Goal: Task Accomplishment & Management: Use online tool/utility

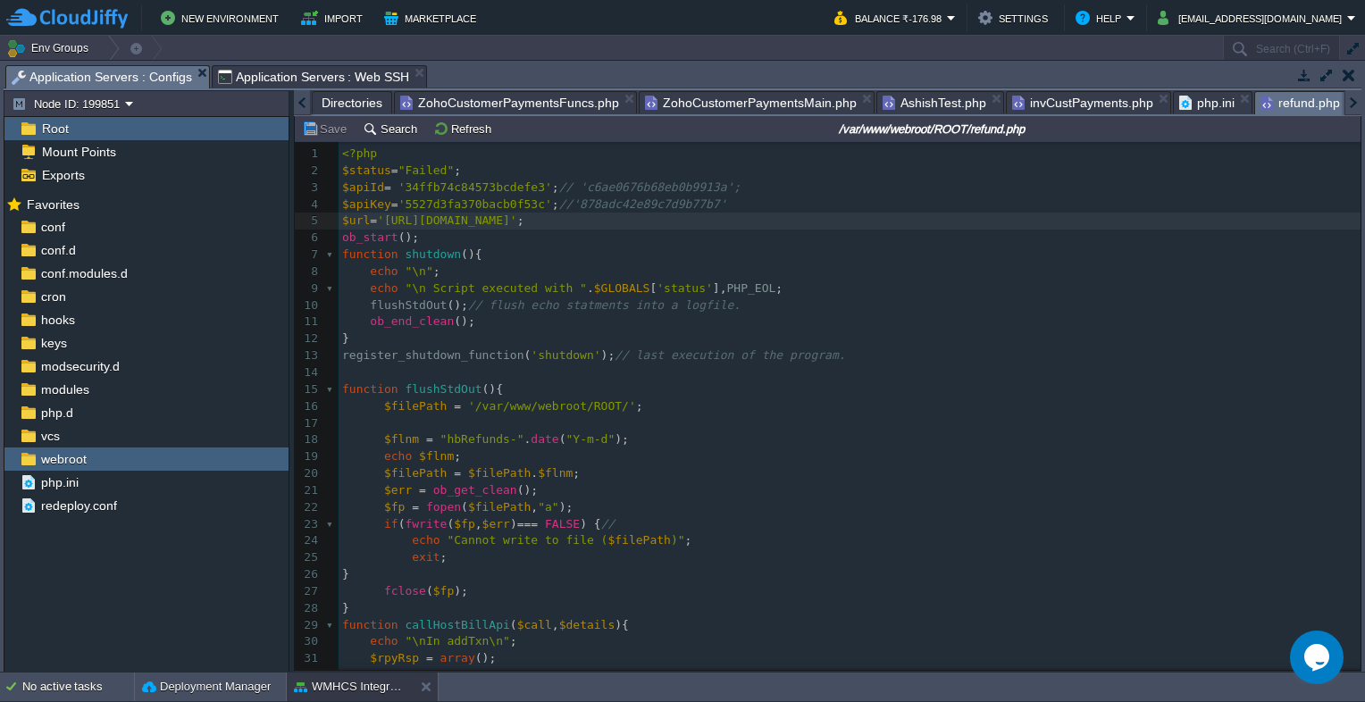
scroll to position [5, 0]
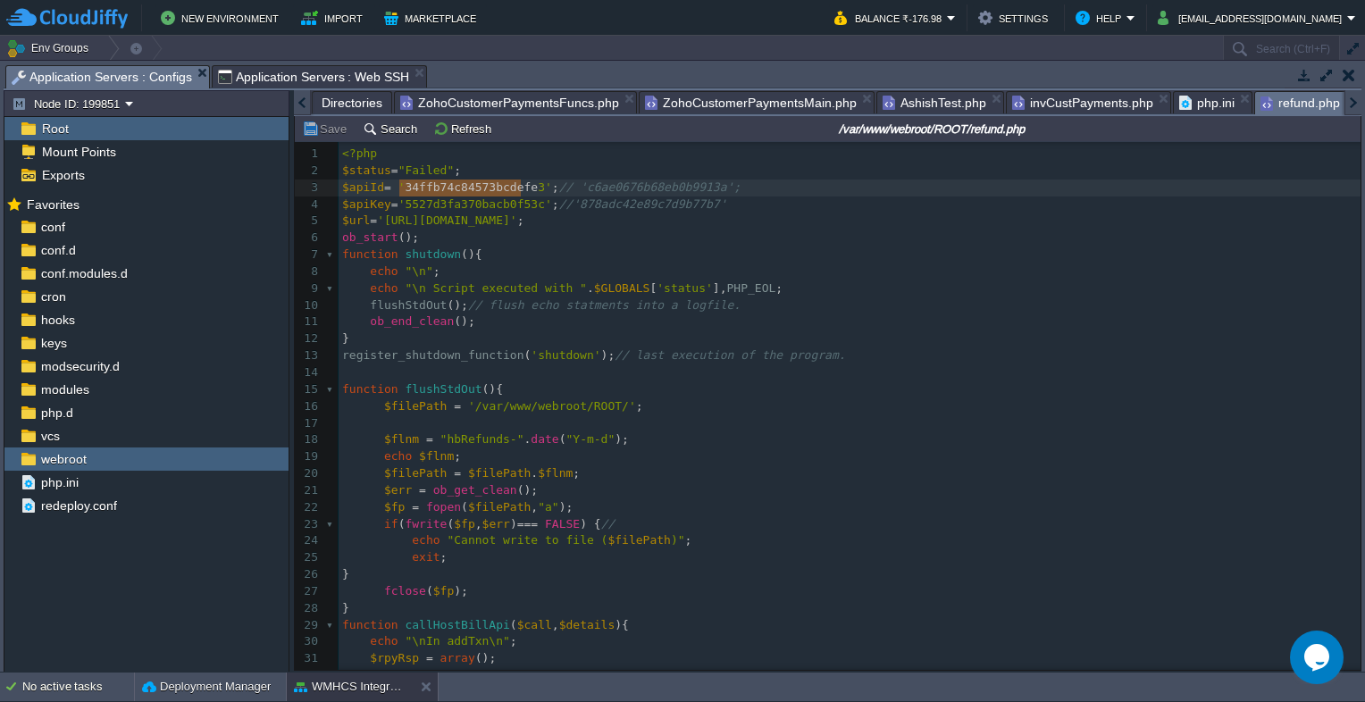
type textarea "34ffb74c84573bcdefe3"
drag, startPoint x: 399, startPoint y: 191, endPoint x: 525, endPoint y: 188, distance: 126.0
type textarea "5527d3fa370bacb0f53c"
drag, startPoint x: 398, startPoint y: 205, endPoint x: 524, endPoint y: 204, distance: 126.9
paste textarea
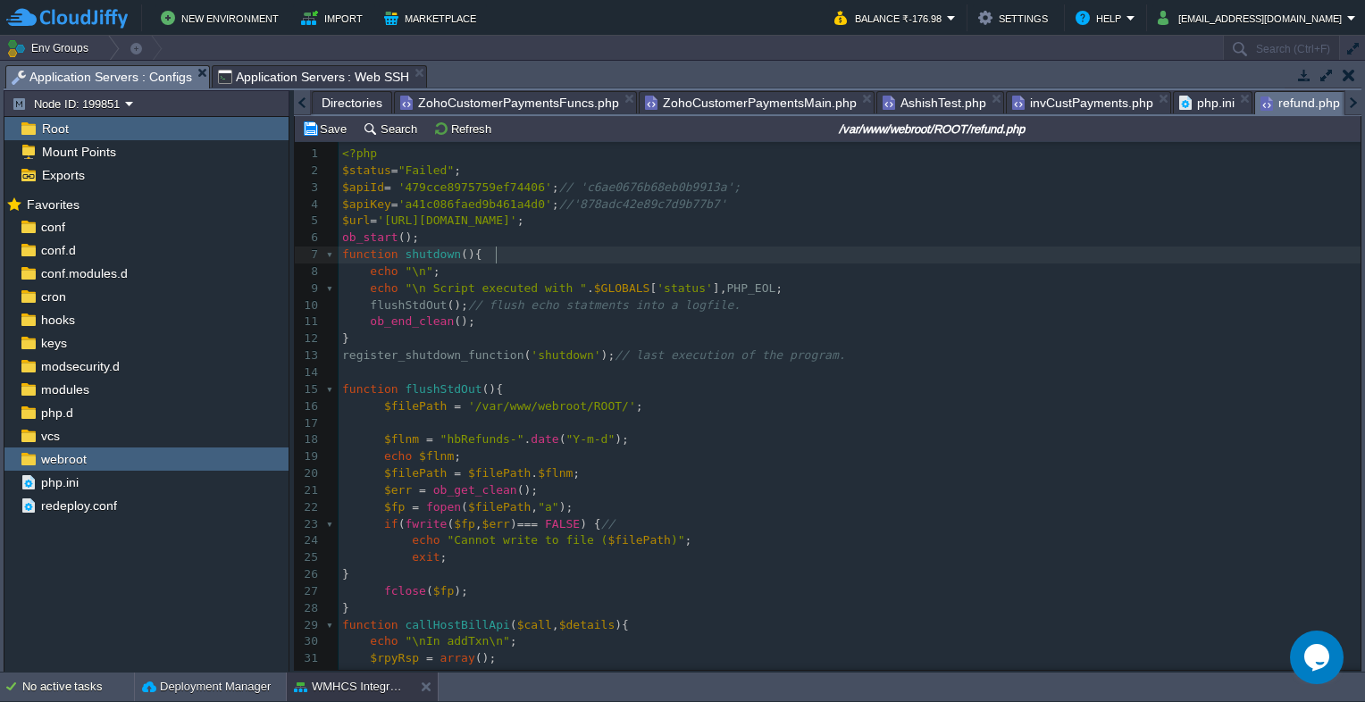
click at [618, 255] on pre "function shutdown (){" at bounding box center [850, 255] width 1022 height 17
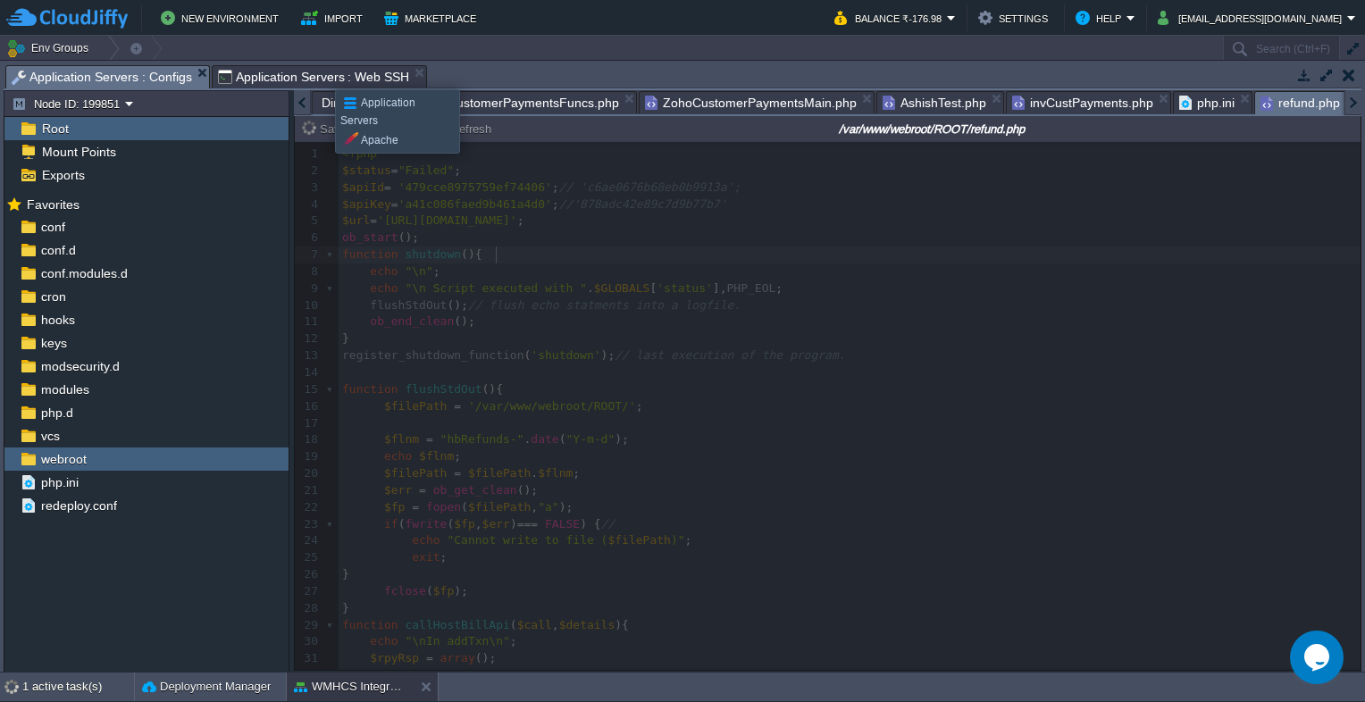
click at [322, 73] on span "Application Servers : Web SSH" at bounding box center [314, 76] width 192 height 21
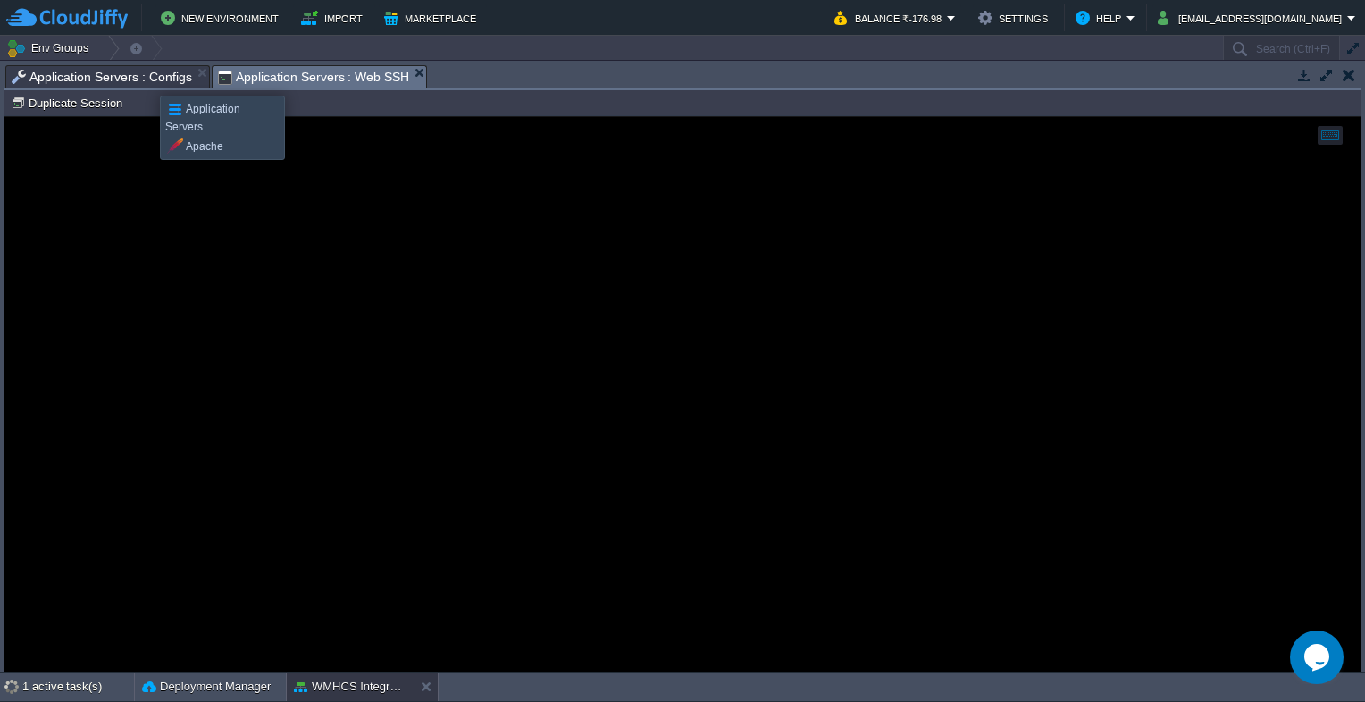
click at [146, 80] on span "Application Servers : Configs" at bounding box center [102, 76] width 180 height 21
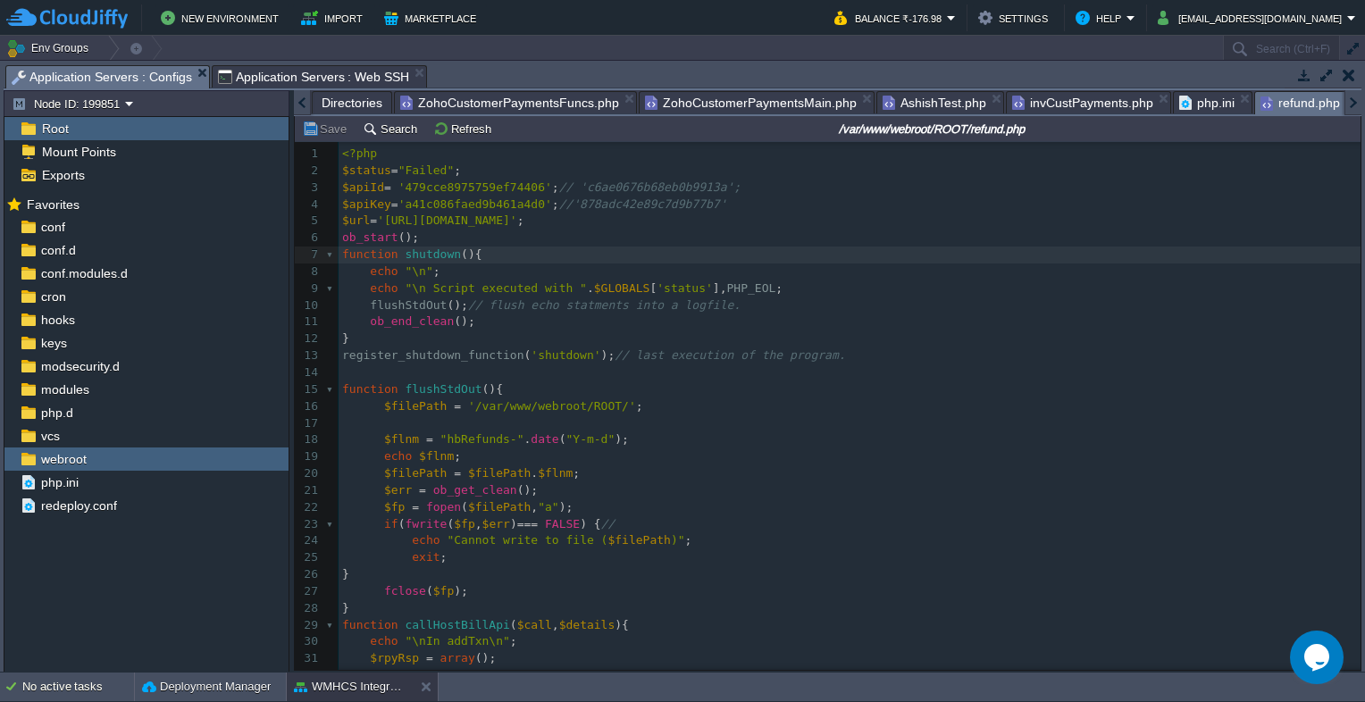
click at [297, 73] on span "Application Servers : Web SSH" at bounding box center [314, 76] width 192 height 21
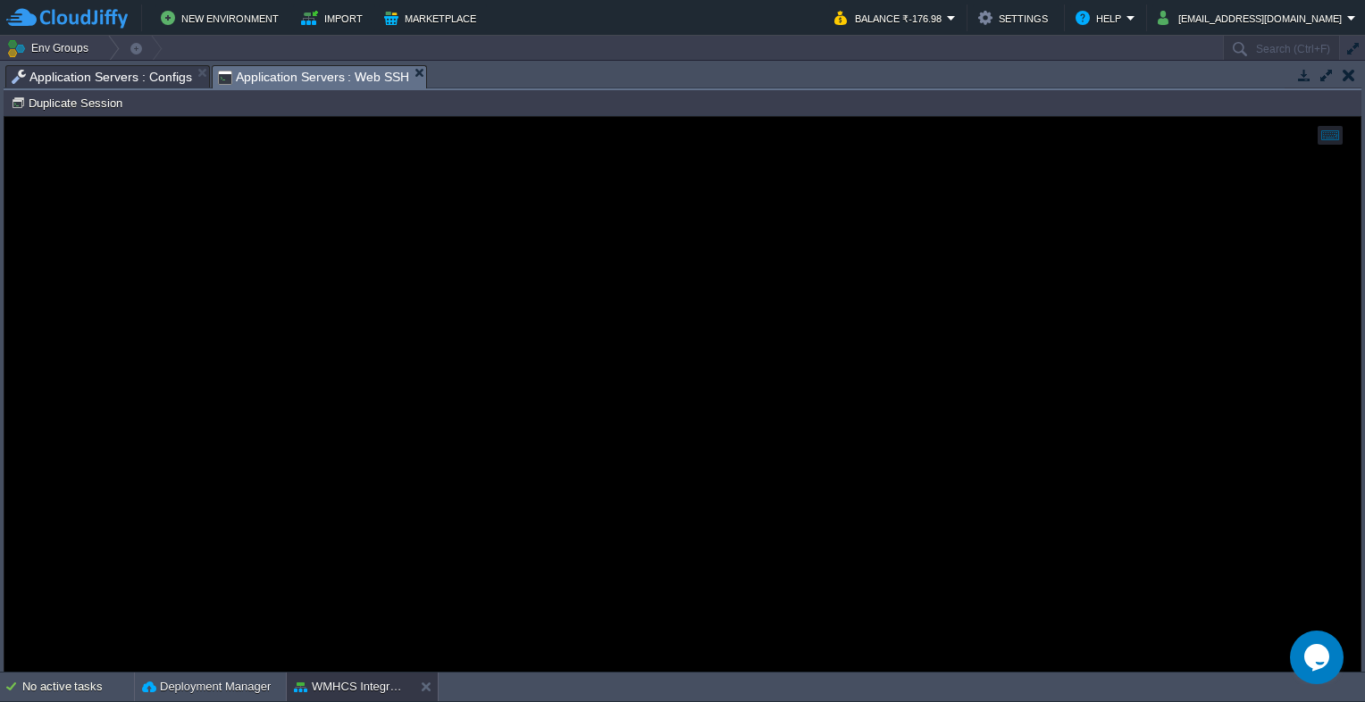
click at [339, 180] on div at bounding box center [682, 394] width 1356 height 555
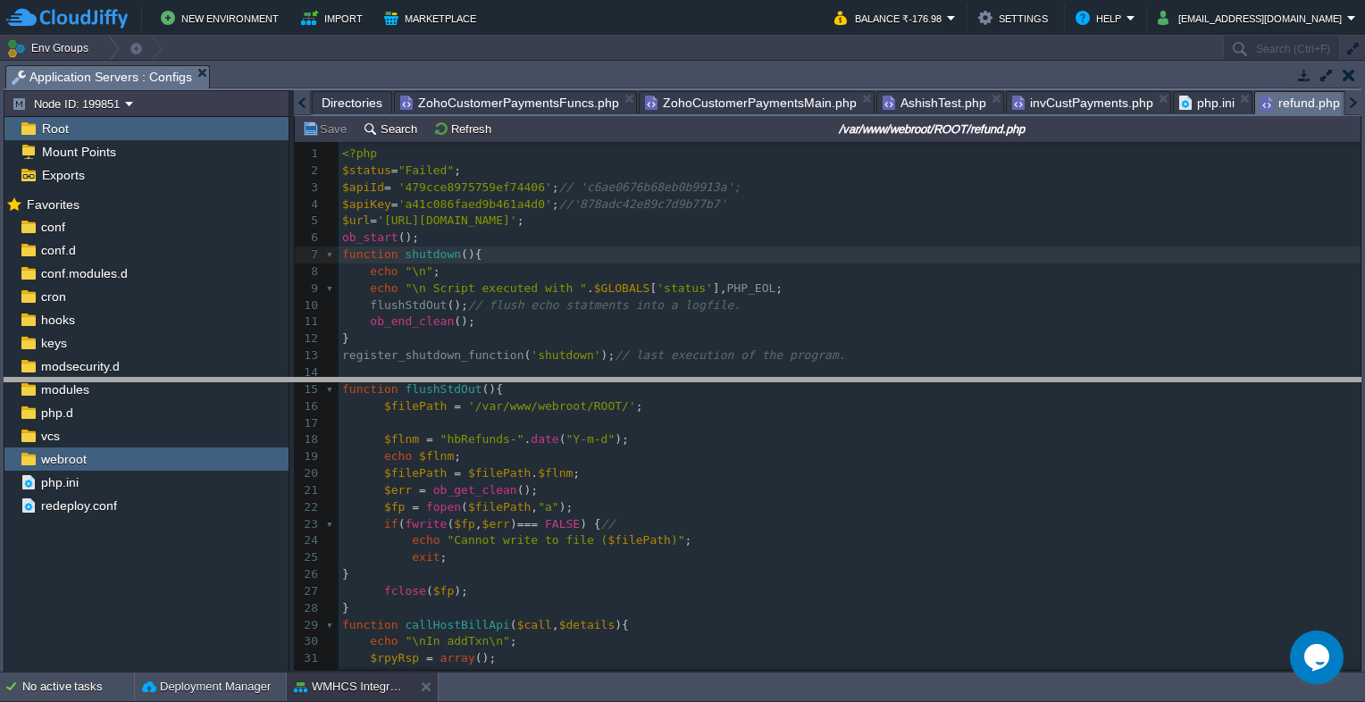
drag, startPoint x: 517, startPoint y: 79, endPoint x: 539, endPoint y: 413, distance: 334.8
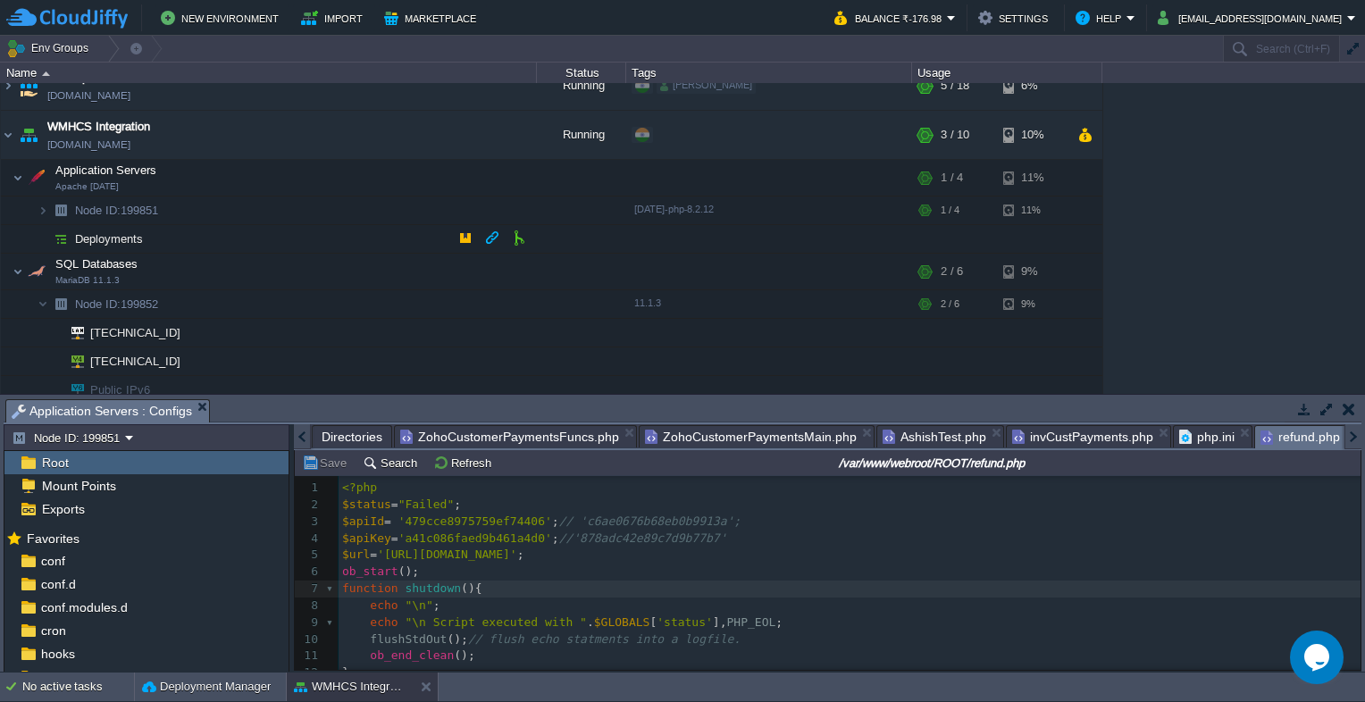
scroll to position [226, 0]
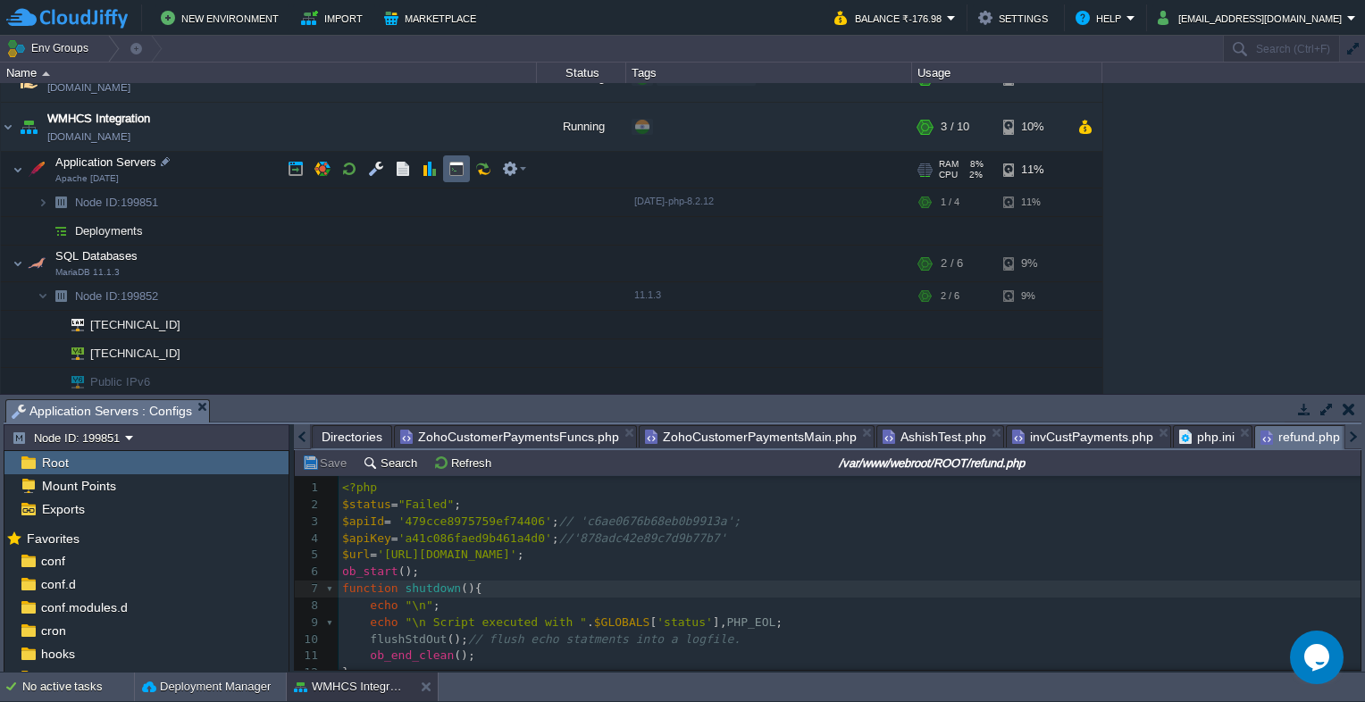
click at [451, 170] on button "button" at bounding box center [456, 169] width 16 height 16
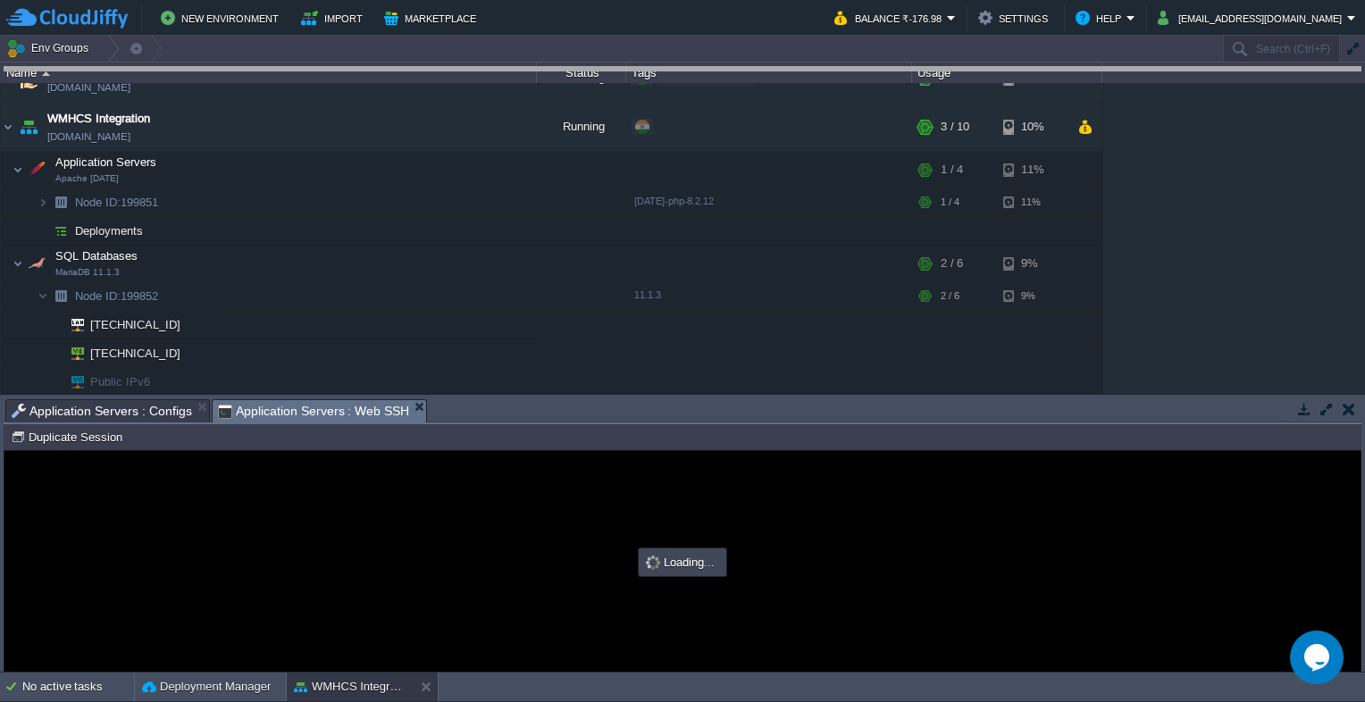
drag, startPoint x: 525, startPoint y: 406, endPoint x: 627, endPoint y: 52, distance: 369.0
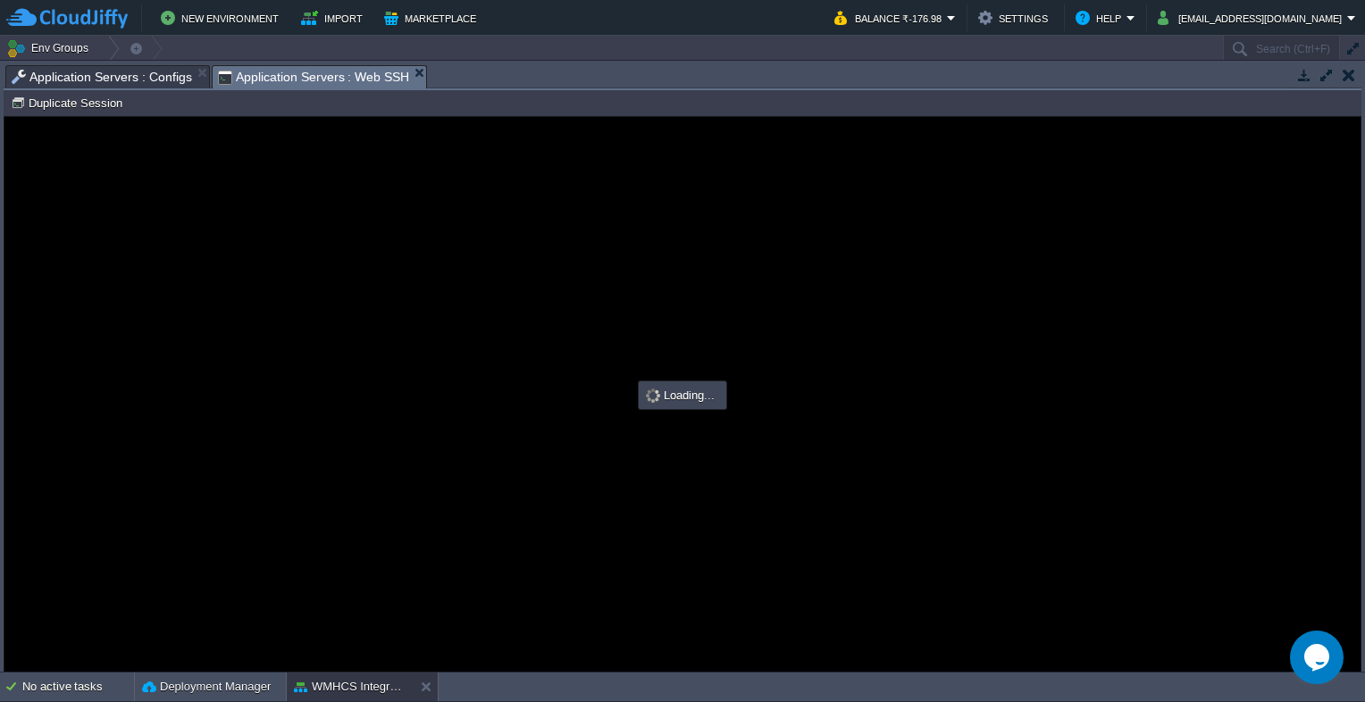
scroll to position [222, 0]
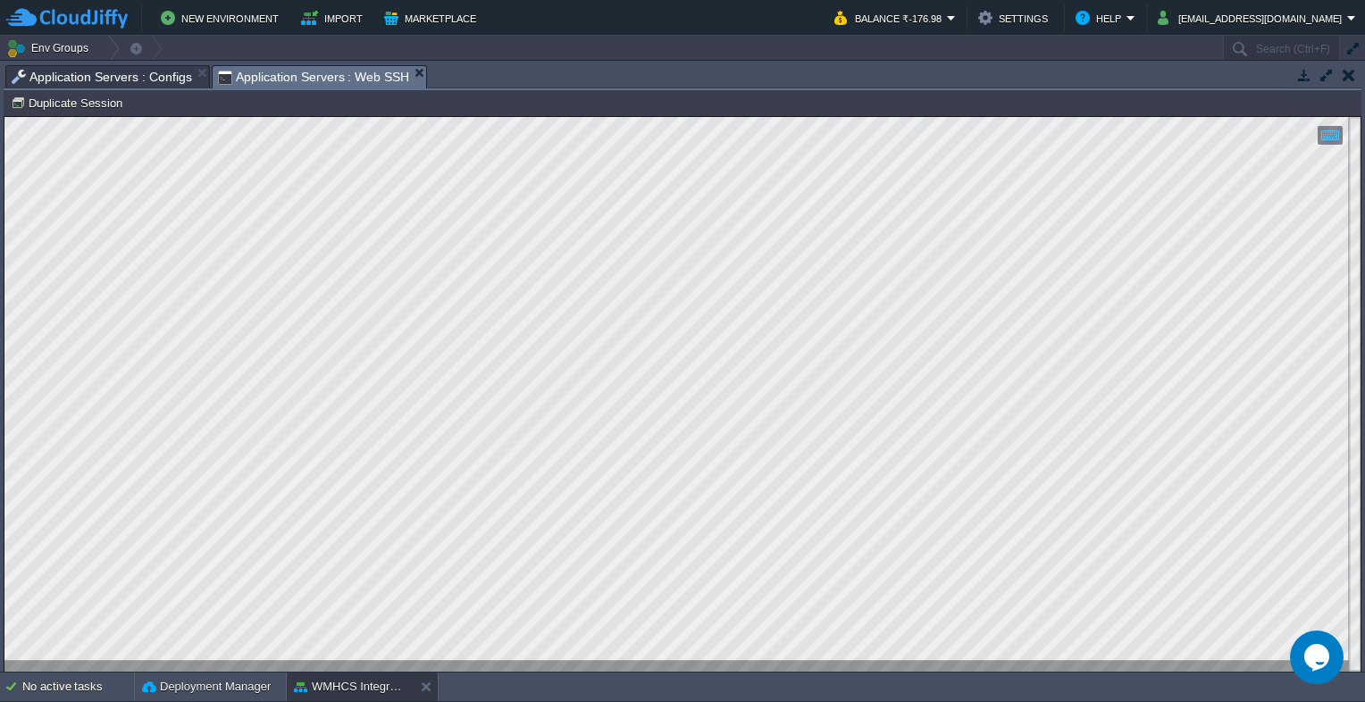
type input "#000000"
click at [140, 73] on span "Application Servers : Configs" at bounding box center [102, 76] width 180 height 21
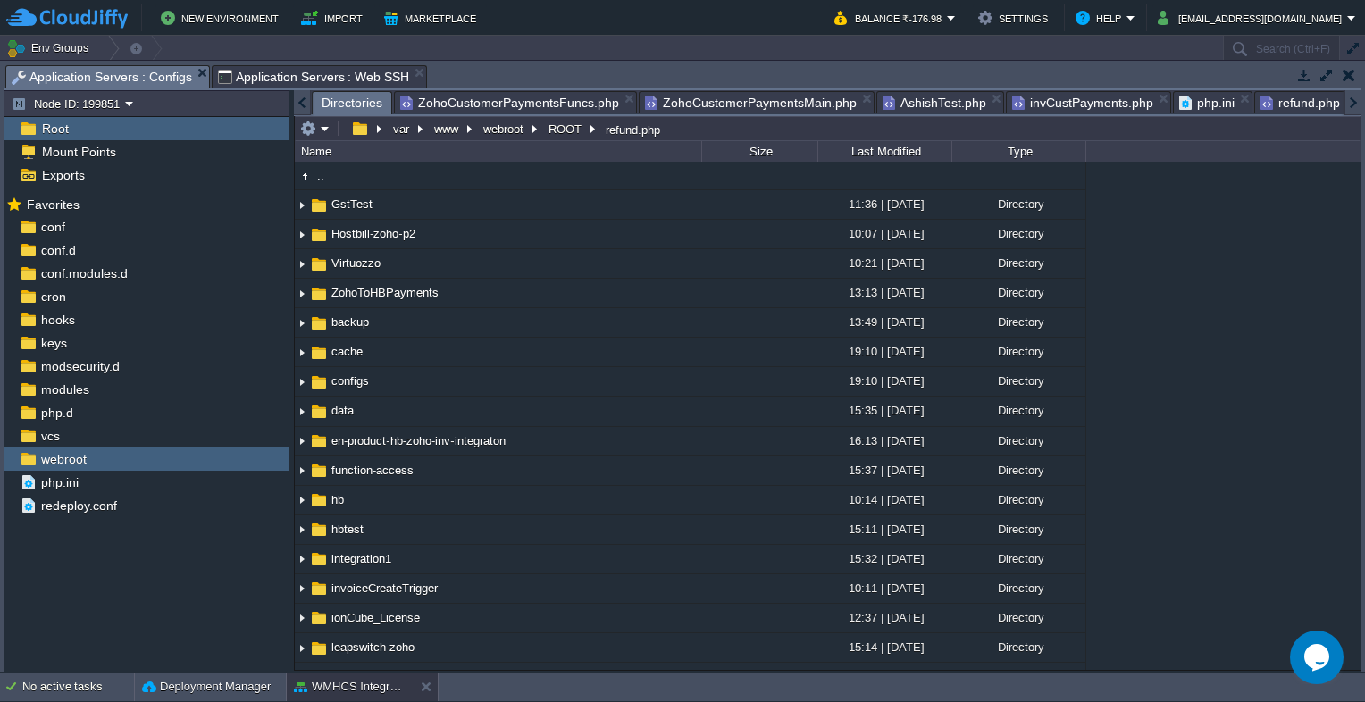
click at [331, 96] on span "Directories" at bounding box center [352, 103] width 61 height 22
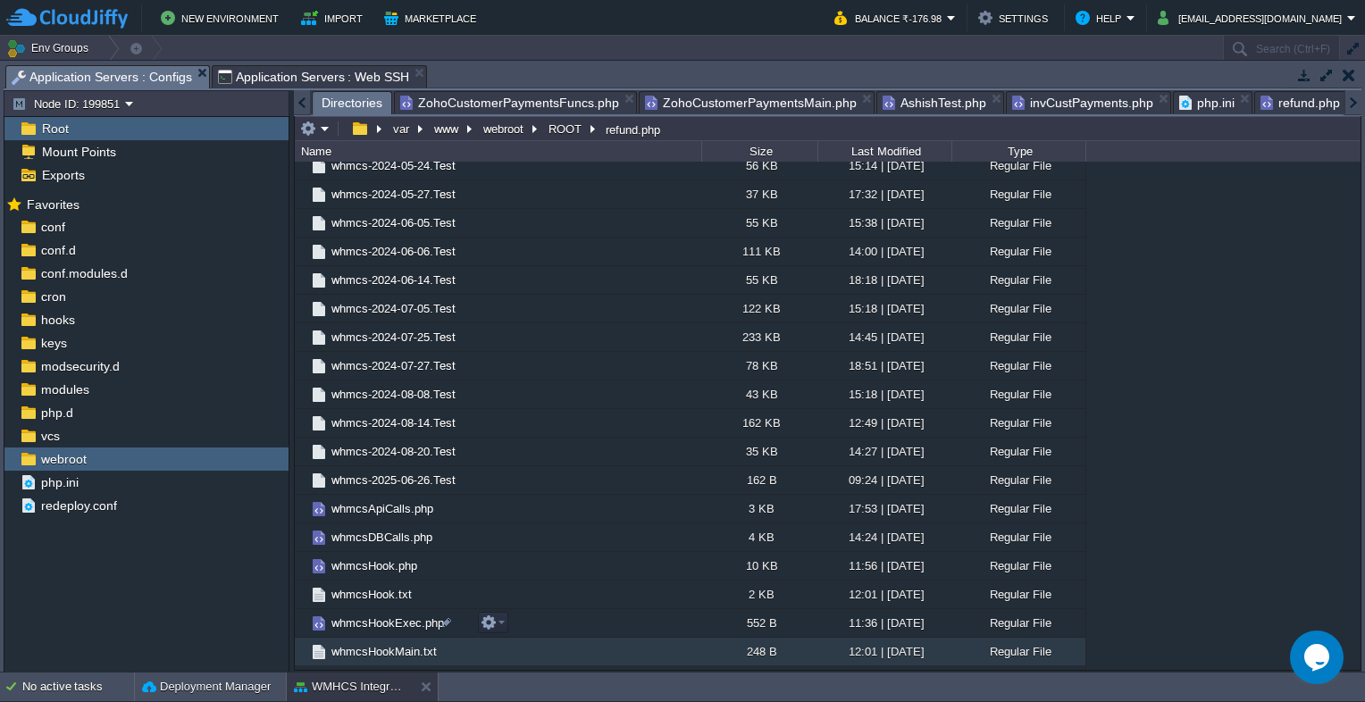
scroll to position [3775, 0]
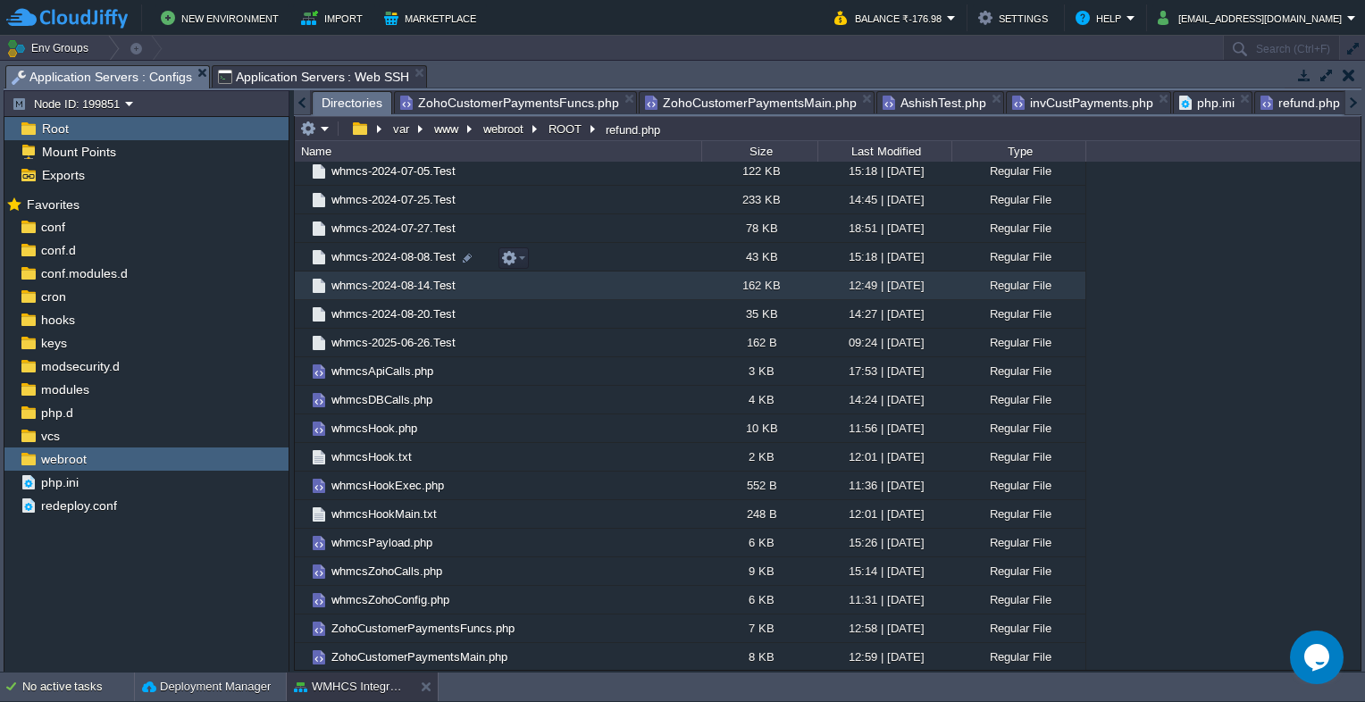
click at [407, 278] on span "whmcs-2024-08-14.Test" at bounding box center [394, 285] width 130 height 15
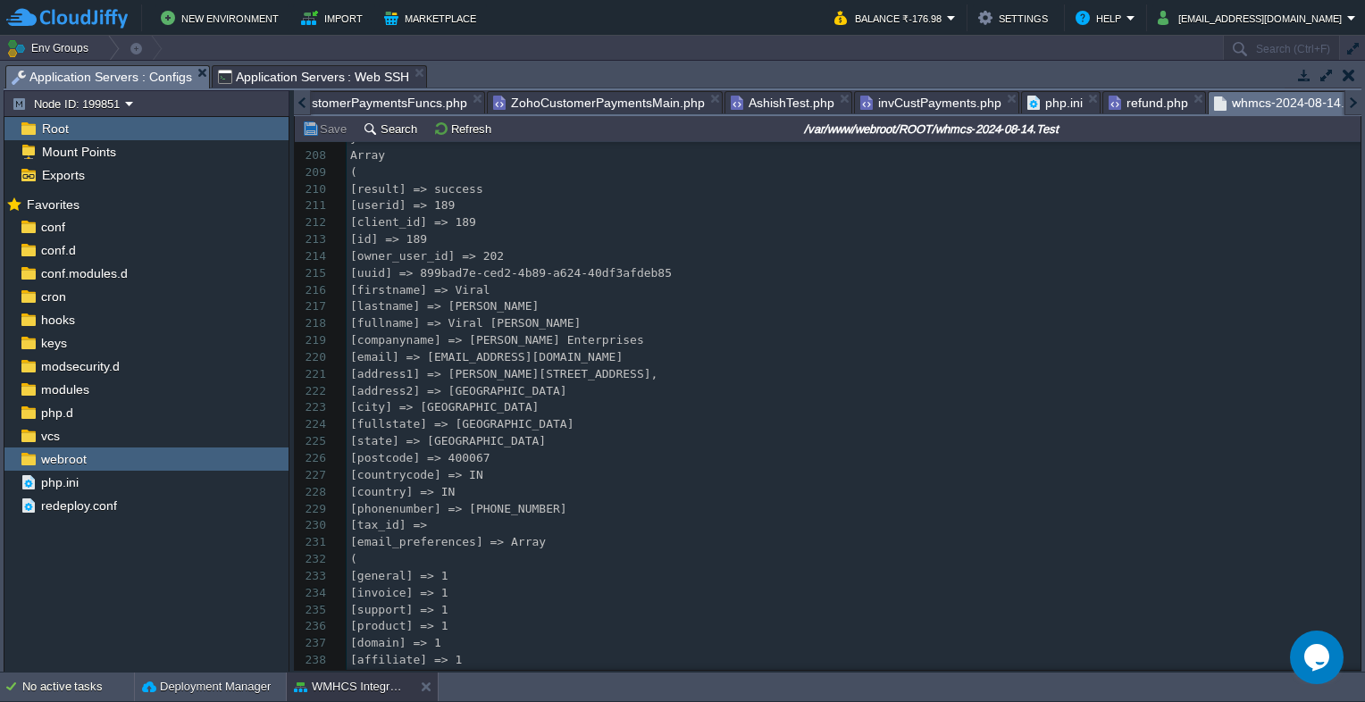
scroll to position [28217, 0]
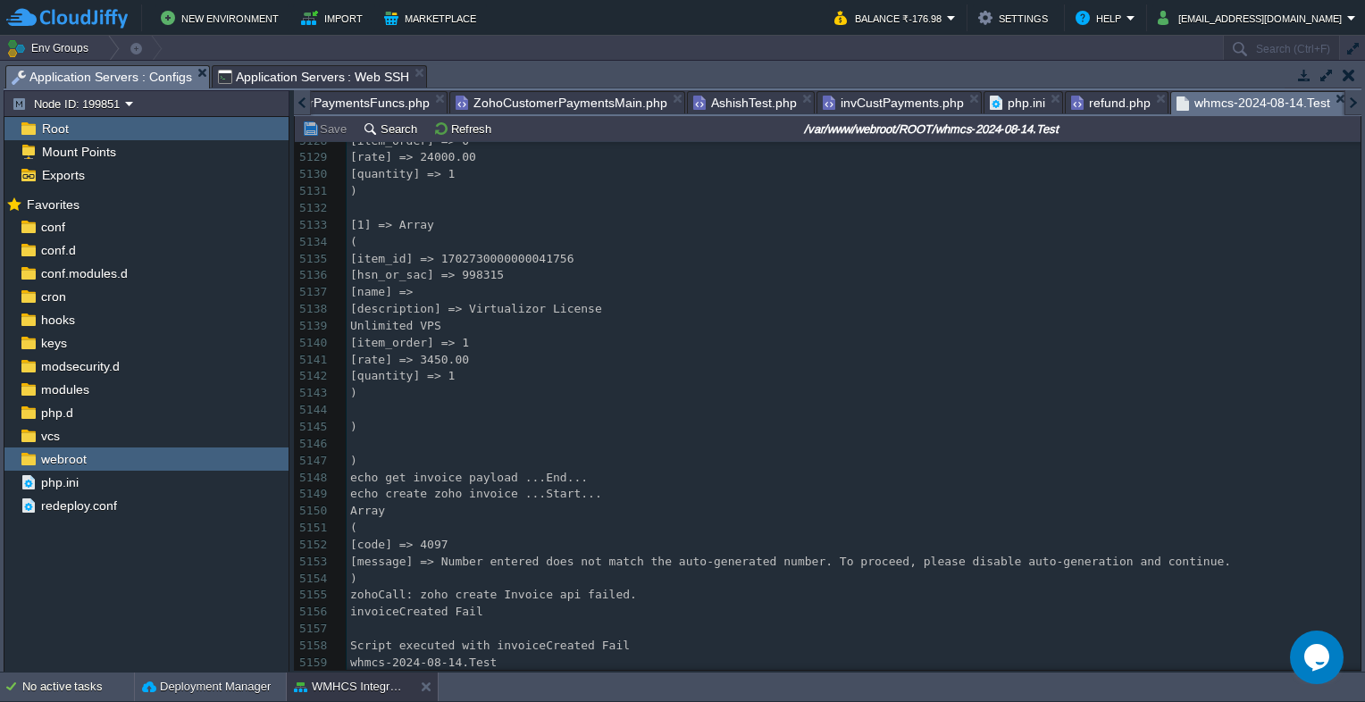
click at [296, 109] on div at bounding box center [302, 102] width 17 height 25
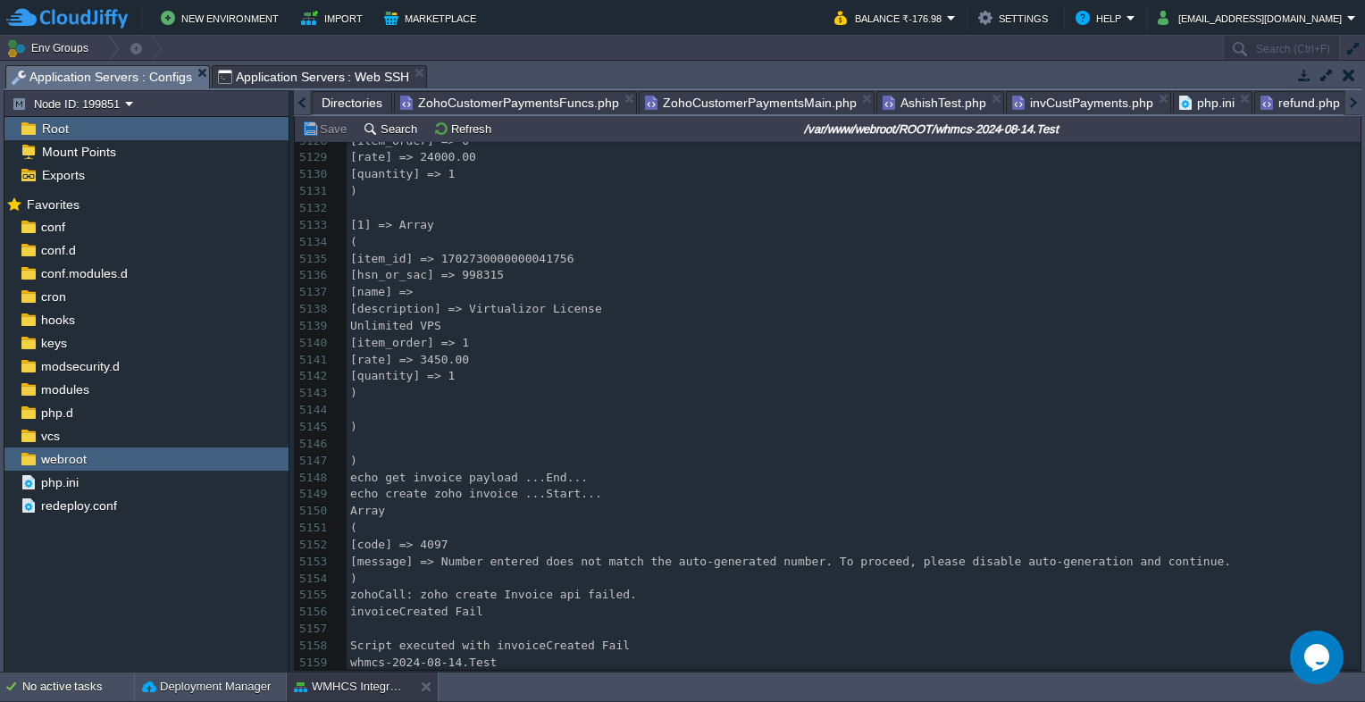
click at [330, 106] on span "Directories" at bounding box center [352, 102] width 61 height 21
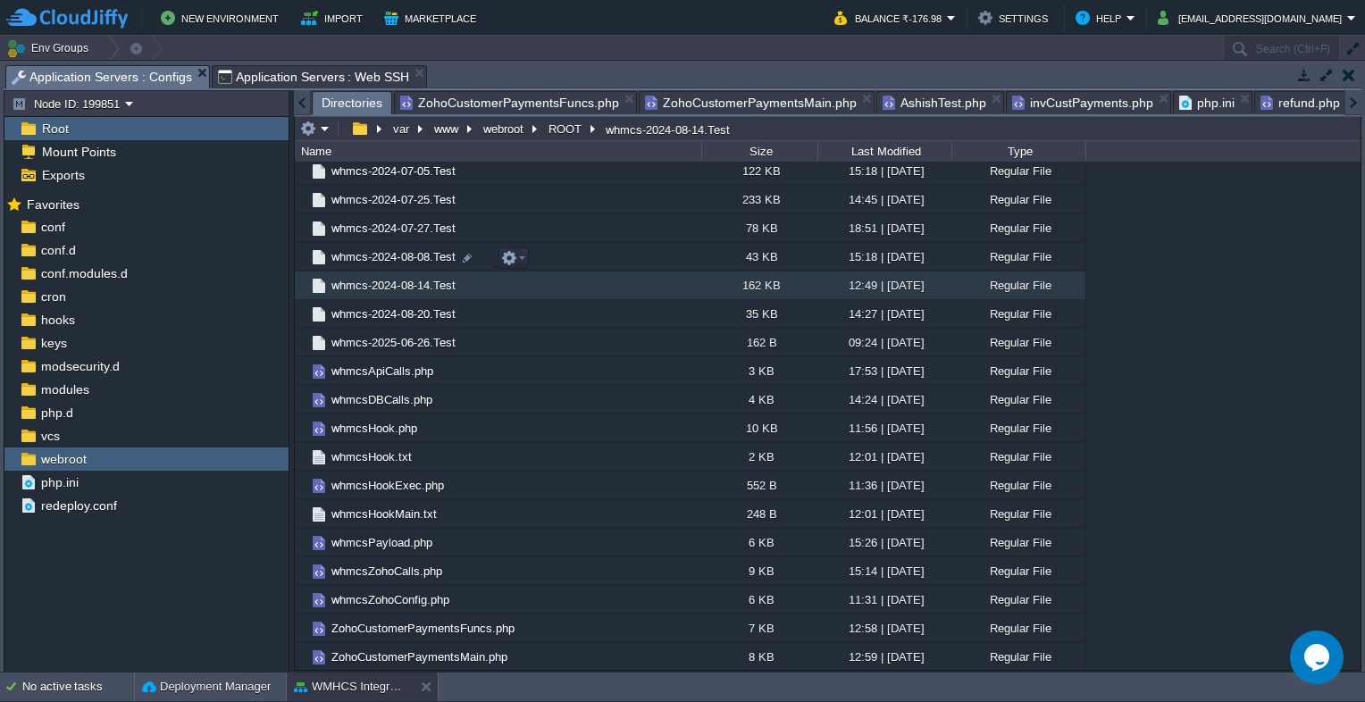
click at [370, 278] on span "whmcs-2024-08-14.Test" at bounding box center [394, 285] width 130 height 15
click at [523, 259] on em at bounding box center [513, 258] width 24 height 16
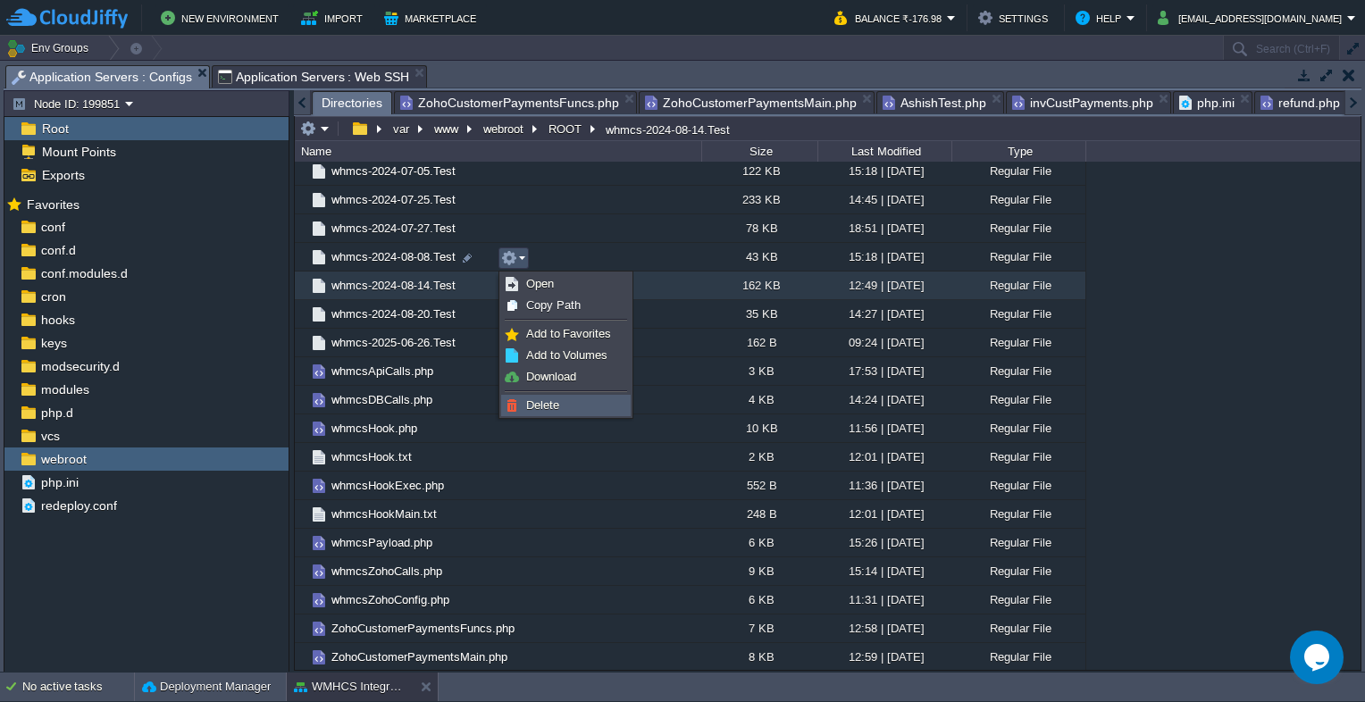
click at [554, 402] on span "Delete" at bounding box center [542, 404] width 33 height 13
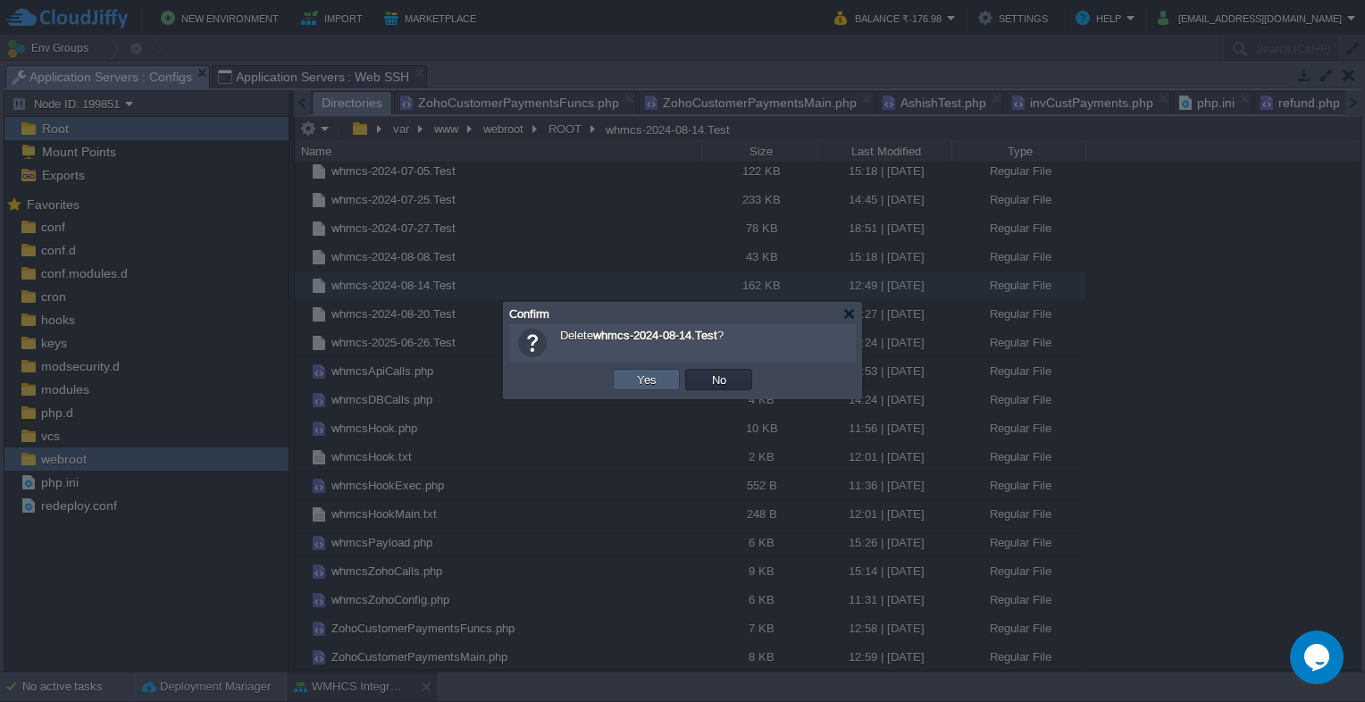
click at [644, 376] on button "Yes" at bounding box center [647, 380] width 30 height 16
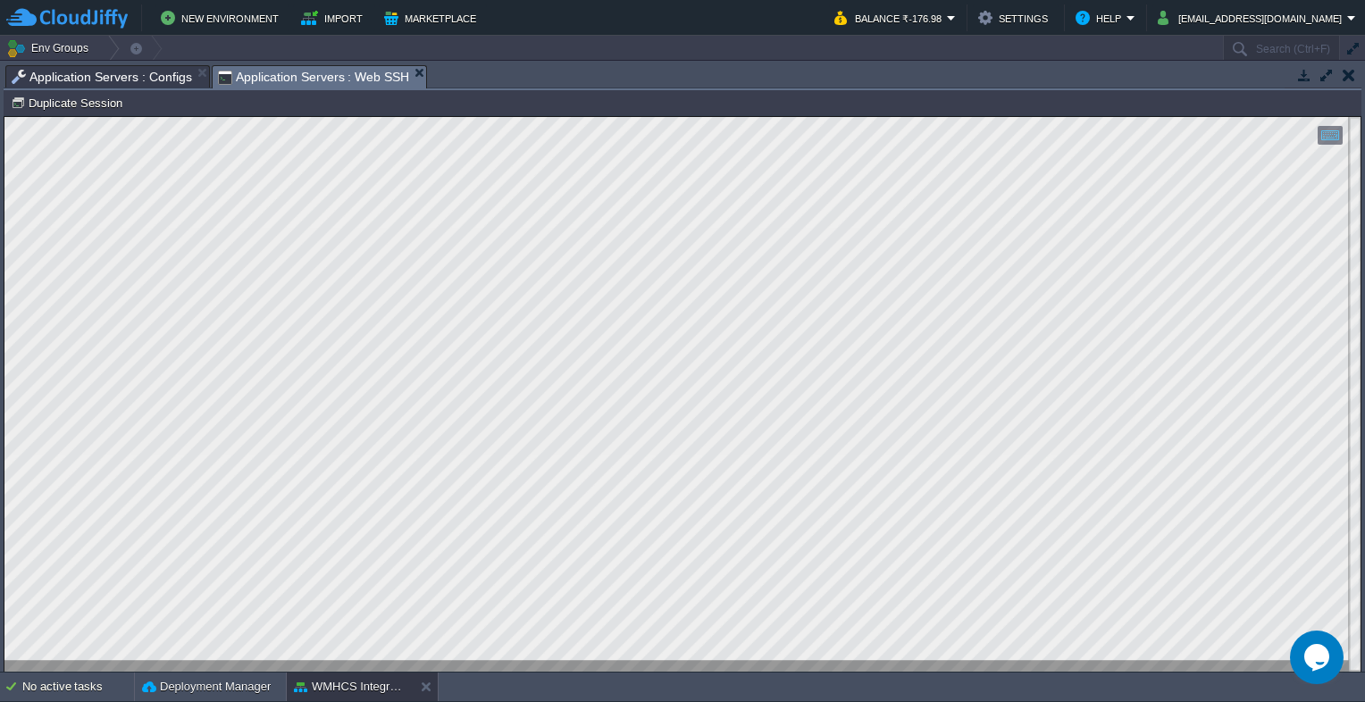
click at [286, 78] on span "Application Servers : Web SSH" at bounding box center [314, 77] width 192 height 22
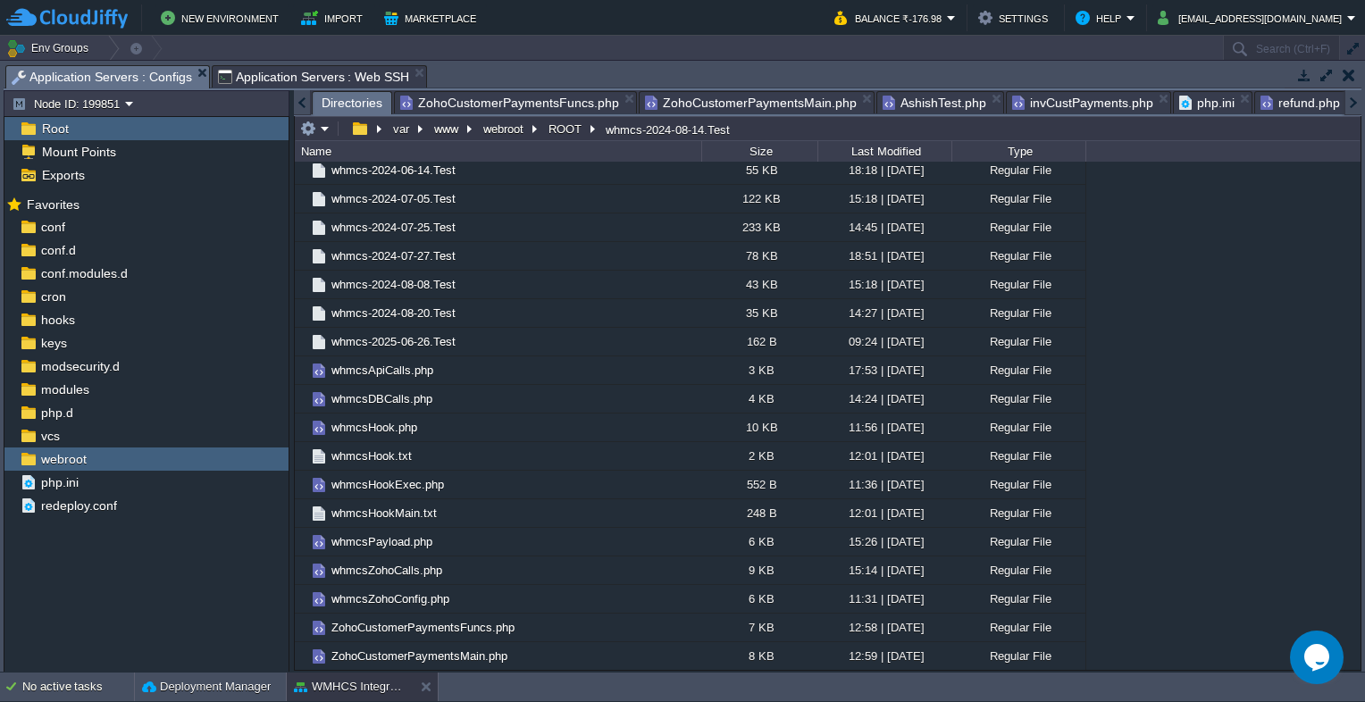
click at [143, 74] on span "Application Servers : Configs" at bounding box center [102, 77] width 180 height 22
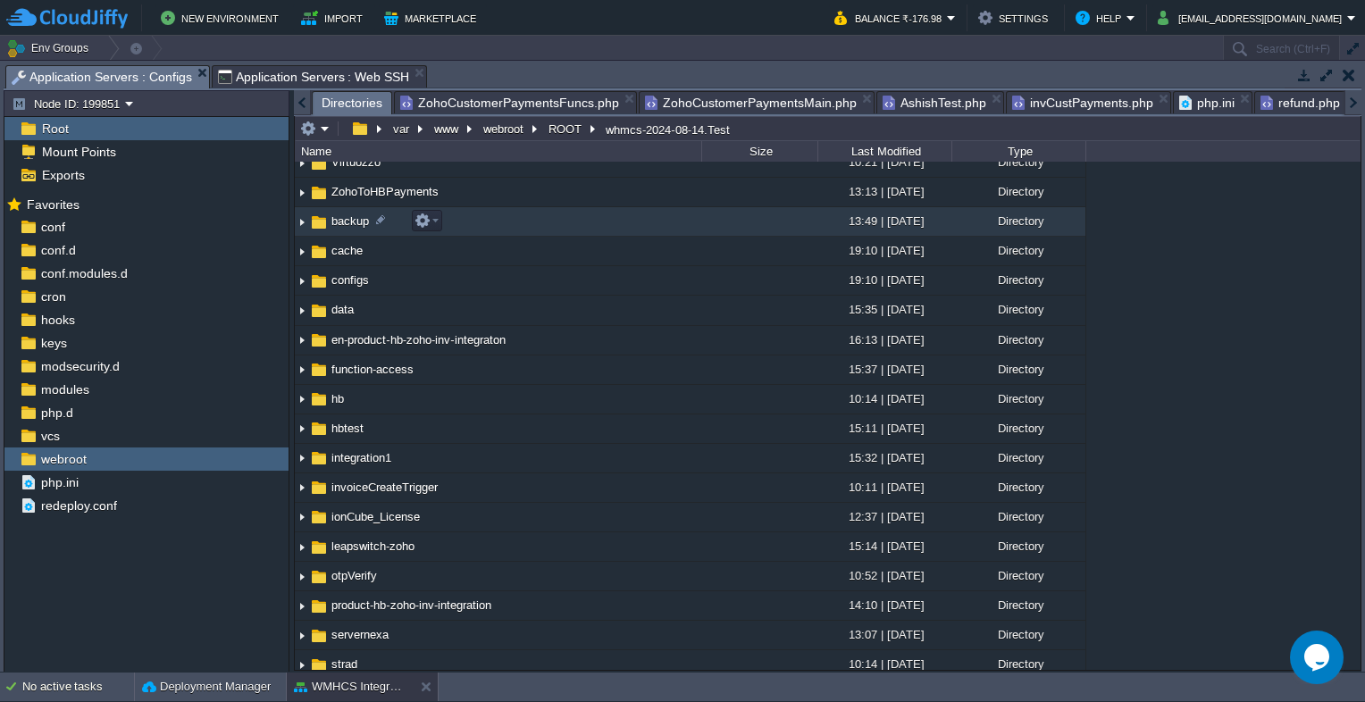
scroll to position [0, 0]
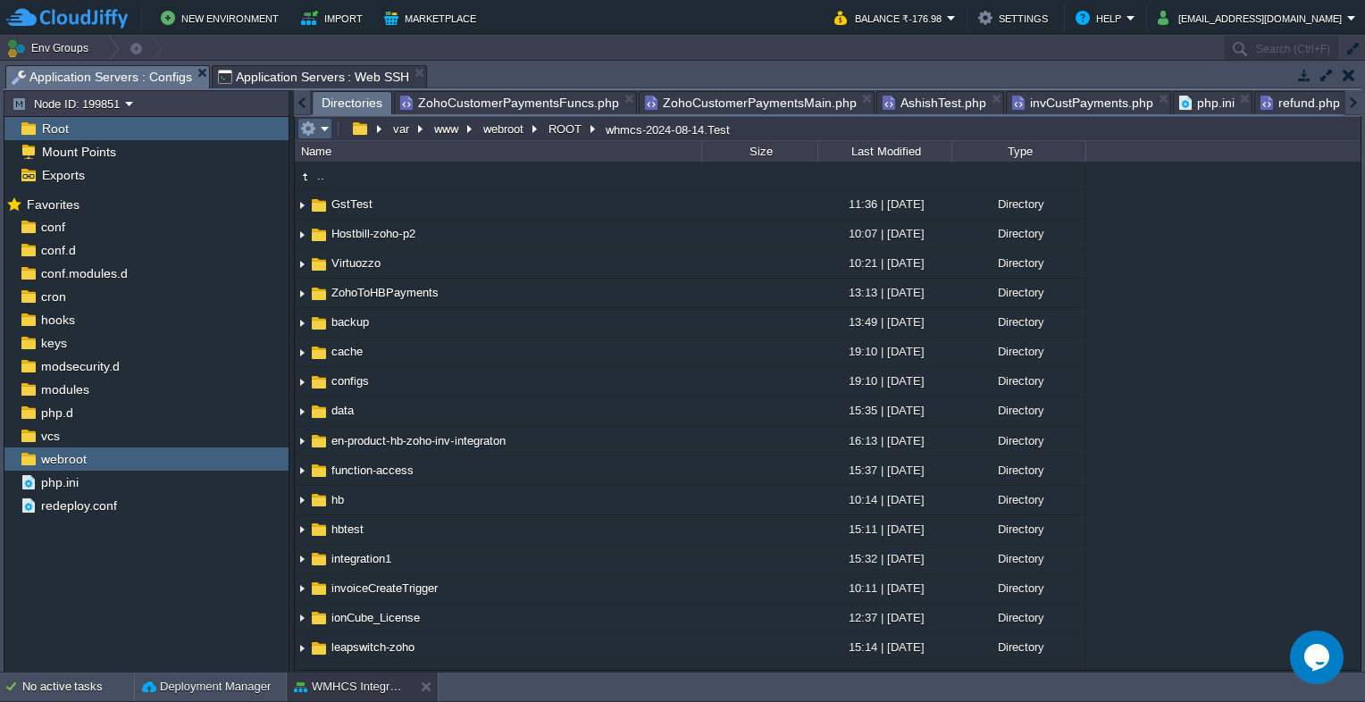
click at [324, 131] on em at bounding box center [314, 129] width 29 height 16
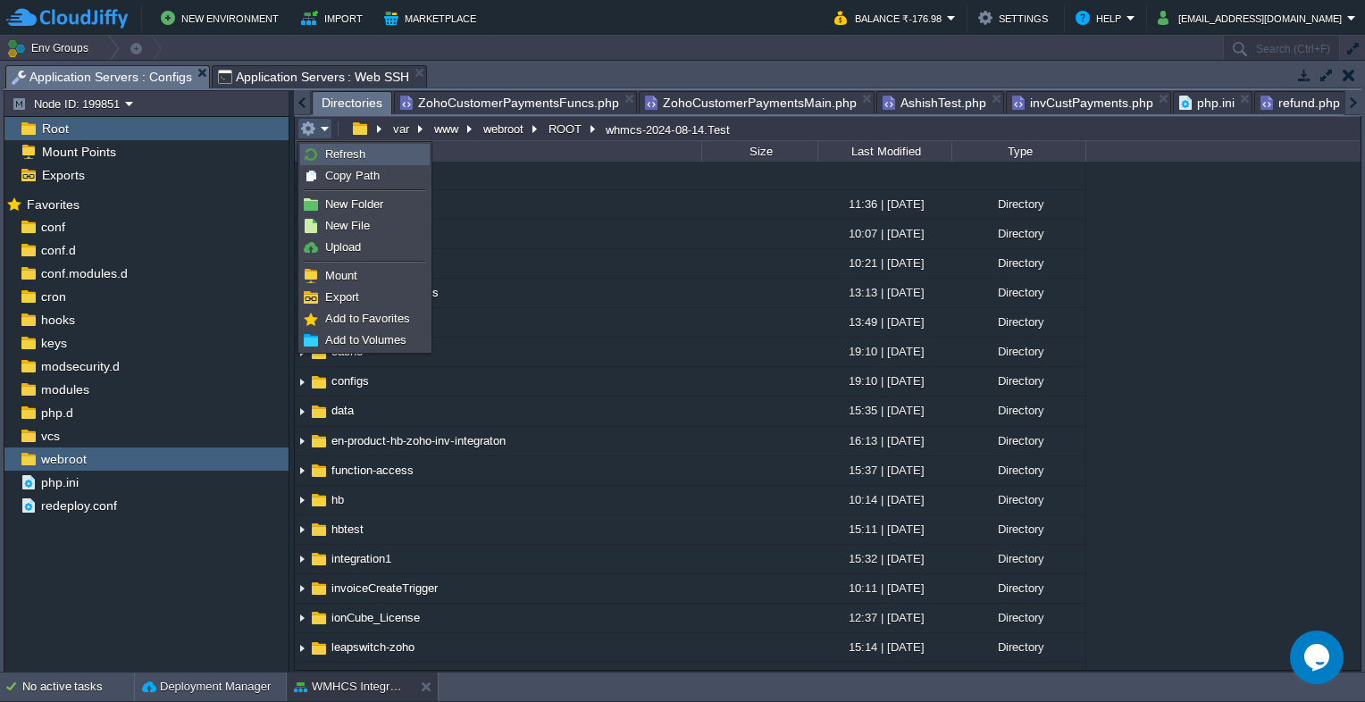
click at [331, 145] on link "Refresh" at bounding box center [365, 155] width 128 height 20
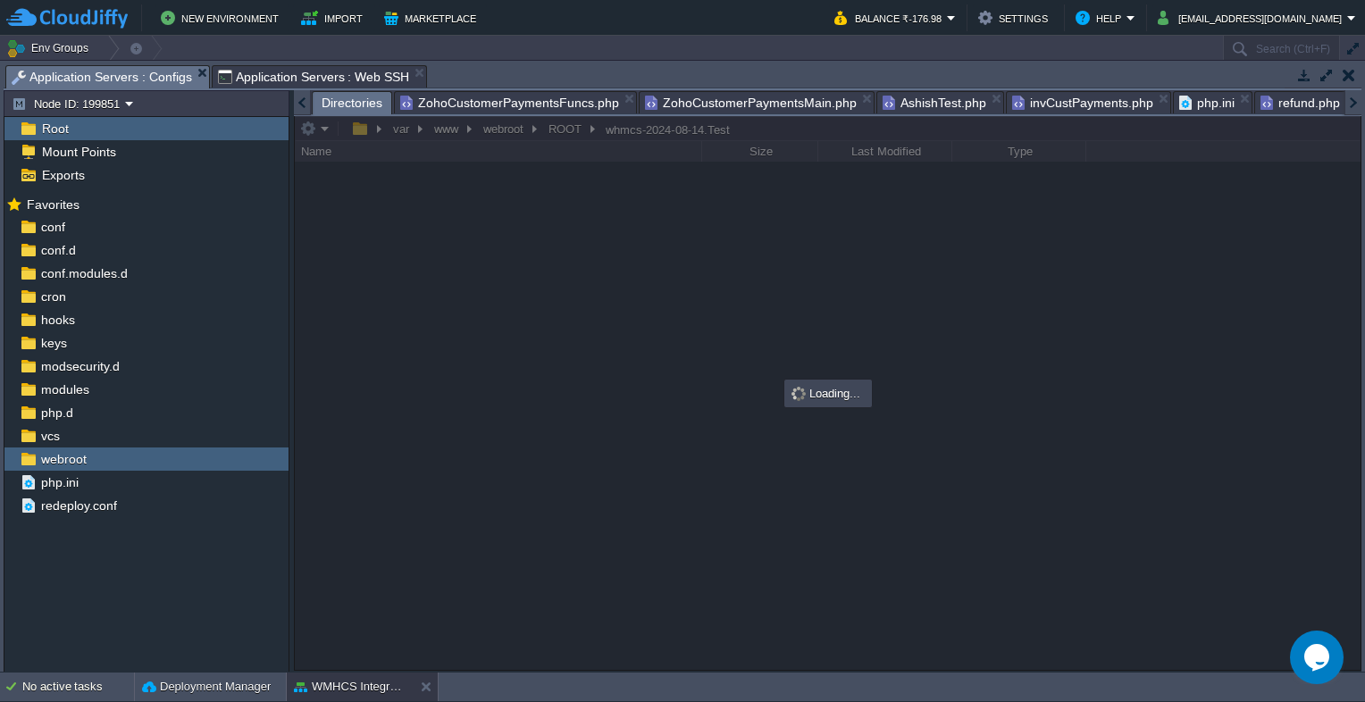
scroll to position [0, 279]
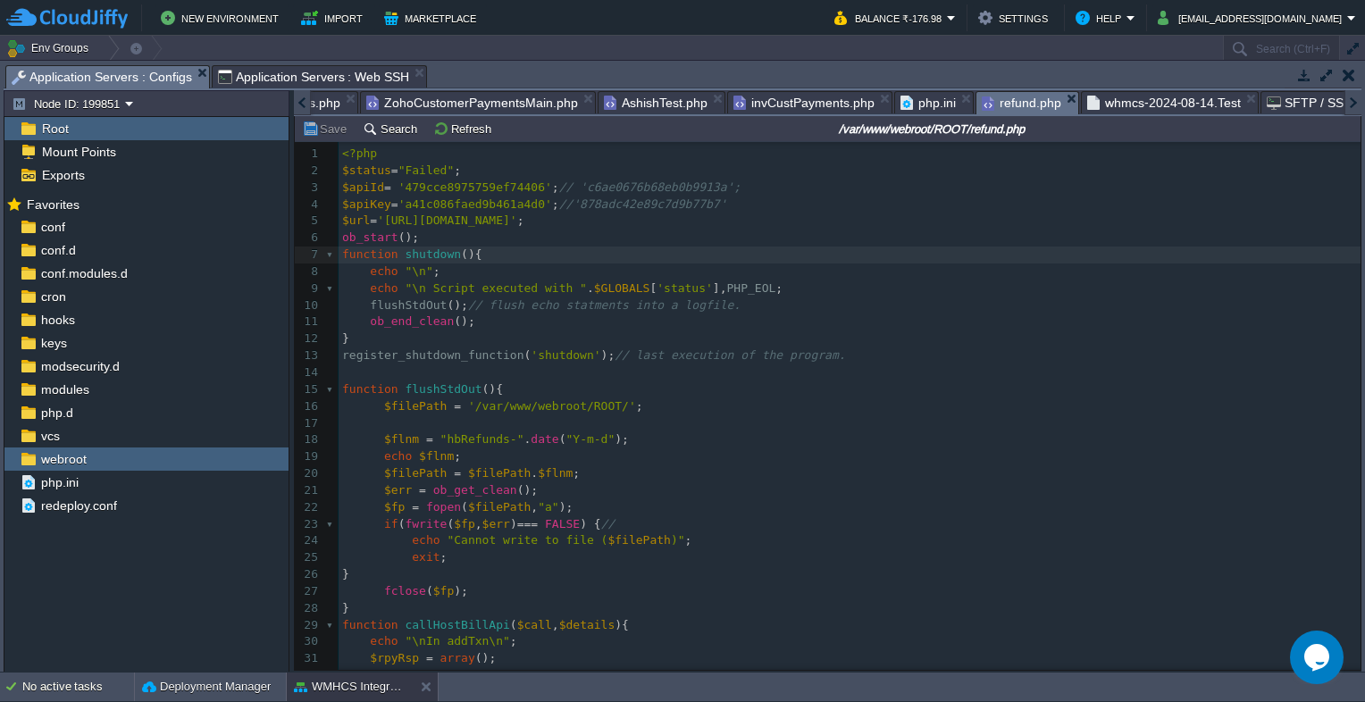
click at [983, 111] on span "refund.php" at bounding box center [1022, 103] width 80 height 22
type textarea "479cce8975759ef74406"
drag, startPoint x: 399, startPoint y: 186, endPoint x: 525, endPoint y: 189, distance: 126.0
type textarea "a41c086faed9b461a4d0"
drag, startPoint x: 399, startPoint y: 209, endPoint x: 525, endPoint y: 207, distance: 126.0
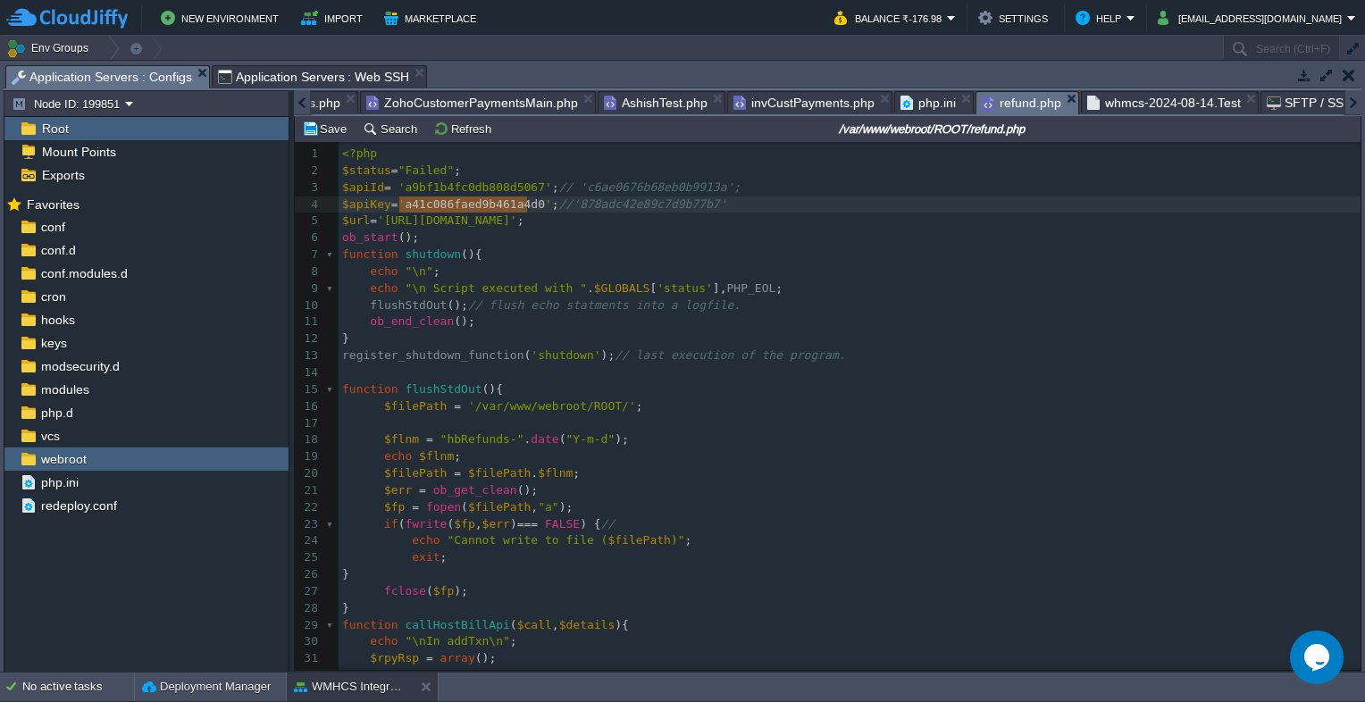
paste textarea
click at [839, 255] on pre "function shutdown (){" at bounding box center [850, 255] width 1022 height 17
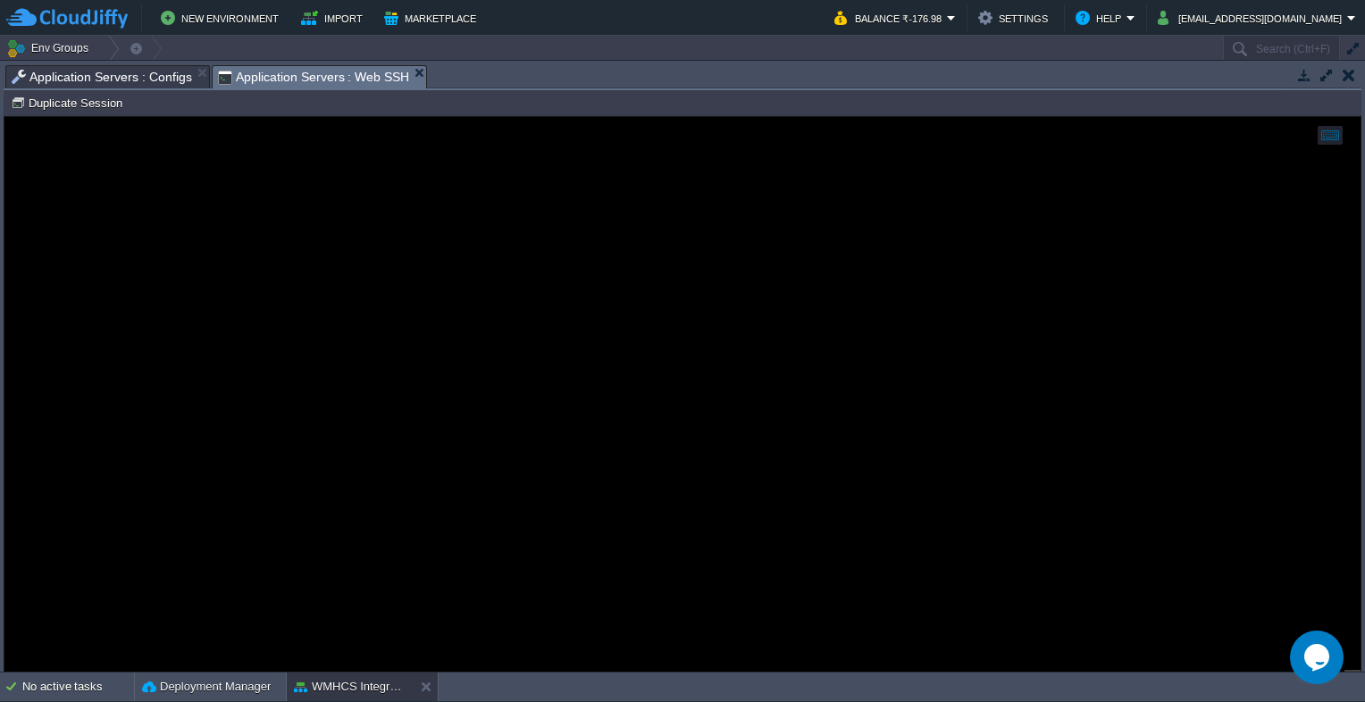
click at [224, 78] on span "Application Servers : Web SSH" at bounding box center [314, 77] width 192 height 22
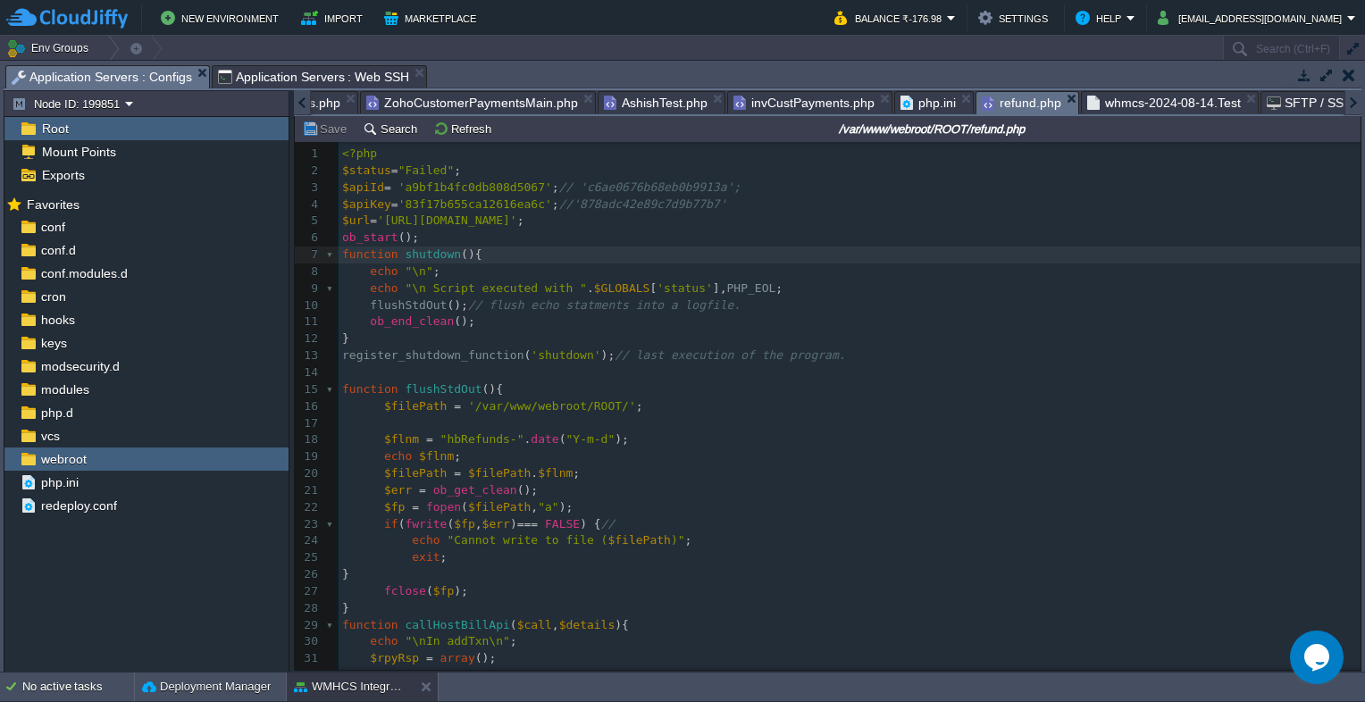
click at [139, 77] on span "Application Servers : Configs" at bounding box center [102, 77] width 180 height 22
click at [307, 102] on div at bounding box center [302, 102] width 17 height 25
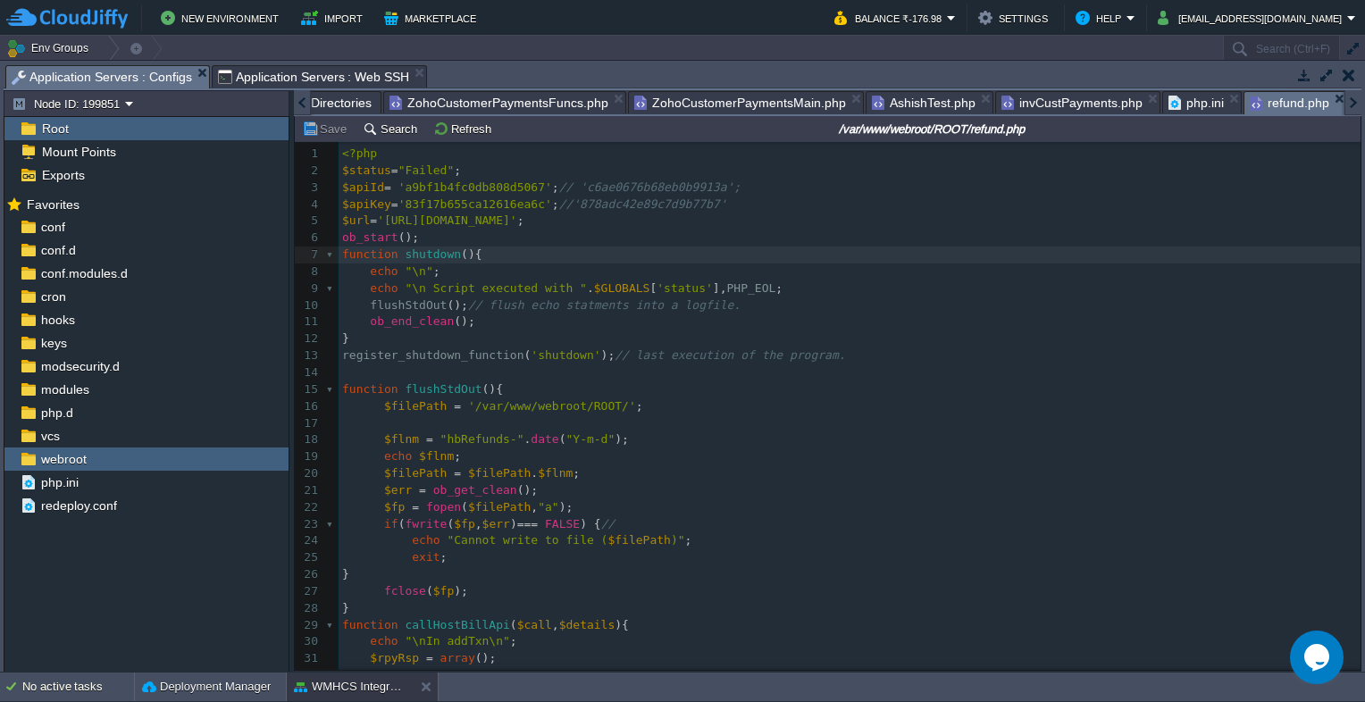
click at [303, 102] on div at bounding box center [302, 102] width 17 height 25
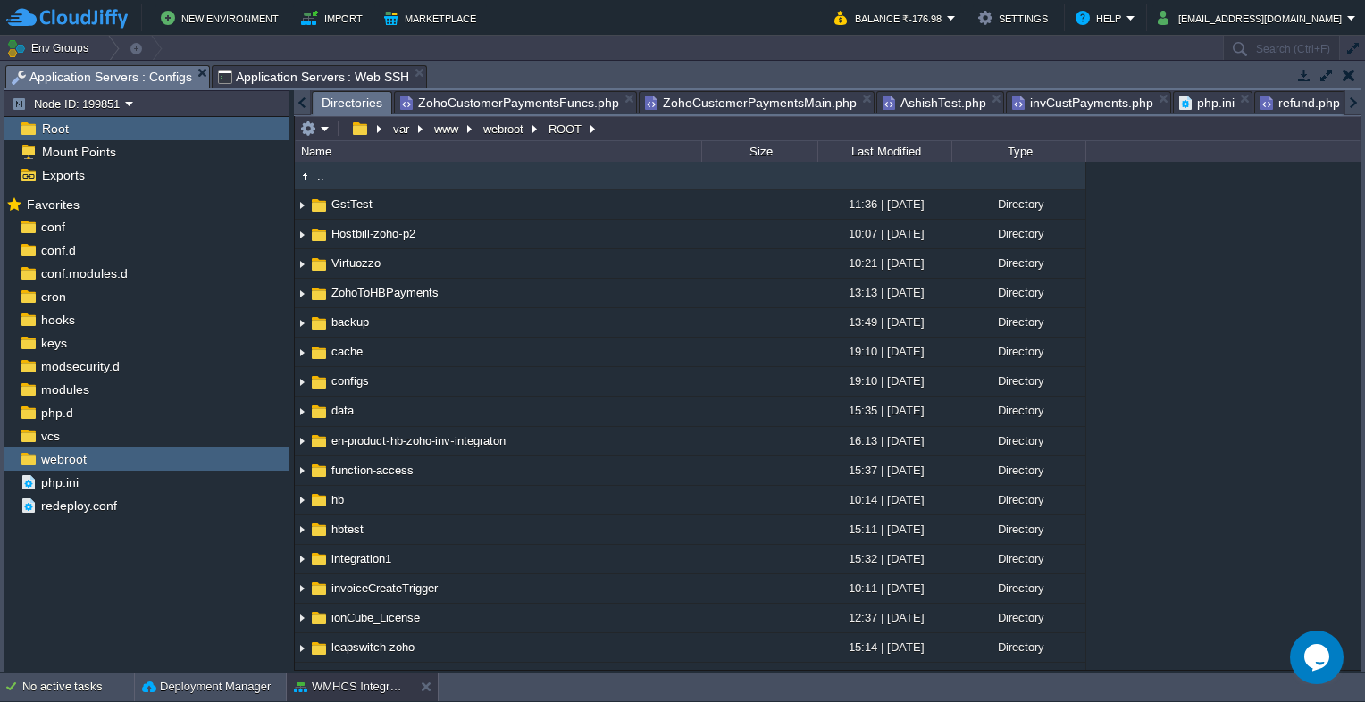
click at [332, 100] on span "Directories" at bounding box center [352, 103] width 61 height 22
click at [324, 135] on em at bounding box center [314, 129] width 29 height 16
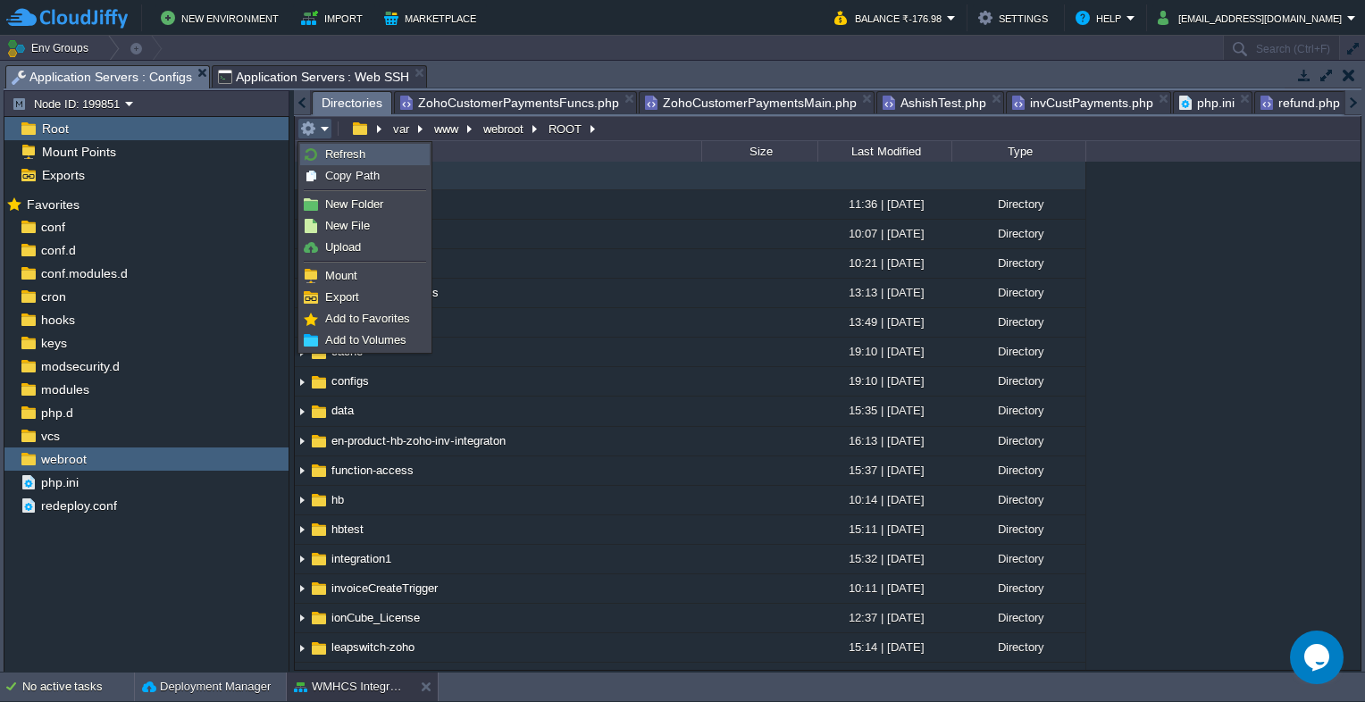
click at [323, 155] on link "Refresh" at bounding box center [365, 155] width 128 height 20
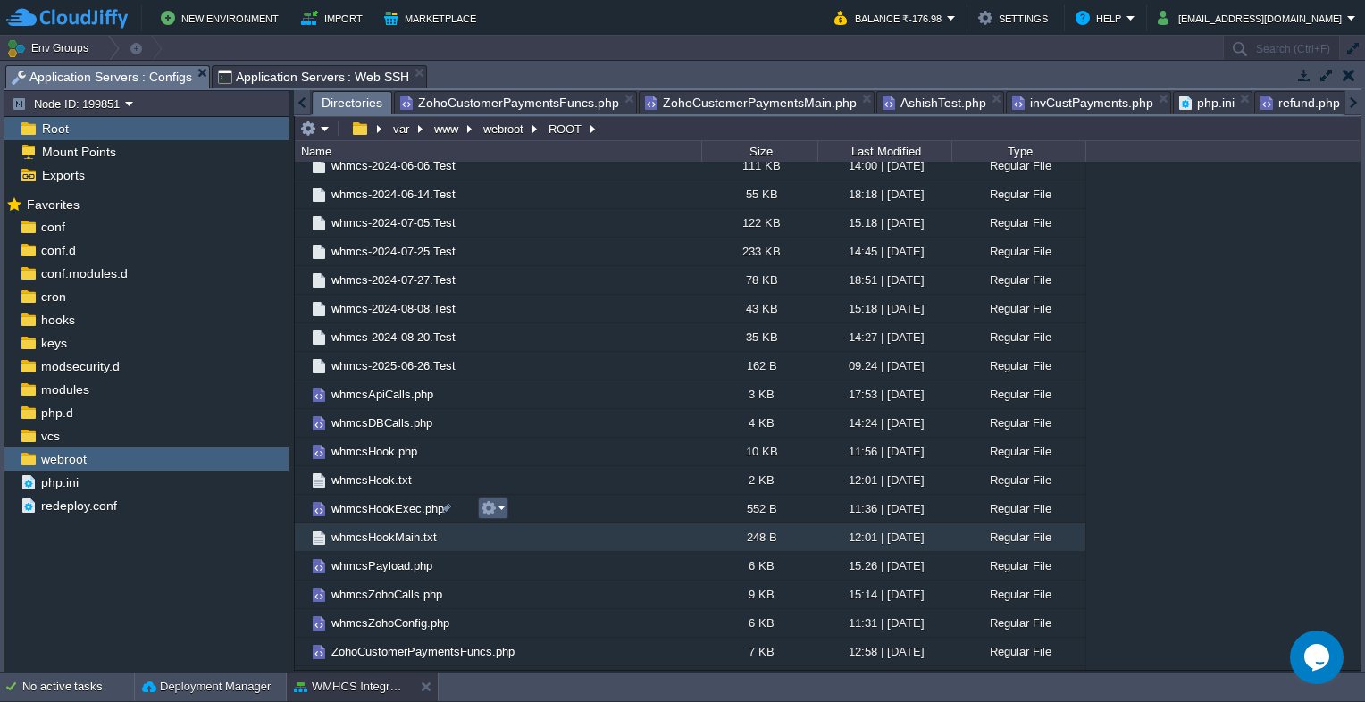
scroll to position [3775, 0]
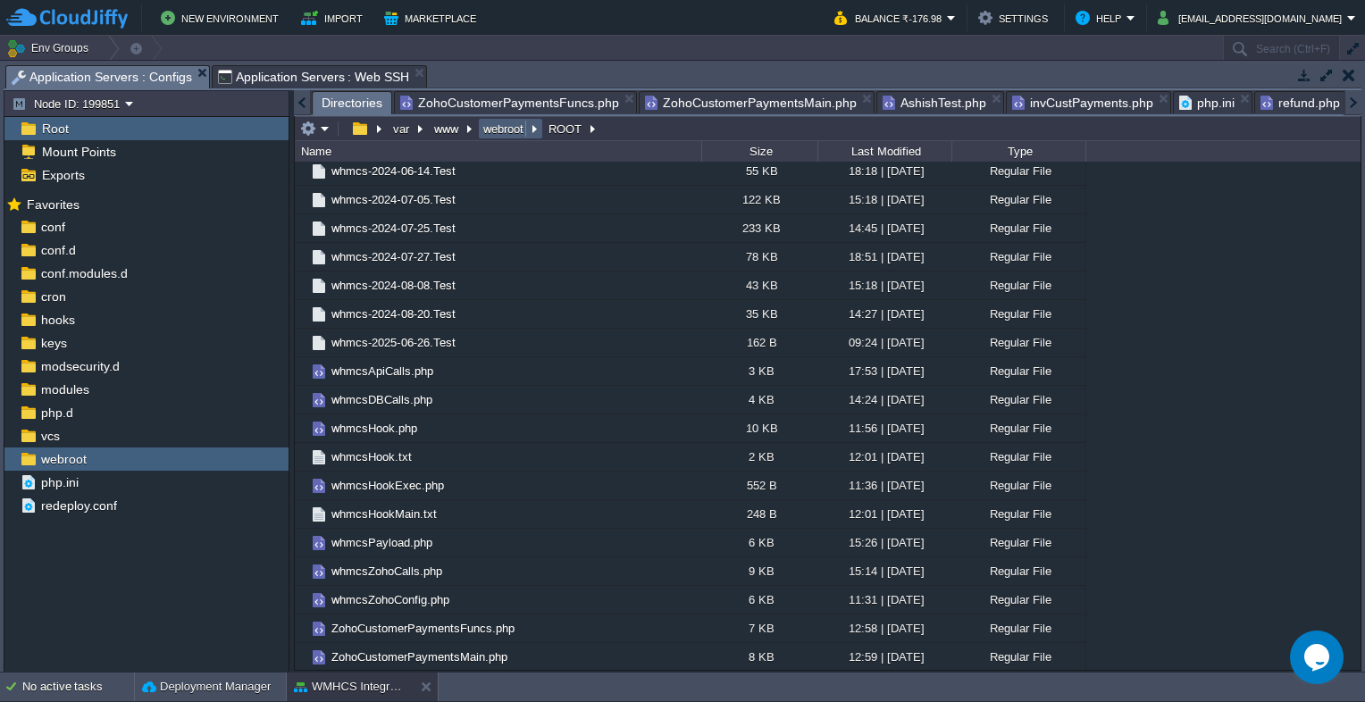
click at [493, 130] on button "webroot" at bounding box center [504, 129] width 47 height 16
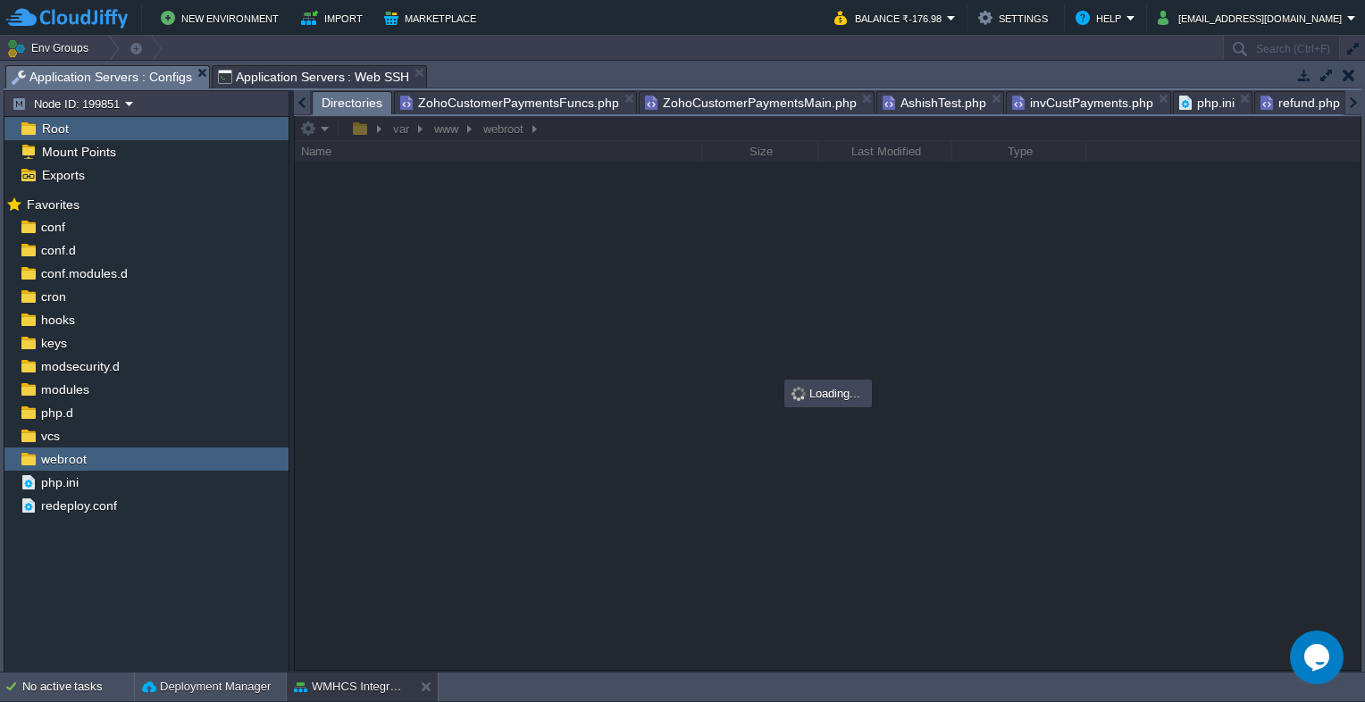
scroll to position [0, 0]
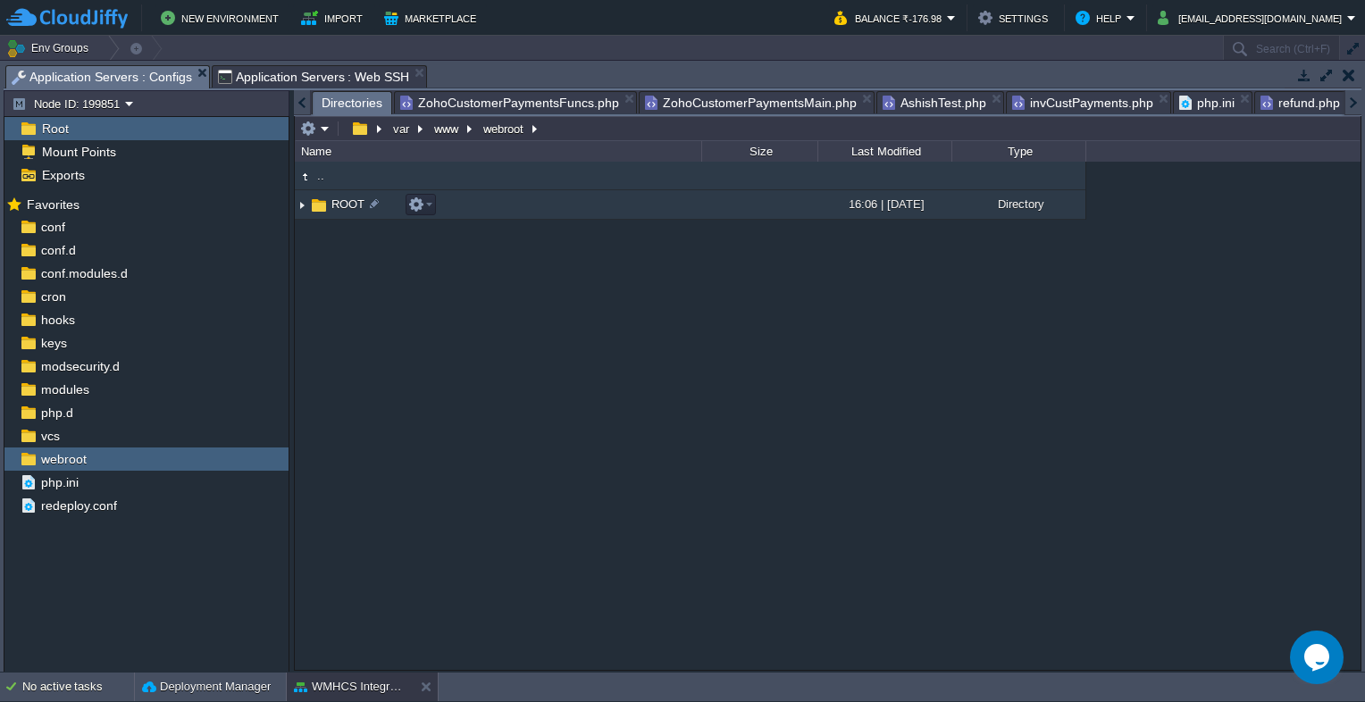
click at [338, 205] on span "ROOT" at bounding box center [348, 204] width 38 height 15
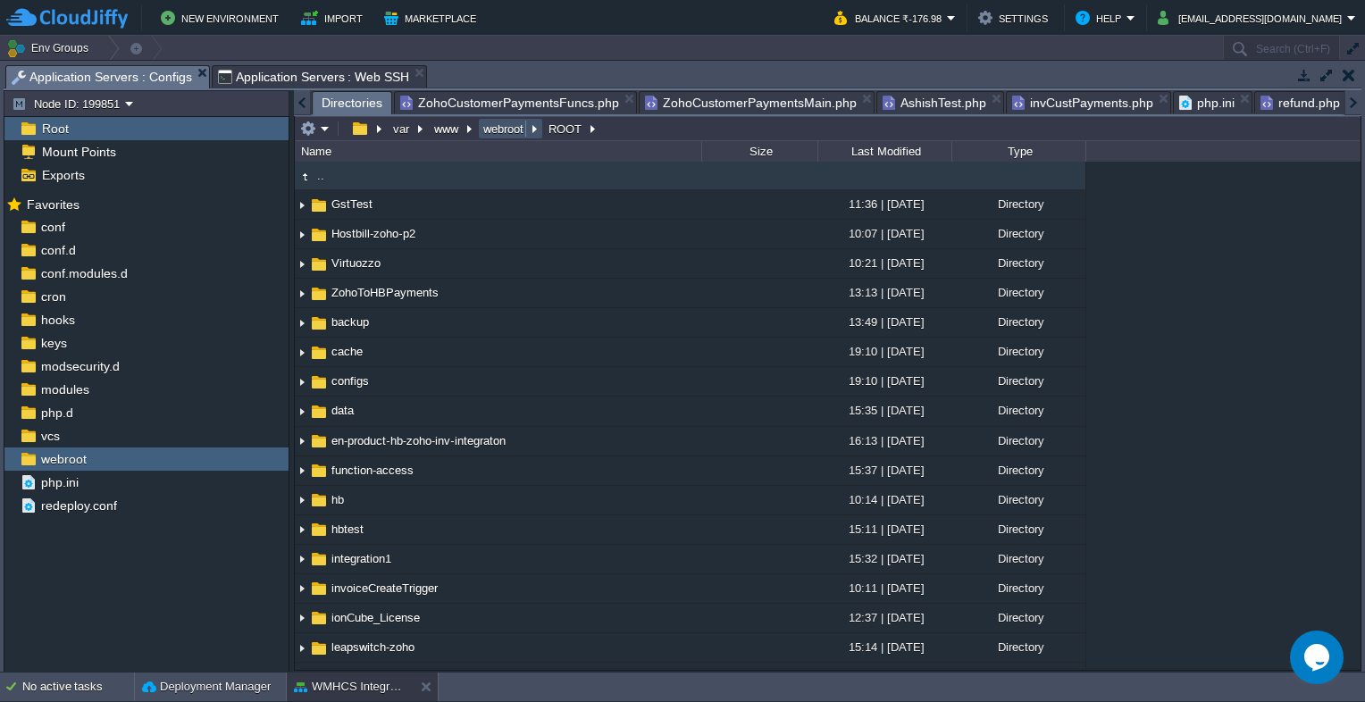
click at [503, 130] on button "webroot" at bounding box center [504, 129] width 47 height 16
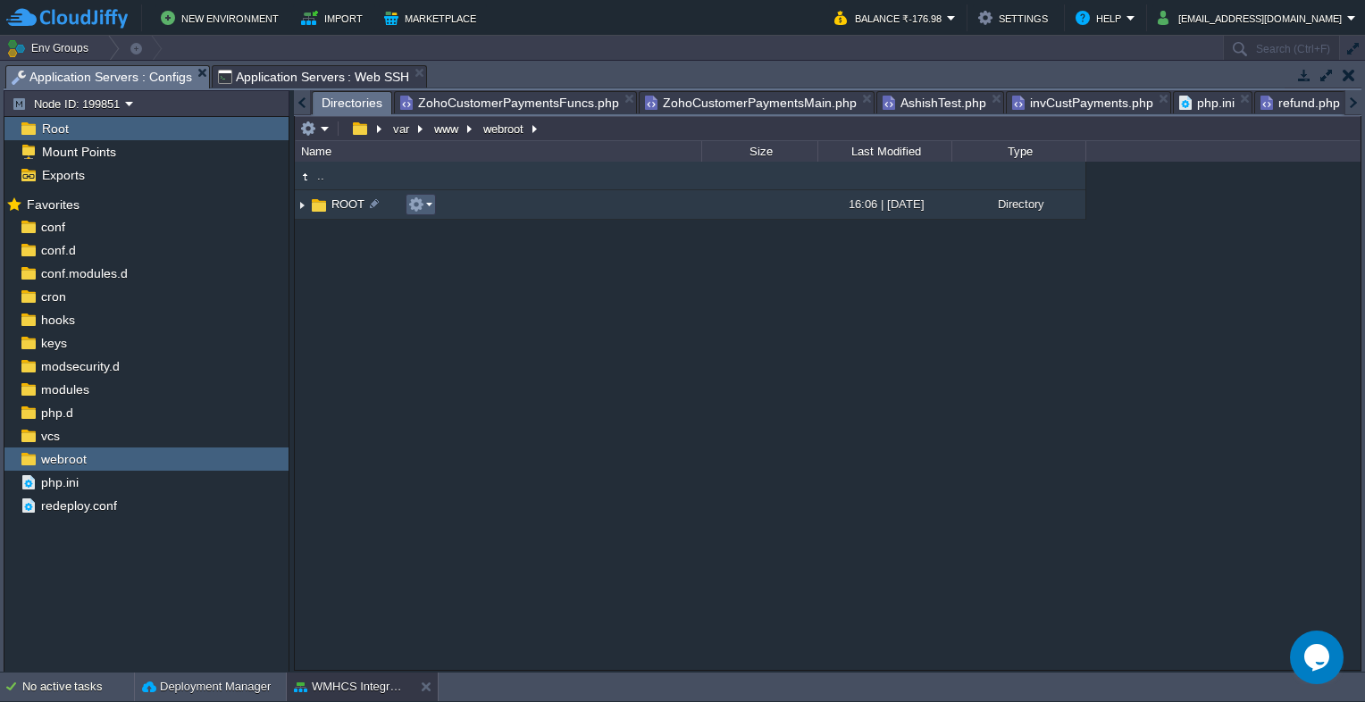
click at [430, 206] on em at bounding box center [420, 205] width 24 height 16
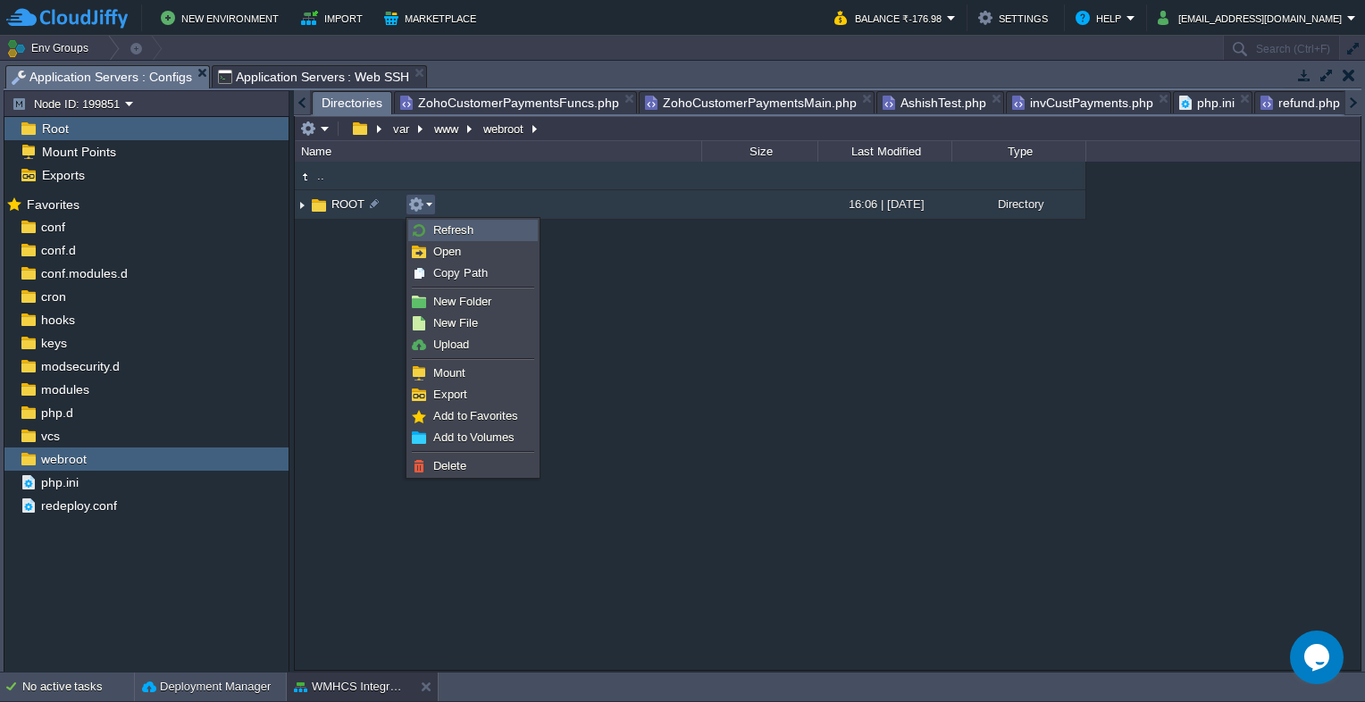
click at [430, 231] on link "Refresh" at bounding box center [473, 231] width 128 height 20
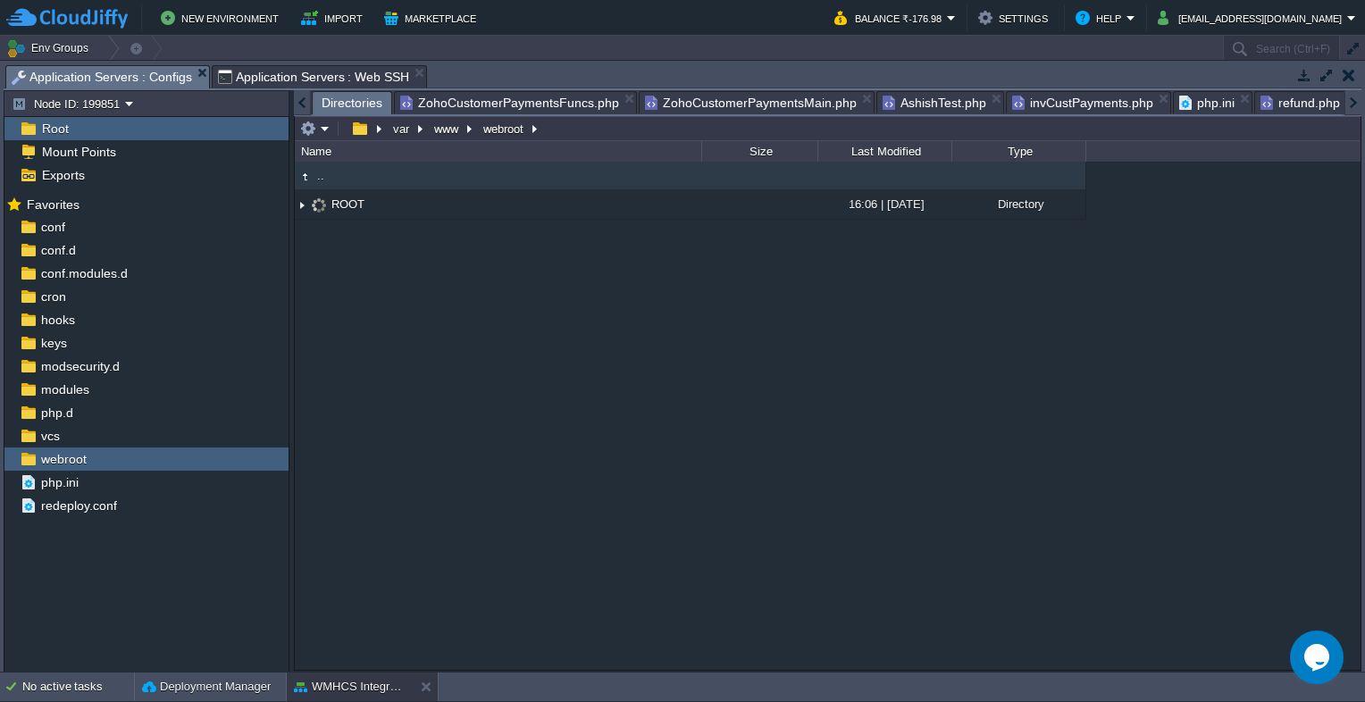
click at [331, 81] on span "Application Servers : Web SSH" at bounding box center [314, 76] width 192 height 21
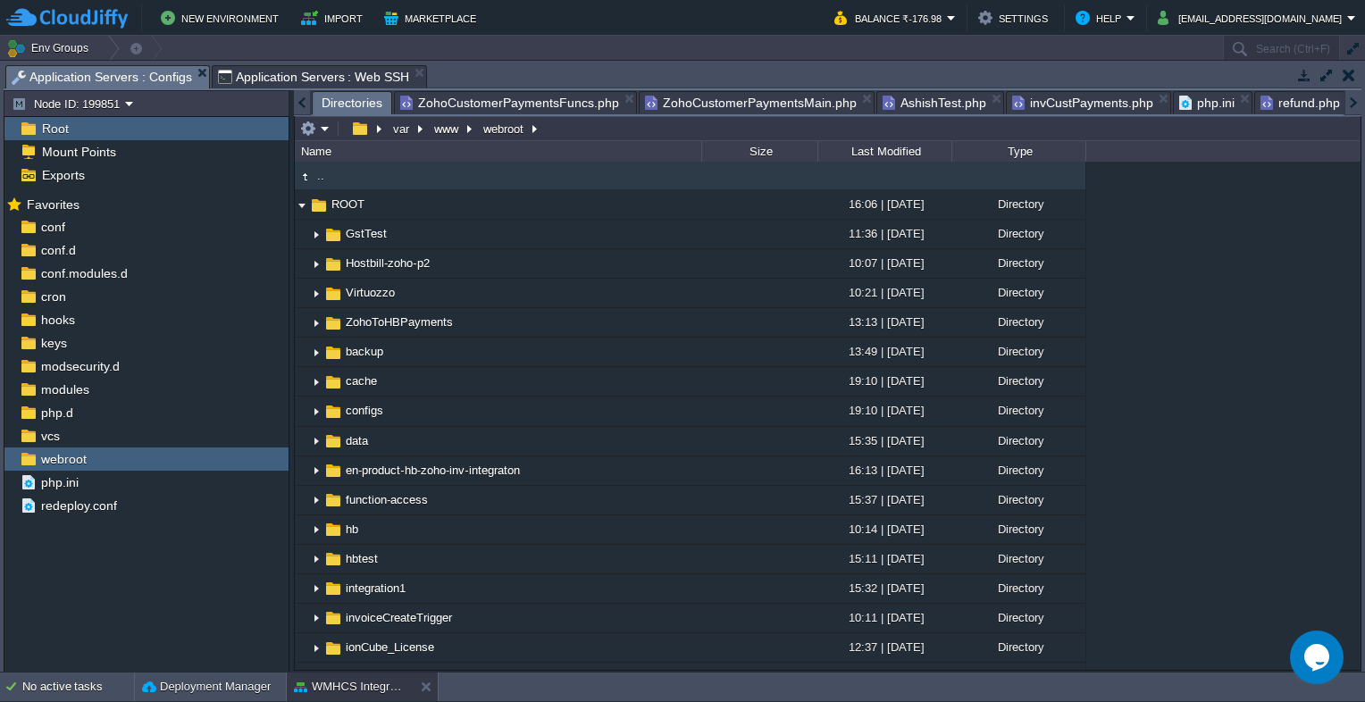
click at [143, 73] on span "Application Servers : Configs" at bounding box center [102, 77] width 180 height 22
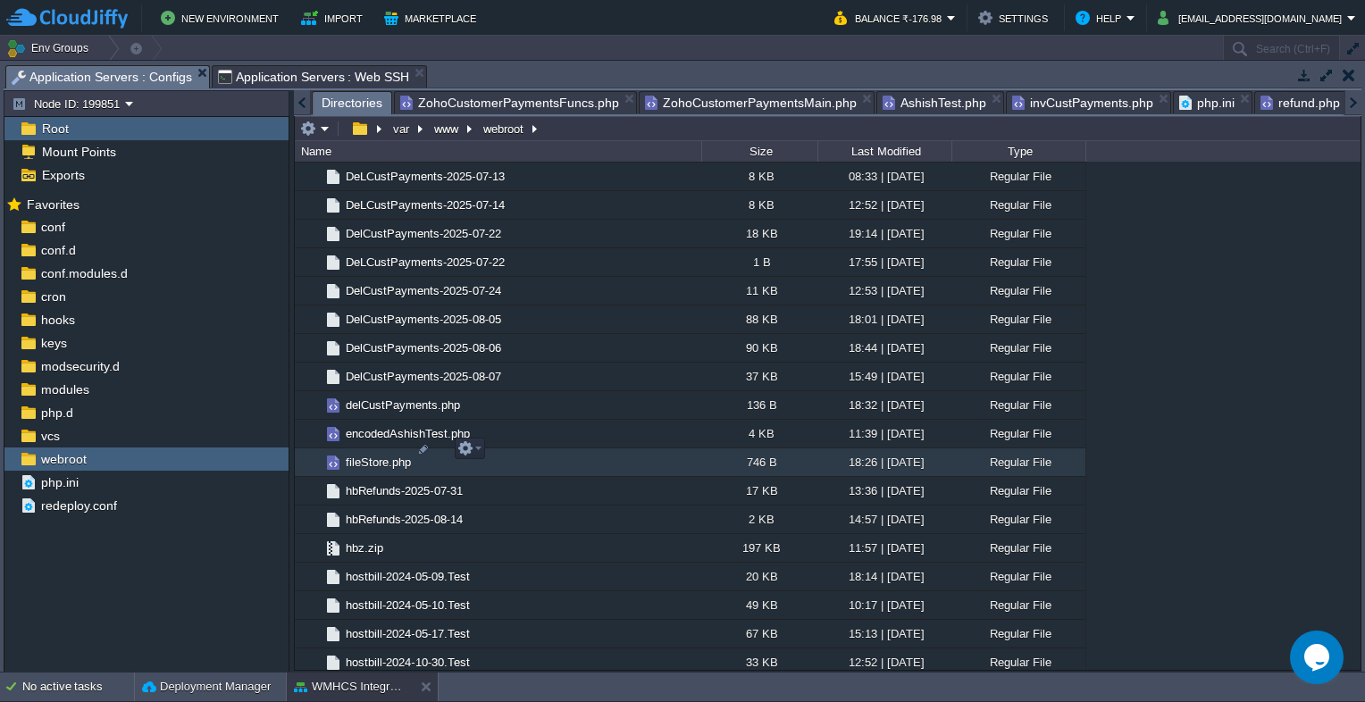
scroll to position [1429, 0]
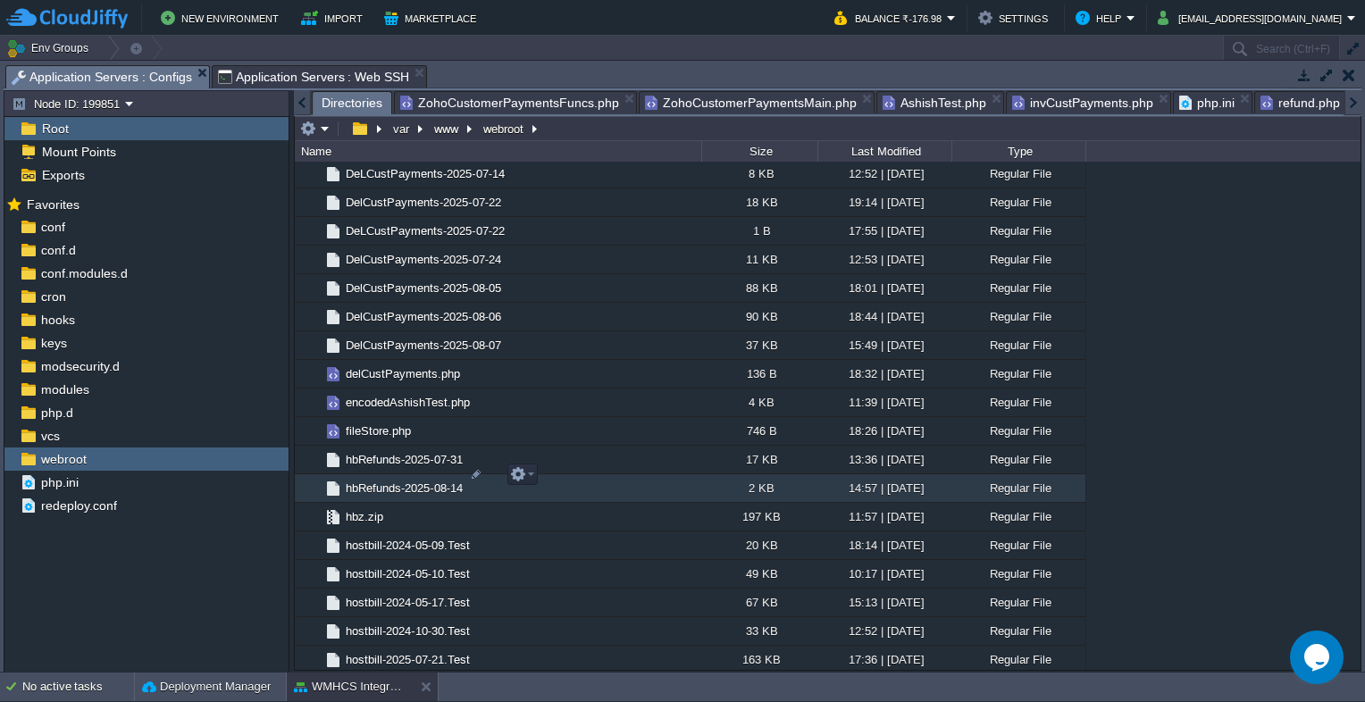
click at [412, 481] on span "hbRefunds-2025-08-14" at bounding box center [404, 488] width 122 height 15
drag, startPoint x: 412, startPoint y: 470, endPoint x: 445, endPoint y: 477, distance: 33.8
click at [445, 481] on span "hbRefunds-2025-08-14" at bounding box center [404, 488] width 122 height 15
click at [528, 477] on em at bounding box center [522, 474] width 24 height 16
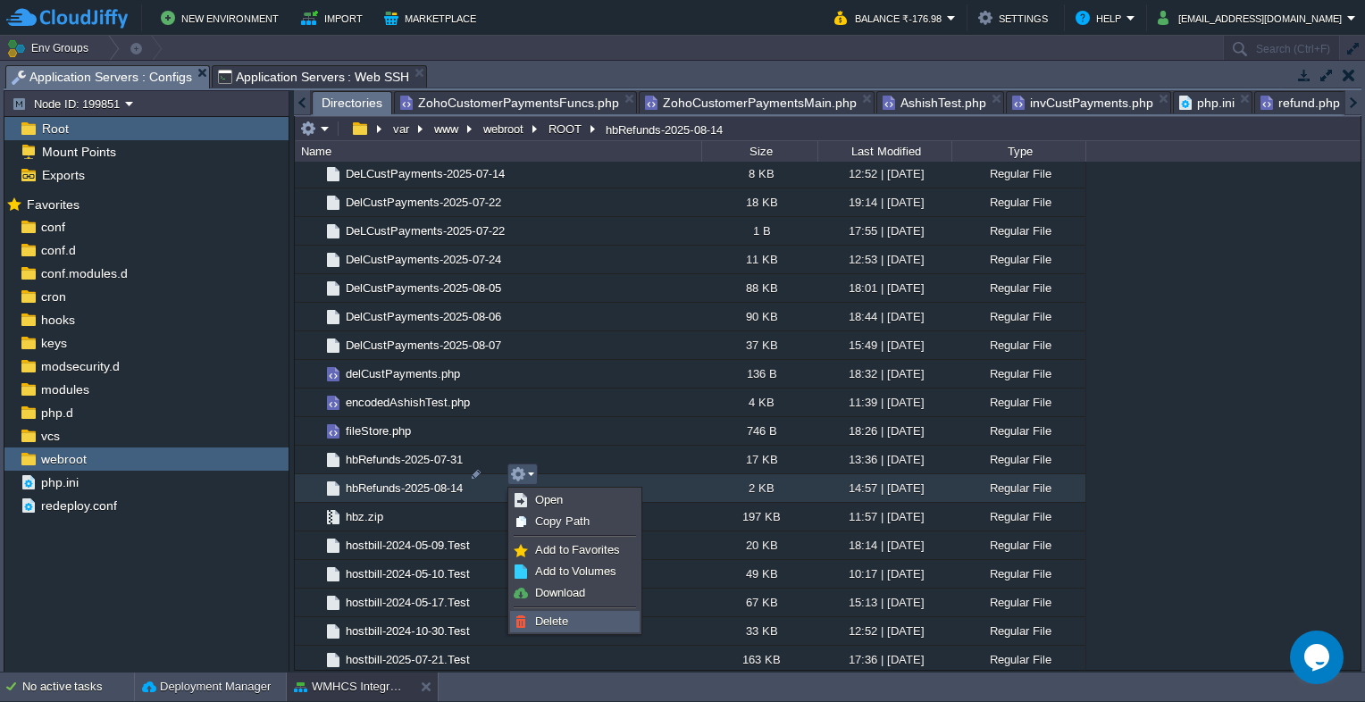
click at [573, 614] on link "Delete" at bounding box center [575, 622] width 128 height 20
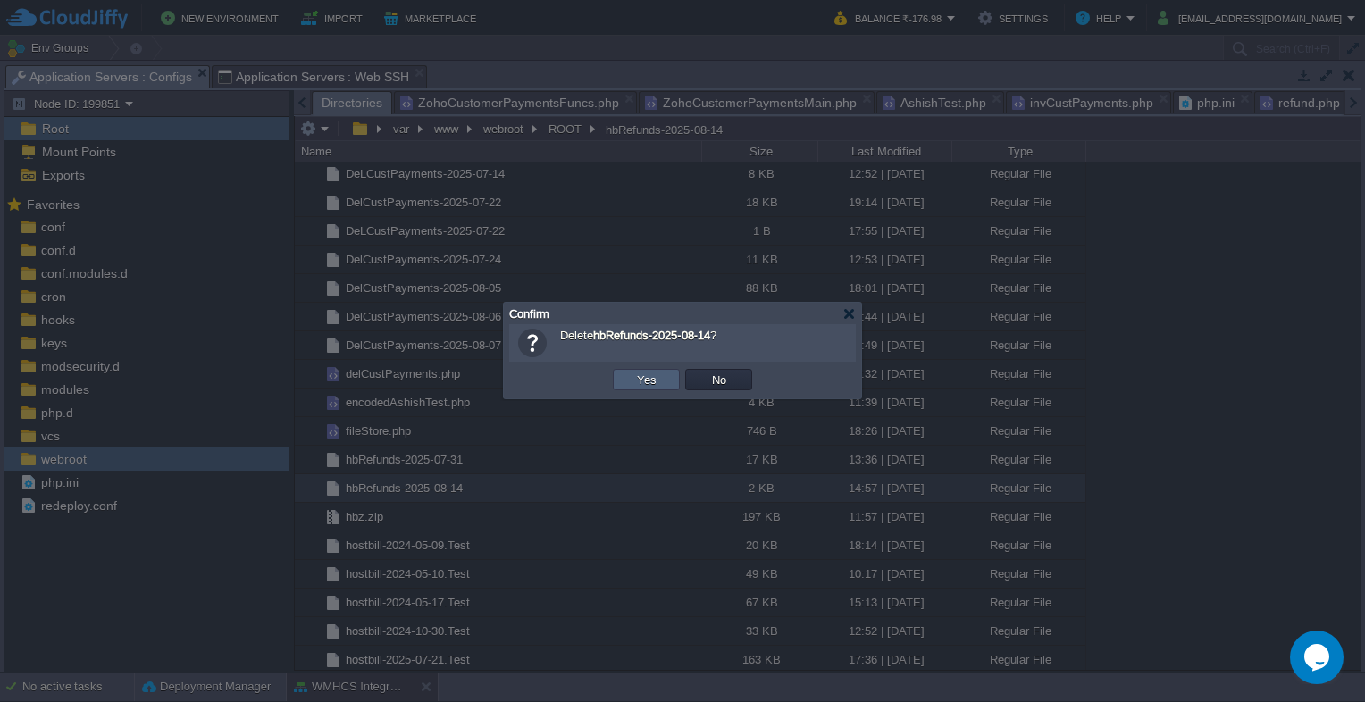
click at [660, 373] on td "Yes" at bounding box center [646, 379] width 67 height 21
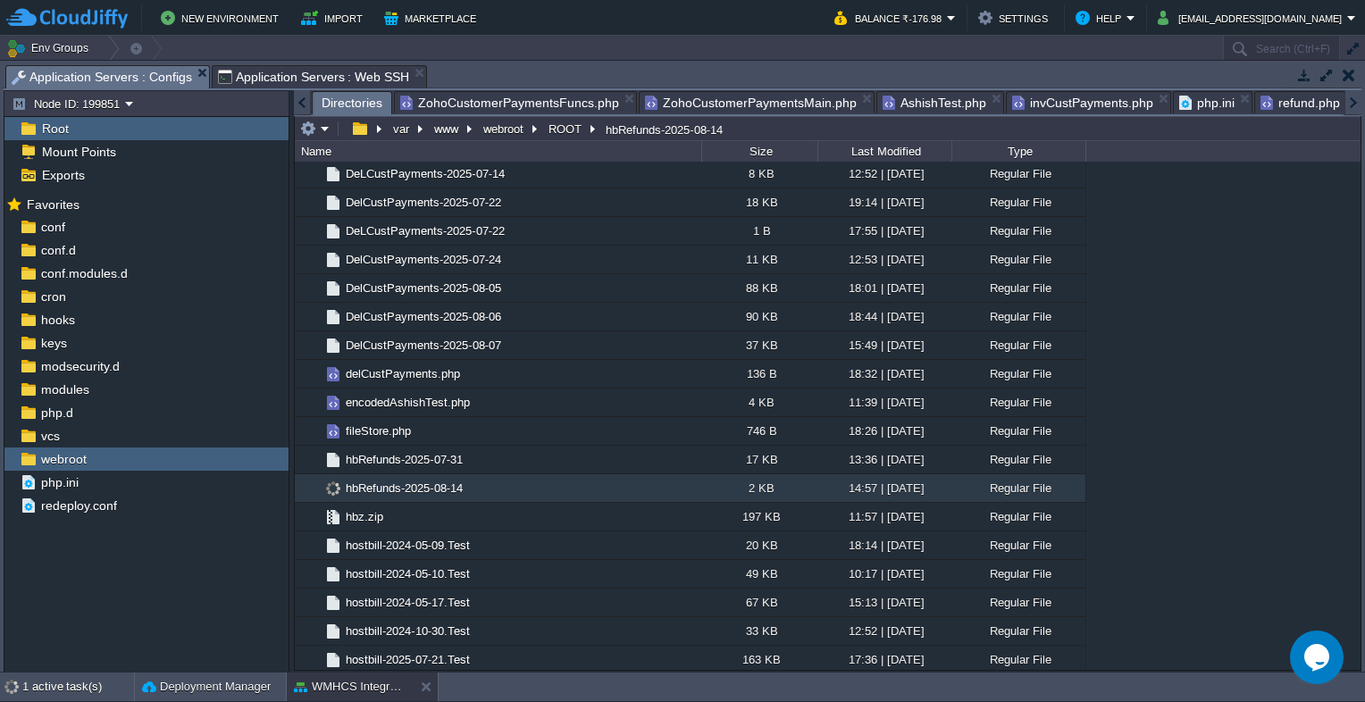
click at [419, 481] on span "hbRefunds-2025-08-14" at bounding box center [404, 488] width 122 height 15
click at [348, 481] on span "hbz.zip" at bounding box center [364, 488] width 43 height 15
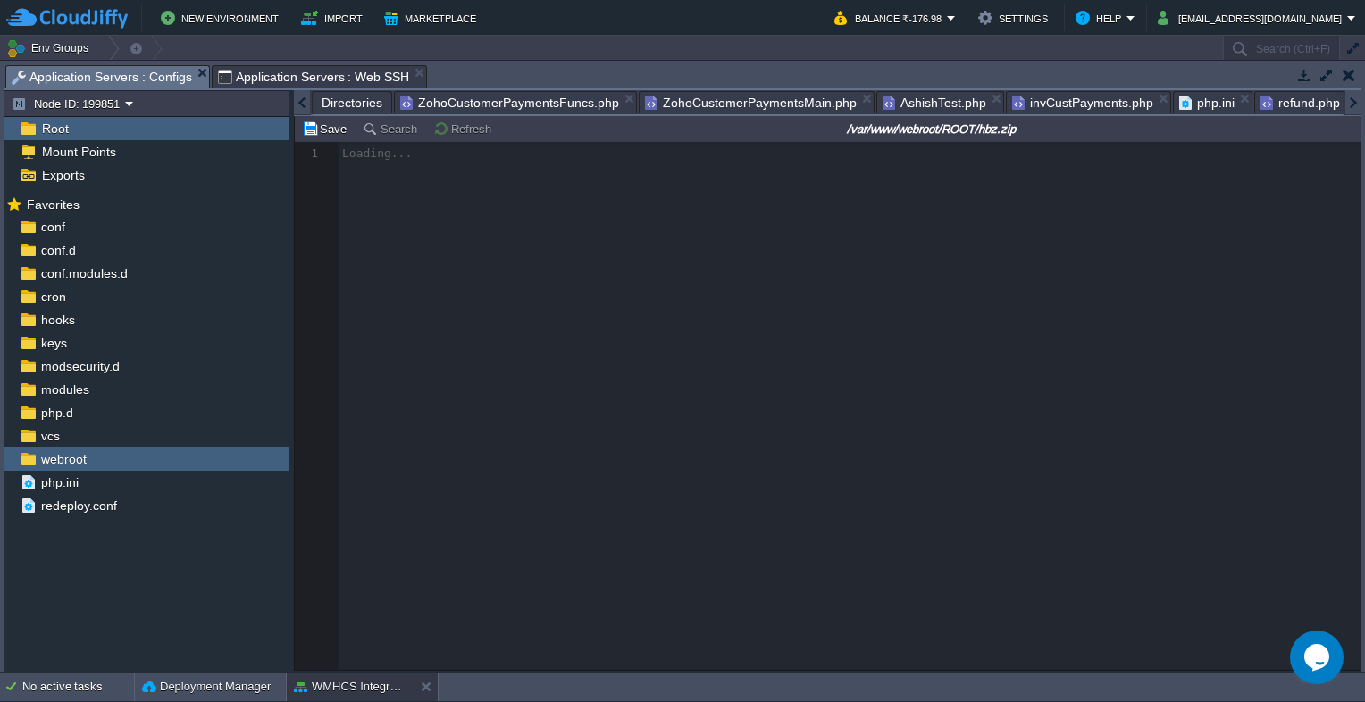
scroll to position [0, 234]
click at [1326, 98] on span "hbz.zip" at bounding box center [1340, 103] width 58 height 22
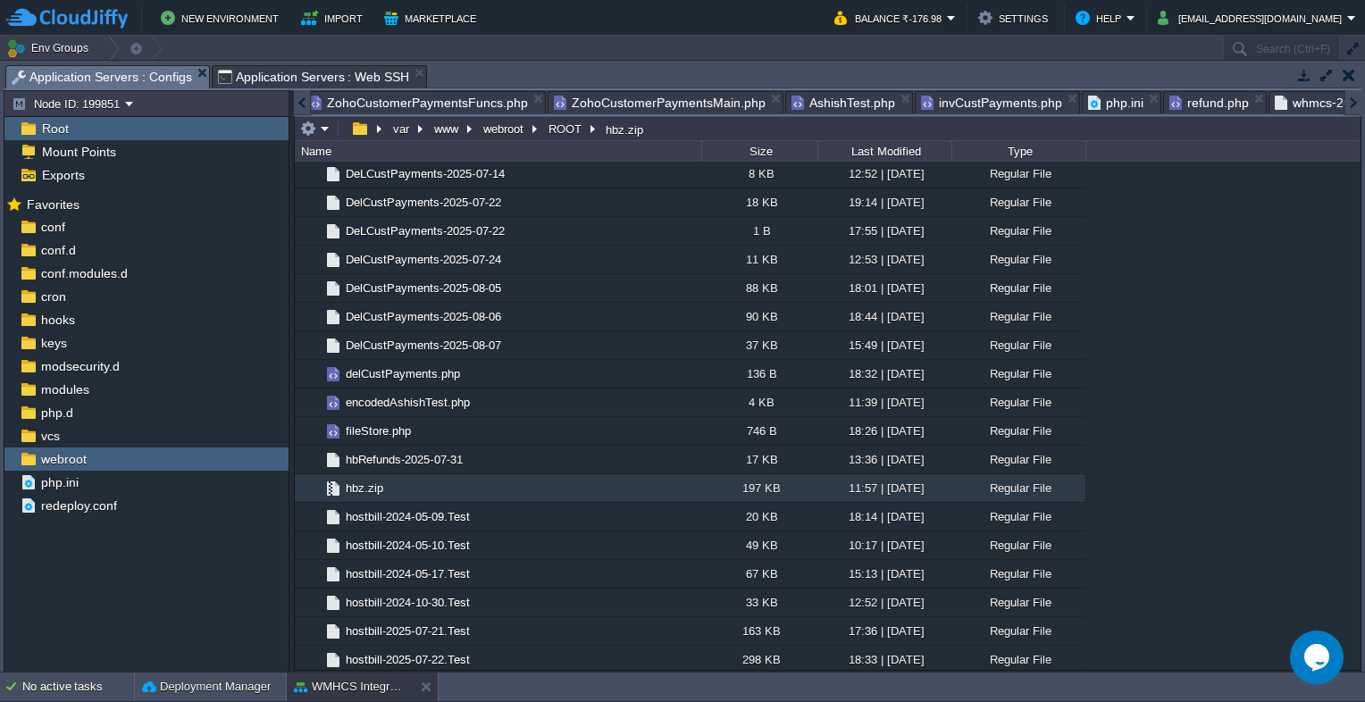
click at [1358, 109] on div at bounding box center [1352, 102] width 17 height 25
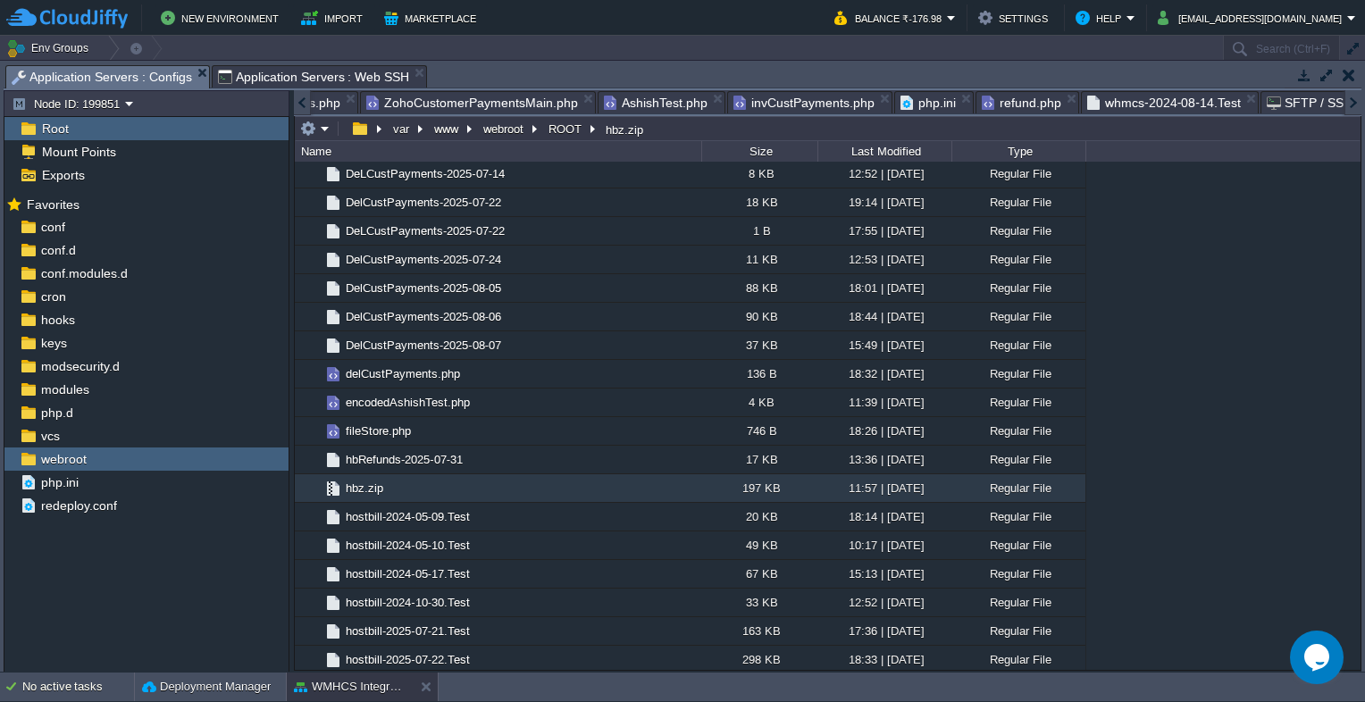
click at [1358, 109] on div at bounding box center [1352, 102] width 17 height 25
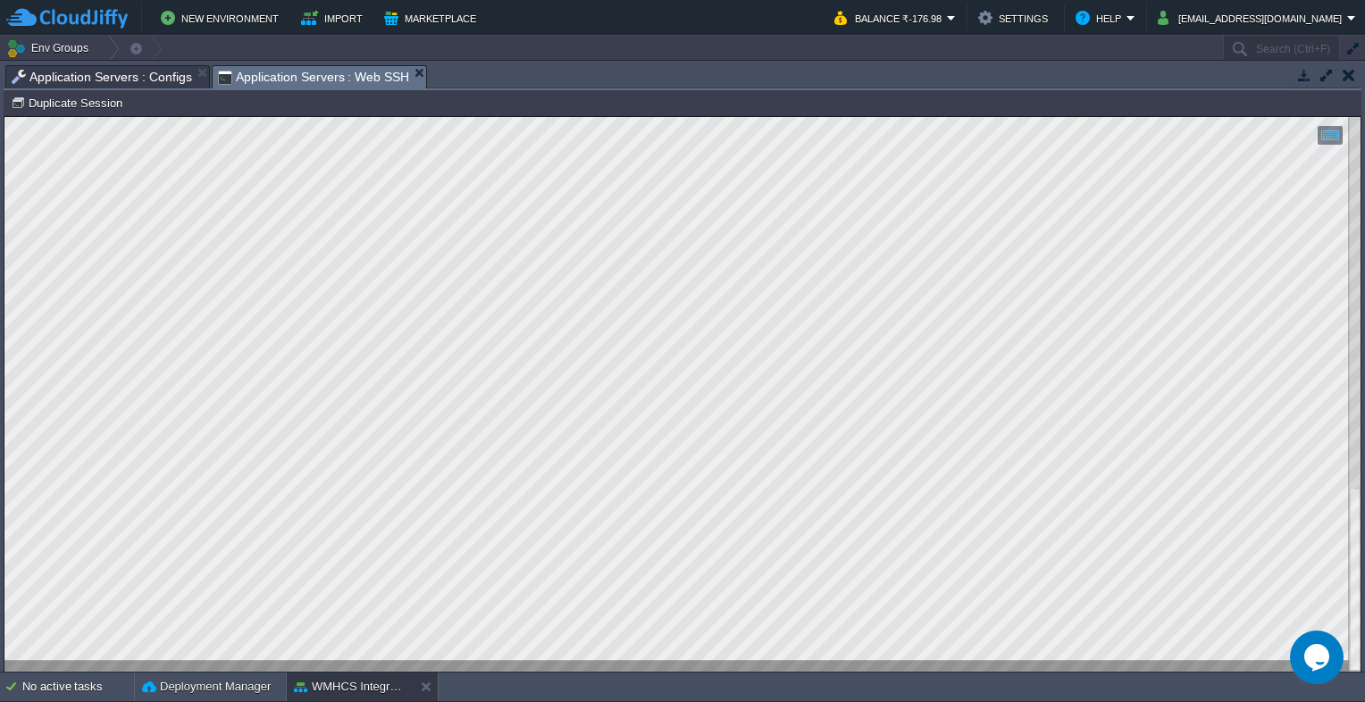
click at [303, 77] on span "Application Servers : Web SSH" at bounding box center [314, 77] width 192 height 22
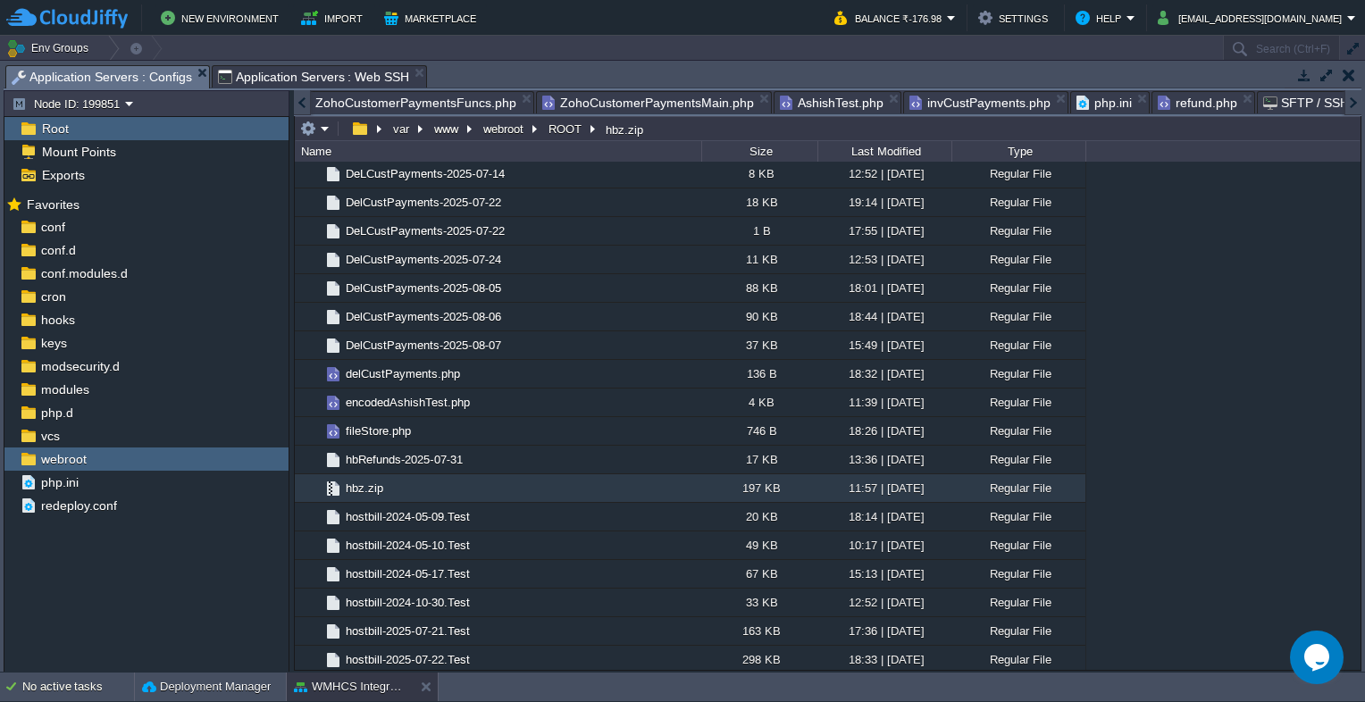
click at [91, 77] on span "Application Servers : Configs" at bounding box center [102, 77] width 180 height 22
click at [326, 126] on em at bounding box center [314, 129] width 29 height 16
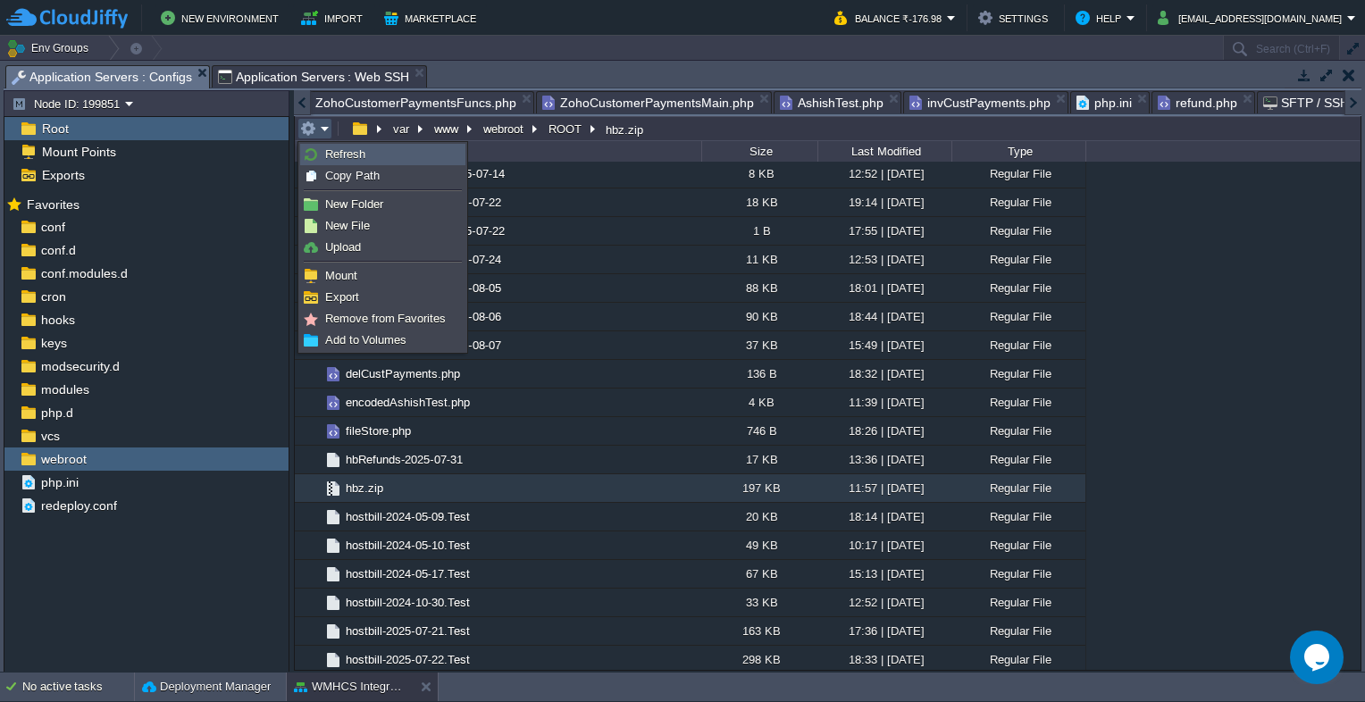
click at [331, 148] on span "Refresh" at bounding box center [345, 153] width 40 height 13
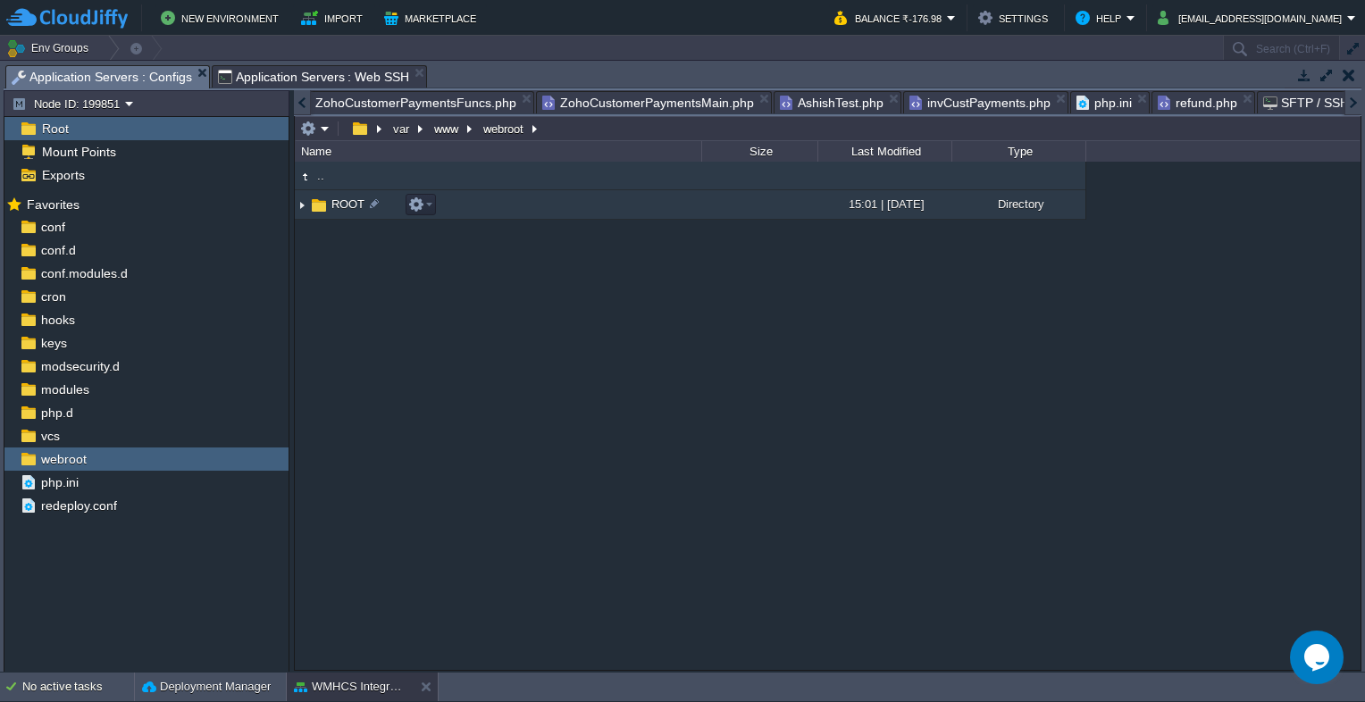
click at [343, 198] on span "ROOT" at bounding box center [348, 204] width 38 height 15
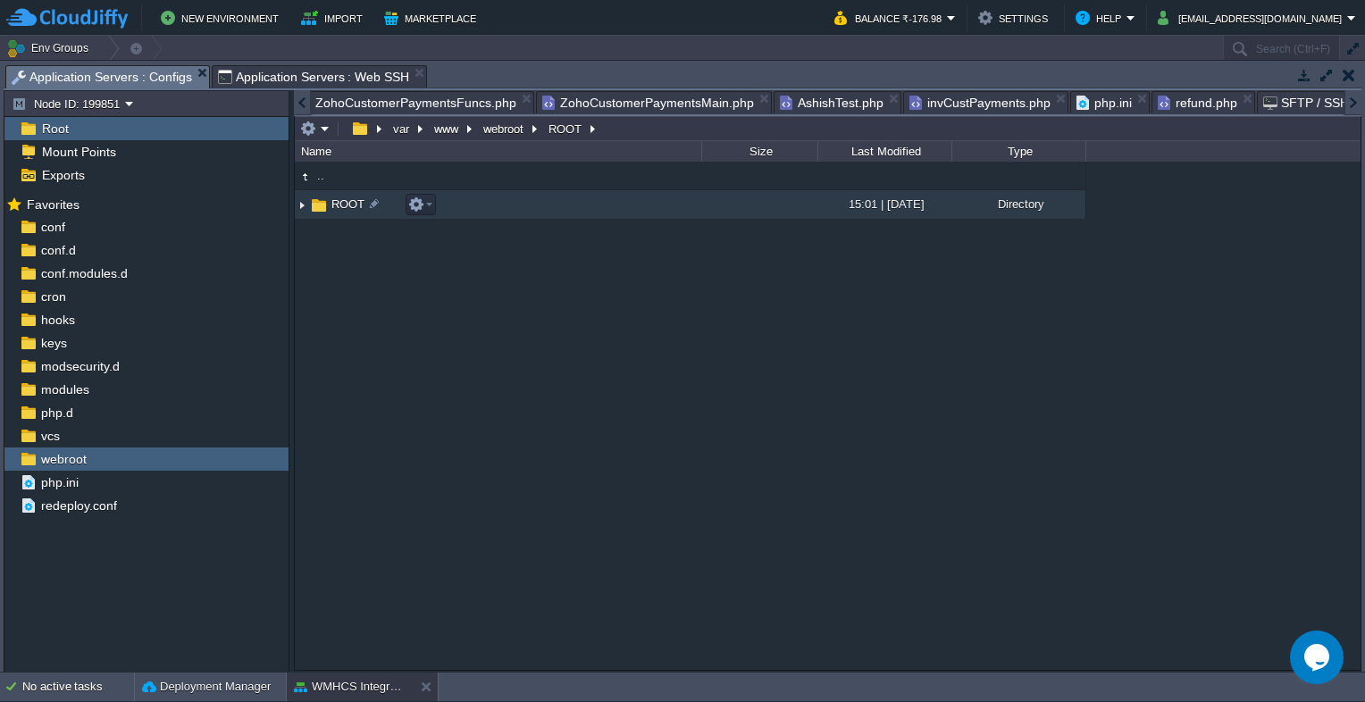
click at [343, 198] on span "ROOT" at bounding box center [348, 204] width 38 height 15
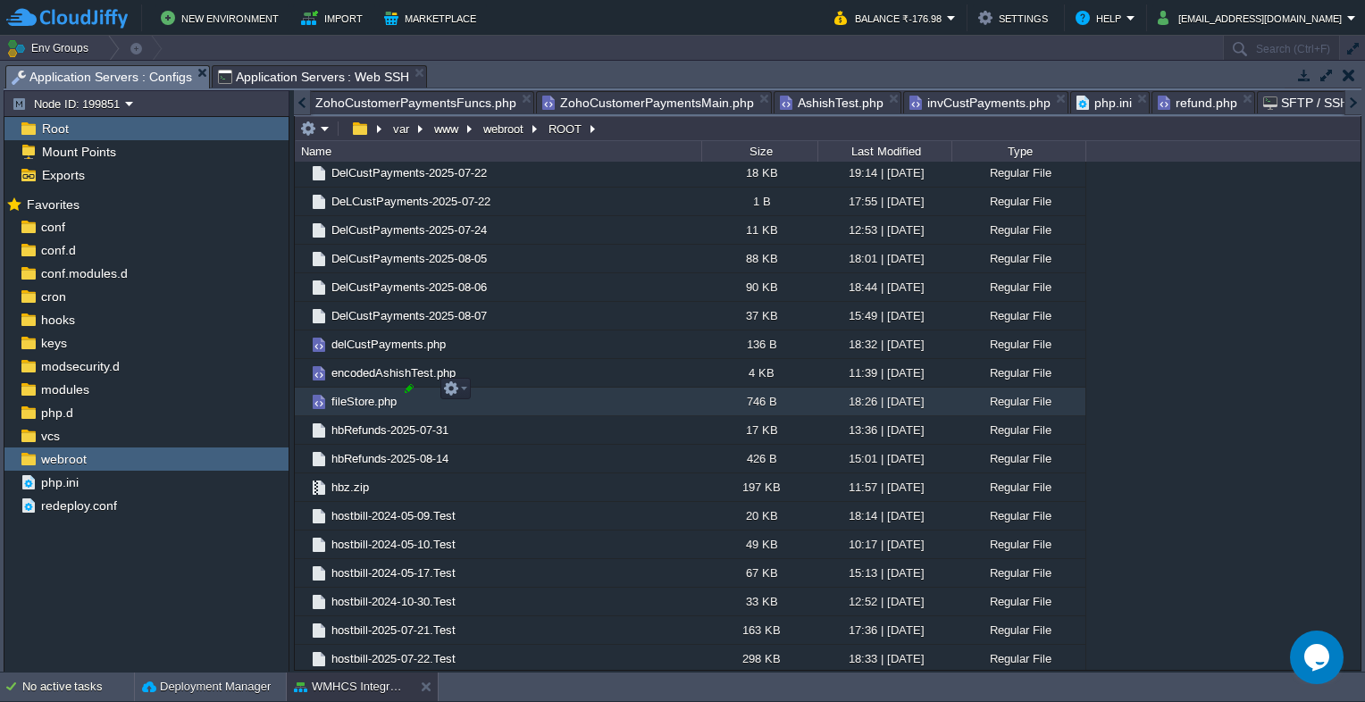
scroll to position [1519, 0]
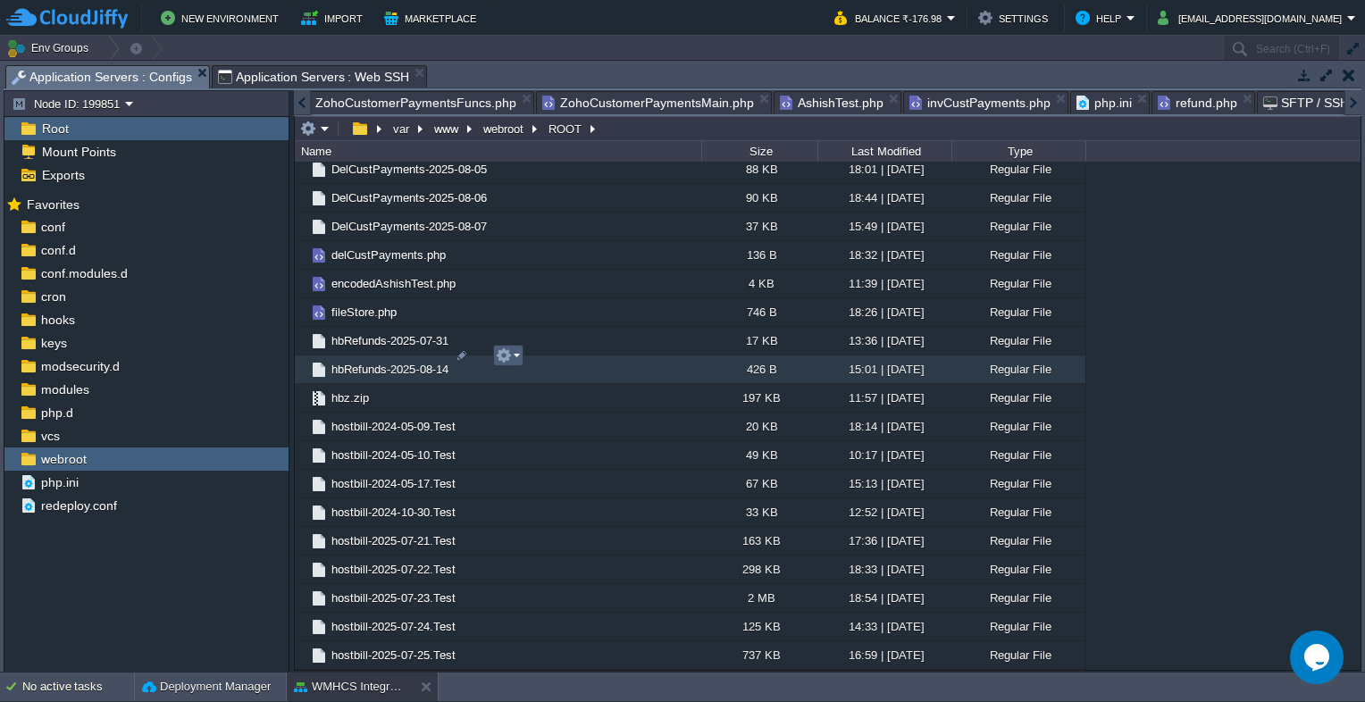
click at [515, 356] on em at bounding box center [508, 355] width 24 height 16
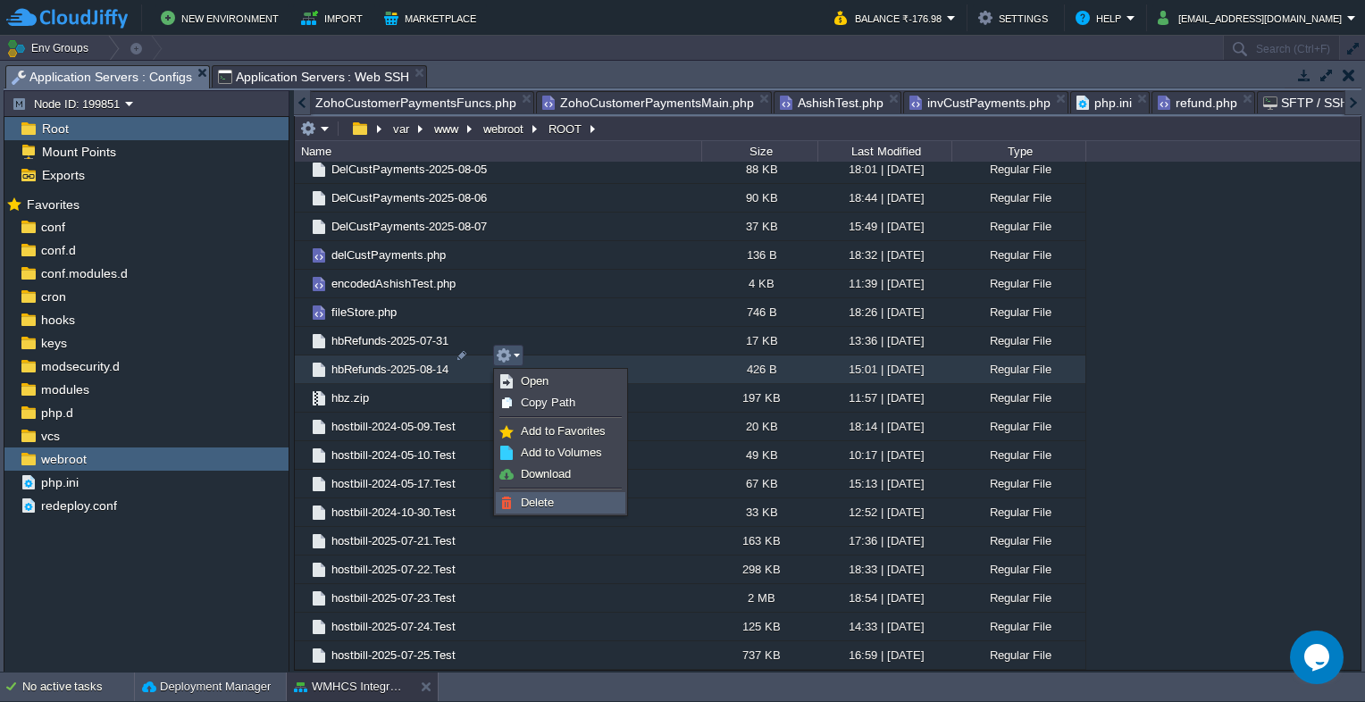
click at [590, 506] on link "Delete" at bounding box center [561, 503] width 128 height 20
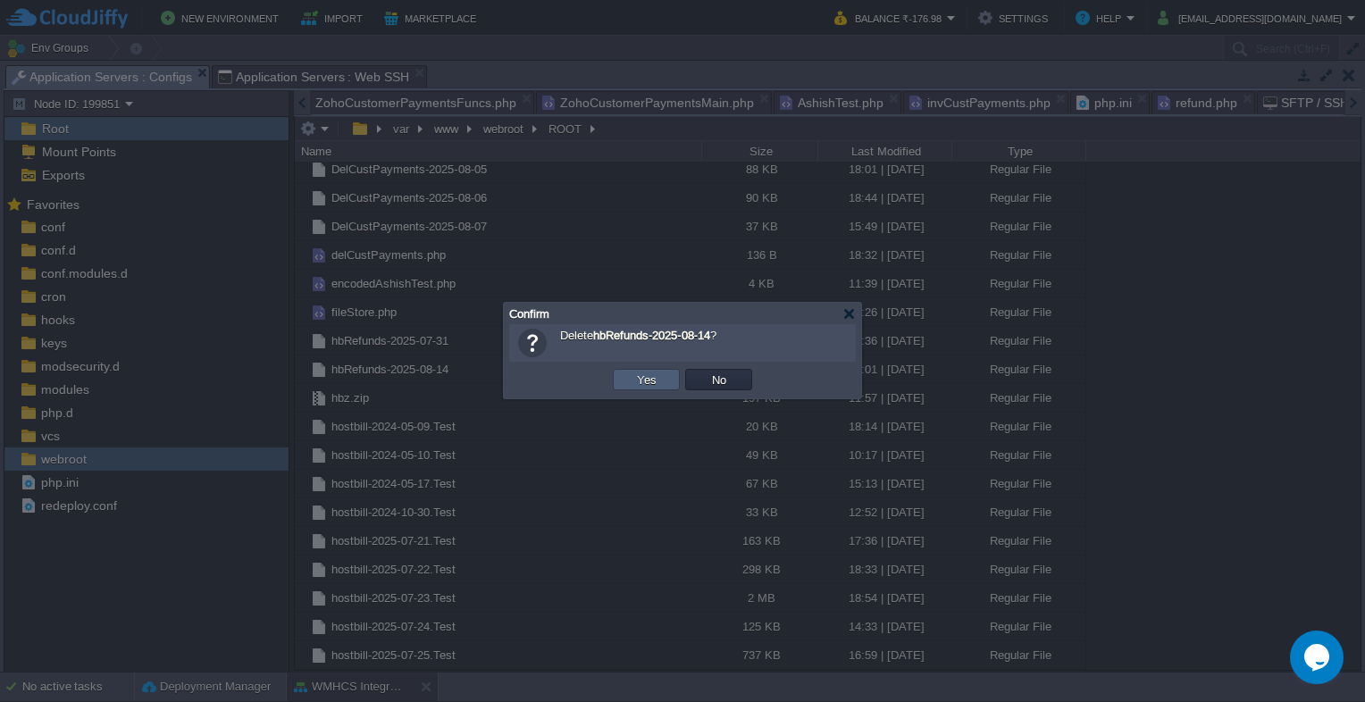
click at [646, 374] on button "Yes" at bounding box center [647, 380] width 30 height 16
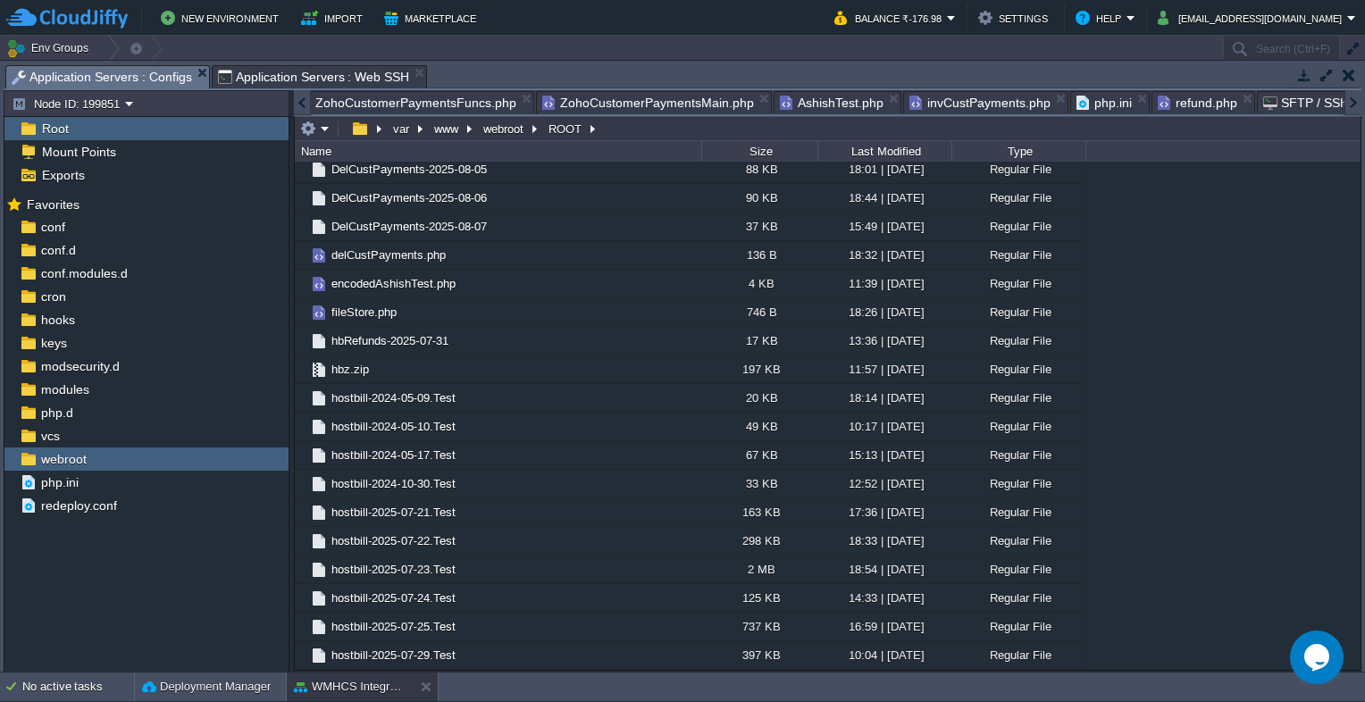
click at [1158, 105] on span "refund.php" at bounding box center [1198, 102] width 80 height 21
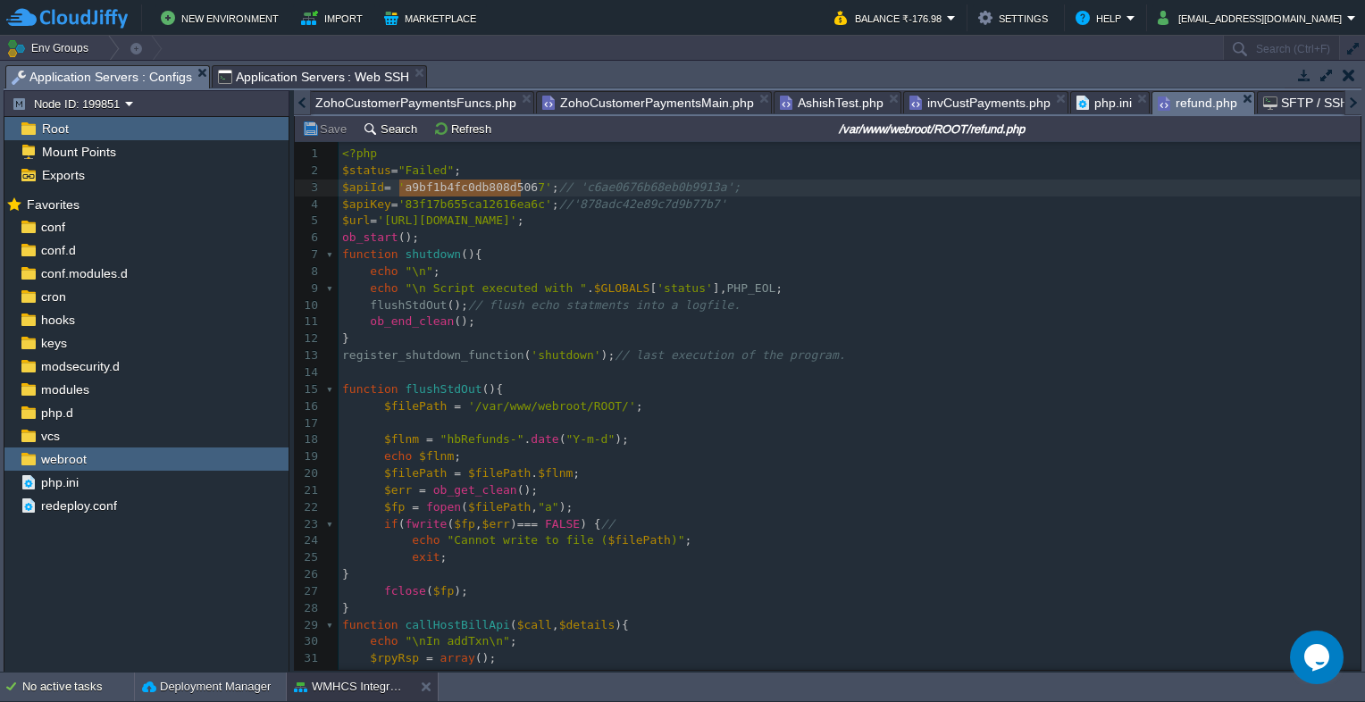
type textarea "a9bf1b4fc0db808d5067"
drag, startPoint x: 398, startPoint y: 188, endPoint x: 524, endPoint y: 192, distance: 126.0
type textarea "83f17b655ca12616ea6c"
drag, startPoint x: 400, startPoint y: 207, endPoint x: 524, endPoint y: 210, distance: 124.2
click at [805, 302] on pre "flushStdOut (); // flush echo statments into a logfile." at bounding box center [850, 305] width 1022 height 17
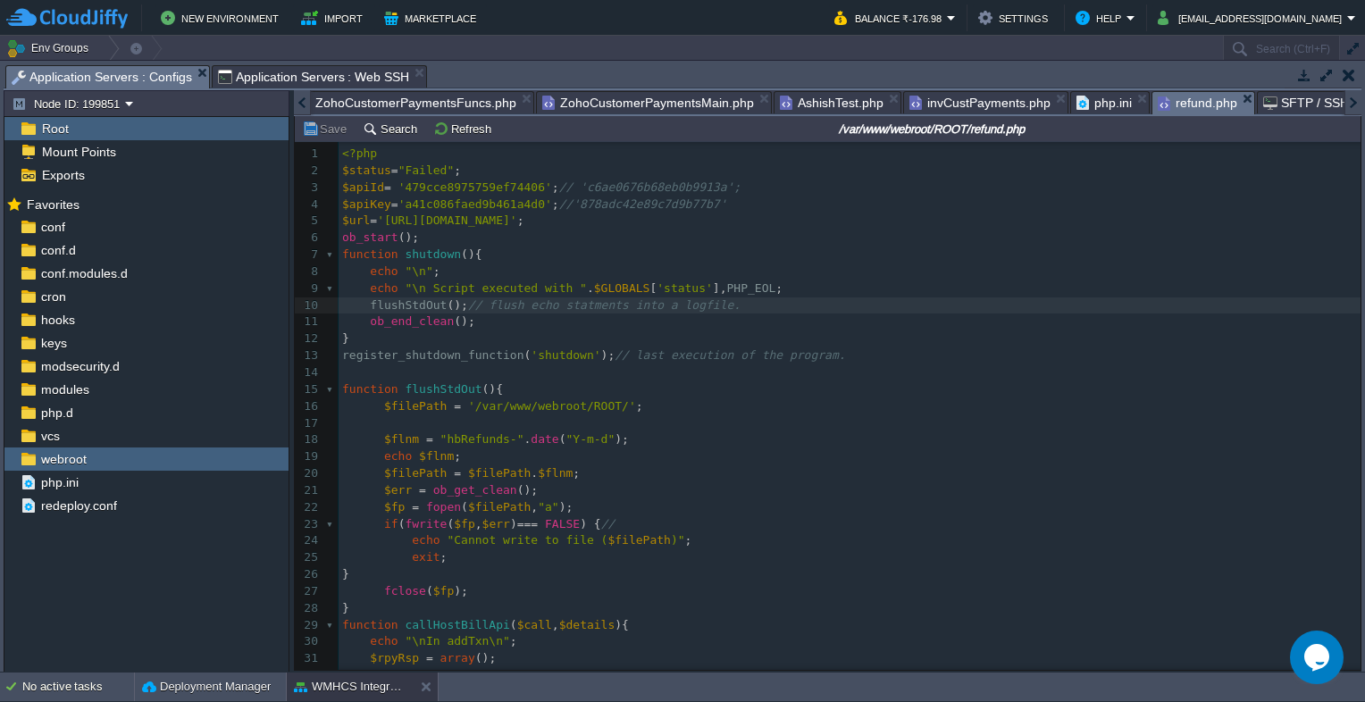
click at [289, 74] on span "Application Servers : Web SSH" at bounding box center [314, 76] width 192 height 21
click at [155, 77] on span "Application Servers : Configs" at bounding box center [102, 77] width 180 height 22
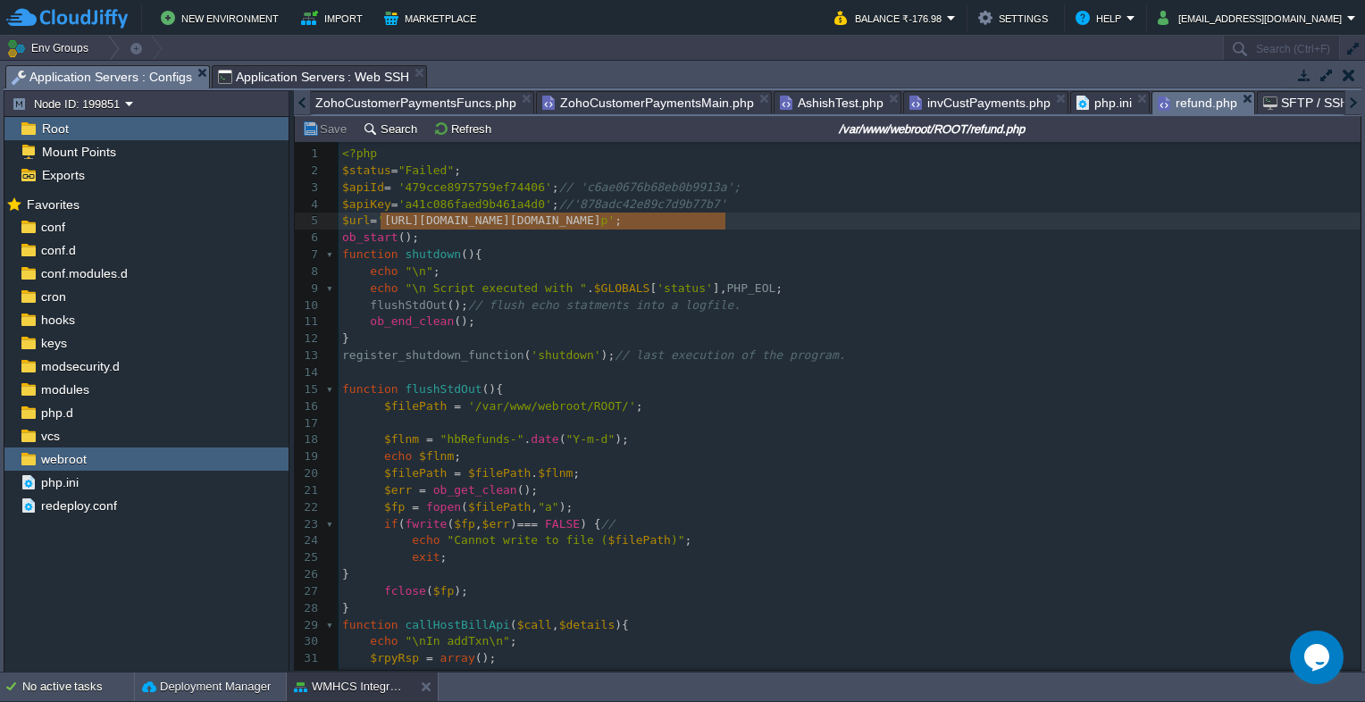
type textarea "[URL][DOMAIN_NAME]"
drag, startPoint x: 380, startPoint y: 220, endPoint x: 729, endPoint y: 222, distance: 349.3
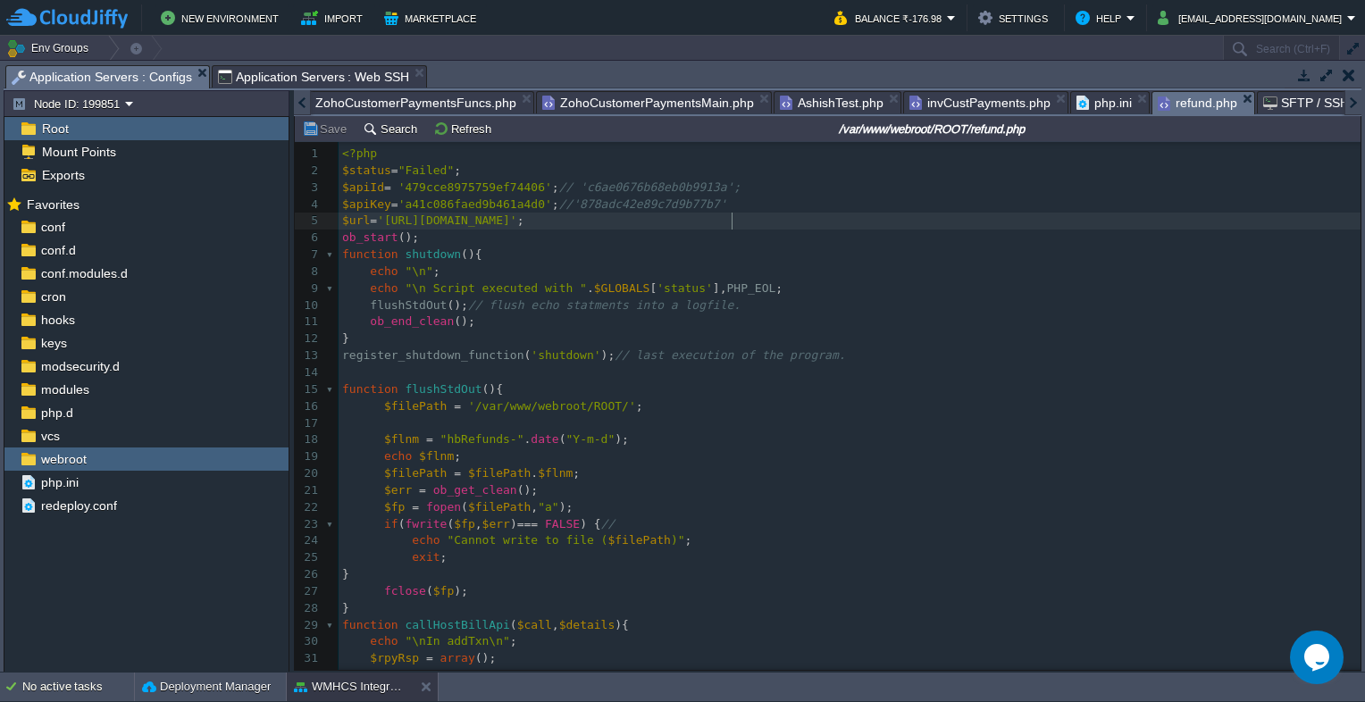
click at [373, 222] on div "xxxxxxxxxx 1 <?php 2 $status = "Failed" ; 3 $apiId = '479cce8975759ef74406' ; /…" at bounding box center [850, 491] width 1022 height 690
type textarea "//"
click at [414, 218] on div "xxxxxxxxxx 1 <?php 2 $status = "Failed" ; 3 $apiId = '479cce8975759ef74406' ; /…" at bounding box center [850, 491] width 1022 height 690
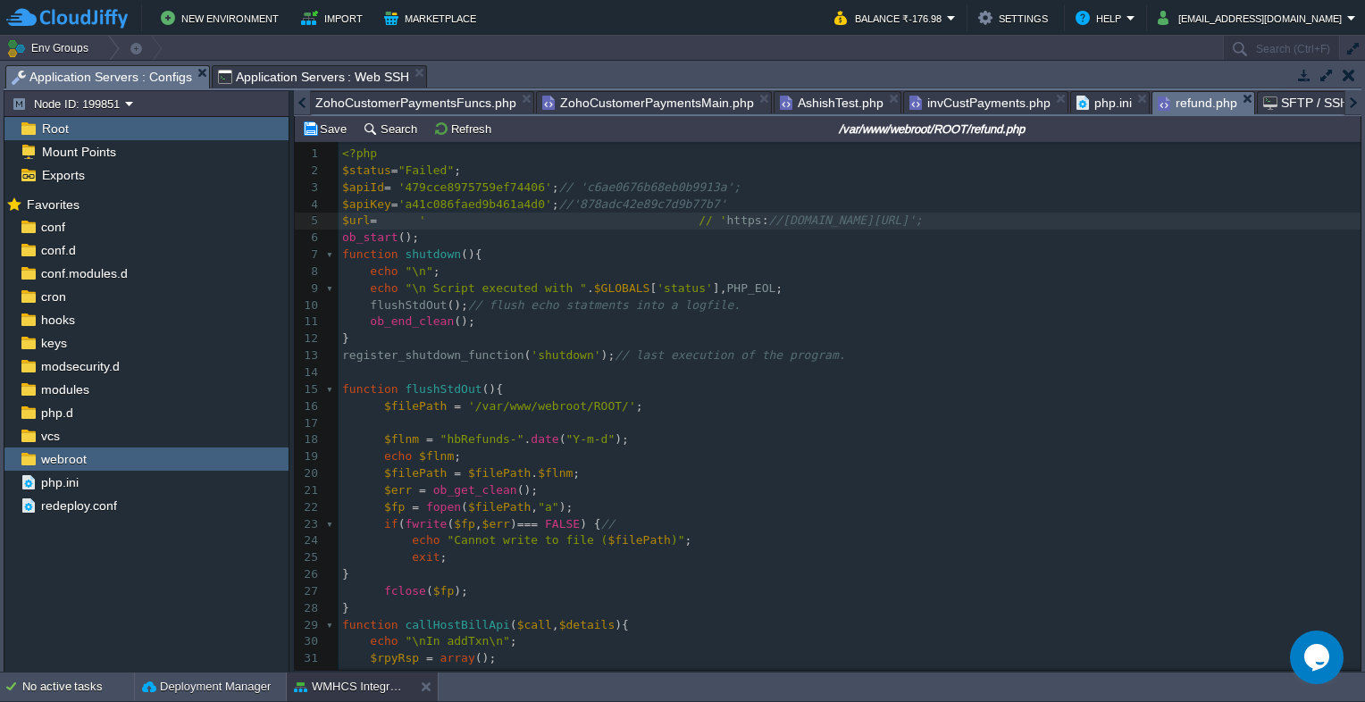
paste textarea "a"
type textarea "'api.php"
click at [1039, 221] on pre "$url = '[URL][DOMAIN_NAME] // ' https : //[DOMAIN_NAME][URL]';" at bounding box center [850, 221] width 1022 height 17
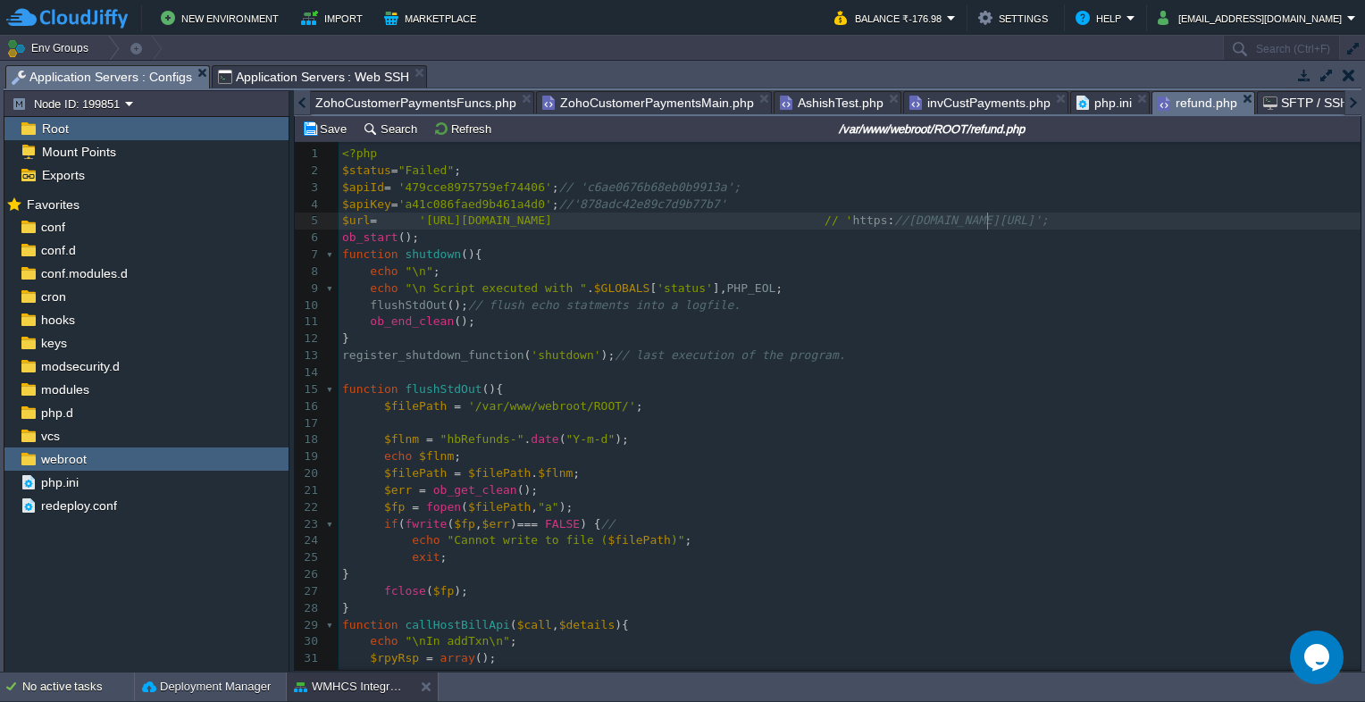
click at [990, 221] on div "xxxxxxxxxx 1 <?php 2 $status = "Failed" ; 3 $apiId = '479cce8975759ef74406' ; /…" at bounding box center [850, 491] width 1022 height 690
click at [408, 222] on div "xxxxxxxxxx 1 <?php 2 $status = "Failed" ; 3 $apiId = '479cce8975759ef74406' ; /…" at bounding box center [850, 491] width 1022 height 690
click at [757, 219] on div "xxxxxxxxxx 1 <?php 2 $status = "Failed" ; 3 $apiId = '479cce8975759ef74406' ; /…" at bounding box center [850, 491] width 1022 height 690
type textarea "'"
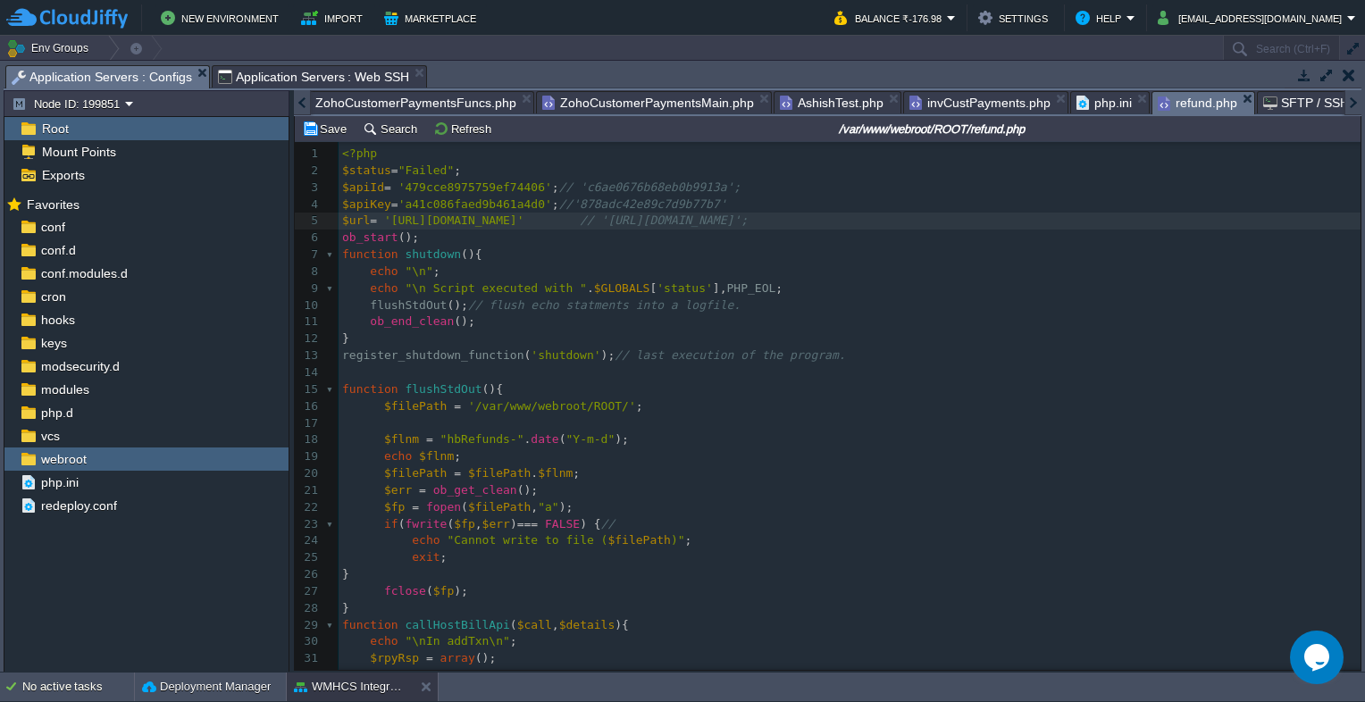
click at [761, 244] on pre "ob_start ();" at bounding box center [850, 238] width 1022 height 17
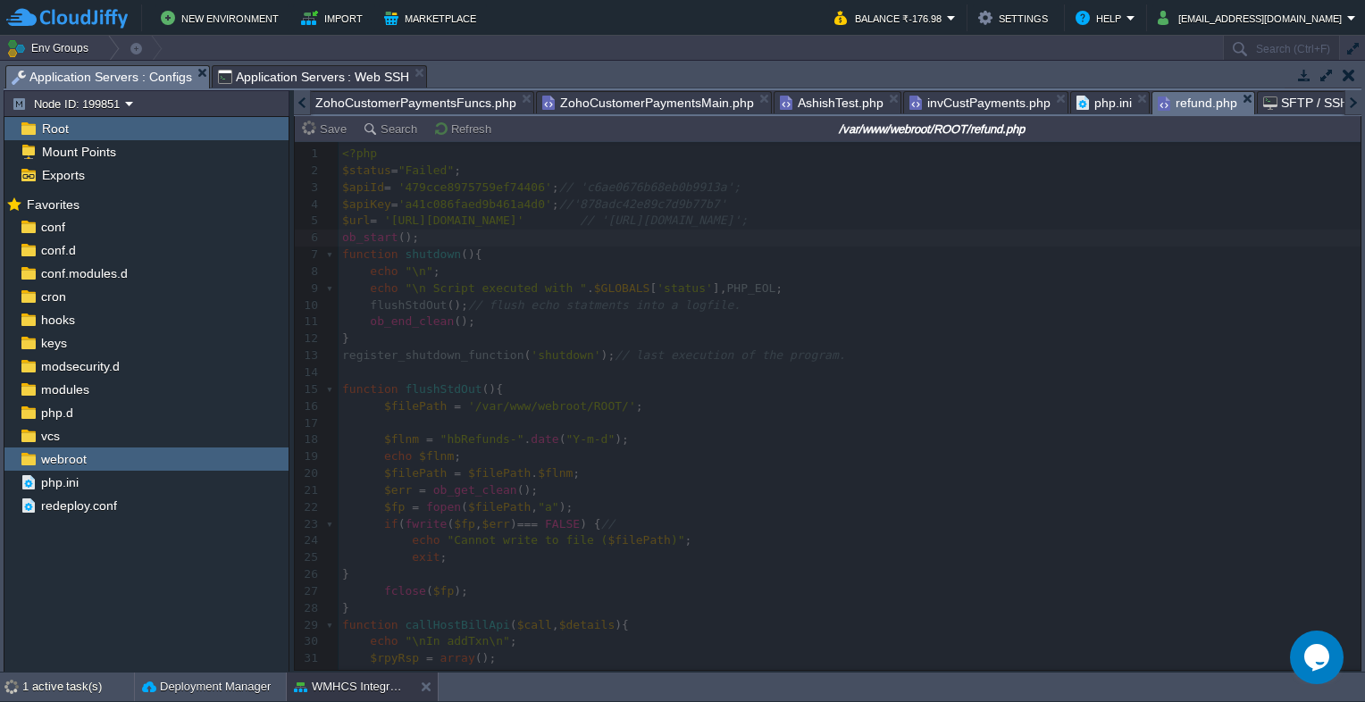
click at [745, 223] on div at bounding box center [828, 406] width 1066 height 528
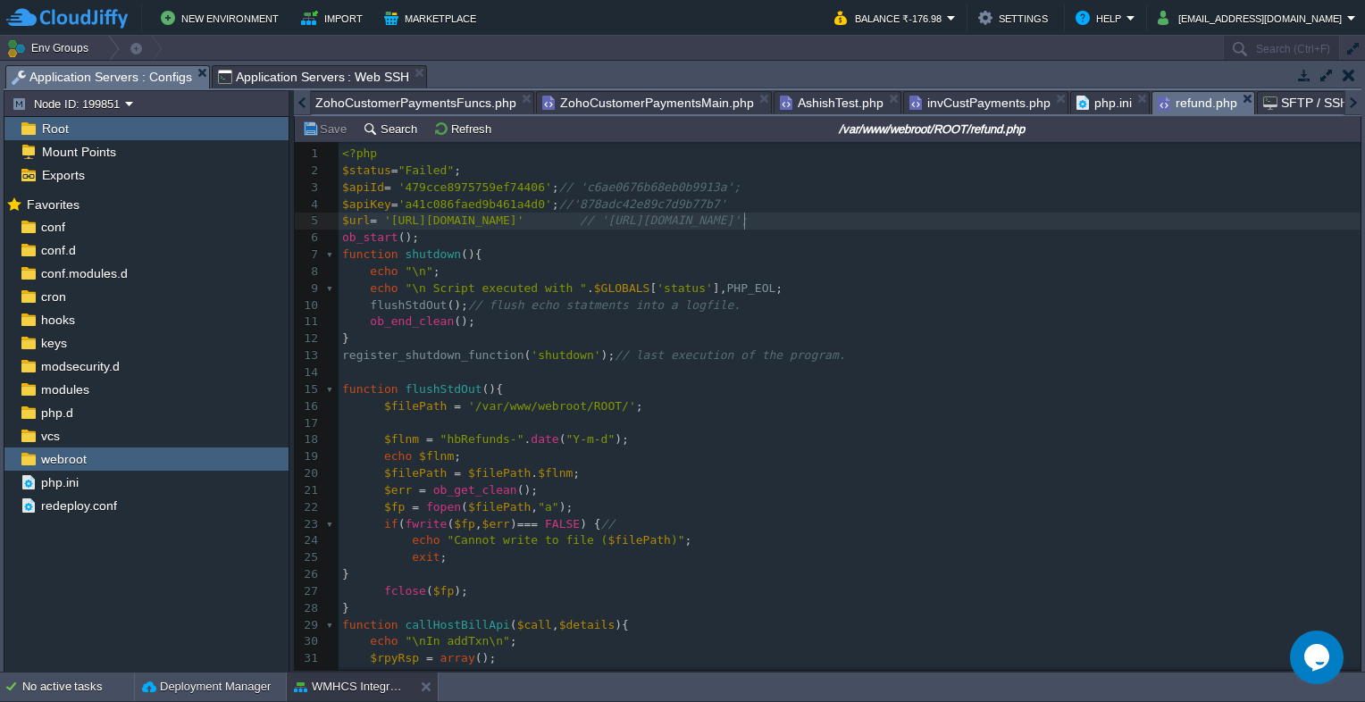
scroll to position [5, 0]
click at [745, 223] on div "xxxxxxxxxx 1 <?php 2 $status = "Failed" ; 3 $apiId = '479cce8975759ef74406' ; /…" at bounding box center [850, 491] width 1022 height 690
type textarea ";"
click at [295, 87] on span "Application Servers : Web SSH" at bounding box center [314, 76] width 192 height 21
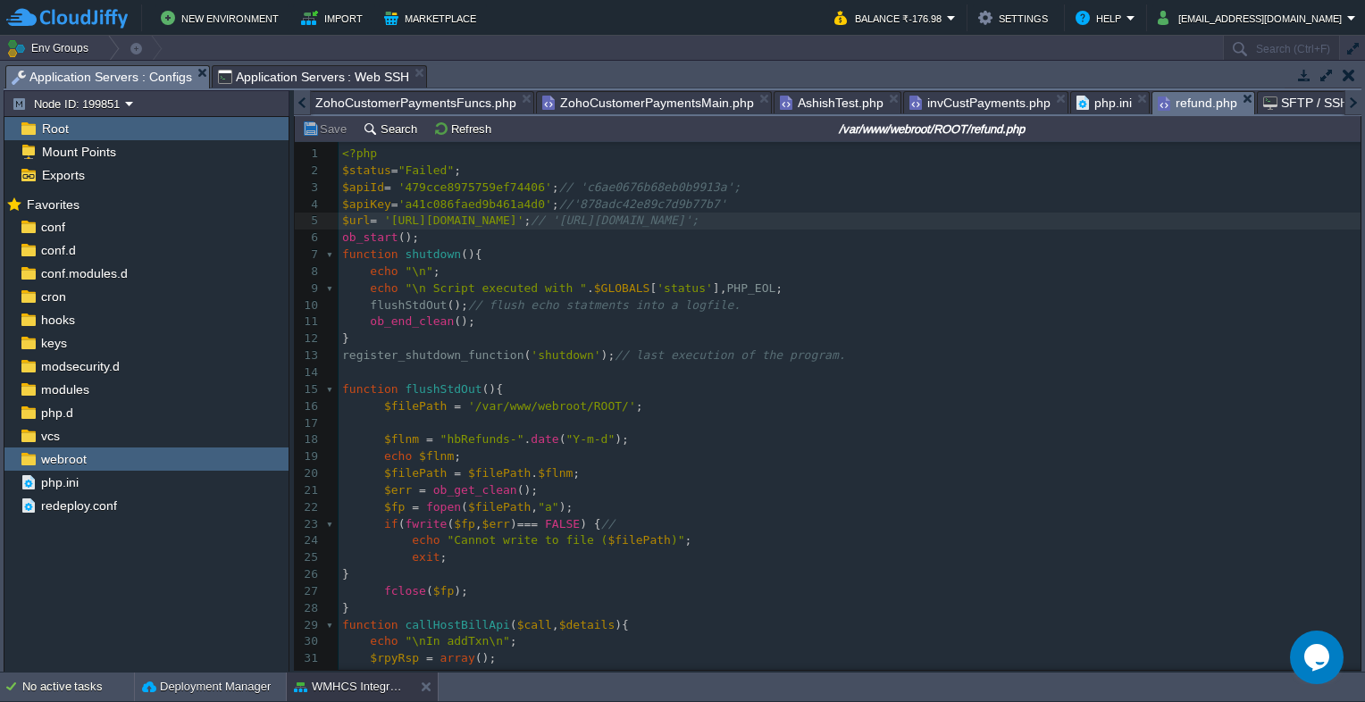
click at [77, 77] on span "Application Servers : Configs" at bounding box center [102, 77] width 180 height 22
click at [297, 105] on div at bounding box center [302, 102] width 17 height 25
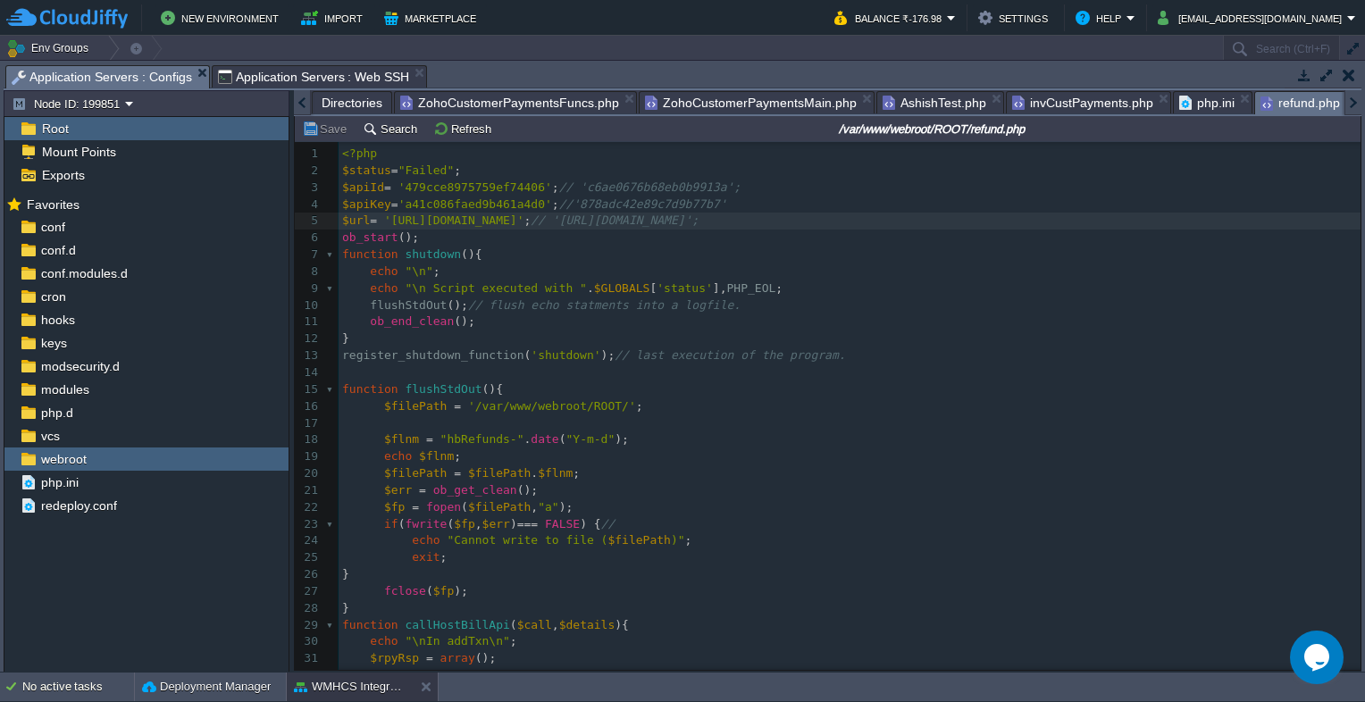
click at [297, 105] on div at bounding box center [302, 102] width 17 height 25
click at [361, 102] on span "Directories" at bounding box center [352, 102] width 61 height 21
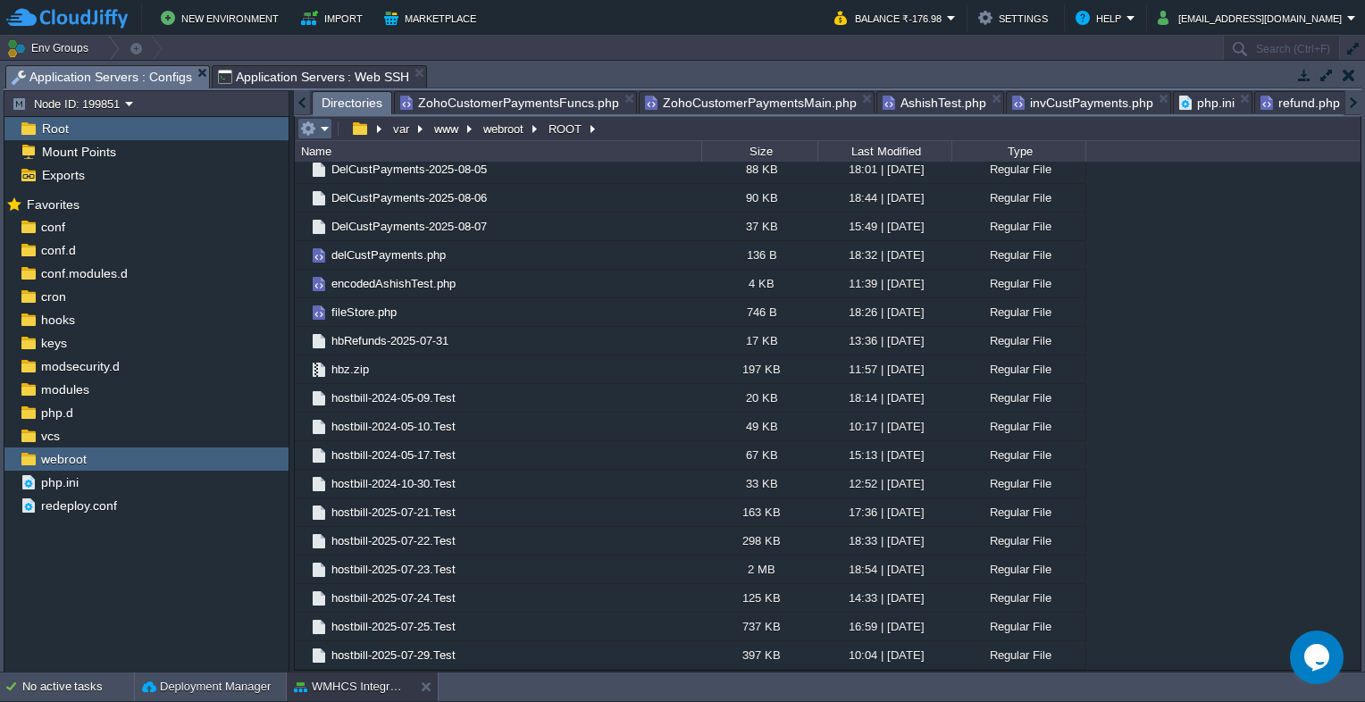
click at [329, 134] on em at bounding box center [314, 129] width 29 height 16
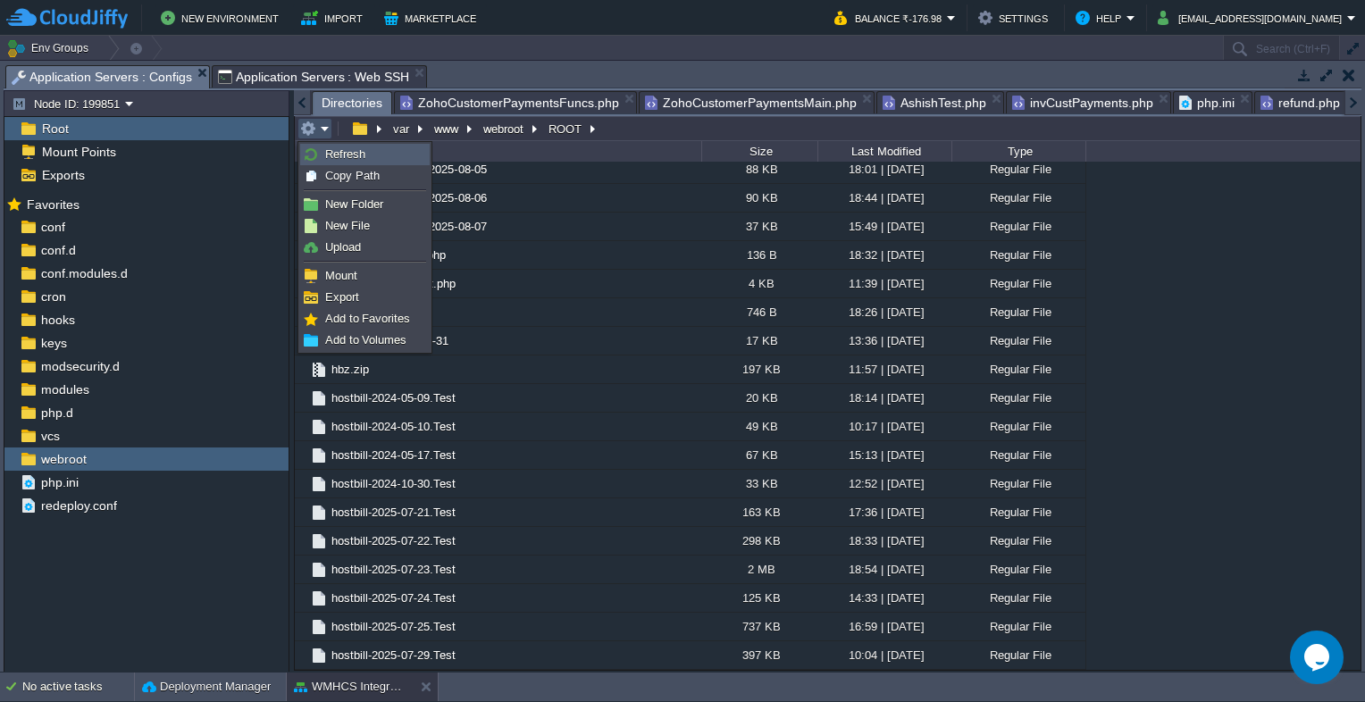
click at [339, 159] on span "Refresh" at bounding box center [345, 153] width 40 height 13
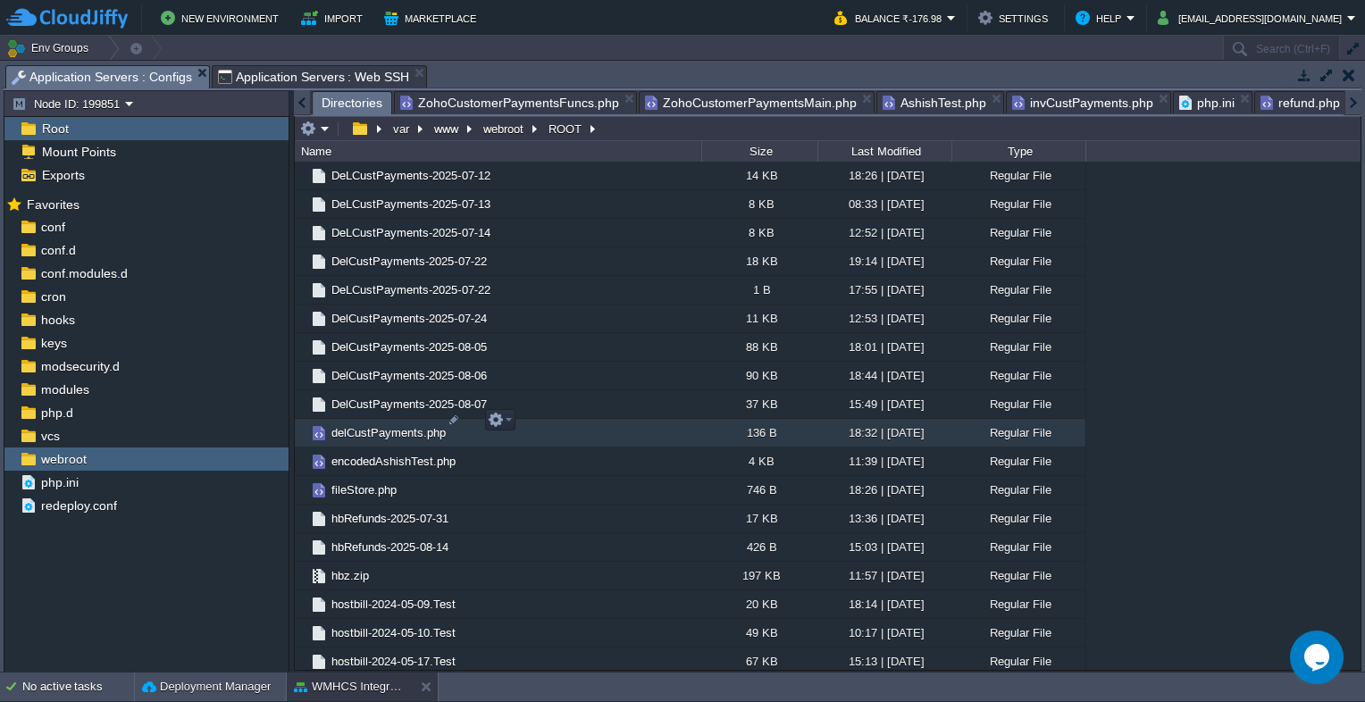
scroll to position [1519, 0]
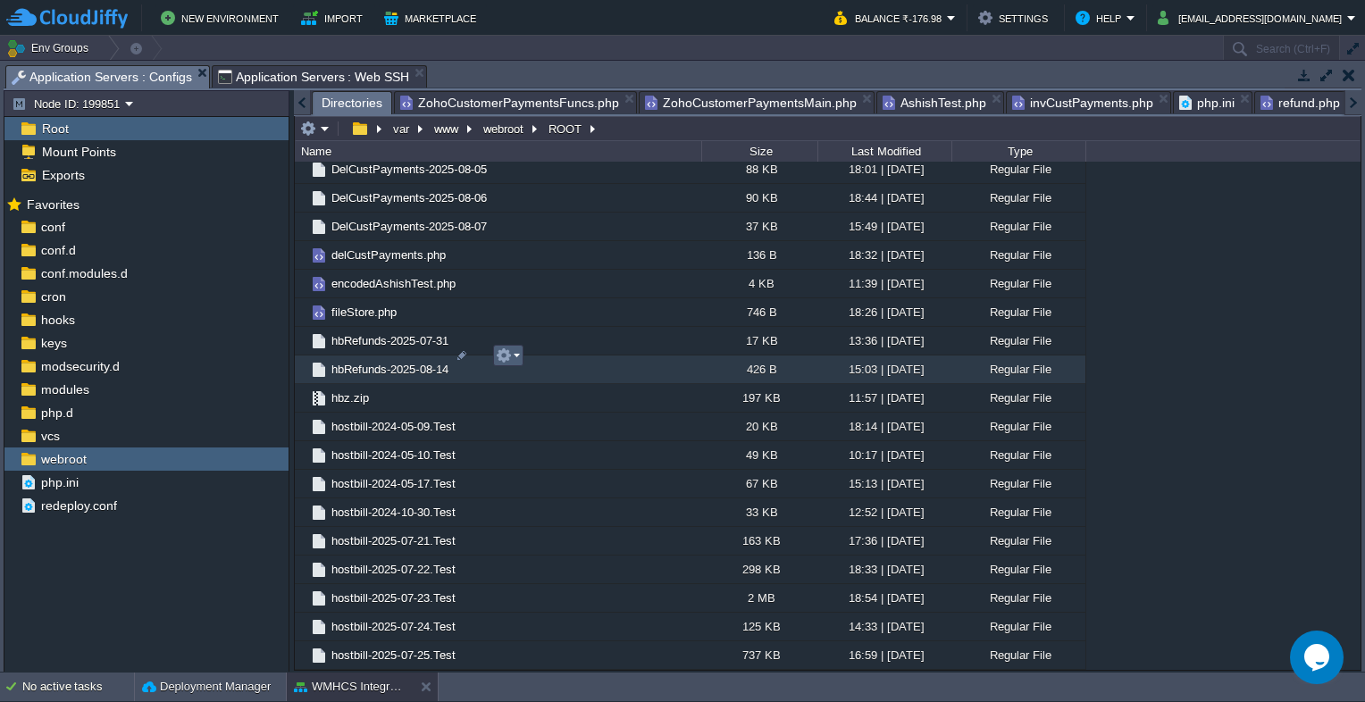
click at [515, 355] on em at bounding box center [508, 355] width 24 height 16
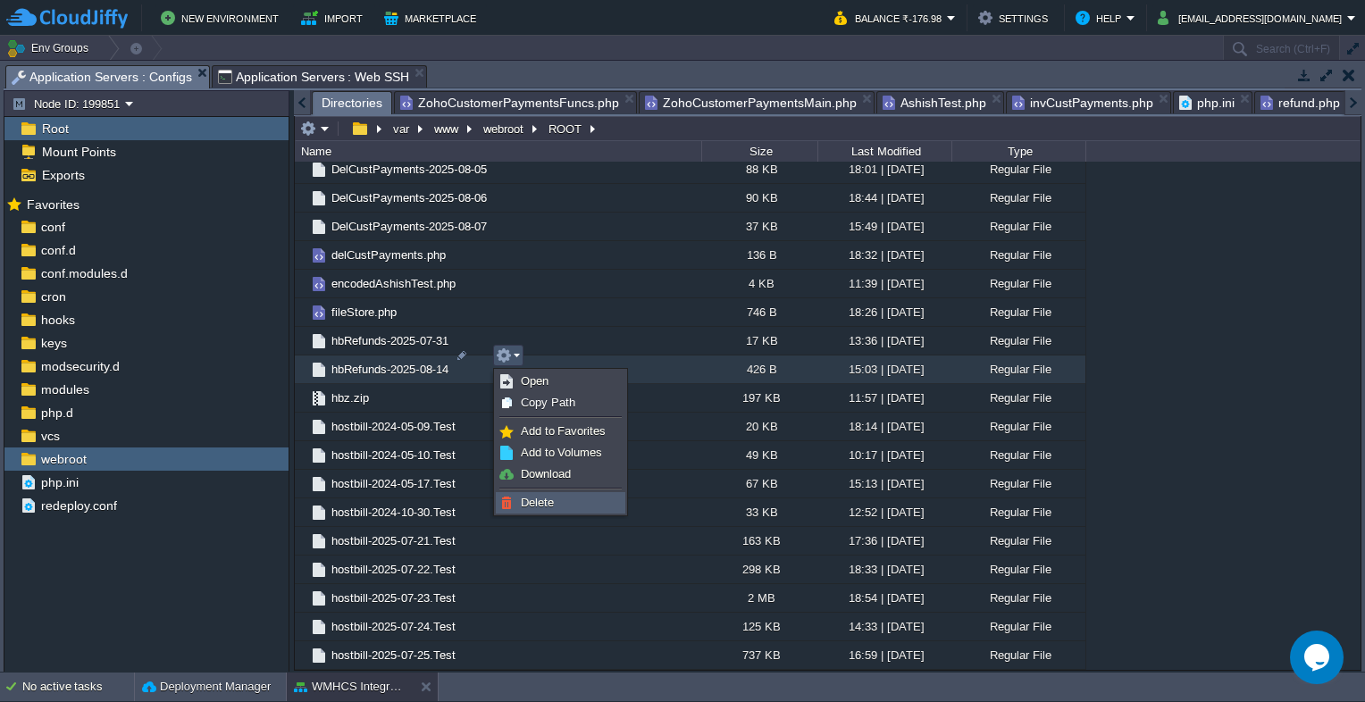
click at [548, 498] on span "Delete" at bounding box center [537, 502] width 33 height 13
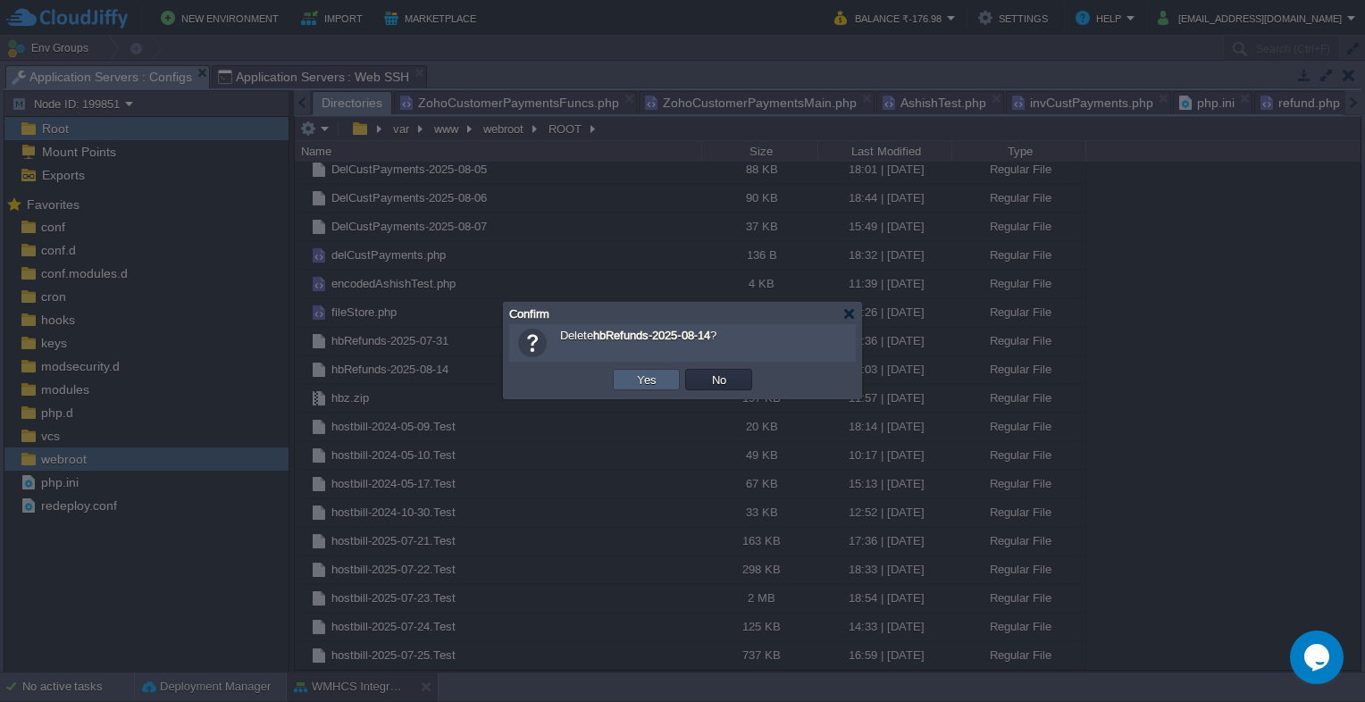
click at [647, 388] on td "Yes" at bounding box center [646, 379] width 67 height 21
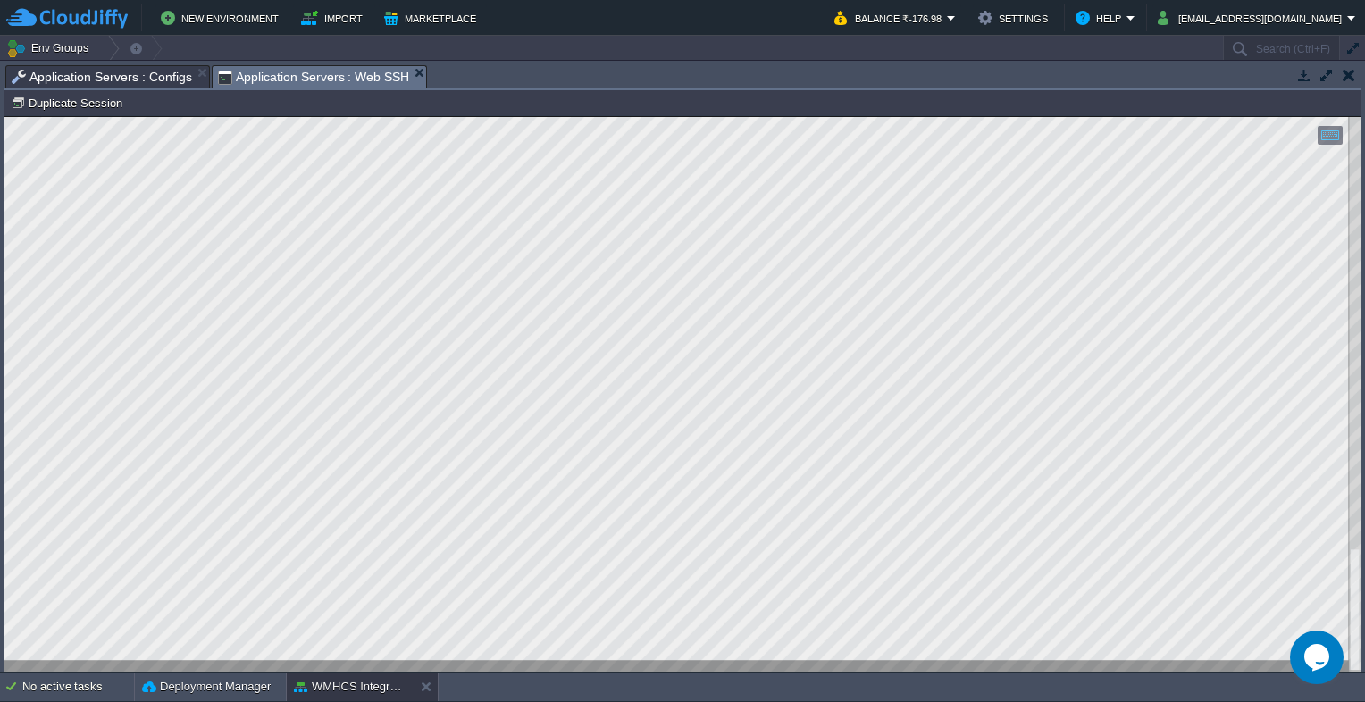
click at [299, 69] on span "Application Servers : Web SSH" at bounding box center [314, 77] width 192 height 22
click at [117, 86] on span "Application Servers : Configs" at bounding box center [102, 76] width 180 height 21
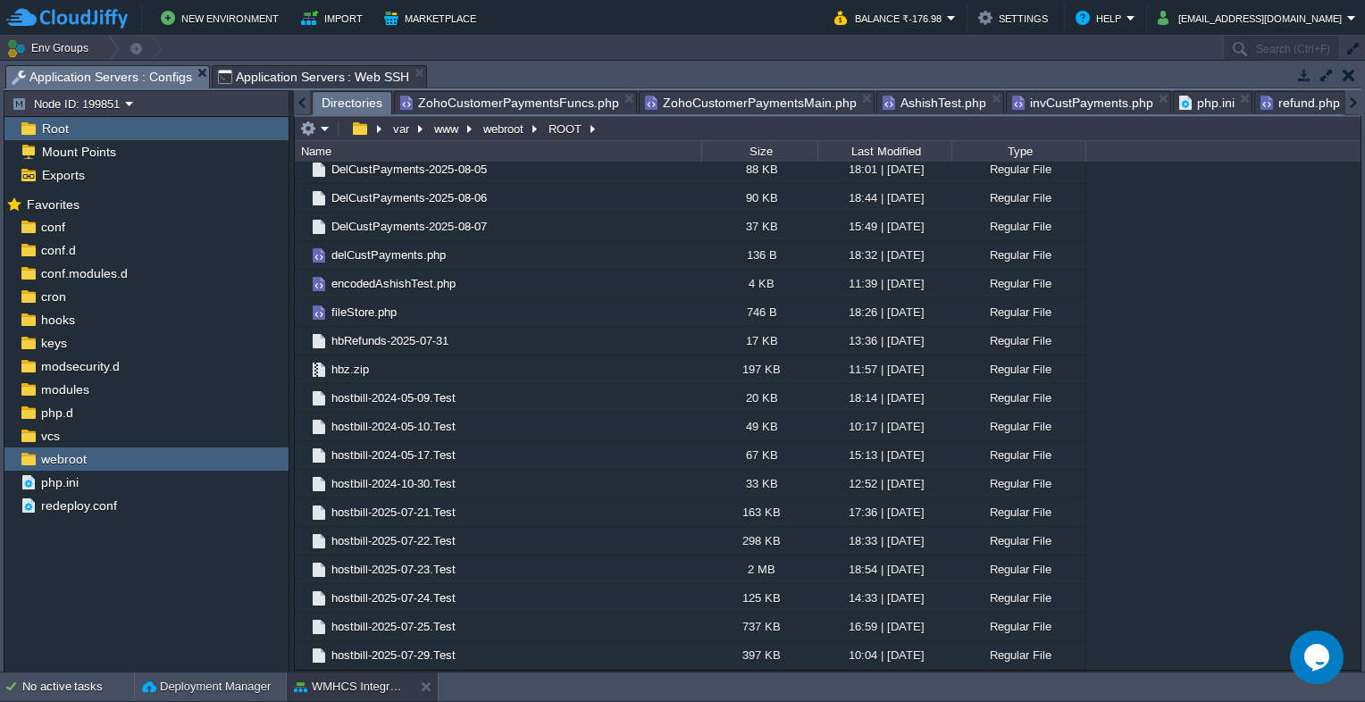
click at [1264, 100] on span "refund.php" at bounding box center [1300, 102] width 80 height 21
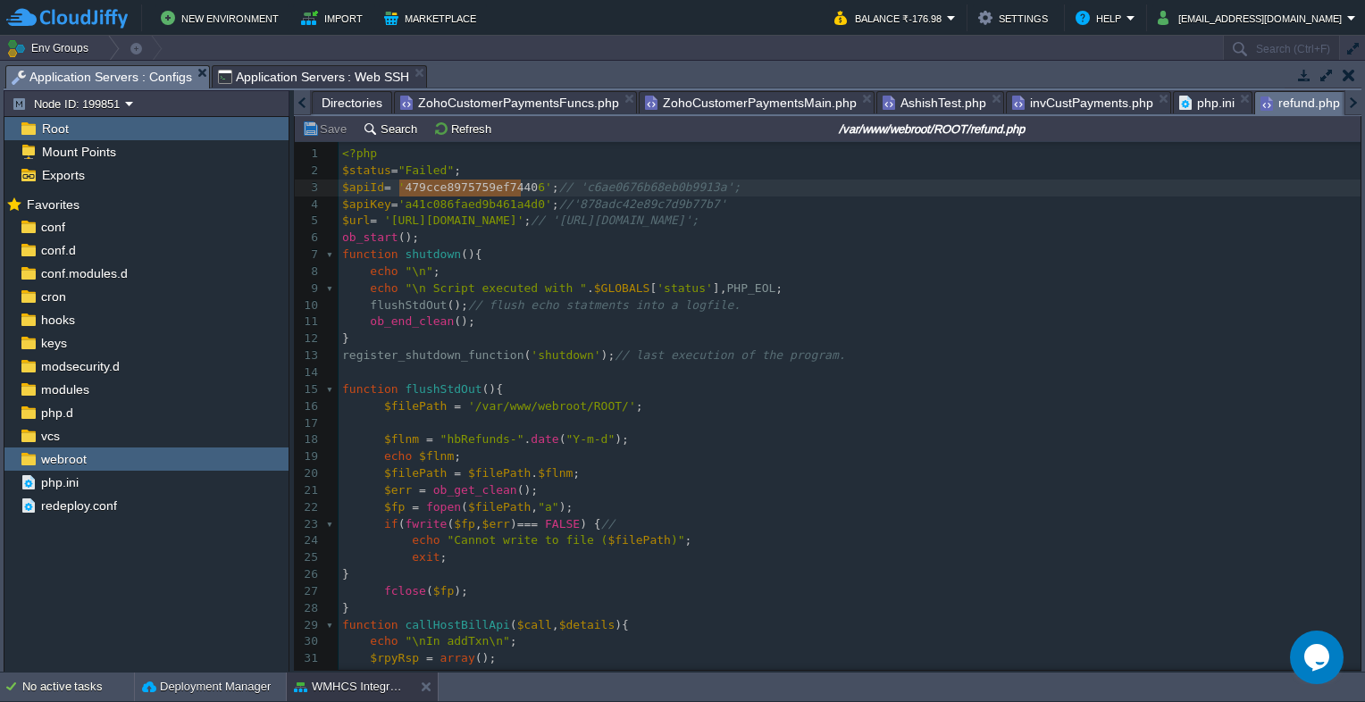
type textarea "479cce8975759ef74406"
drag, startPoint x: 400, startPoint y: 188, endPoint x: 524, endPoint y: 188, distance: 124.2
click at [626, 253] on pre "function shutdown (){" at bounding box center [850, 255] width 1022 height 17
click at [519, 105] on span "ZohoCustomerPaymentsFuncs.php" at bounding box center [509, 102] width 219 height 21
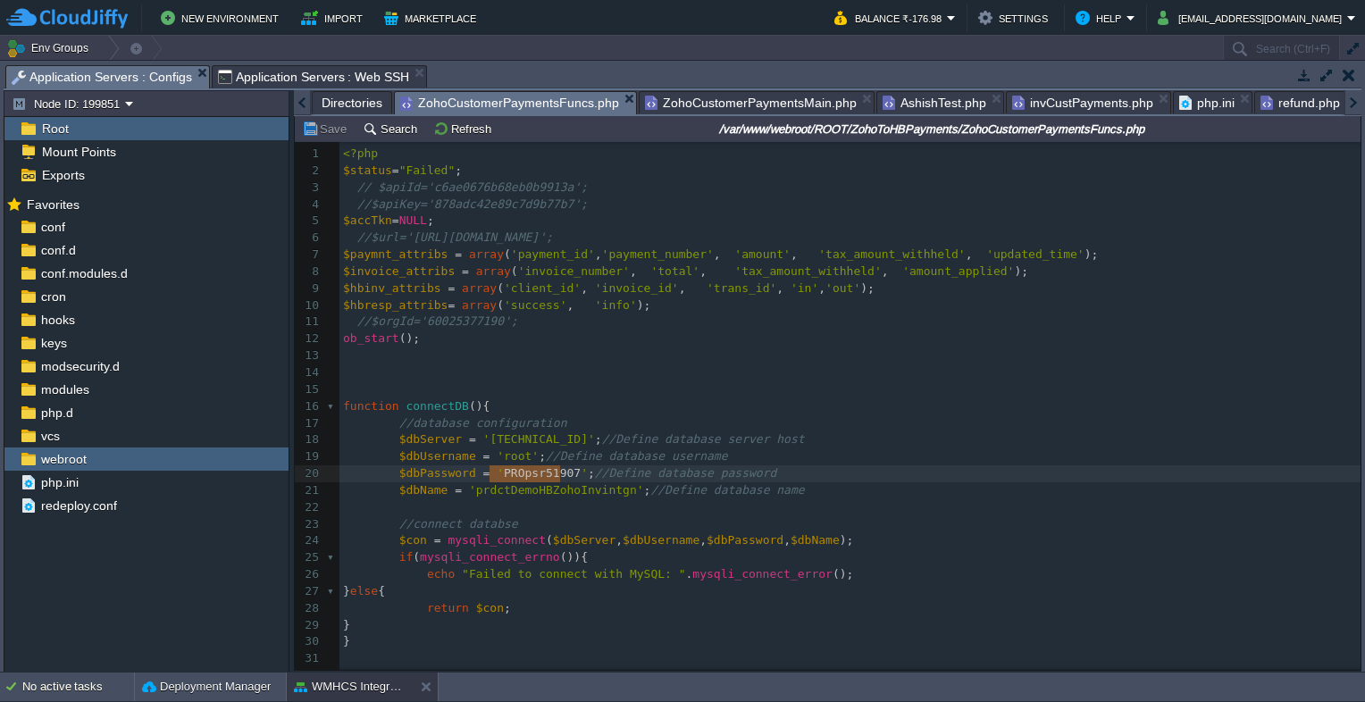
click at [686, 109] on span "ZohoCustomerPaymentsMain.php" at bounding box center [751, 102] width 212 height 21
click at [529, 102] on span "ZohoCustomerPaymentsFuncs.php" at bounding box center [509, 103] width 219 height 22
type textarea "PROpsr51907"
click at [1157, 104] on span "refund.php" at bounding box center [1197, 102] width 80 height 21
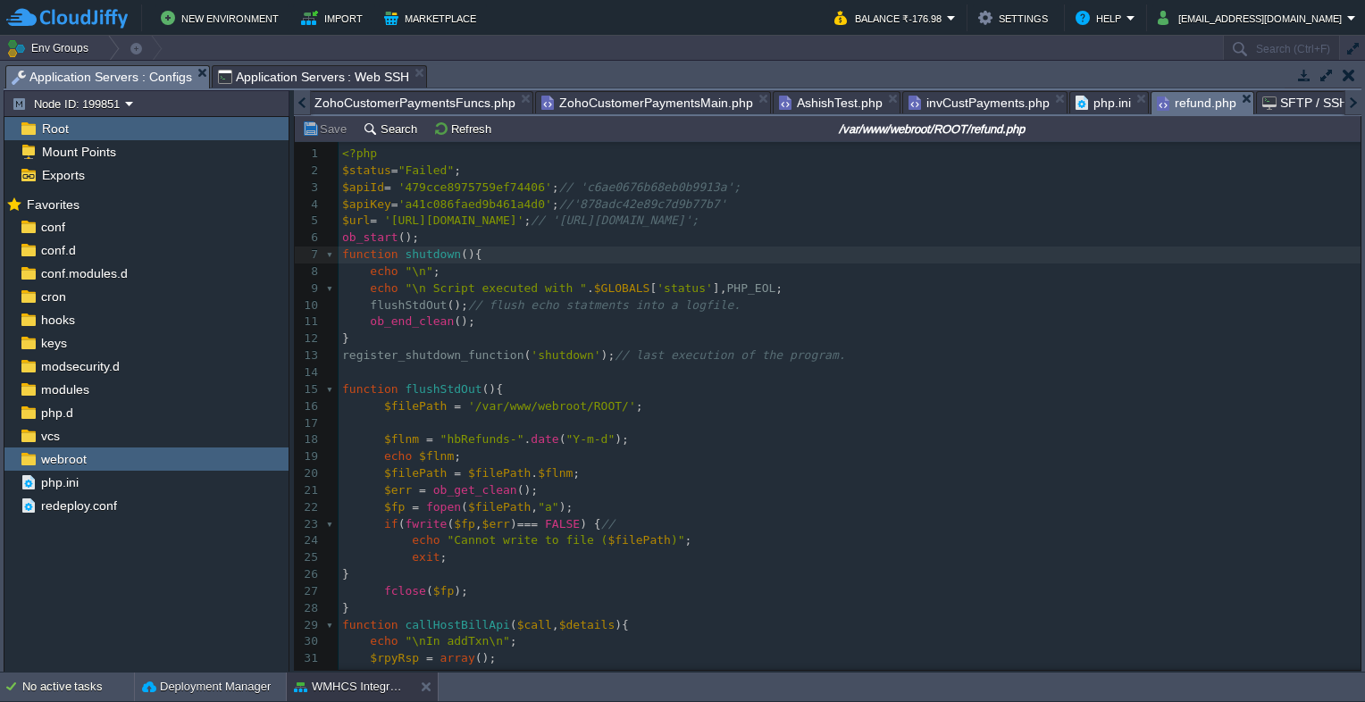
scroll to position [5, 0]
type textarea "479cce8975759ef74406"
drag, startPoint x: 398, startPoint y: 187, endPoint x: 512, endPoint y: 184, distance: 113.5
type textarea "a41c086faed9b461a4d0"
drag, startPoint x: 397, startPoint y: 210, endPoint x: 530, endPoint y: 205, distance: 133.2
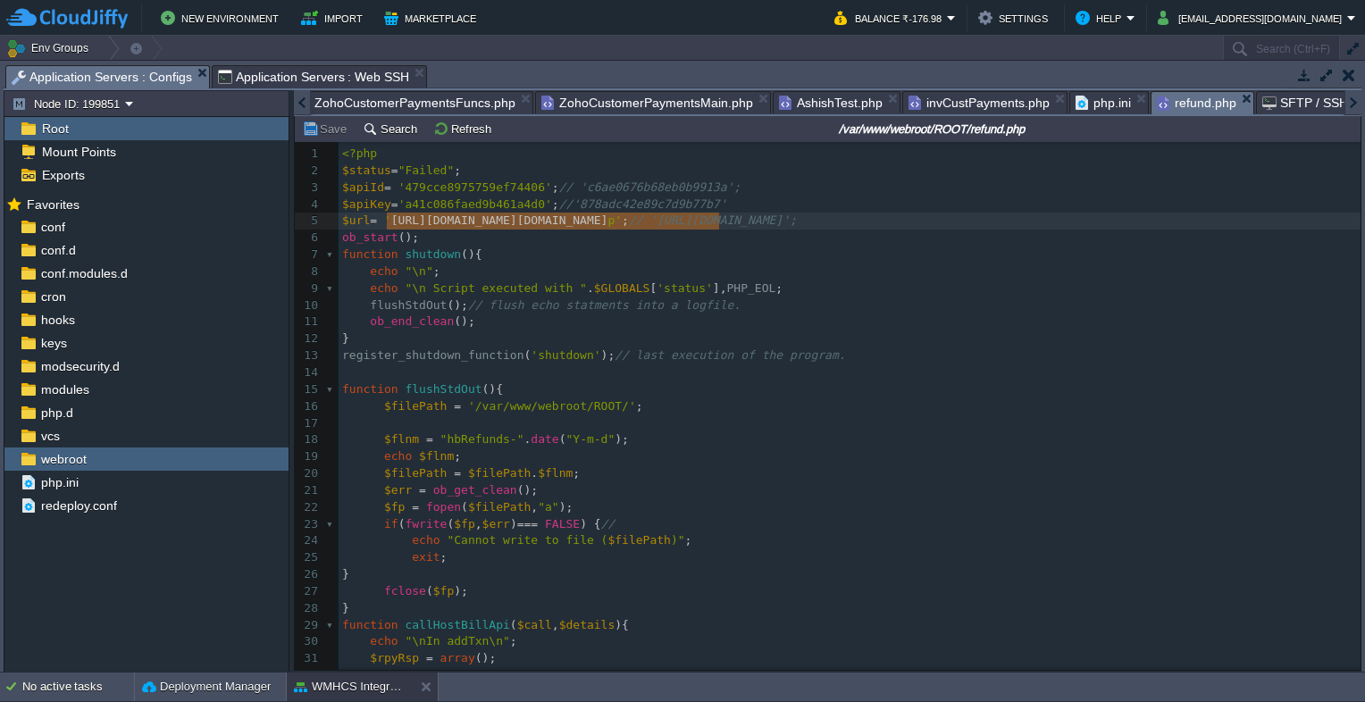
type textarea "[URL][DOMAIN_NAME]"
drag, startPoint x: 384, startPoint y: 226, endPoint x: 724, endPoint y: 228, distance: 339.4
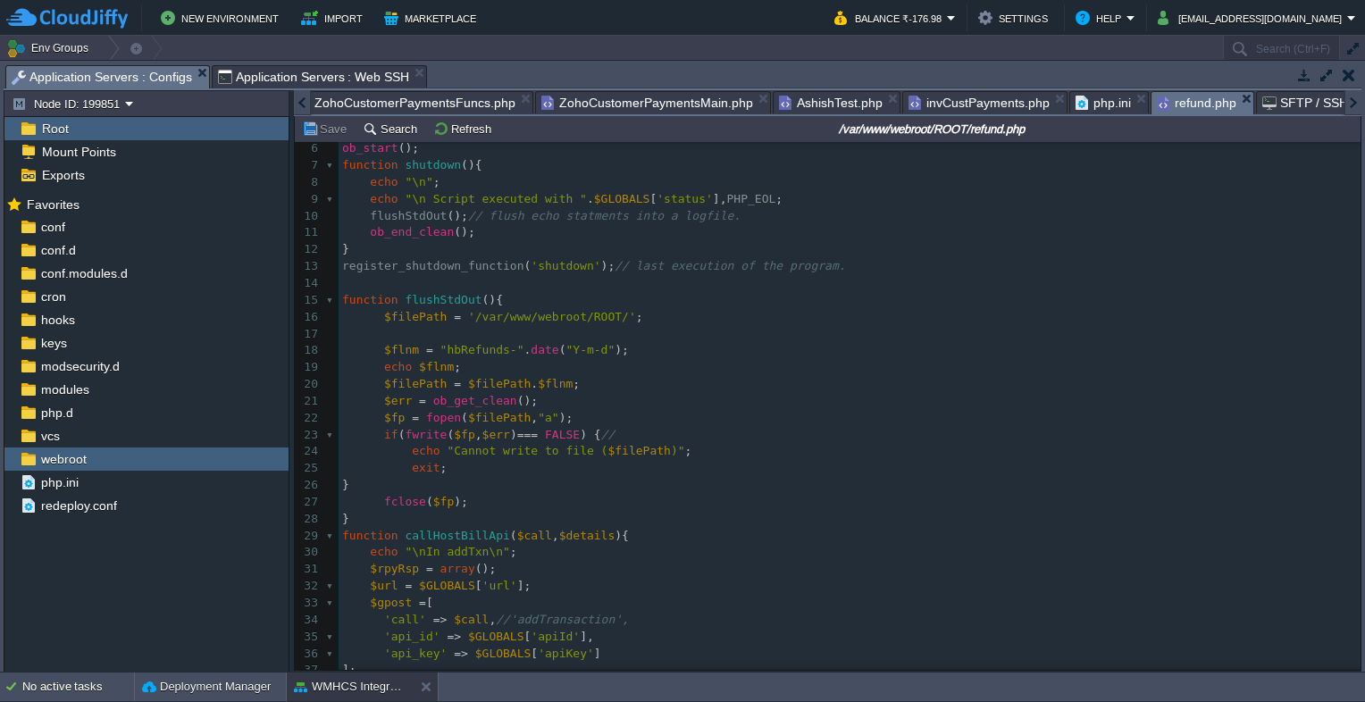
scroll to position [1, 0]
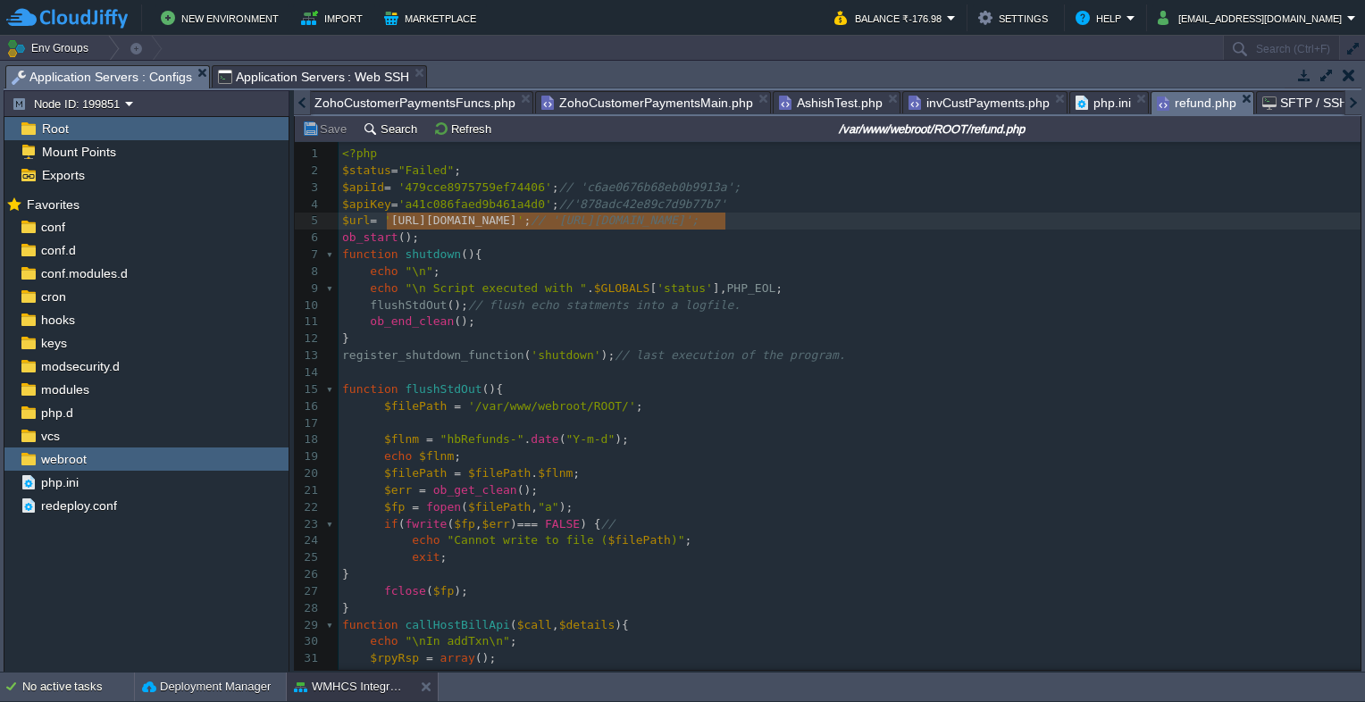
click at [568, 96] on span "ZohoCustomerPaymentsMain.php" at bounding box center [647, 102] width 212 height 21
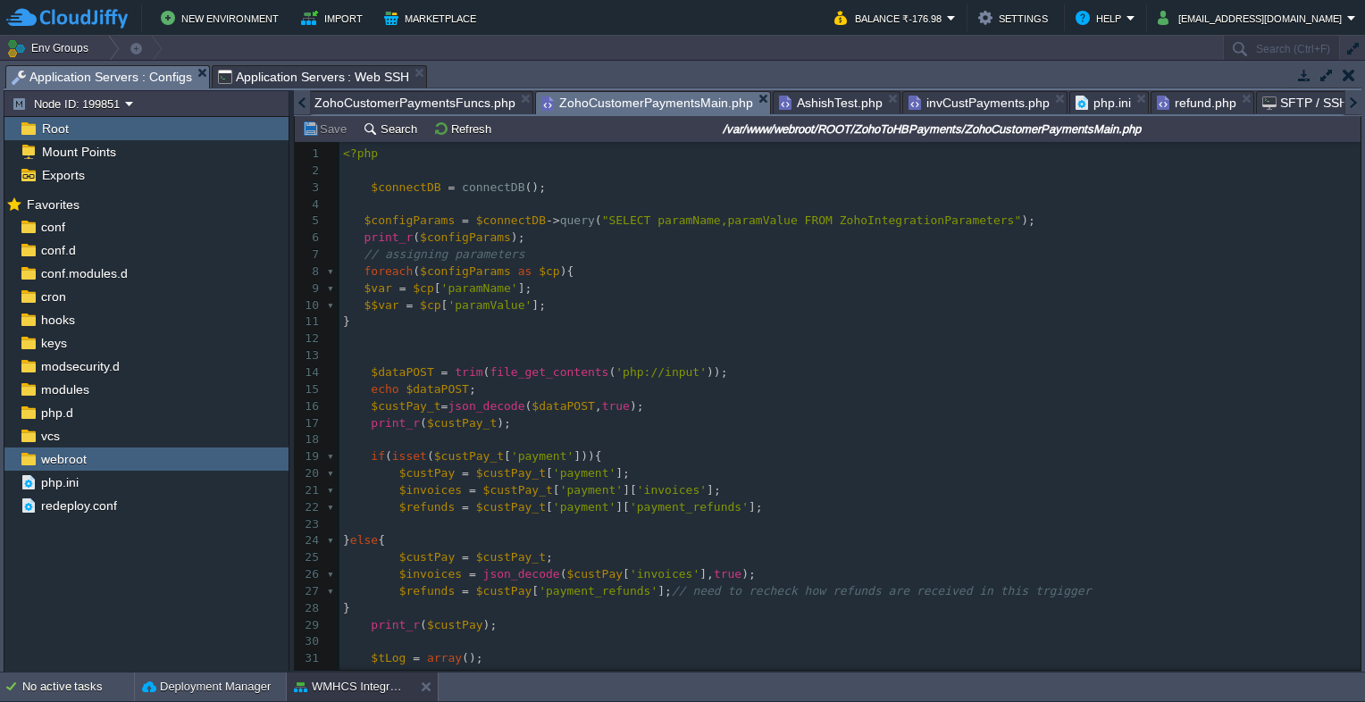
click at [414, 98] on span "ZohoCustomerPaymentsFuncs.php" at bounding box center [406, 102] width 219 height 21
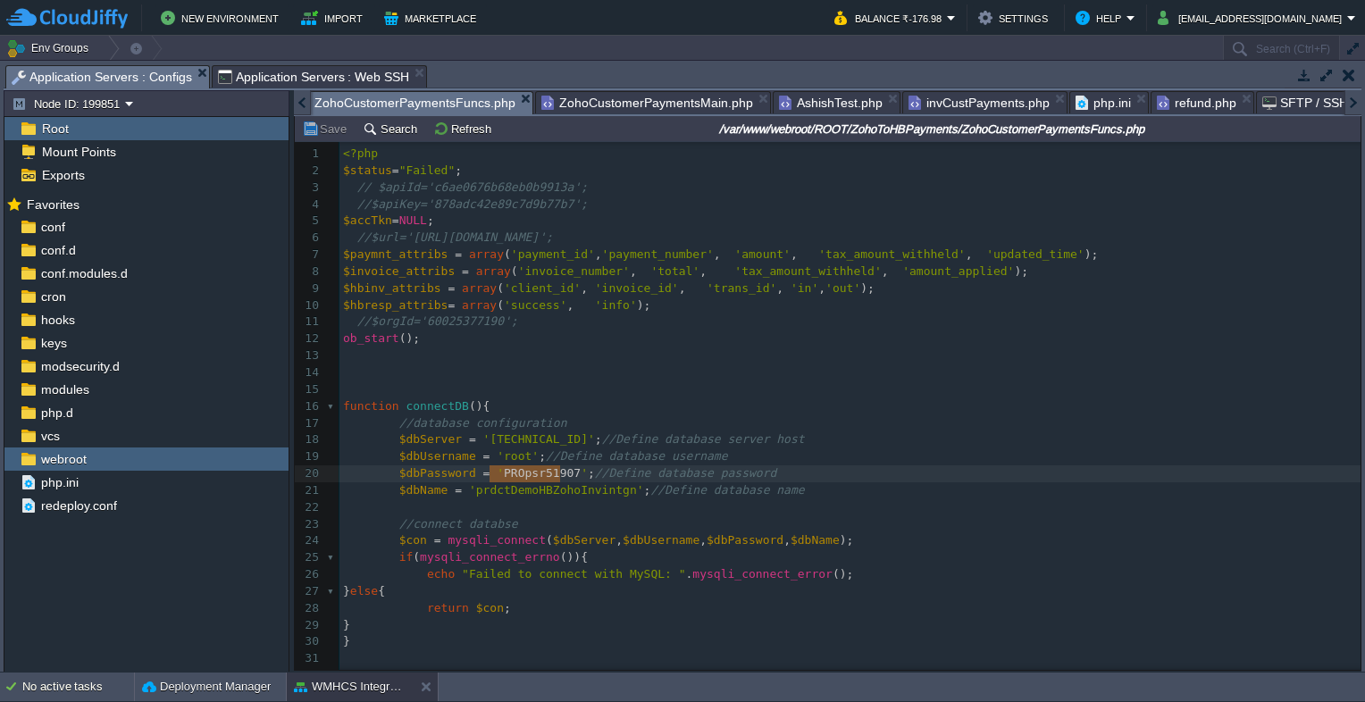
scroll to position [0, 81]
type textarea "PROpsr51907"
click at [720, 336] on pre "ob_start ();" at bounding box center [849, 339] width 1021 height 17
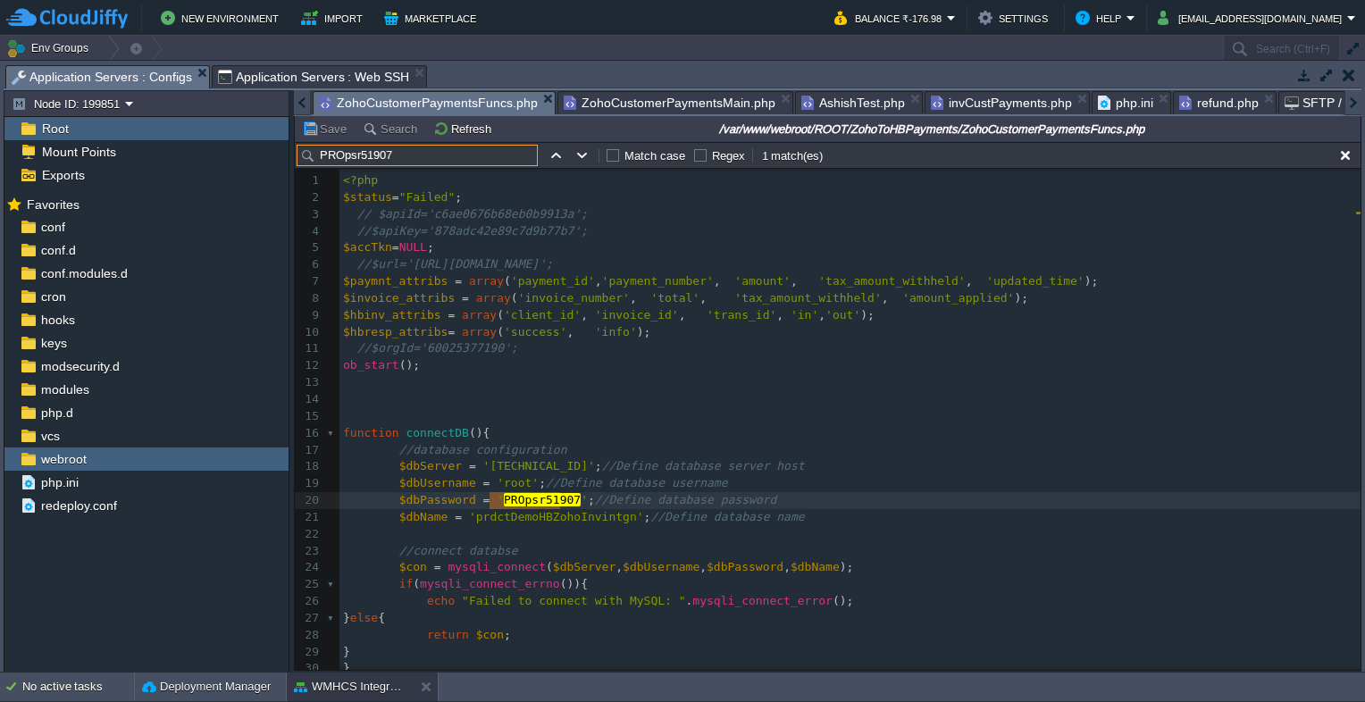
scroll to position [27, 0]
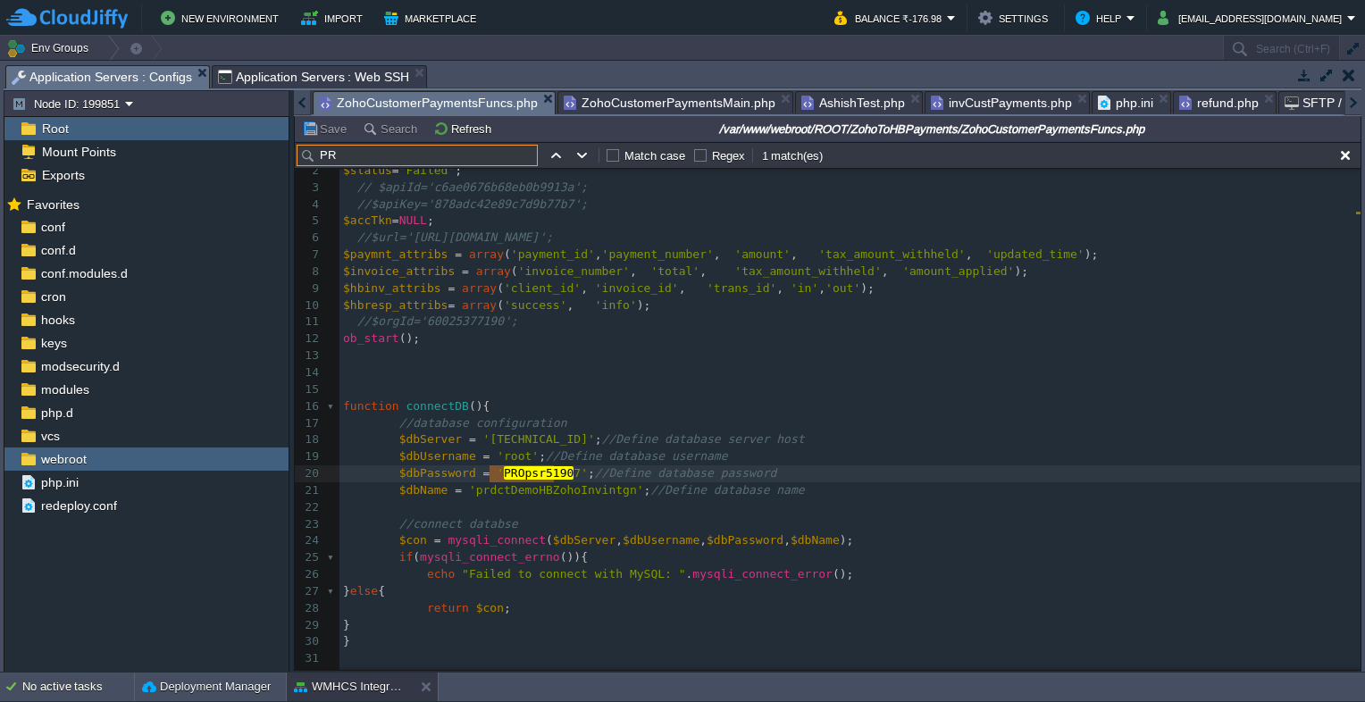
type input "P"
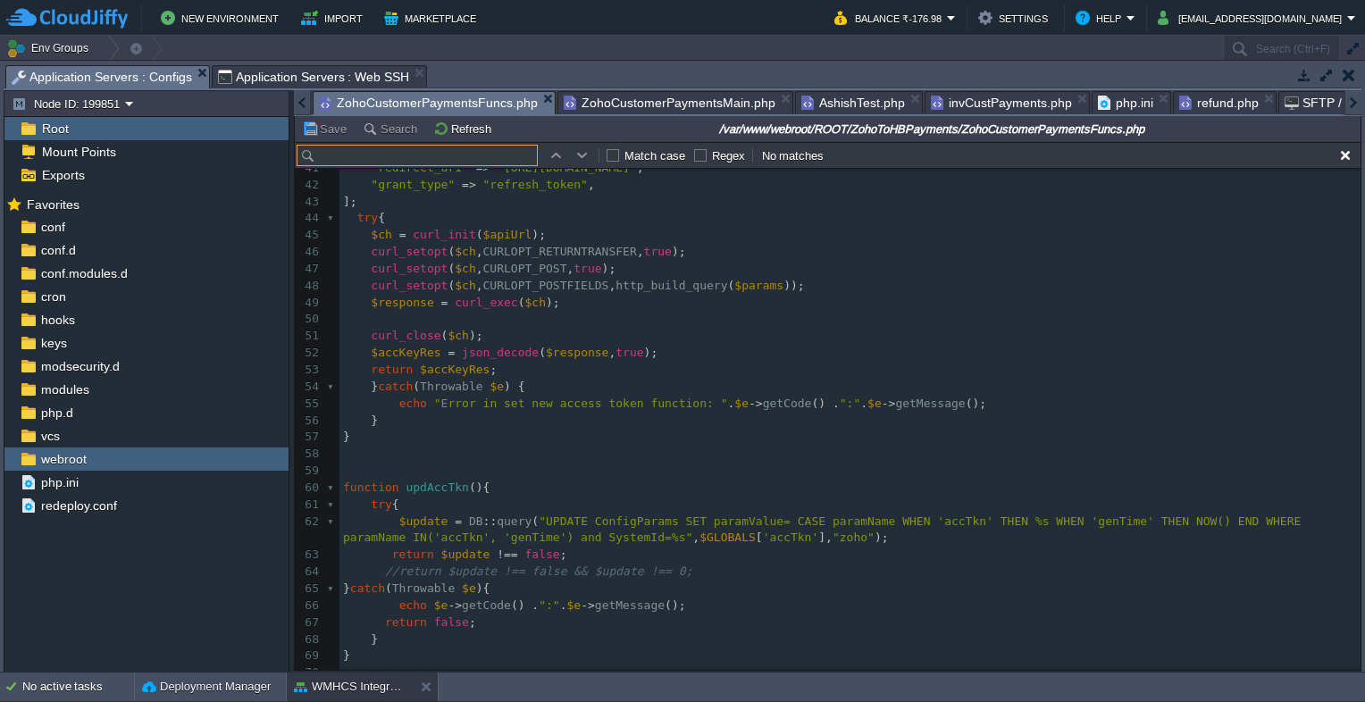
scroll to position [843, 0]
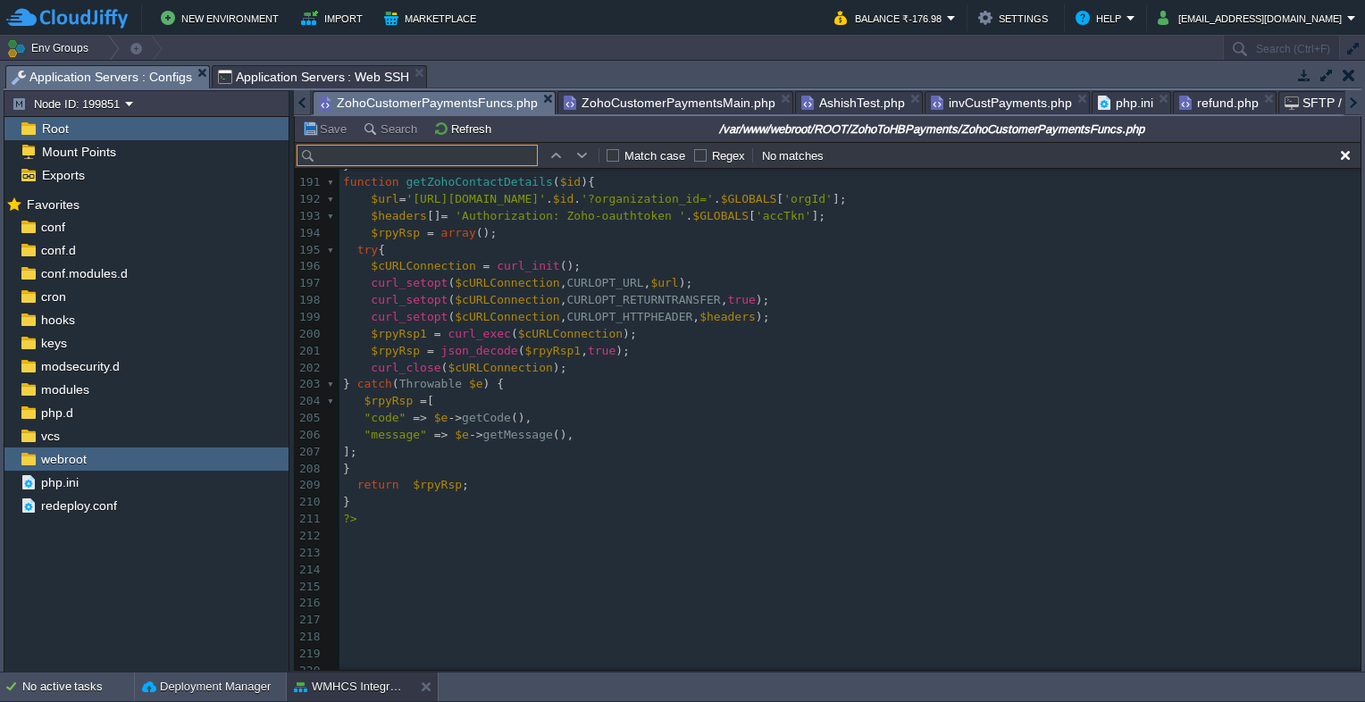
click at [714, 202] on span "'?organization_id='" at bounding box center [647, 198] width 133 height 13
type textarea "organization_id"
type textarea "$url='[URL][DOMAIN_NAME];"
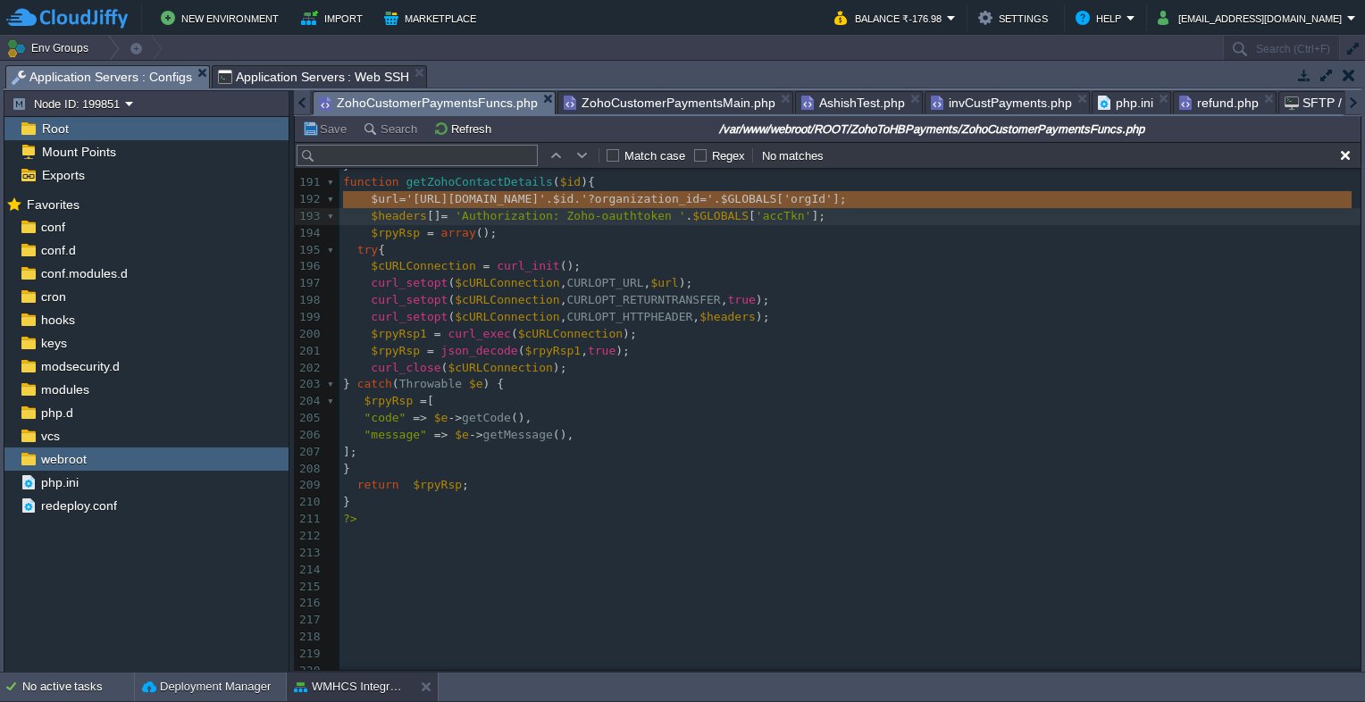
click at [783, 200] on span "[" at bounding box center [779, 198] width 7 height 13
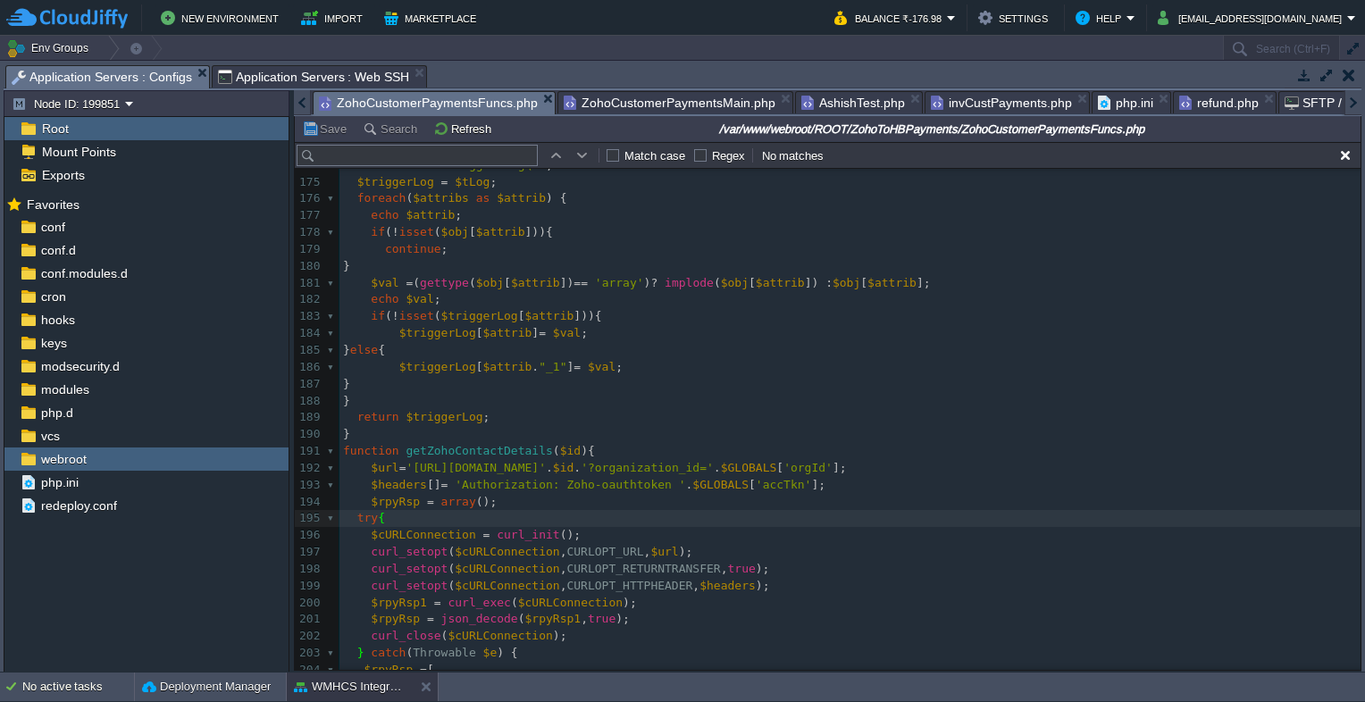
scroll to position [2946, 0]
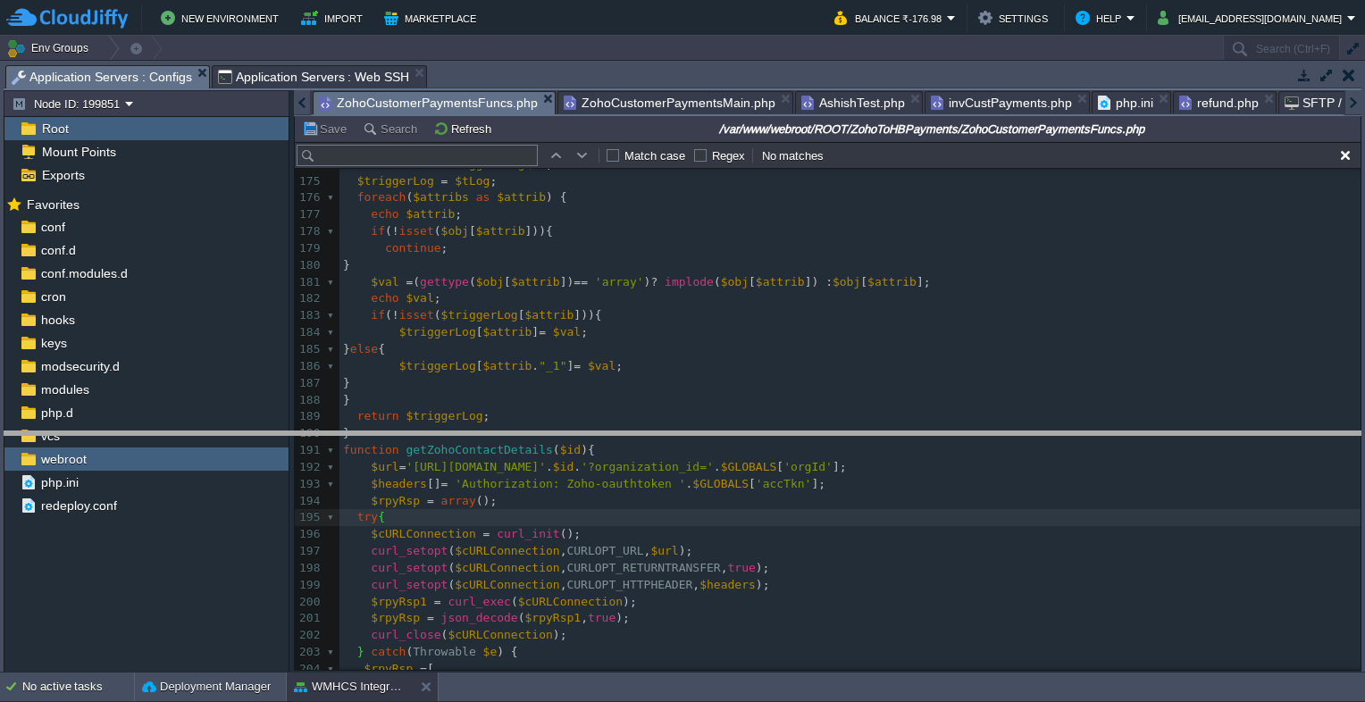
drag, startPoint x: 496, startPoint y: 67, endPoint x: 496, endPoint y: 434, distance: 367.1
click at [496, 434] on body "New Environment Import Marketplace Bonus ₹0.00 Upgrade Account Balance ₹-176.98…" at bounding box center [682, 351] width 1365 height 702
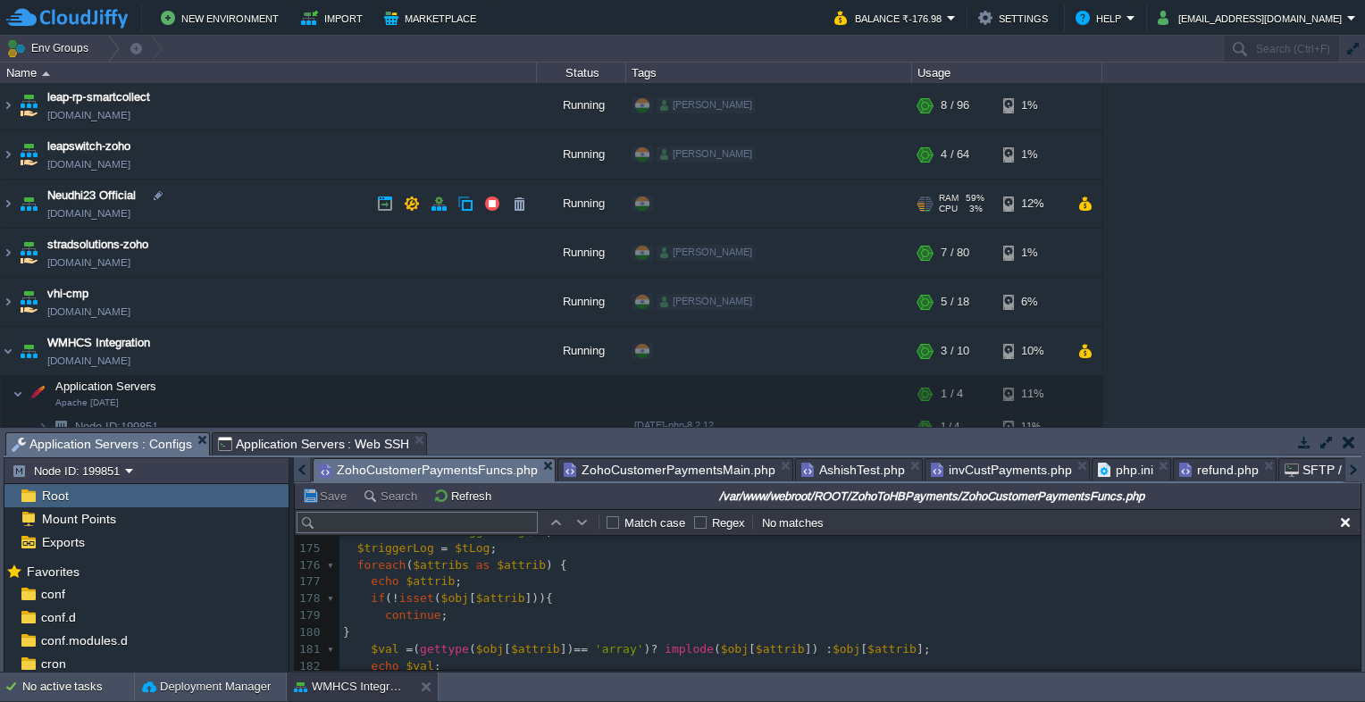
scroll to position [0, 0]
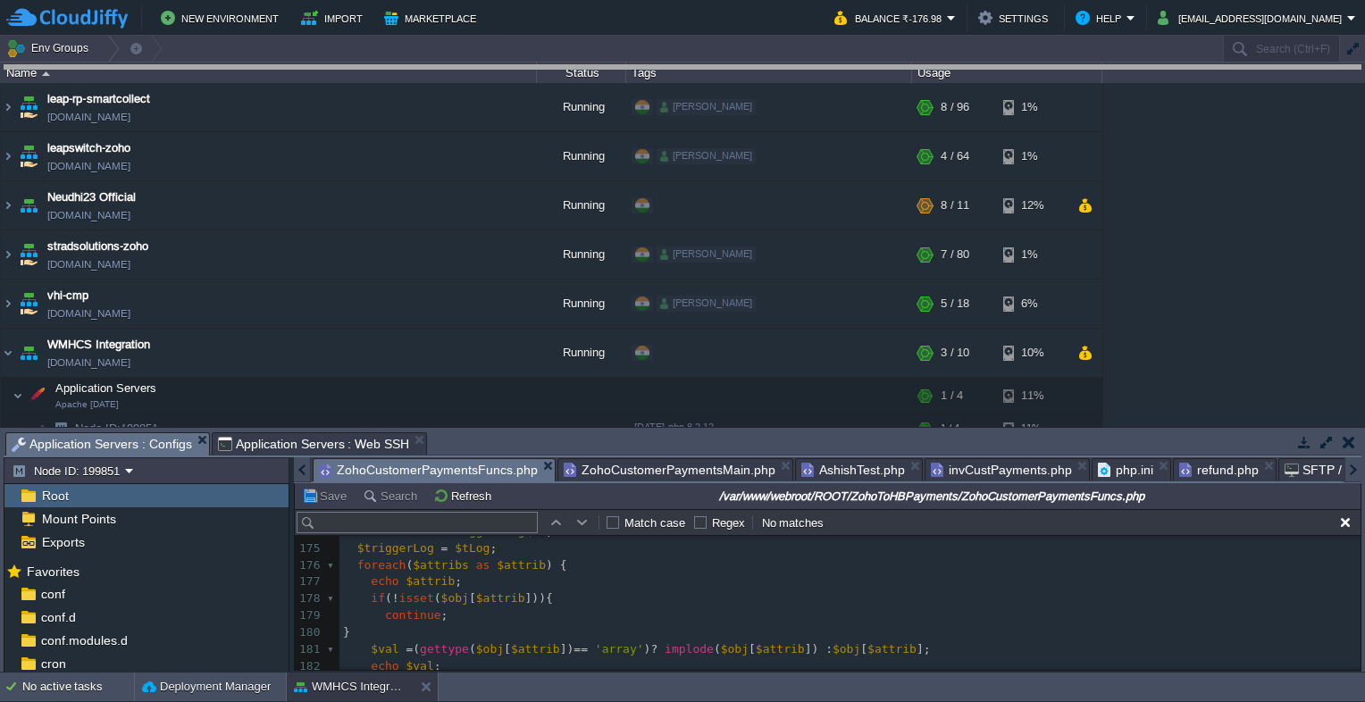
drag, startPoint x: 507, startPoint y: 444, endPoint x: 512, endPoint y: 66, distance: 377.9
click at [512, 66] on body "New Environment Import Marketplace Bonus ₹0.00 Upgrade Account Balance ₹-176.98…" at bounding box center [682, 351] width 1365 height 702
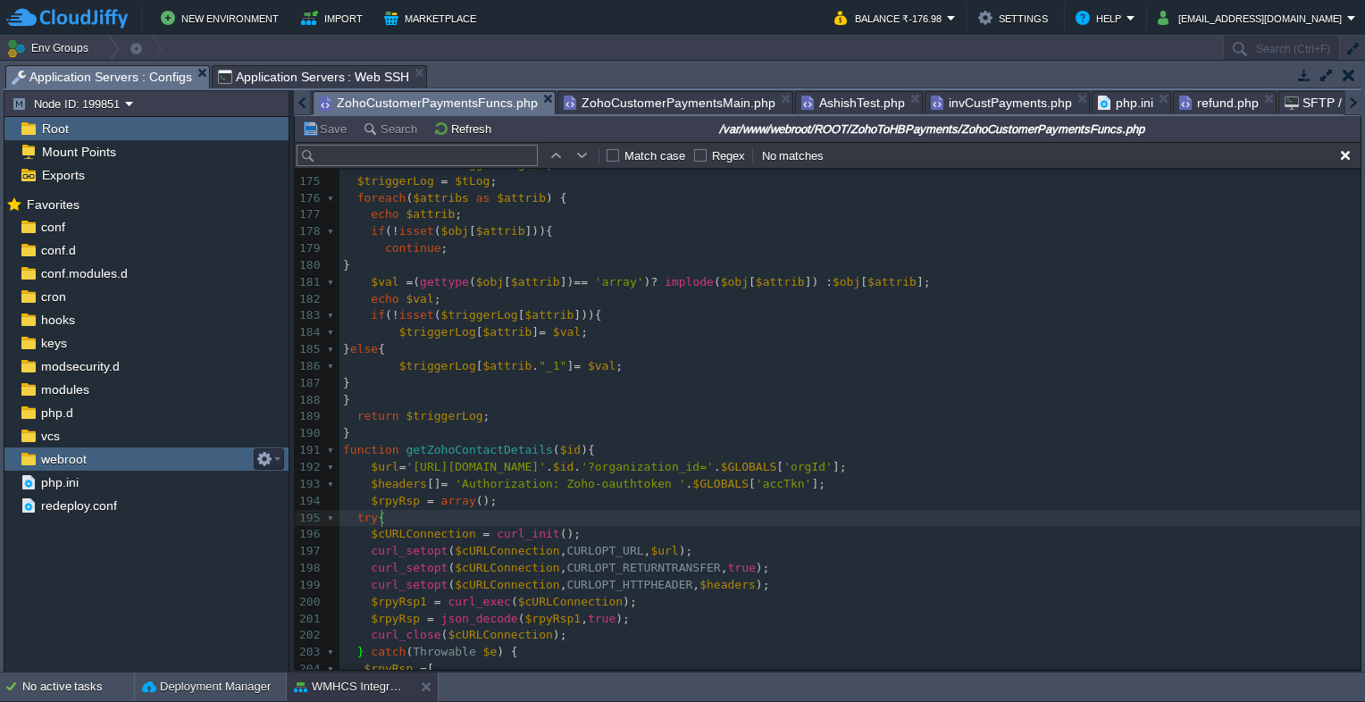
click at [65, 453] on span "webroot" at bounding box center [64, 459] width 52 height 16
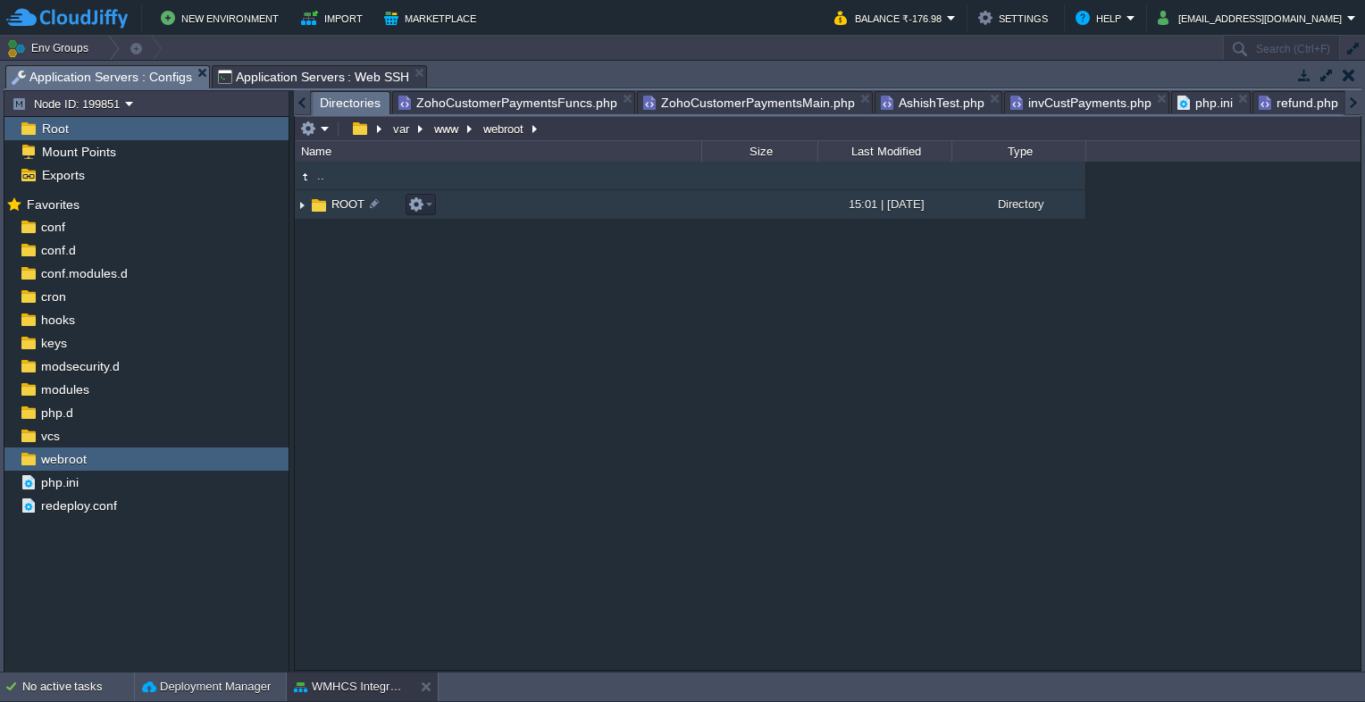
click at [351, 198] on span "ROOT" at bounding box center [348, 204] width 38 height 15
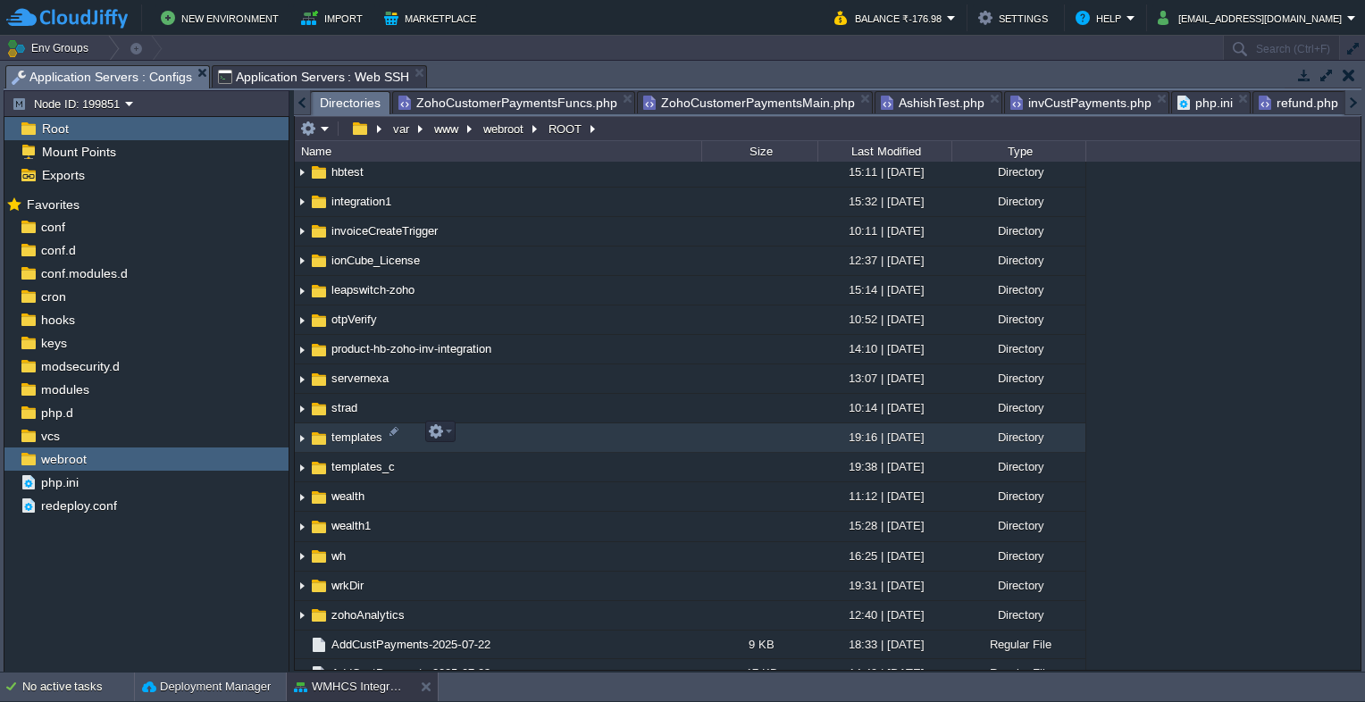
scroll to position [447, 0]
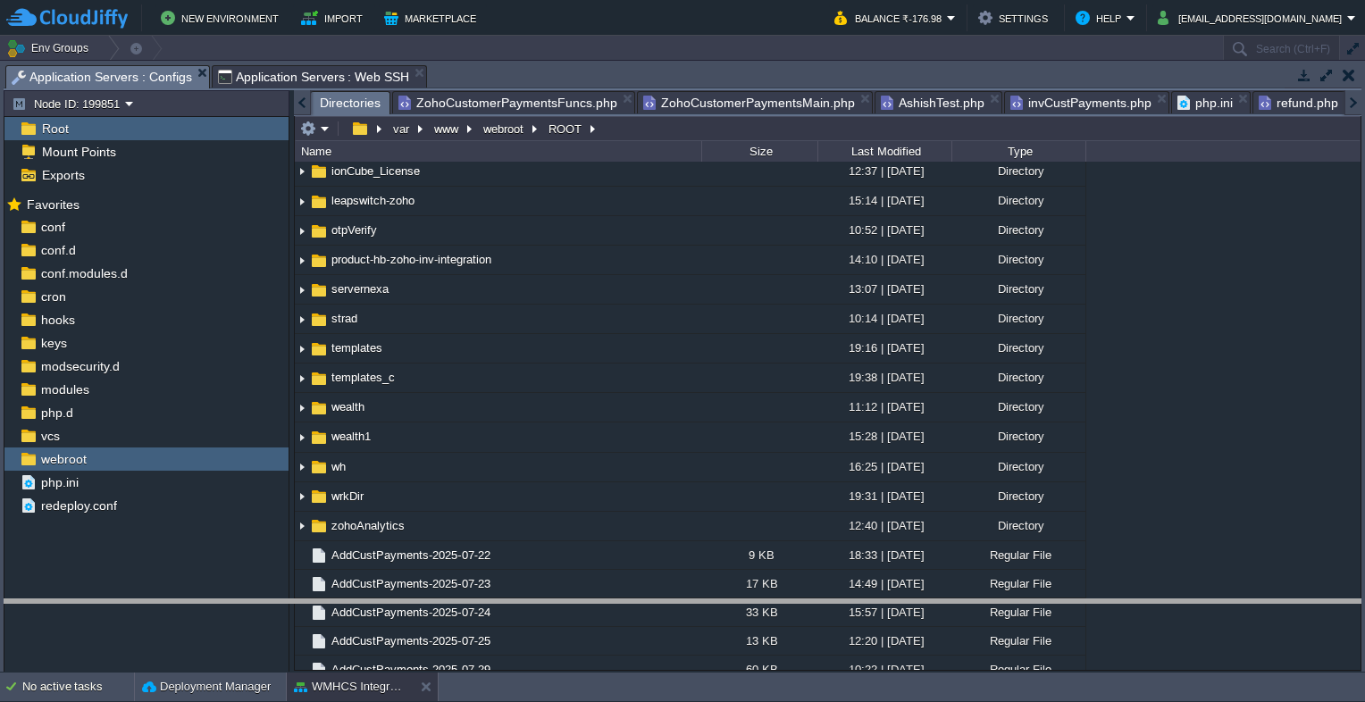
drag, startPoint x: 608, startPoint y: 79, endPoint x: 534, endPoint y: 614, distance: 540.2
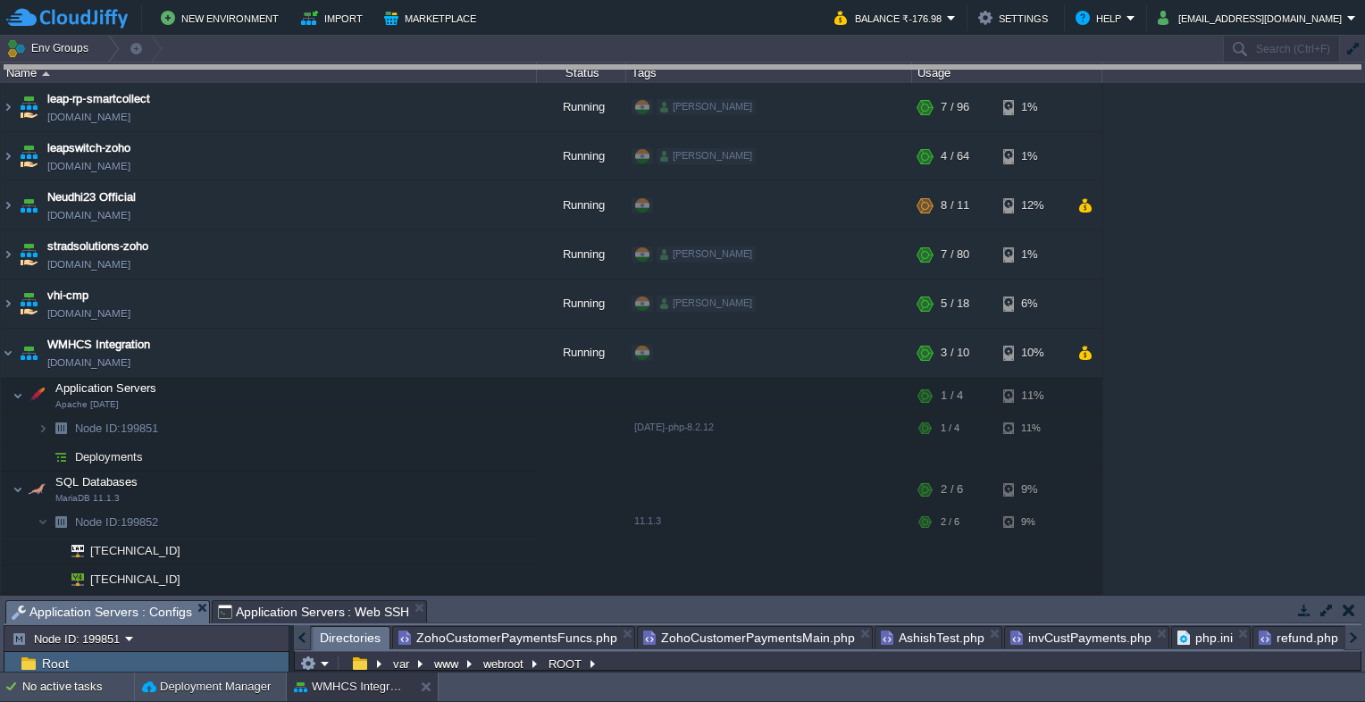
drag, startPoint x: 593, startPoint y: 613, endPoint x: 648, endPoint y: 41, distance: 574.3
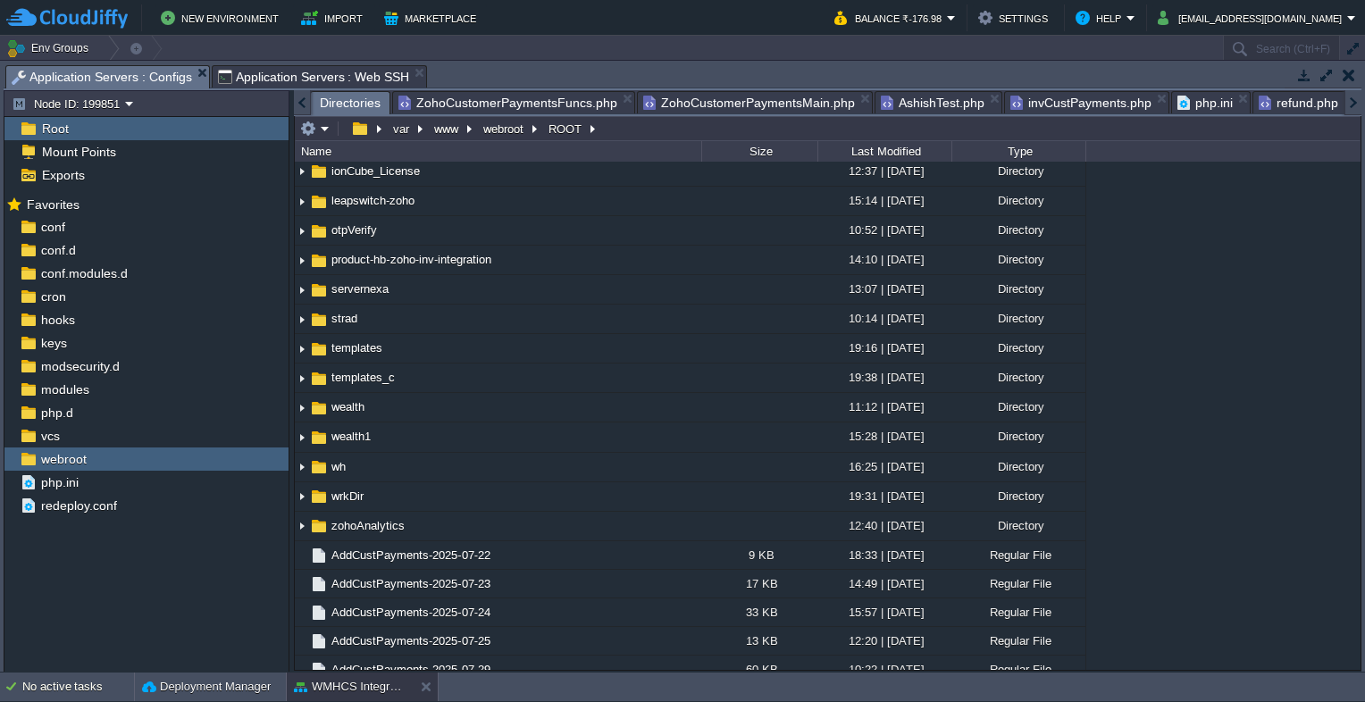
click at [522, 94] on span "ZohoCustomerPaymentsFuncs.php" at bounding box center [507, 102] width 219 height 21
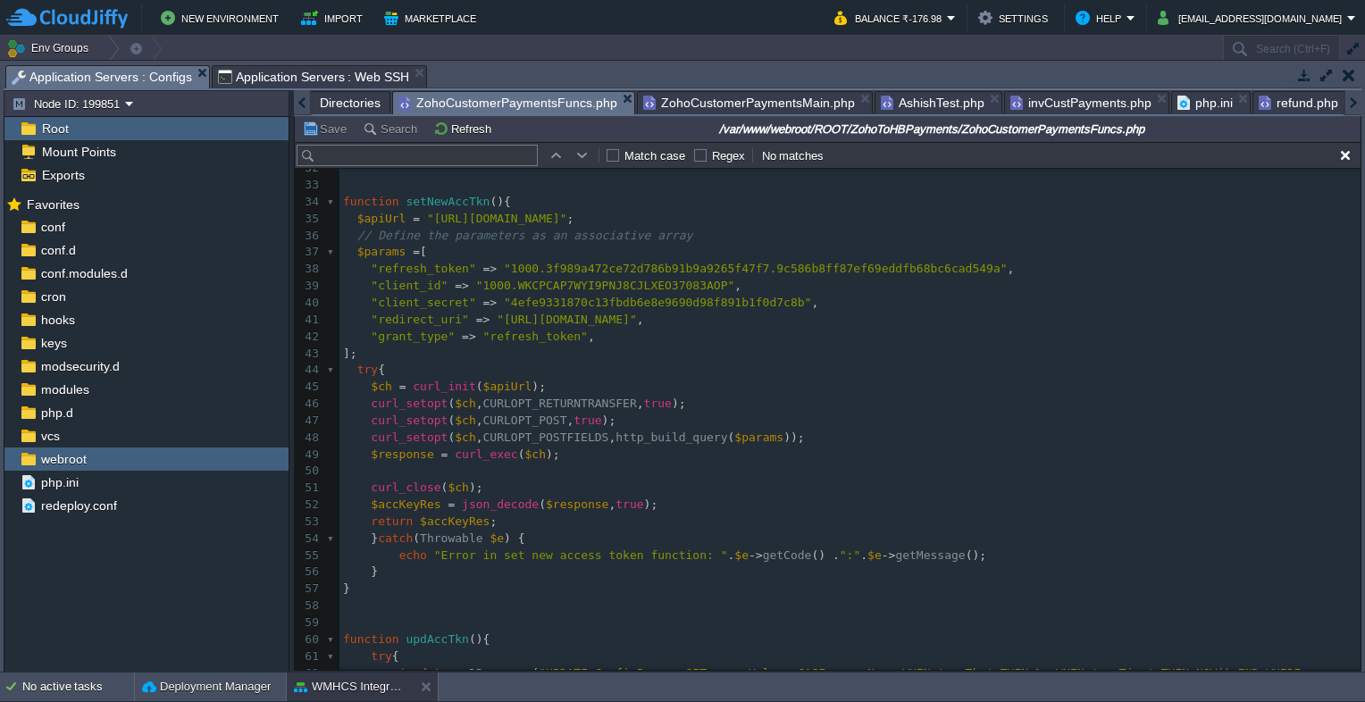
scroll to position [175, 0]
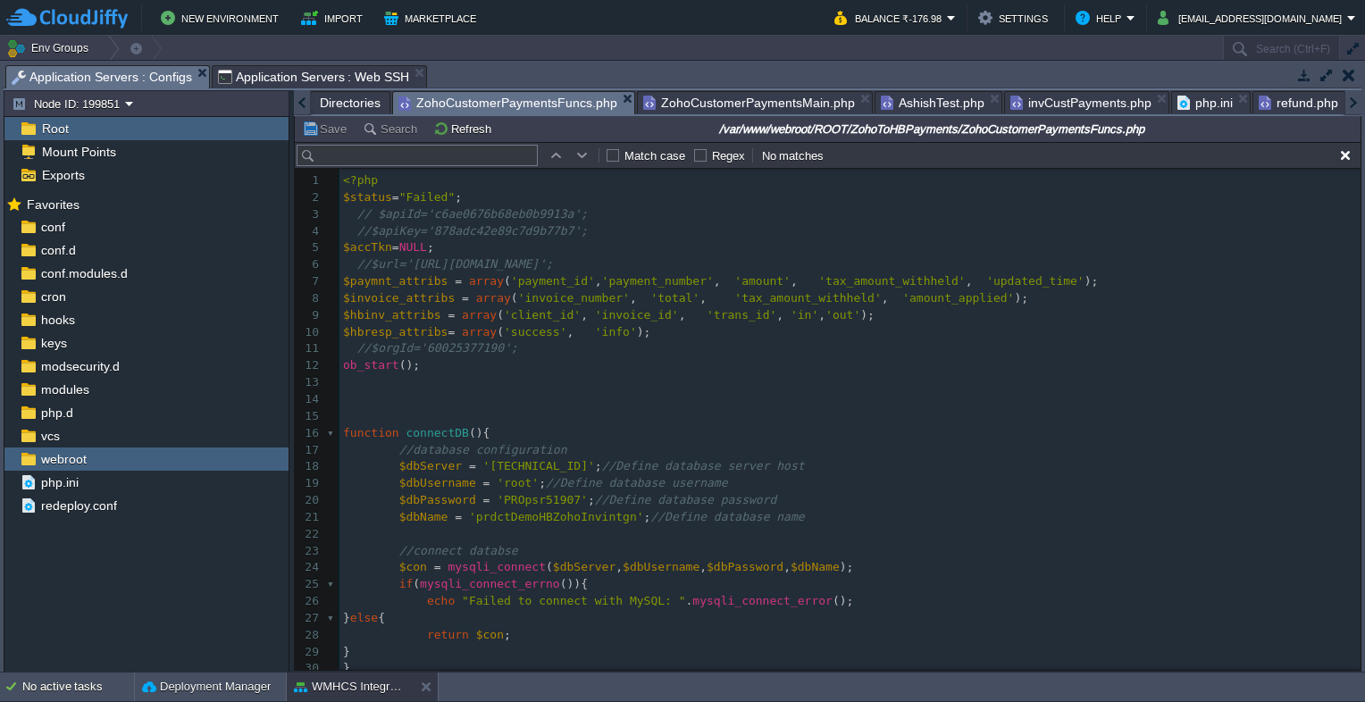
click at [429, 154] on input "text" at bounding box center [417, 155] width 241 height 21
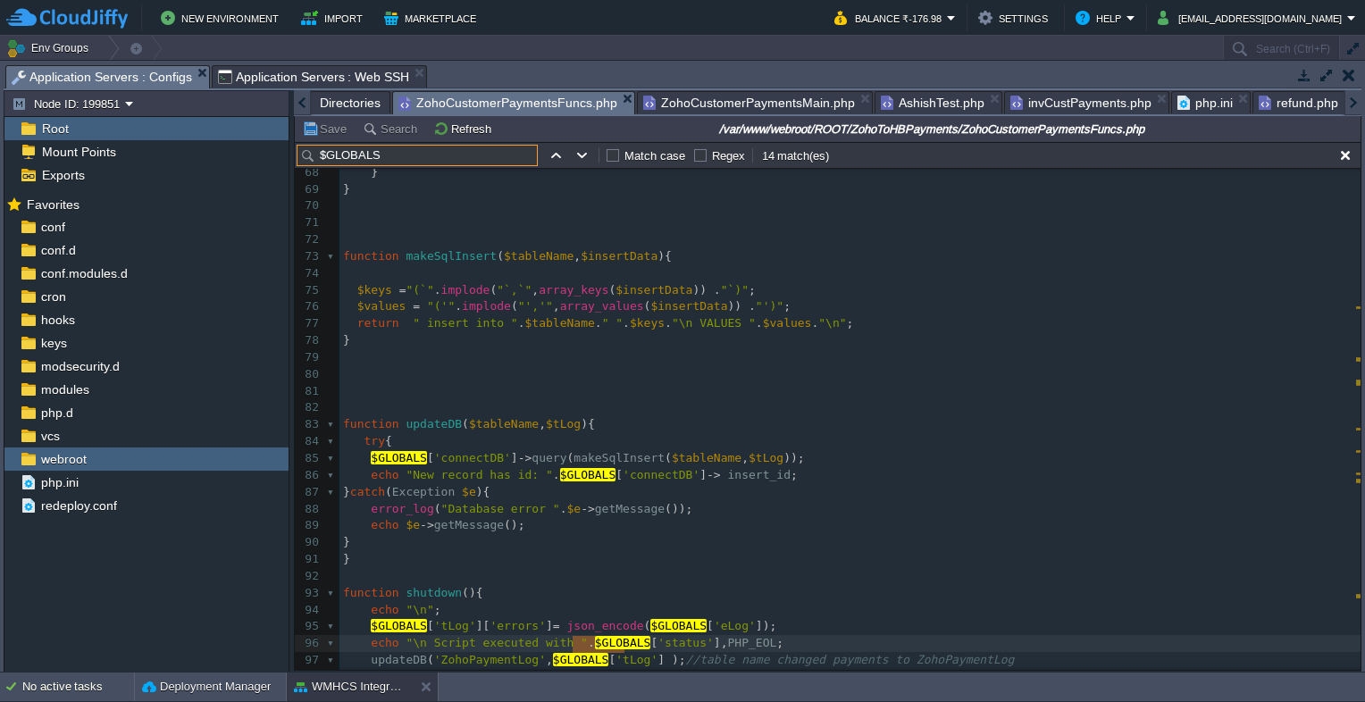
scroll to position [1170, 0]
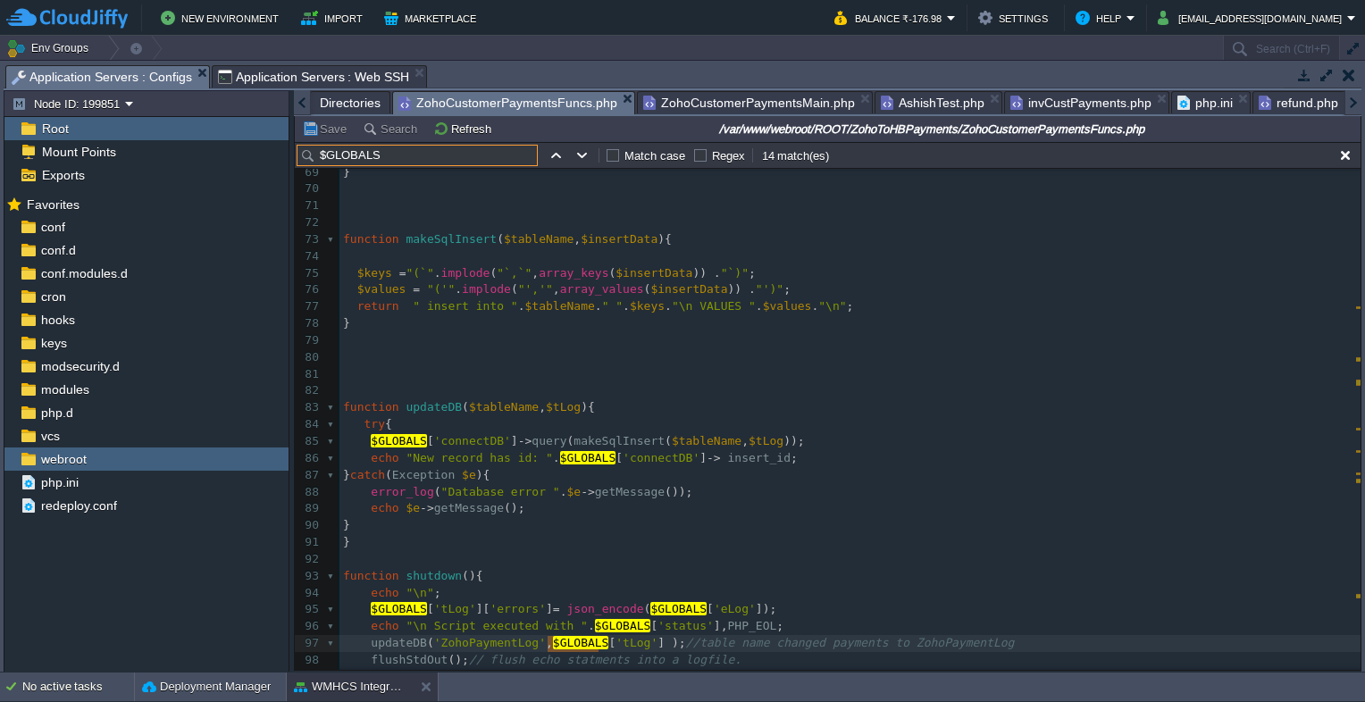
type input "$GLOBALS"
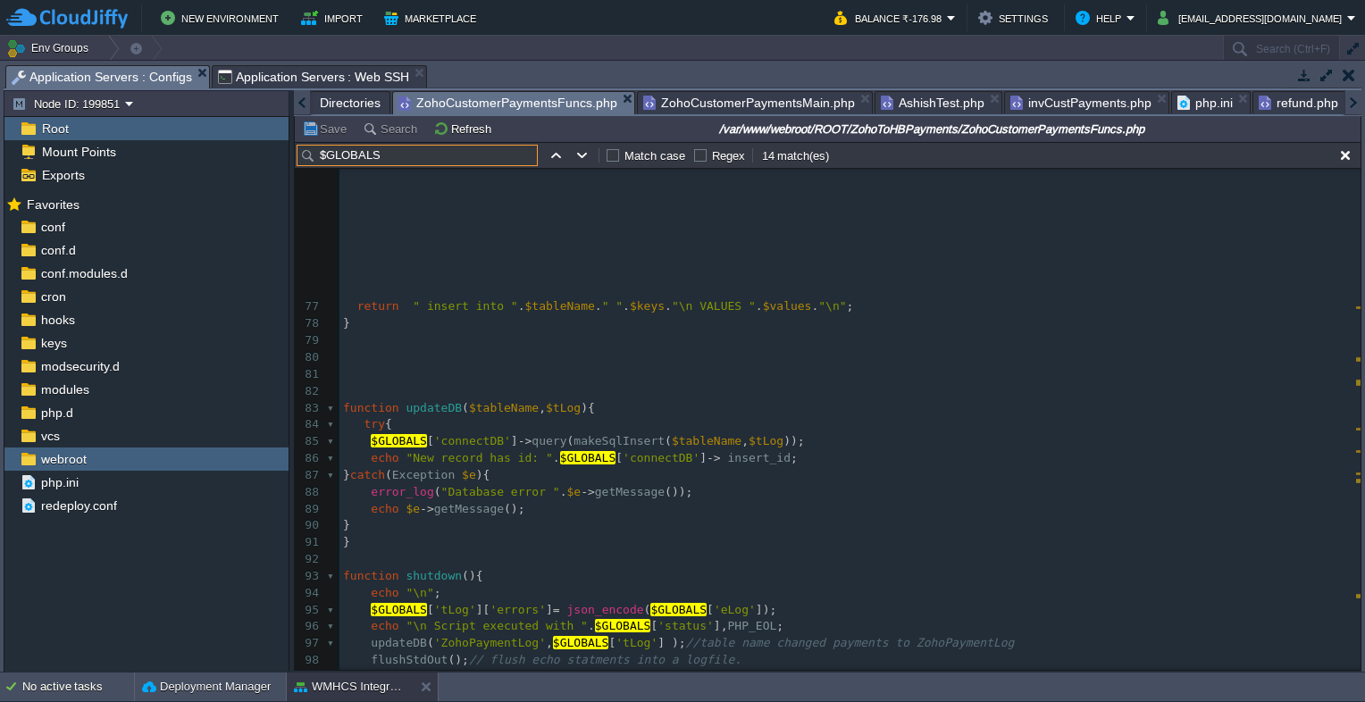
scroll to position [1507, 0]
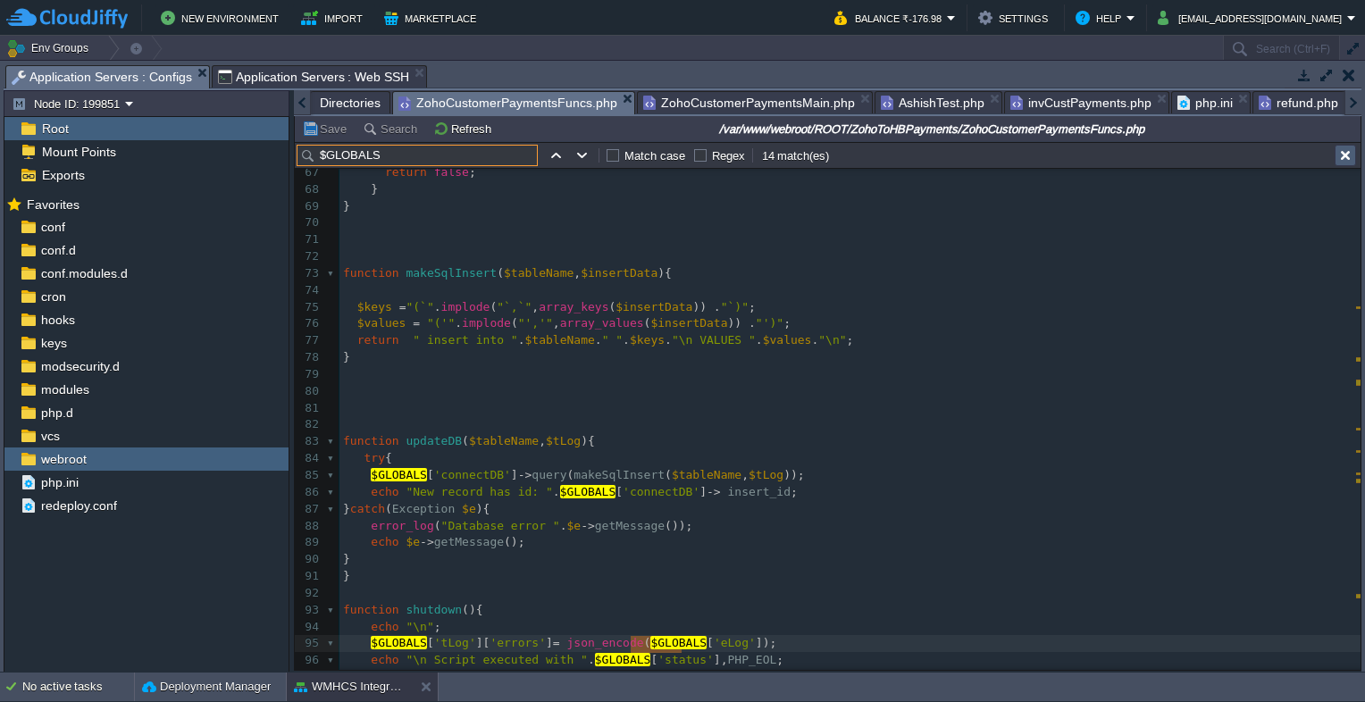
click at [1343, 155] on button "button" at bounding box center [1345, 155] width 16 height 16
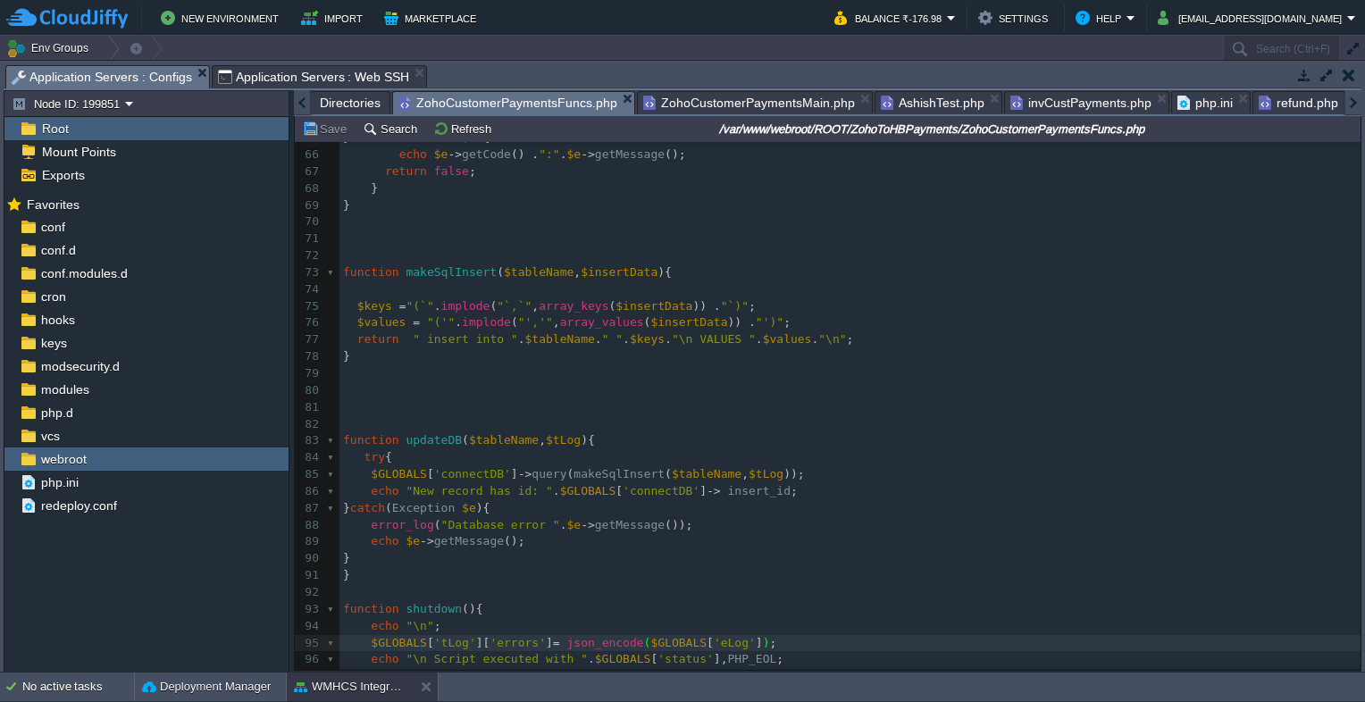
click at [782, 109] on span "ZohoCustomerPaymentsMain.php" at bounding box center [749, 102] width 212 height 21
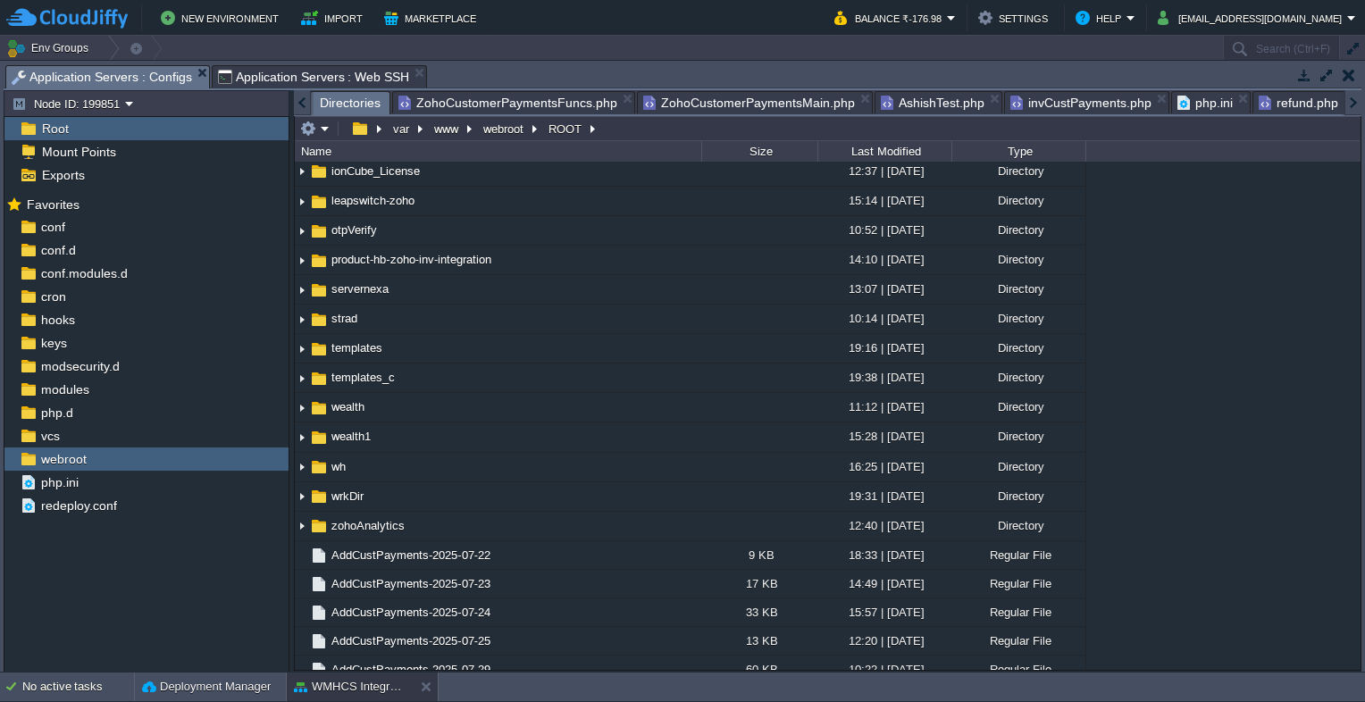
click at [331, 108] on span "Directories" at bounding box center [350, 103] width 61 height 22
click at [342, 86] on span "Application Servers : Web SSH" at bounding box center [314, 76] width 192 height 21
click at [146, 80] on span "Application Servers : Configs" at bounding box center [102, 77] width 180 height 22
click at [255, 85] on span "Application Servers : Web SSH" at bounding box center [314, 76] width 192 height 21
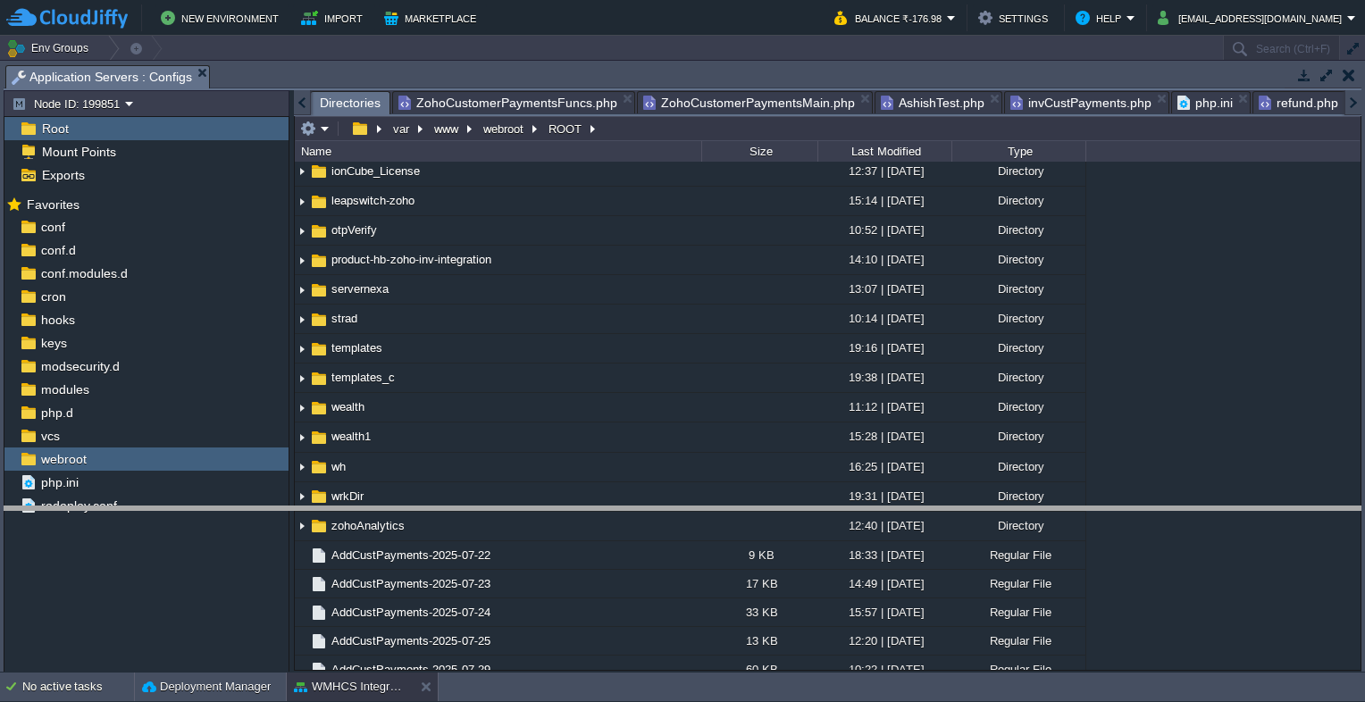
drag, startPoint x: 454, startPoint y: 73, endPoint x: 490, endPoint y: 520, distance: 448.1
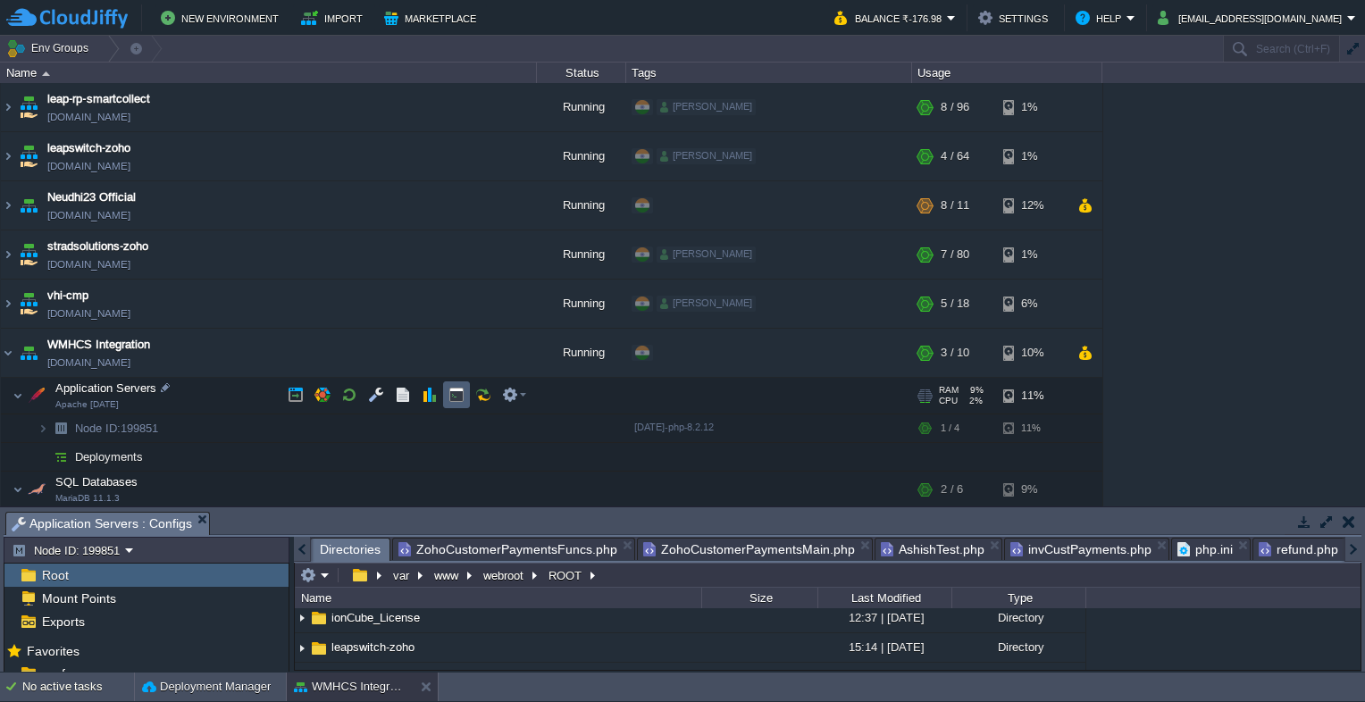
click at [449, 385] on td at bounding box center [456, 394] width 27 height 27
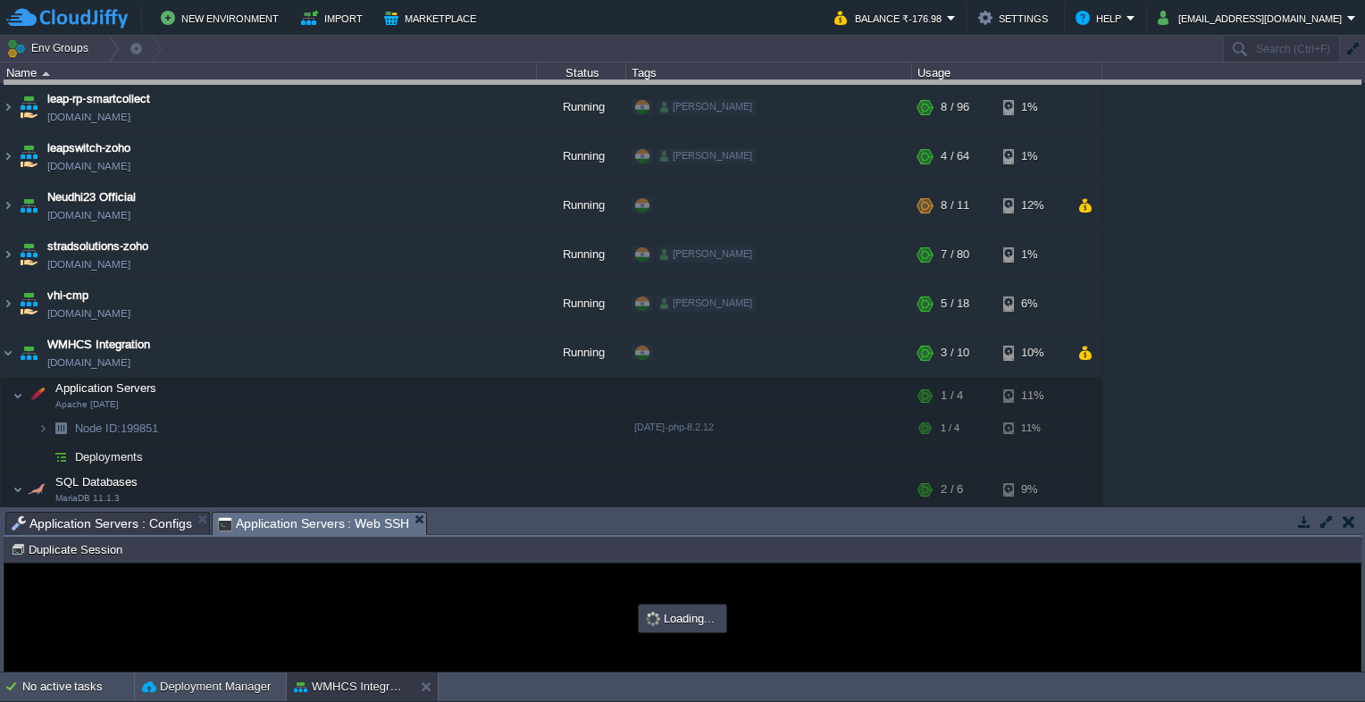
drag, startPoint x: 490, startPoint y: 527, endPoint x: 474, endPoint y: 54, distance: 472.8
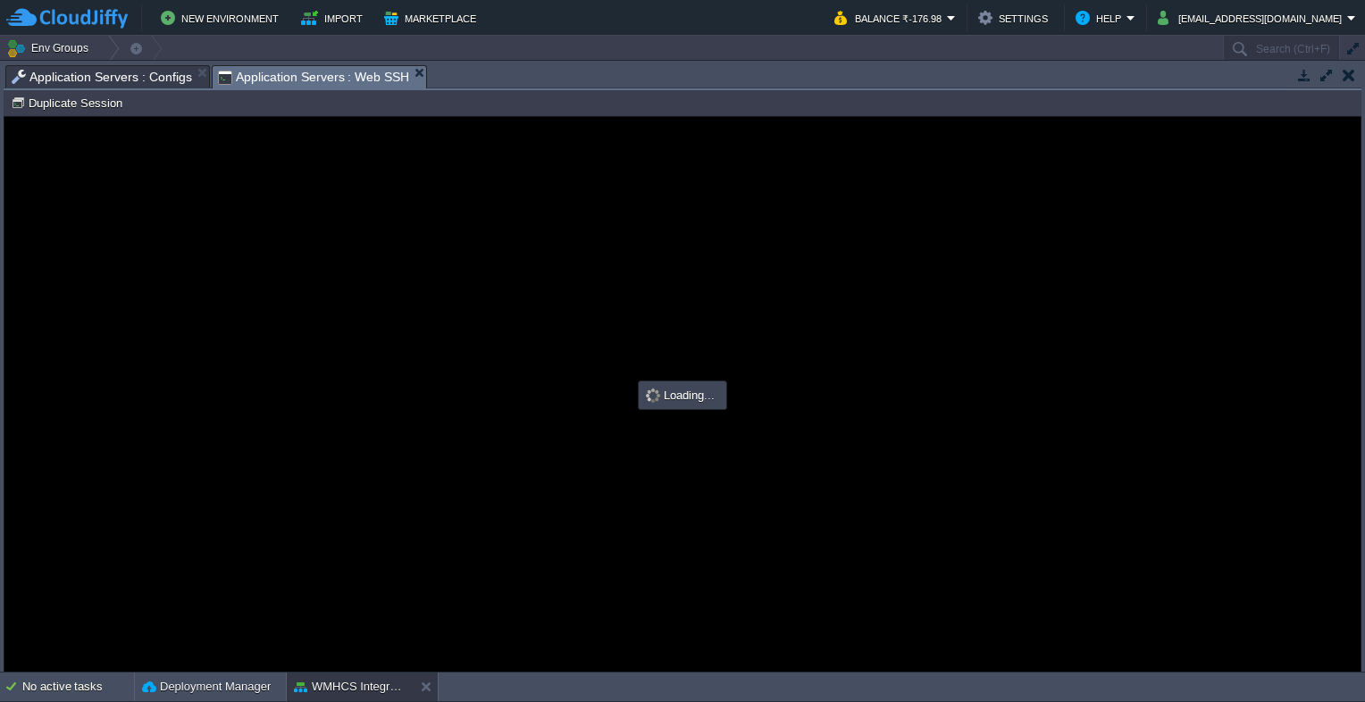
scroll to position [0, 0]
type input "#000000"
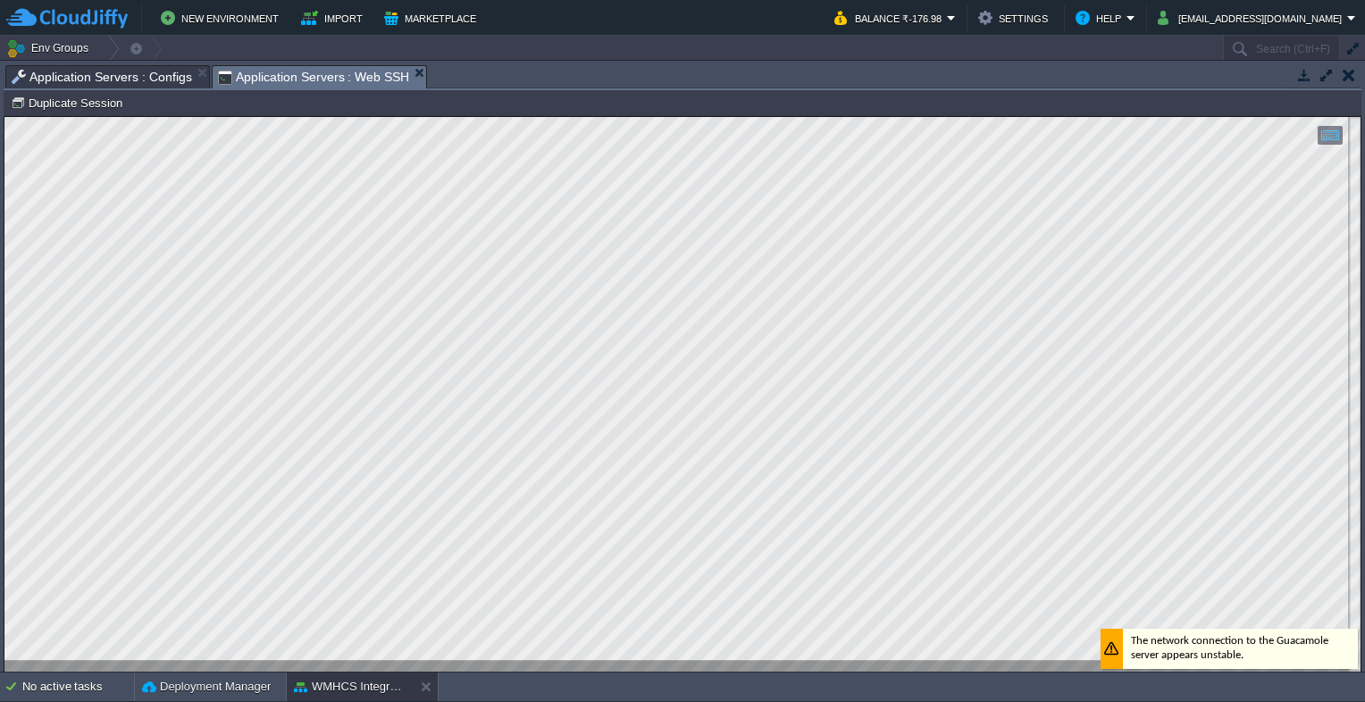
click at [102, 74] on span "Application Servers : Configs" at bounding box center [102, 76] width 180 height 21
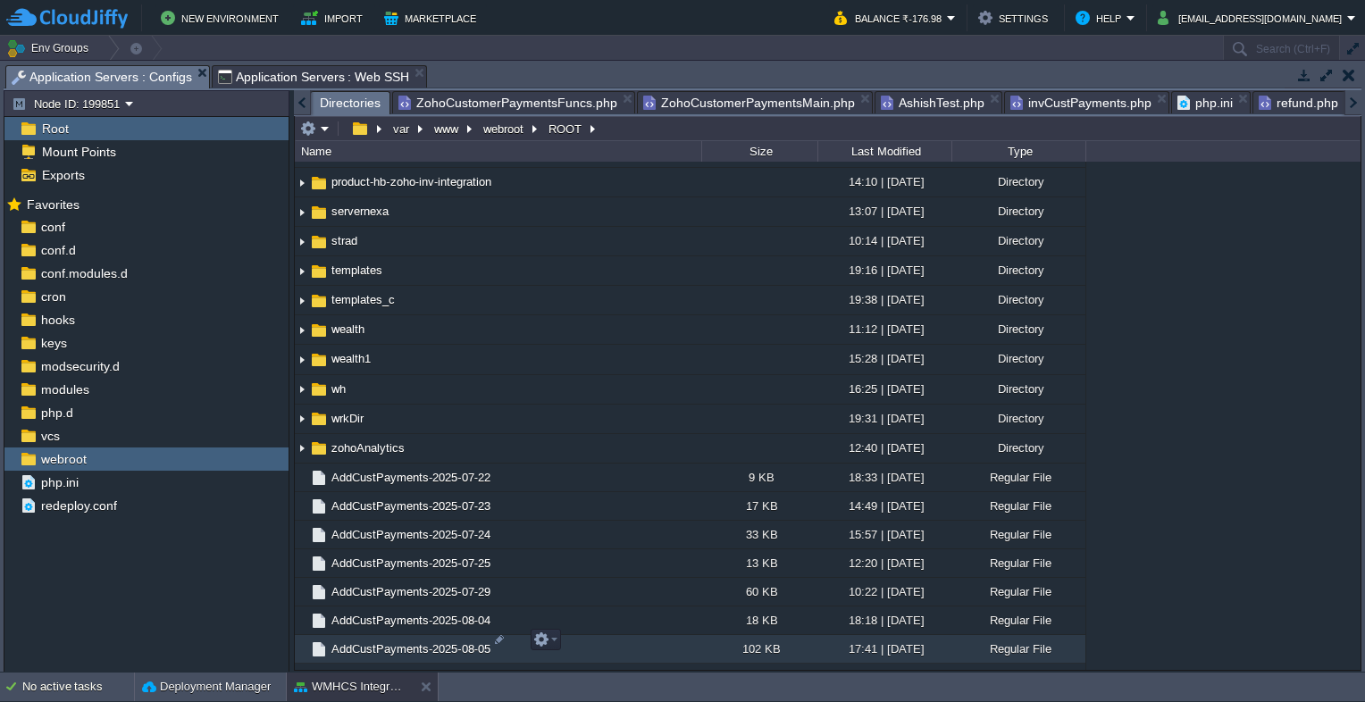
scroll to position [715, 0]
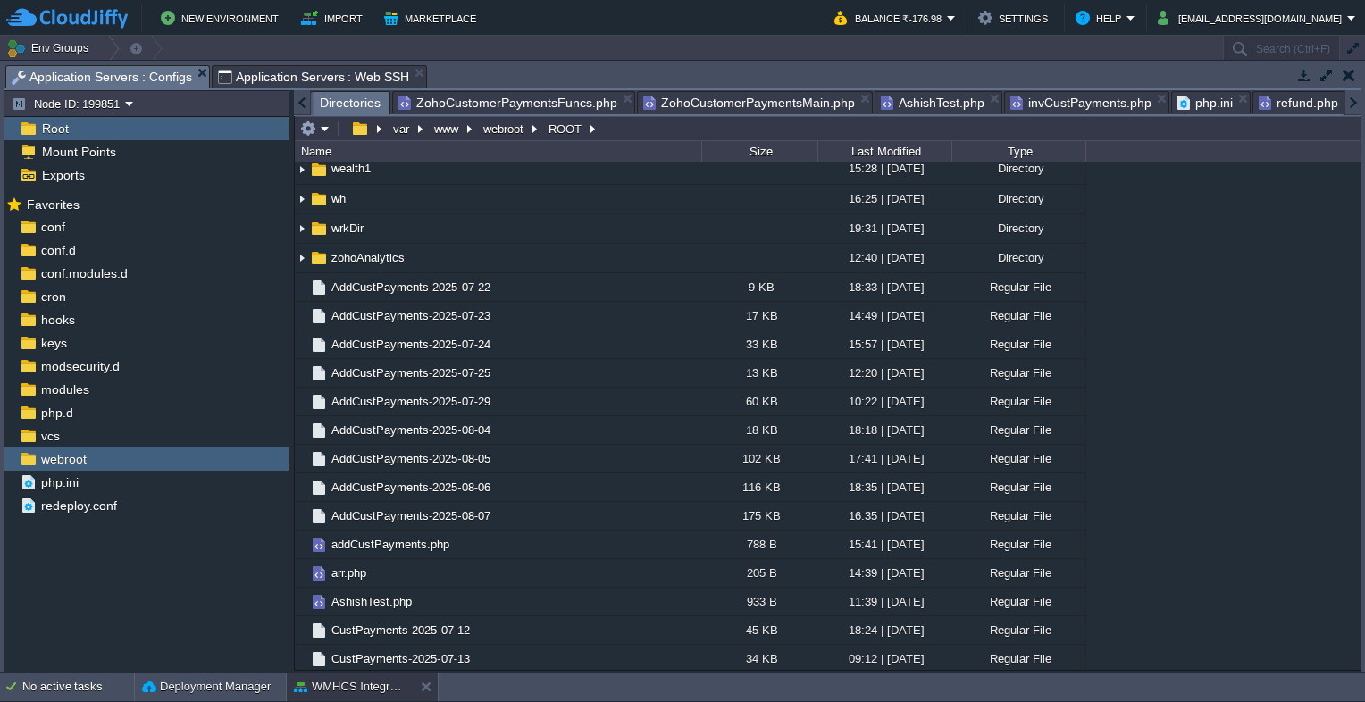
click at [526, 99] on span "ZohoCustomerPaymentsFuncs.php" at bounding box center [507, 102] width 219 height 21
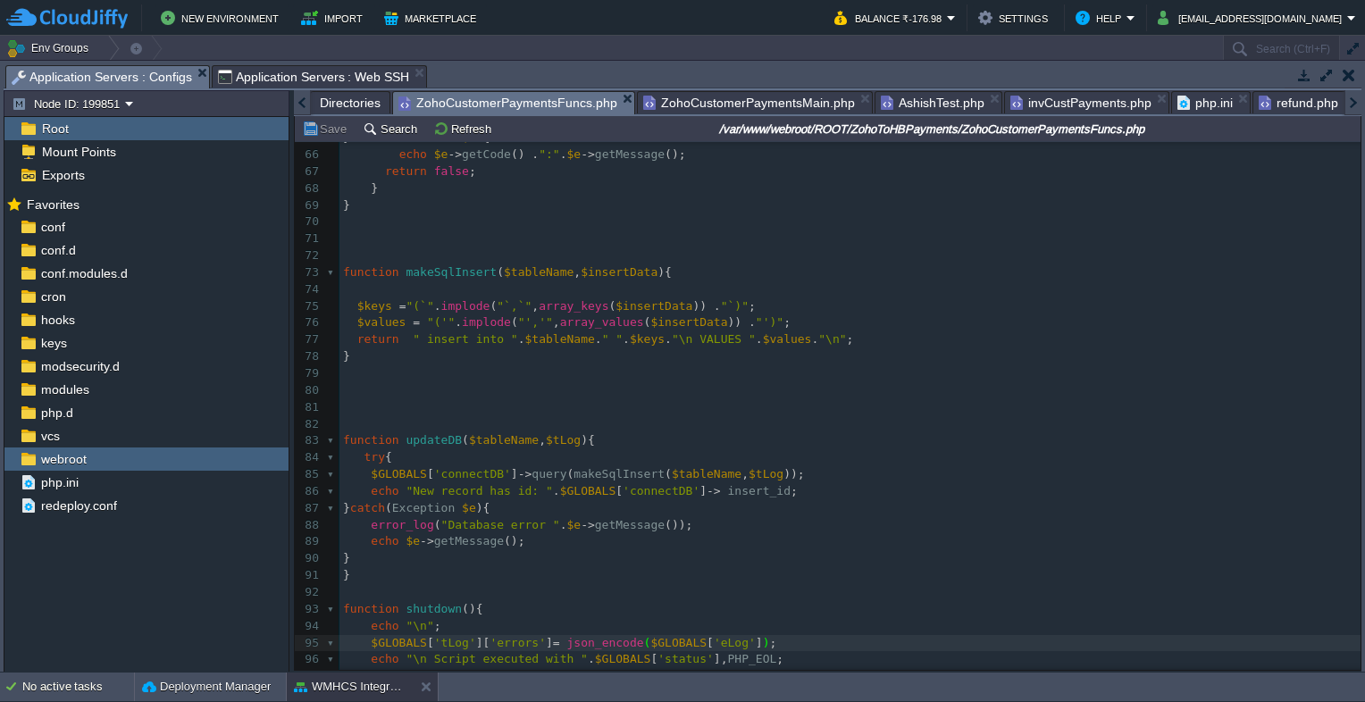
click at [988, 130] on input "/var/www/webroot/ROOT/ZohoToHBPayments/ZohoCustomerPaymentsFuncs.php" at bounding box center [931, 128] width 853 height 21
drag, startPoint x: 988, startPoint y: 130, endPoint x: 975, endPoint y: 163, distance: 34.8
click at [975, 163] on pre "echo $e -> getCode () . ":" . $e -> getMessage ();" at bounding box center [849, 154] width 1021 height 17
click at [329, 107] on span "Directories" at bounding box center [350, 102] width 61 height 21
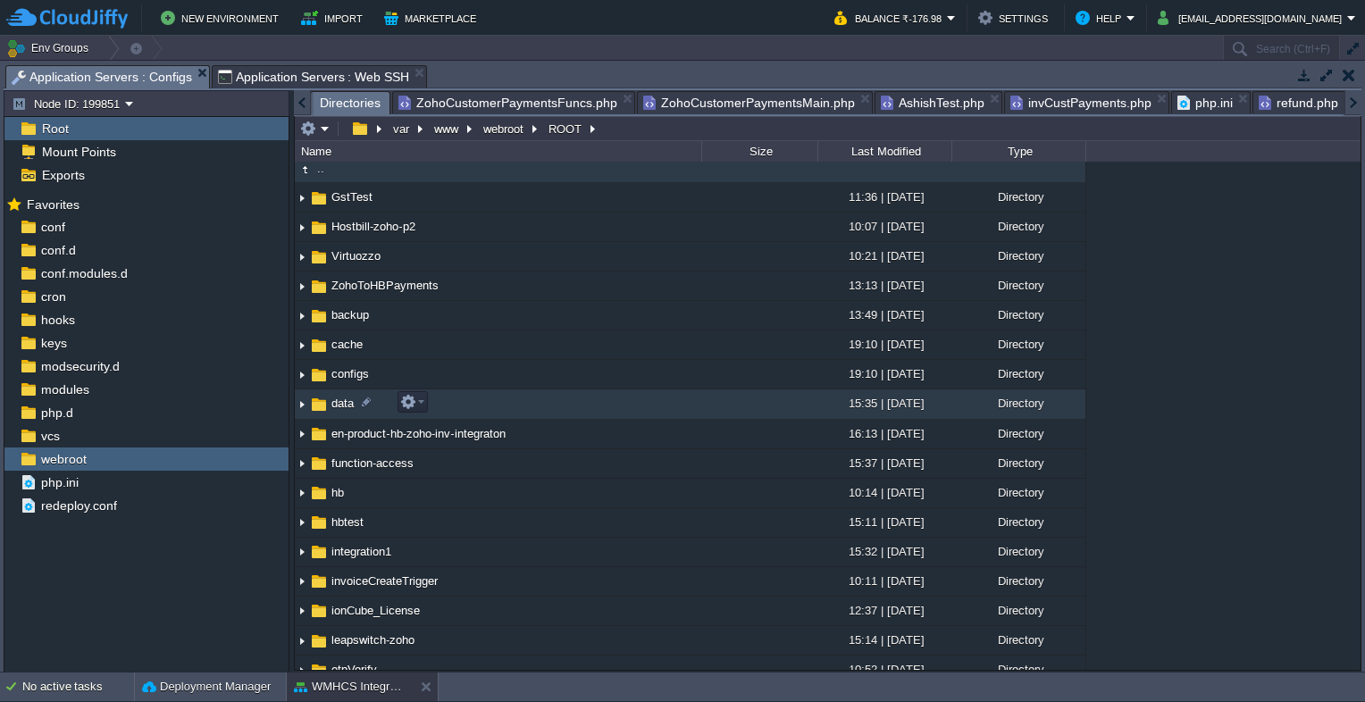
scroll to position [0, 0]
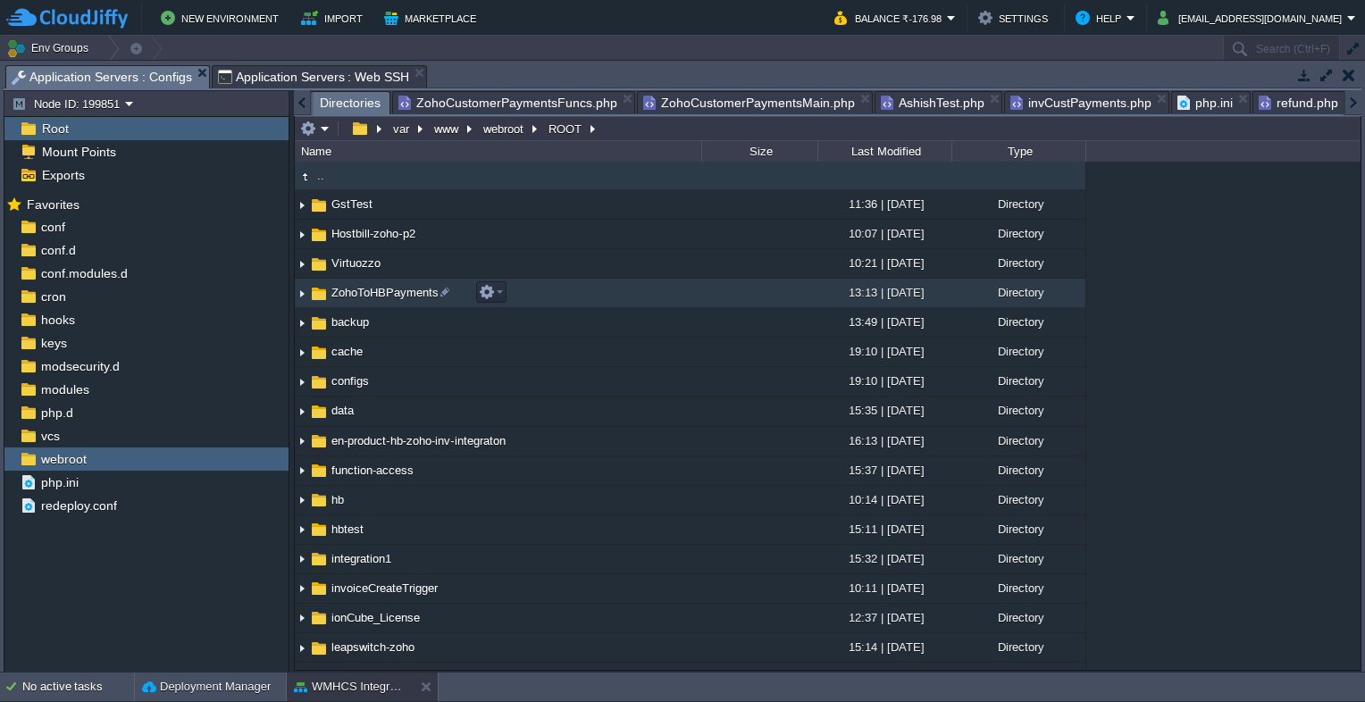
click at [371, 291] on span "ZohoToHBPayments" at bounding box center [385, 292] width 113 height 15
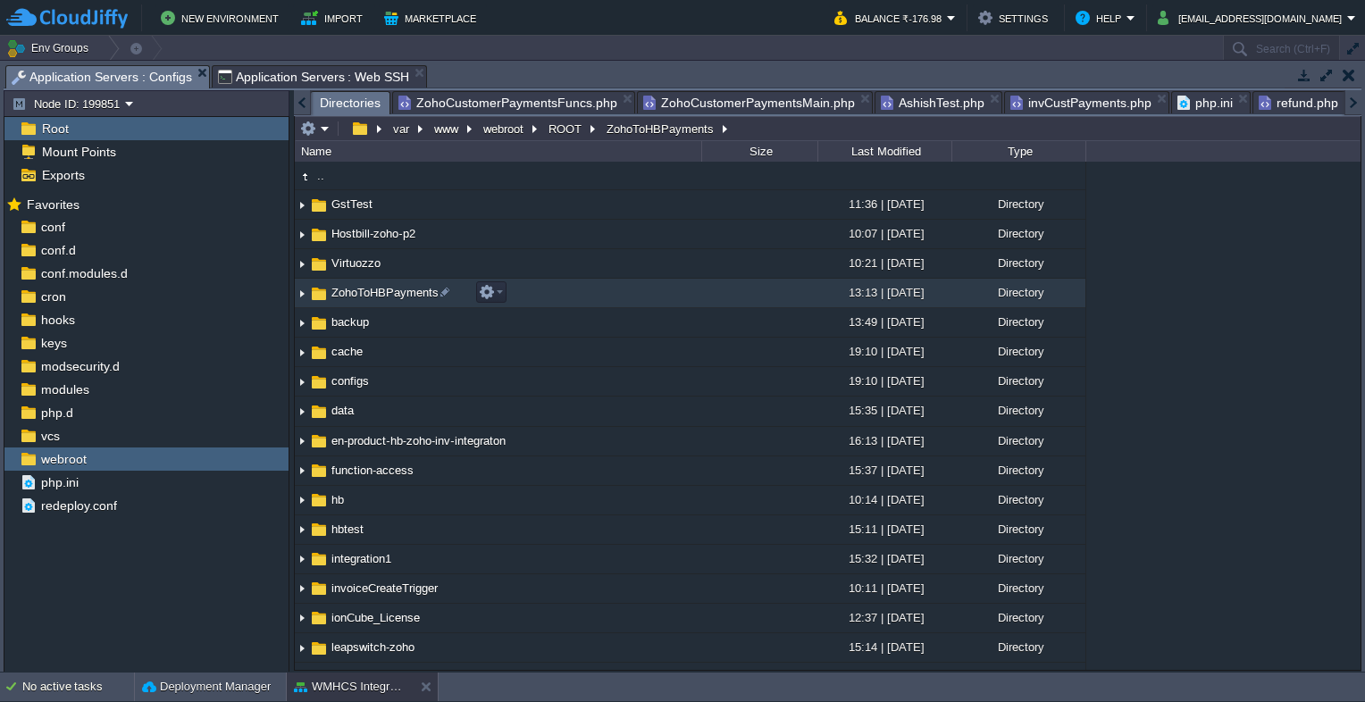
click at [371, 291] on span "ZohoToHBPayments" at bounding box center [385, 292] width 113 height 15
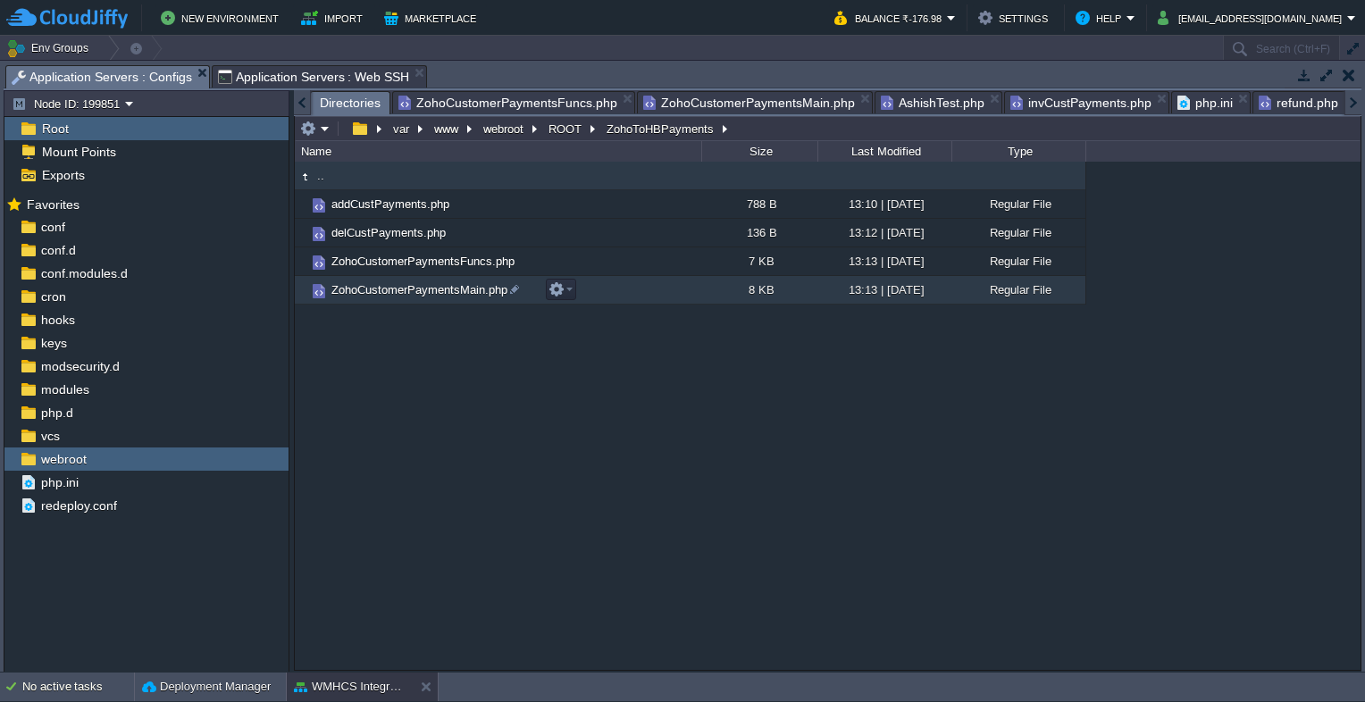
click at [425, 293] on span "ZohoCustomerPaymentsMain.php" at bounding box center [419, 289] width 181 height 15
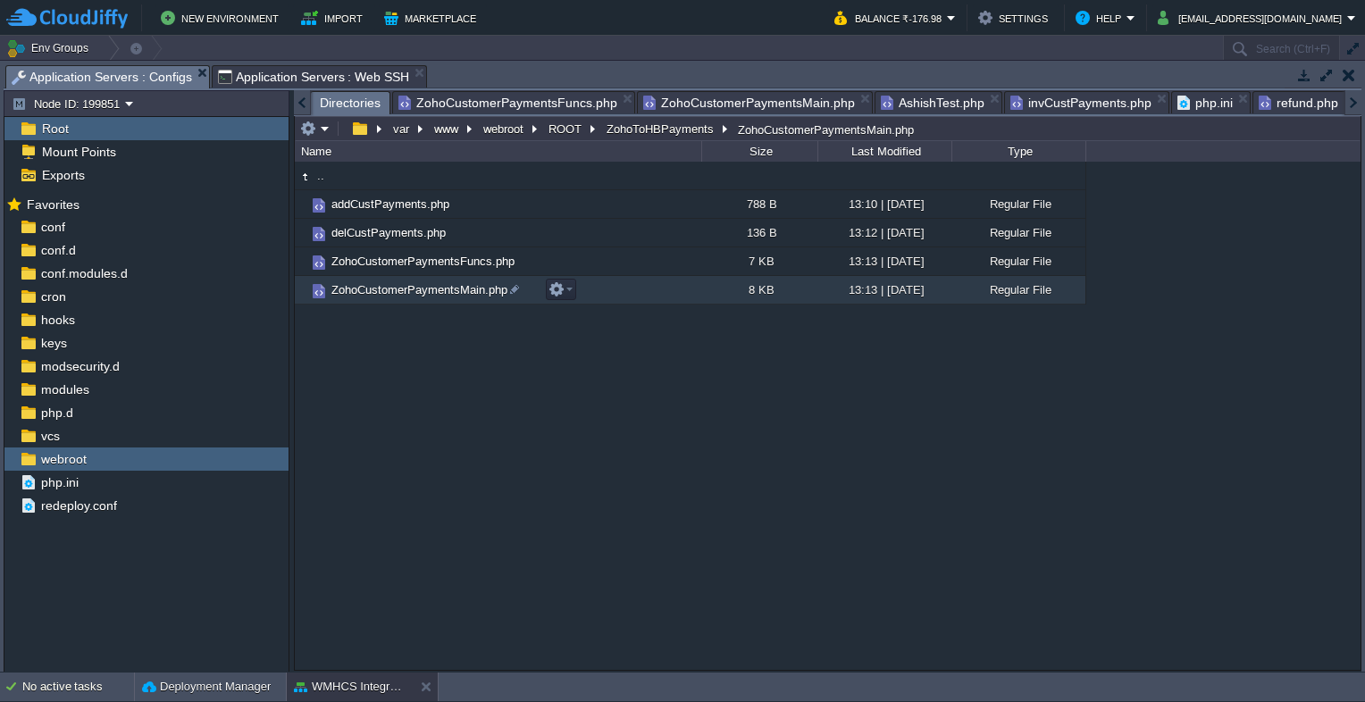
click at [425, 293] on span "ZohoCustomerPaymentsMain.php" at bounding box center [419, 289] width 181 height 15
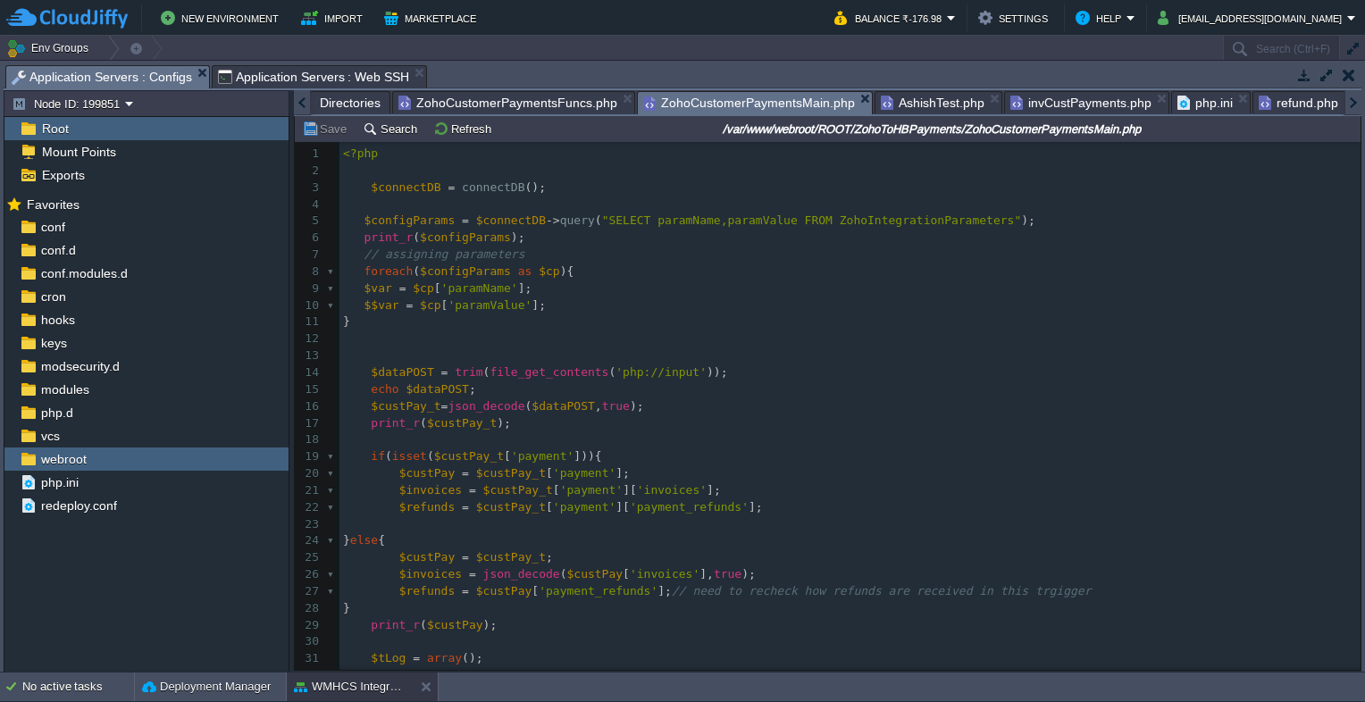
click at [343, 100] on span "Directories" at bounding box center [350, 102] width 61 height 21
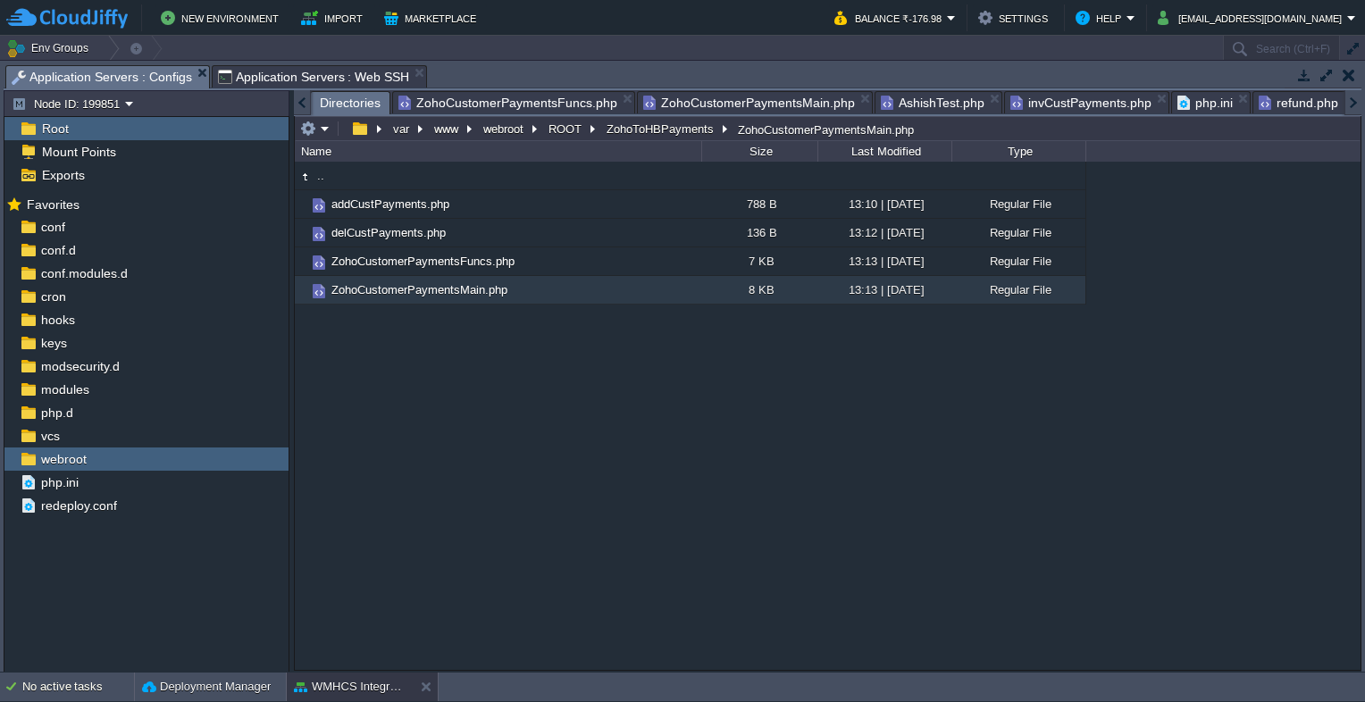
click at [273, 77] on span "Application Servers : Web SSH" at bounding box center [314, 76] width 192 height 21
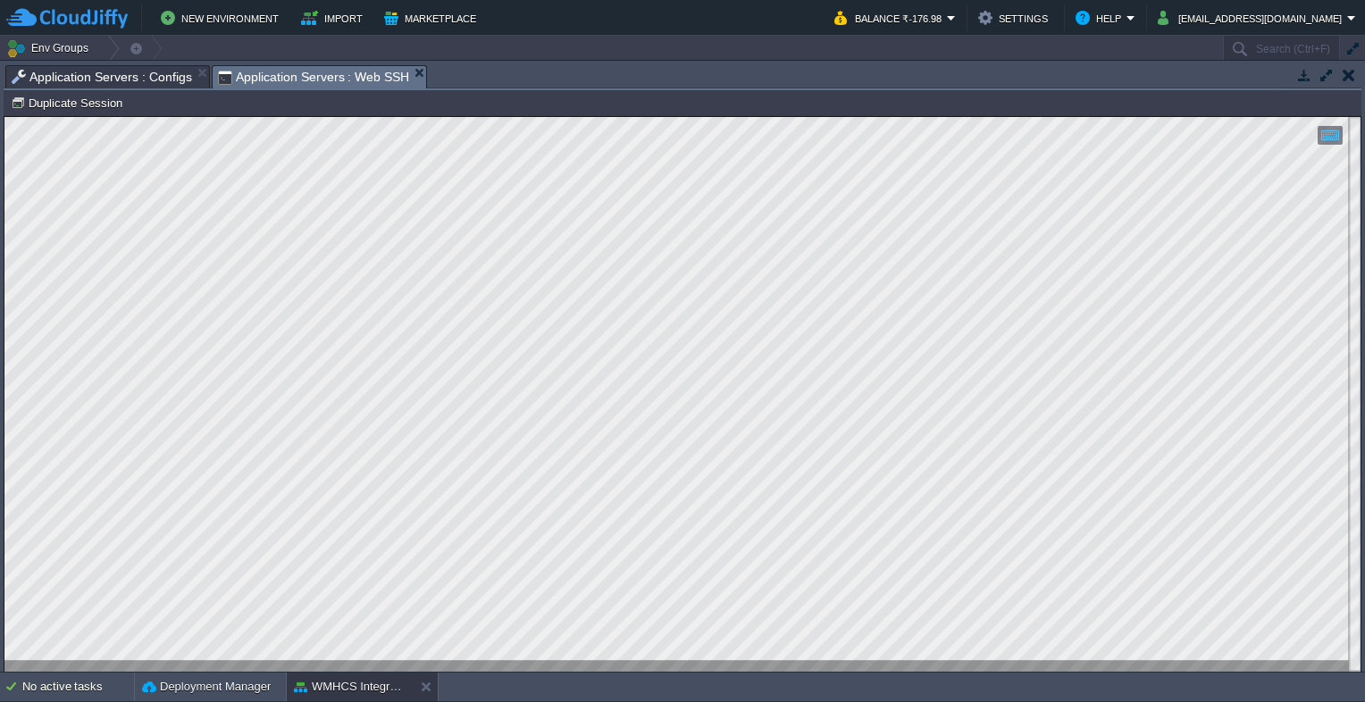
click at [96, 81] on span "Application Servers : Configs" at bounding box center [102, 76] width 180 height 21
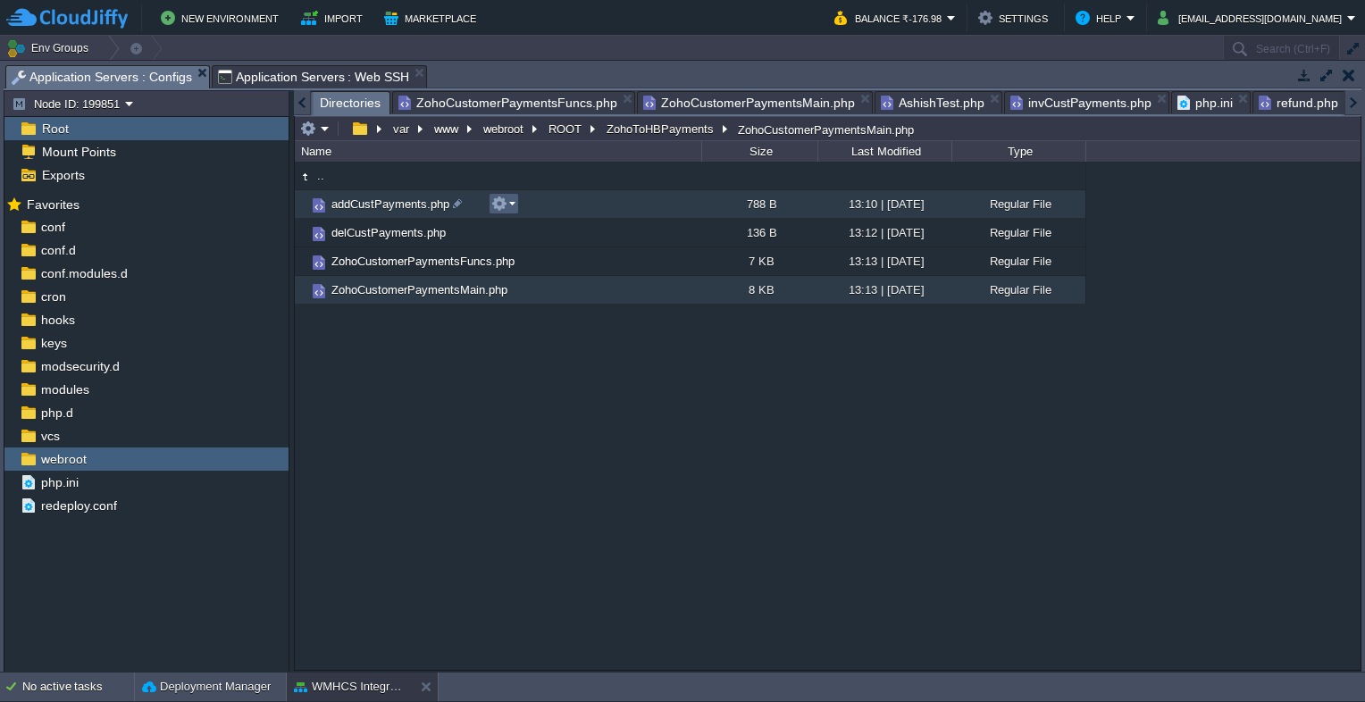
click at [504, 203] on button "button" at bounding box center [499, 204] width 16 height 16
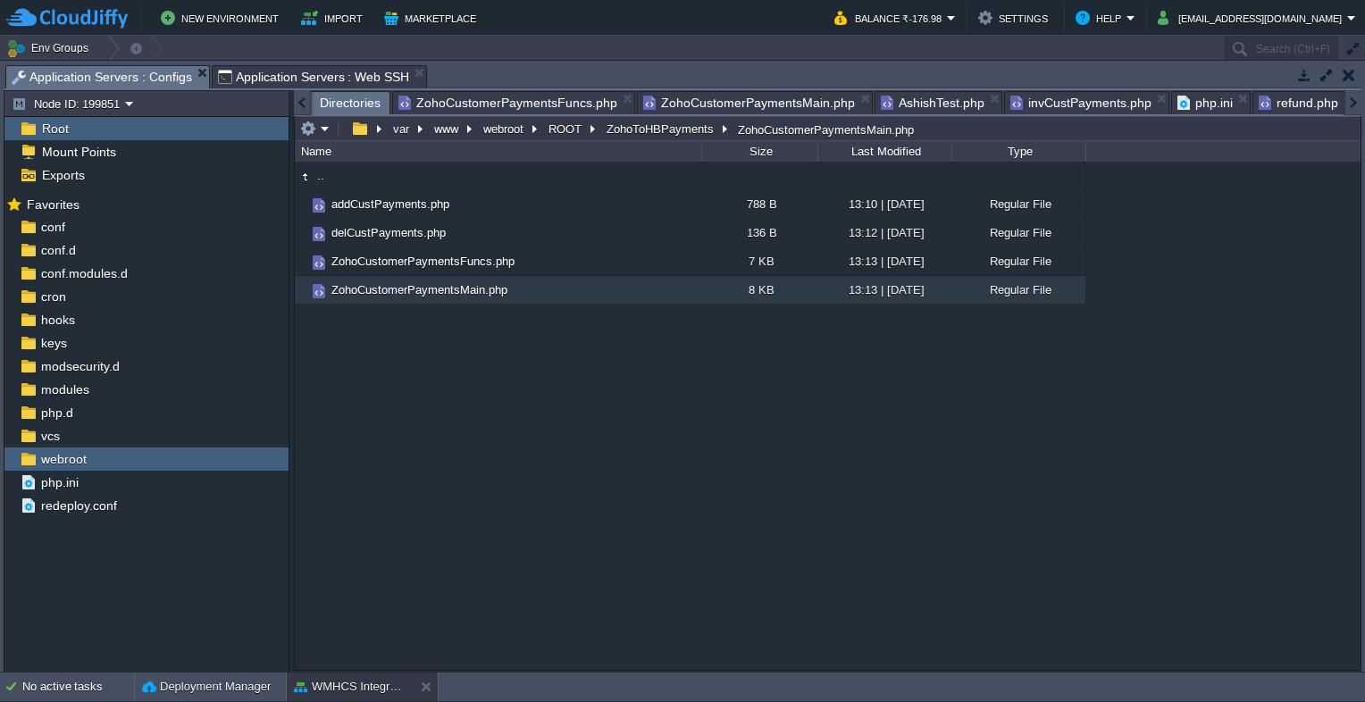
click at [440, 350] on div ".. addCustPayments.php 788 B 13:10 | [DATE] Regular File delCustPayments.php 13…" at bounding box center [828, 416] width 1066 height 508
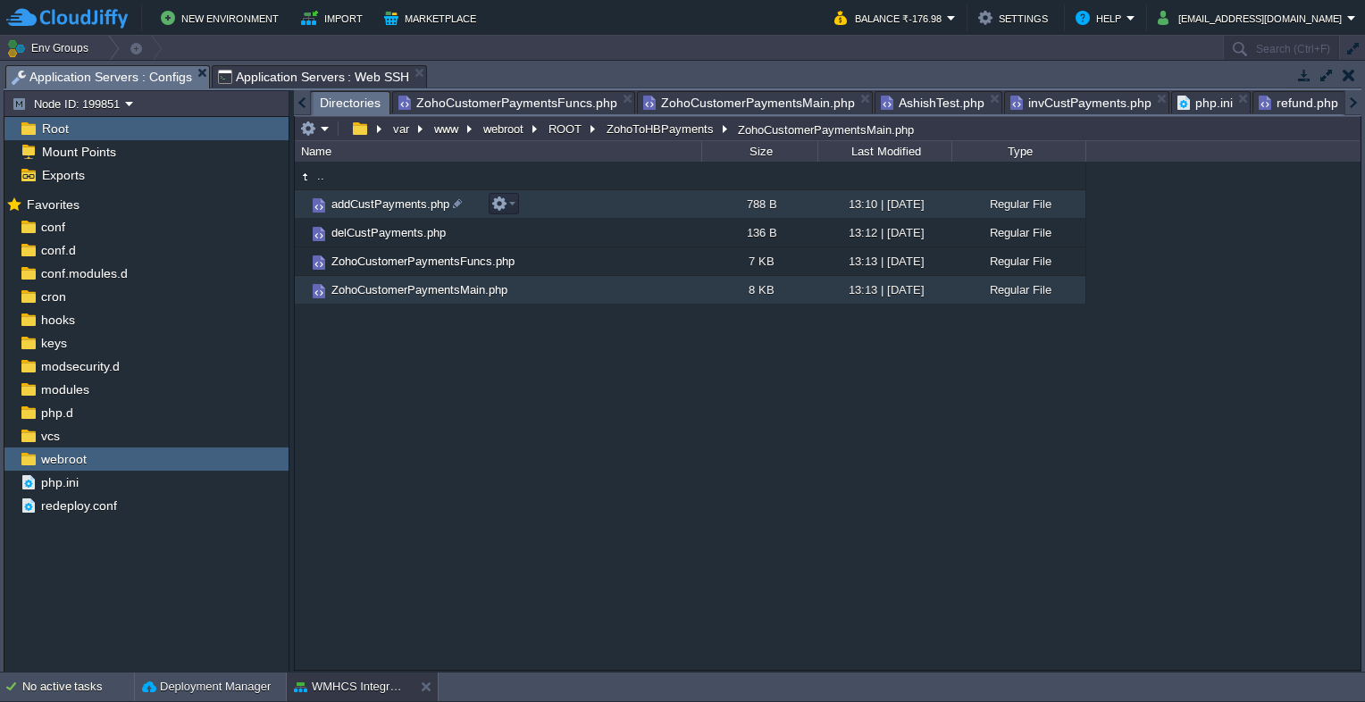
click at [363, 197] on td "addCustPayments.php" at bounding box center [498, 204] width 406 height 29
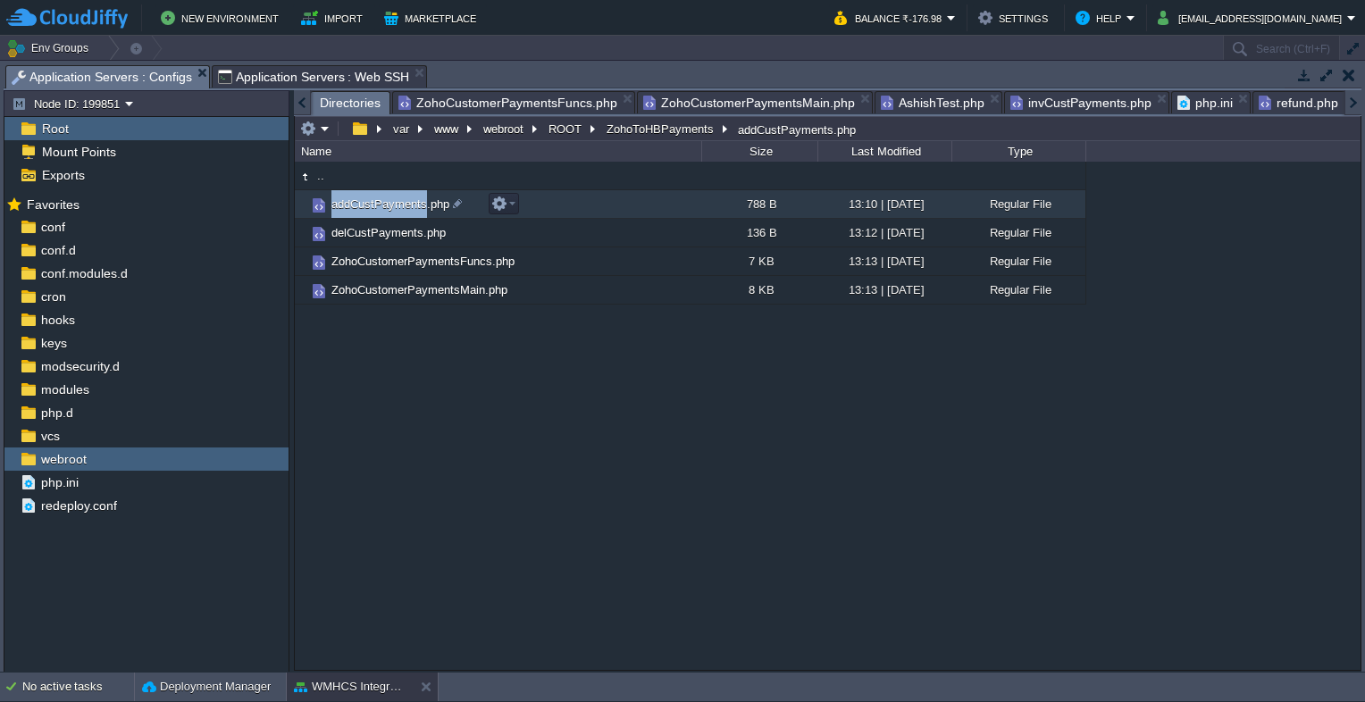
click at [363, 197] on td "addCustPayments.php" at bounding box center [498, 204] width 406 height 29
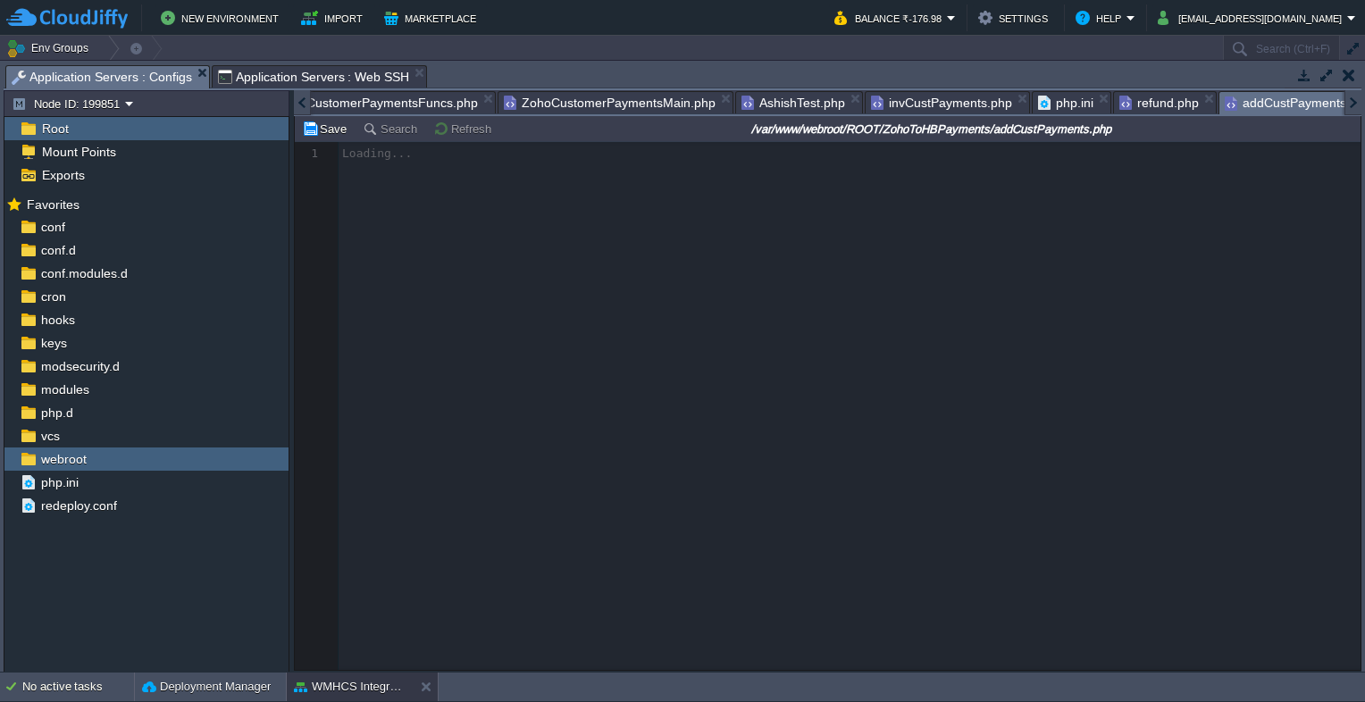
scroll to position [0, 2]
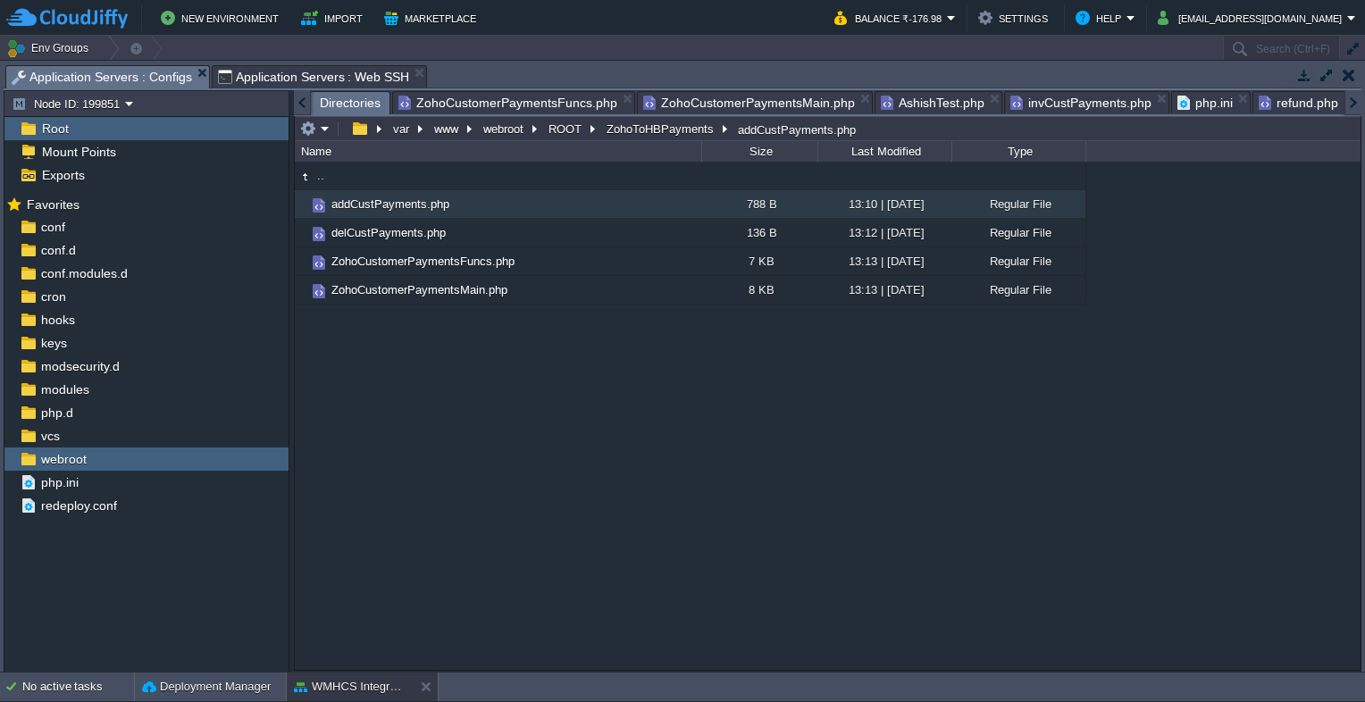
click at [293, 75] on span "Application Servers : Web SSH" at bounding box center [314, 76] width 192 height 21
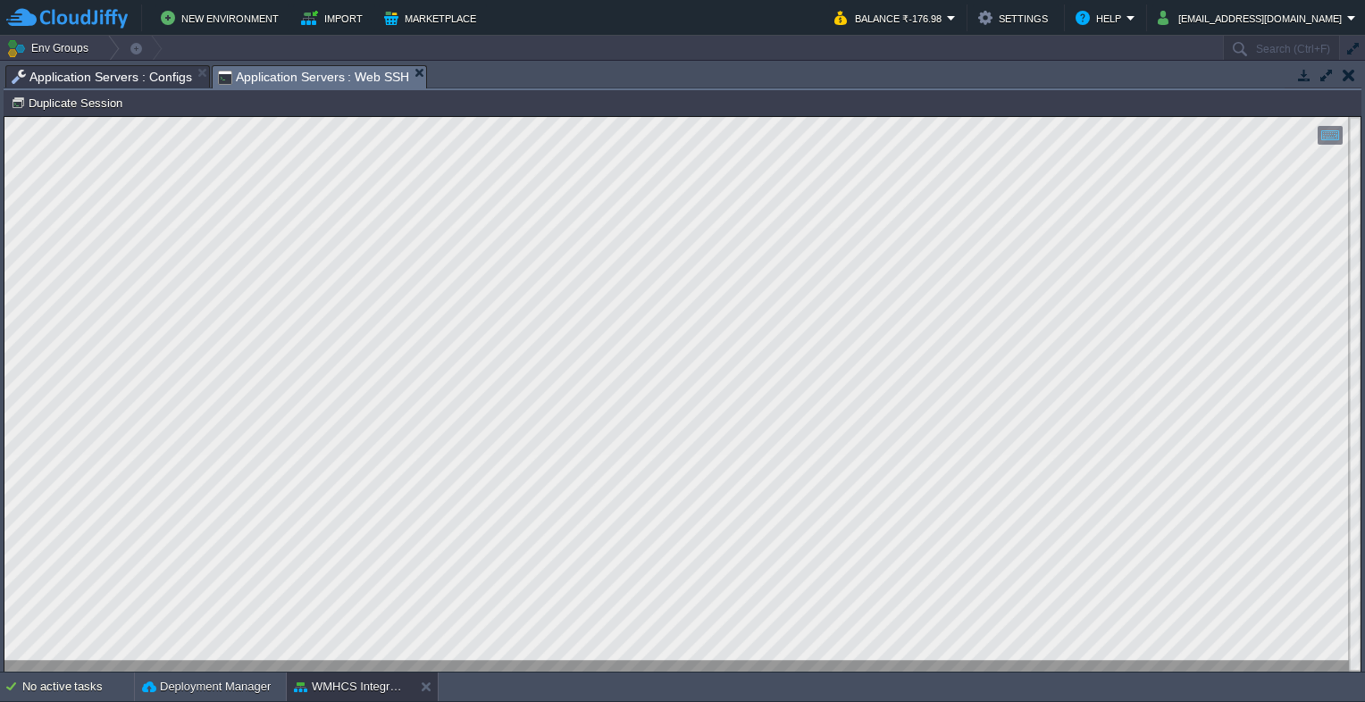
click at [136, 84] on span "Application Servers : Configs" at bounding box center [102, 76] width 180 height 21
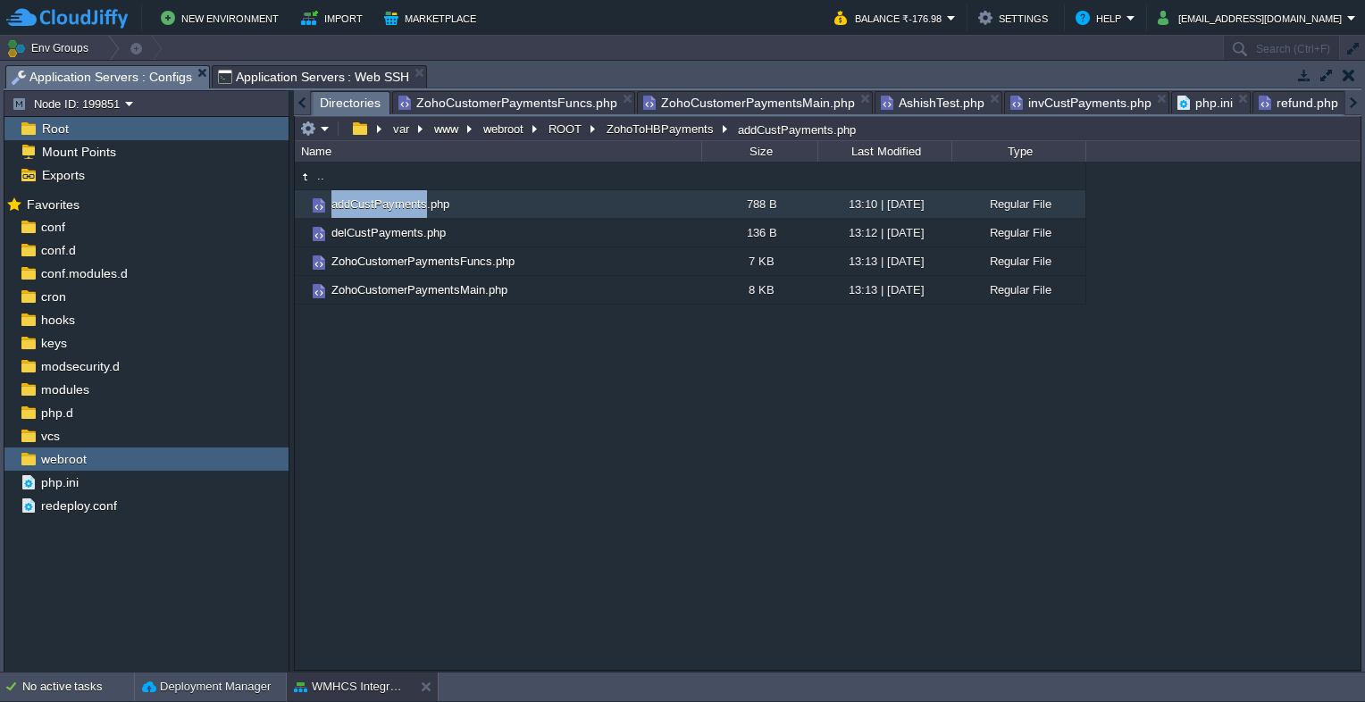
click at [344, 109] on span "Directories" at bounding box center [350, 103] width 61 height 22
click at [302, 101] on div at bounding box center [302, 102] width 17 height 25
click at [328, 105] on span "Directories" at bounding box center [352, 103] width 61 height 22
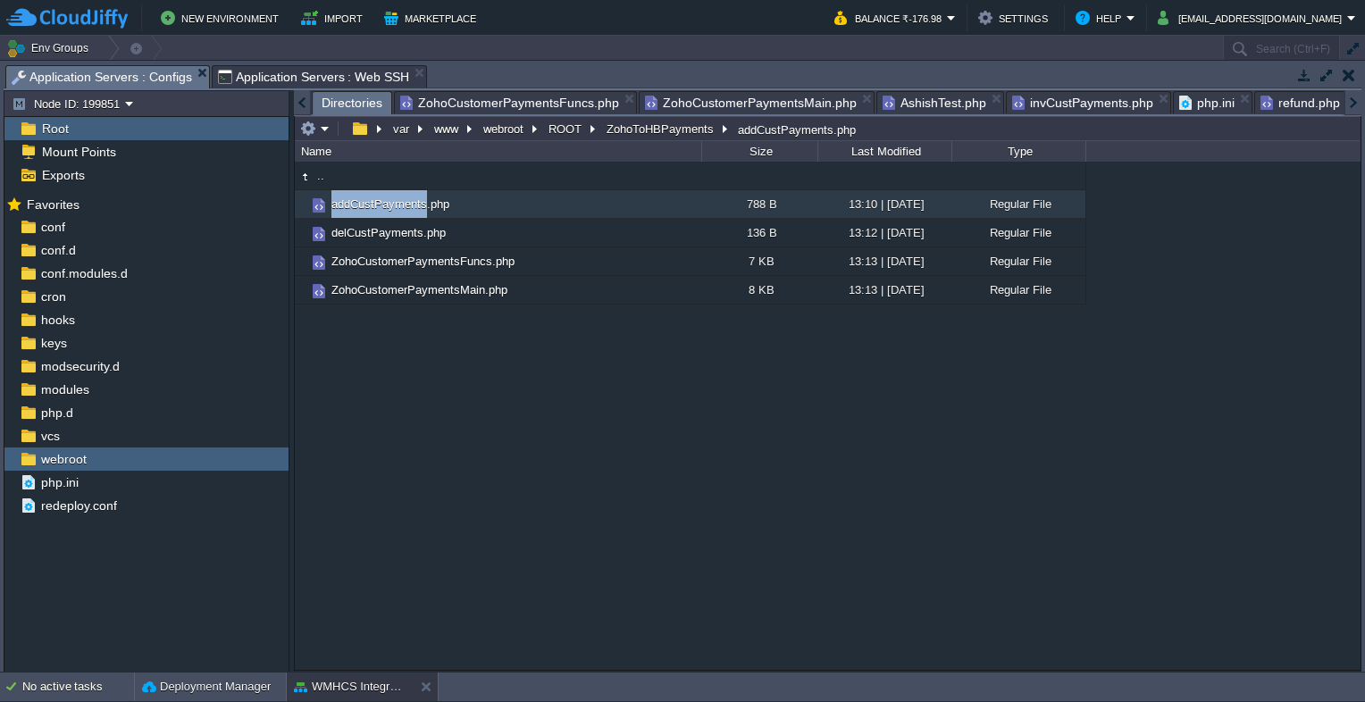
click at [338, 102] on span "Directories" at bounding box center [352, 103] width 61 height 22
click at [343, 113] on span "Directories" at bounding box center [352, 103] width 61 height 22
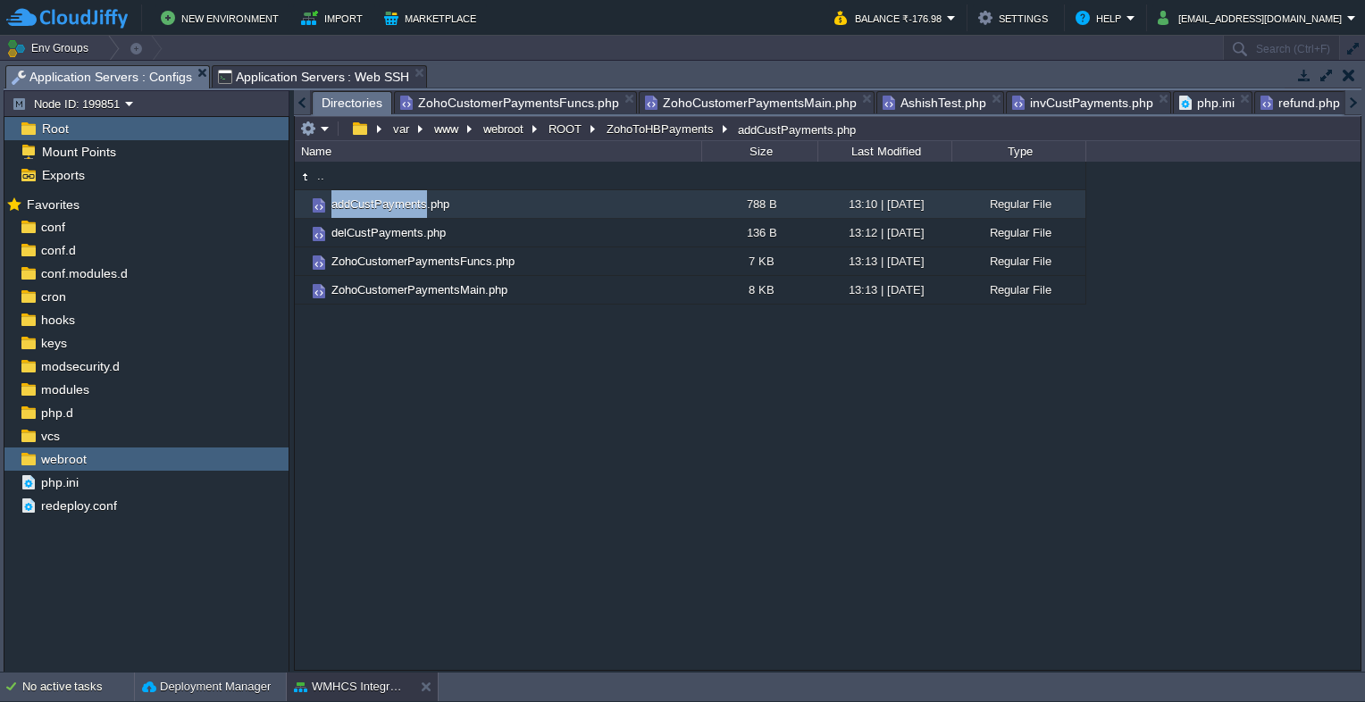
click at [343, 109] on span "Directories" at bounding box center [352, 103] width 61 height 22
click at [343, 105] on span "Directories" at bounding box center [352, 103] width 61 height 22
click at [346, 103] on span "Directories" at bounding box center [352, 103] width 61 height 22
click at [447, 432] on div ".. addCustPayments.php 788 B 13:10 | [DATE] Regular File delCustPayments.php 13…" at bounding box center [828, 416] width 1066 height 508
click at [328, 107] on span "Directories" at bounding box center [352, 103] width 61 height 22
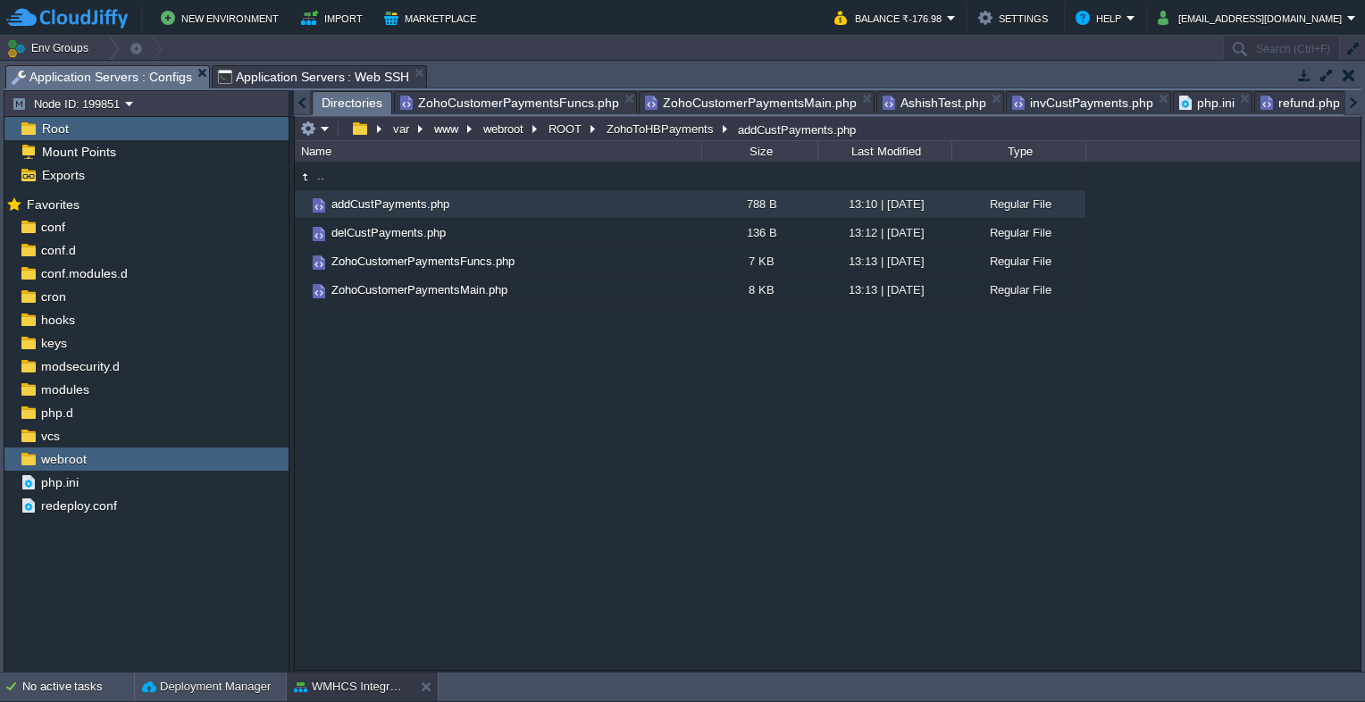
click at [300, 105] on div at bounding box center [302, 102] width 17 height 25
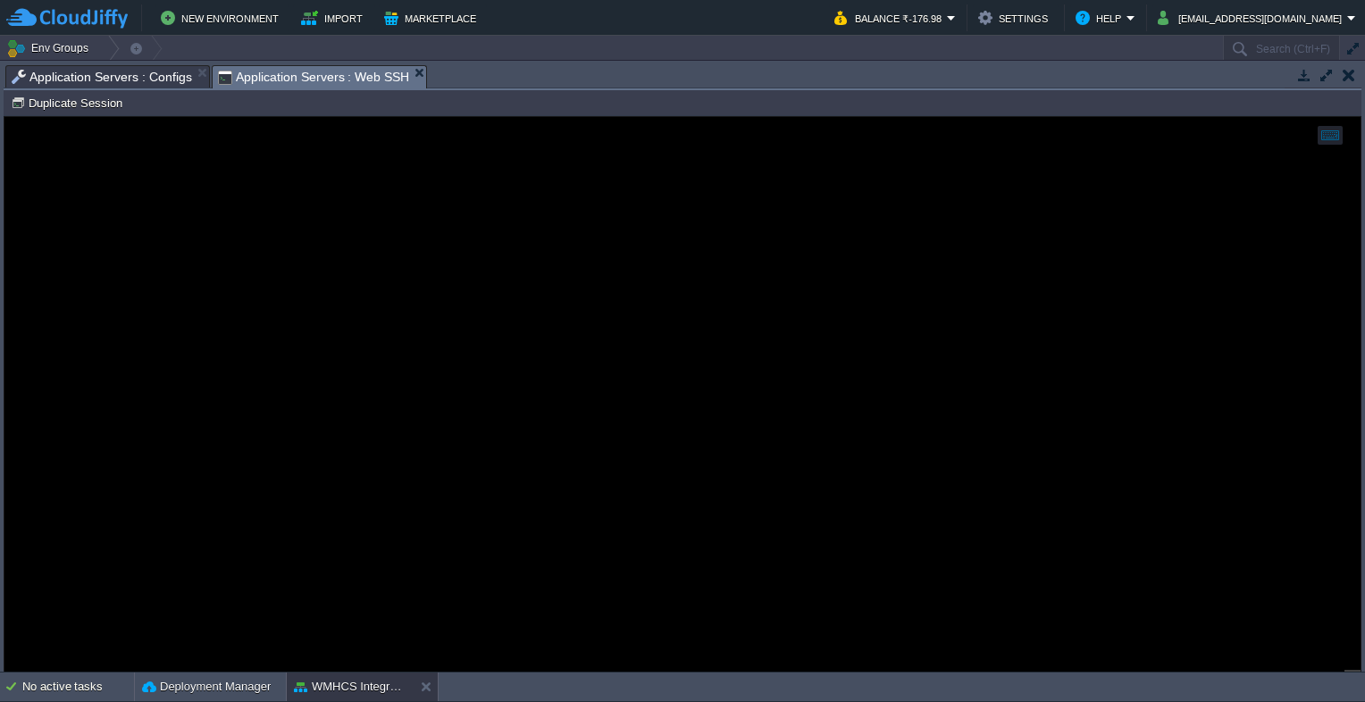
click at [263, 85] on span "Application Servers : Web SSH" at bounding box center [314, 77] width 192 height 22
click at [127, 70] on span "Application Servers : Configs" at bounding box center [102, 76] width 180 height 21
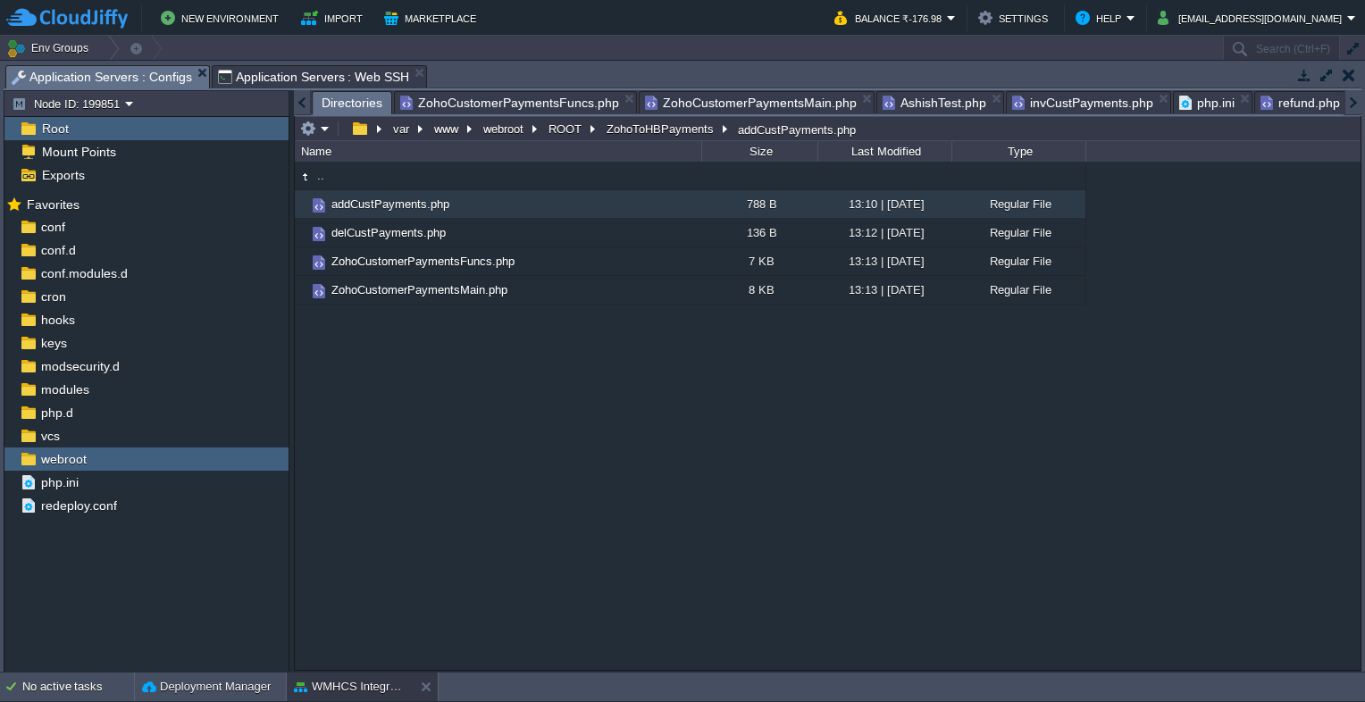
click at [336, 95] on span "Directories" at bounding box center [352, 103] width 61 height 22
click at [454, 98] on span "ZohoCustomerPaymentsFuncs.php" at bounding box center [509, 102] width 219 height 21
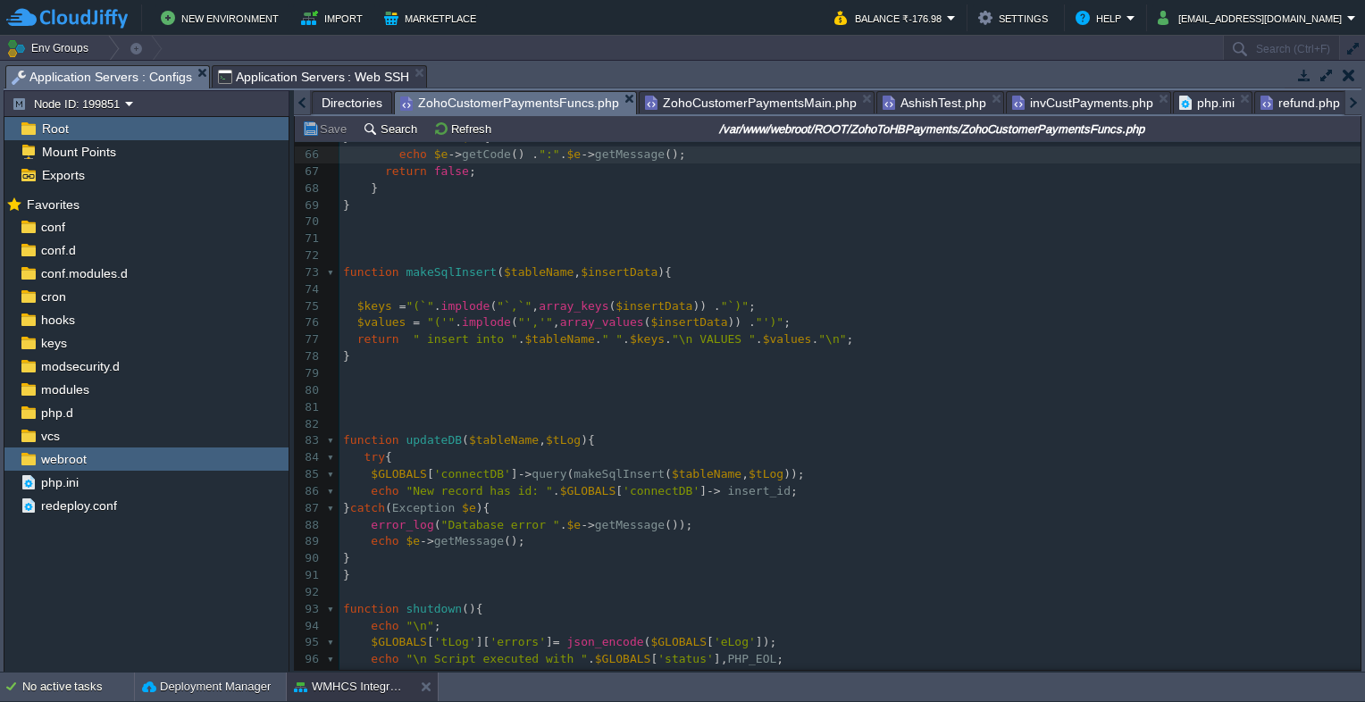
click at [364, 101] on span "Directories" at bounding box center [352, 102] width 61 height 21
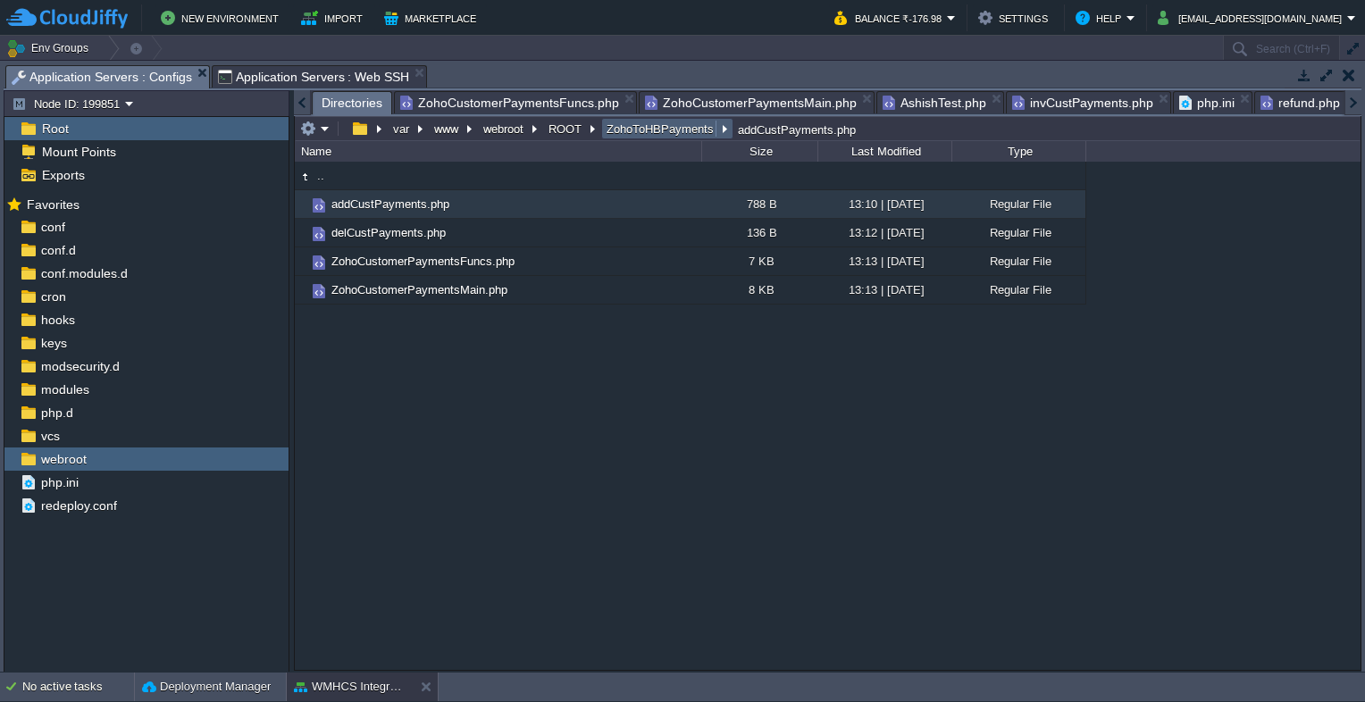
click at [631, 128] on button "ZohoToHBPayments" at bounding box center [661, 129] width 114 height 16
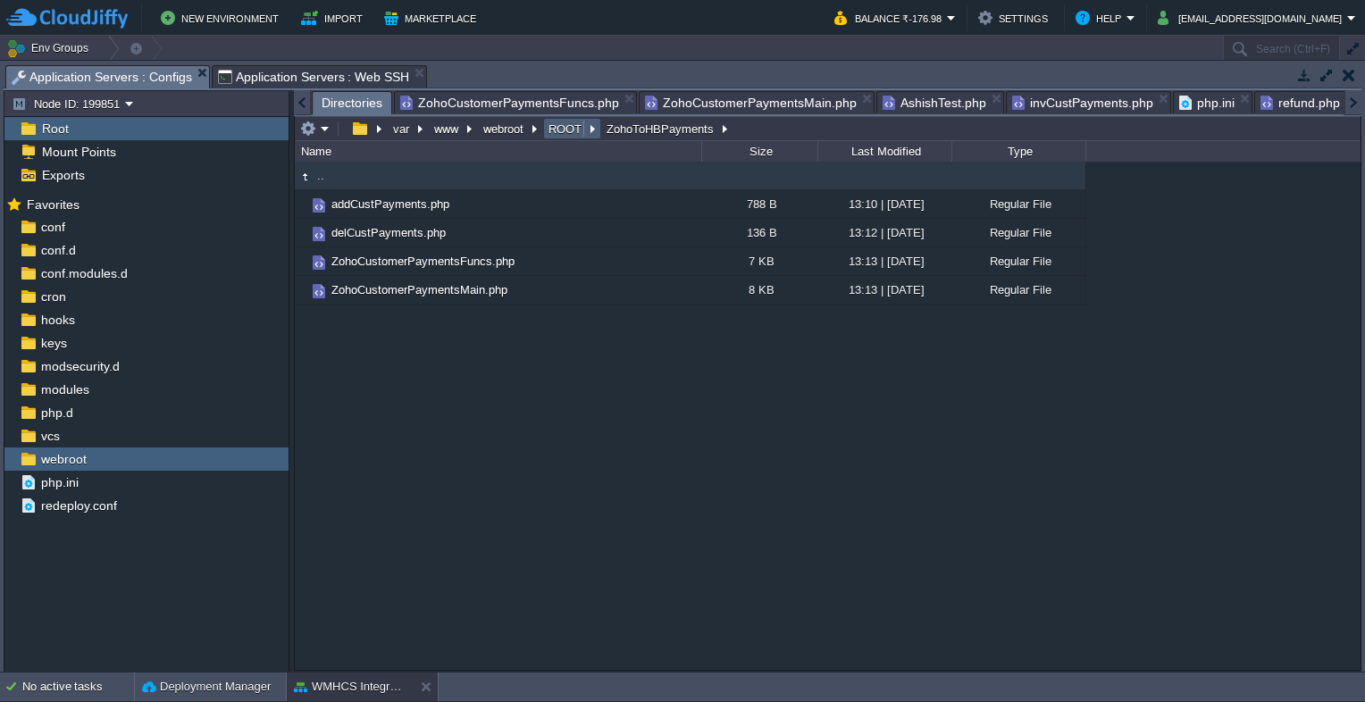
click at [567, 132] on button "ROOT" at bounding box center [566, 129] width 40 height 16
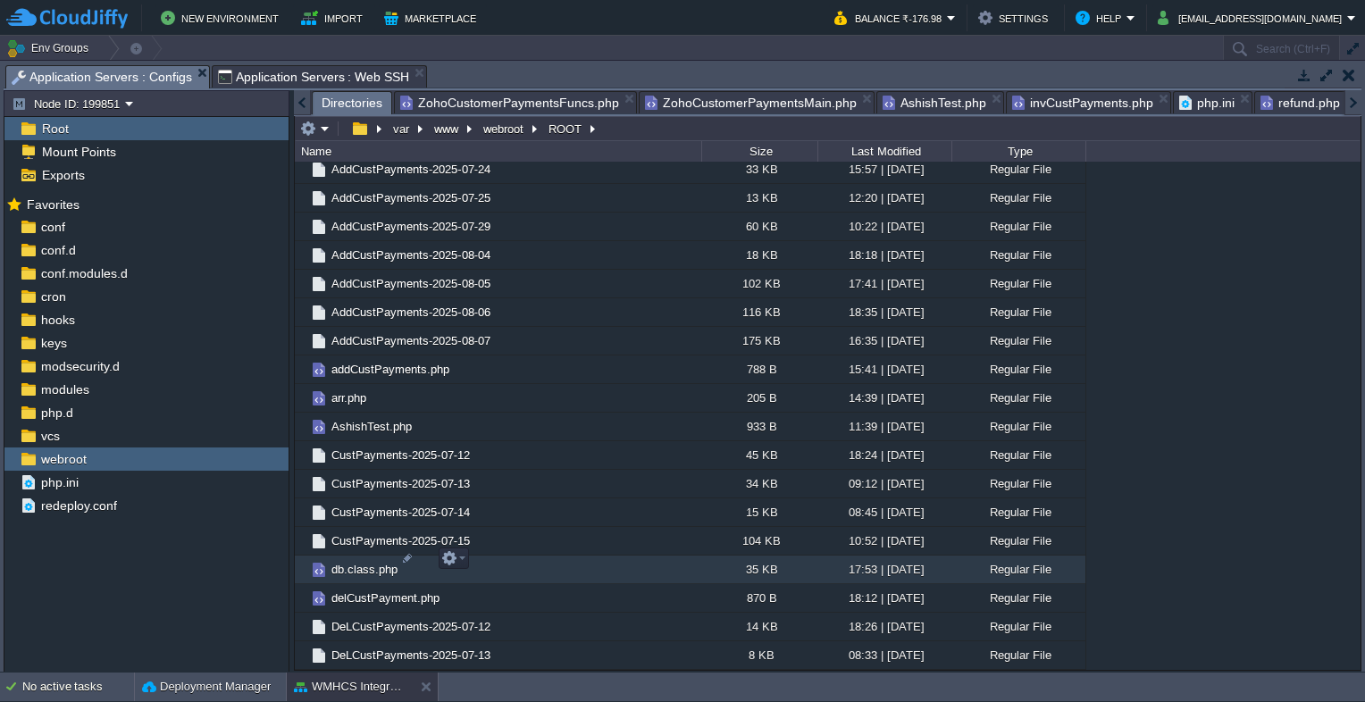
scroll to position [983, 0]
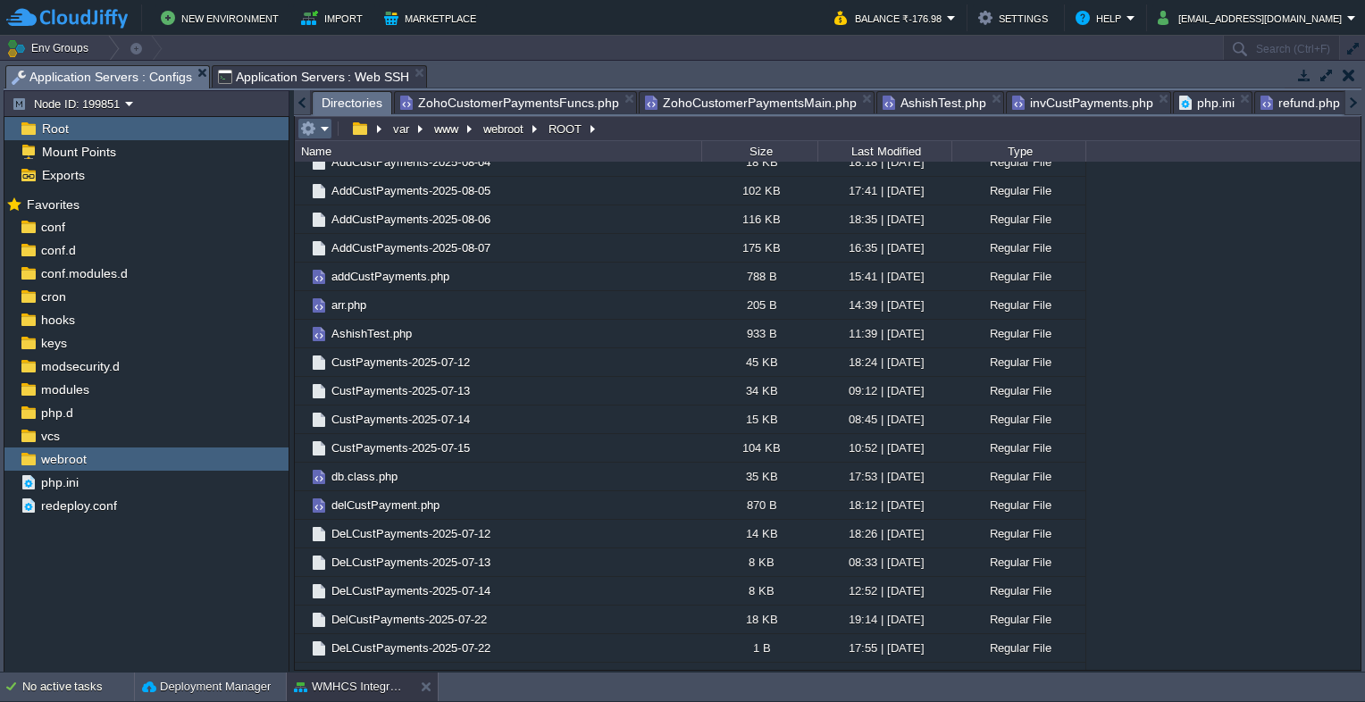
click at [322, 134] on em at bounding box center [314, 129] width 29 height 16
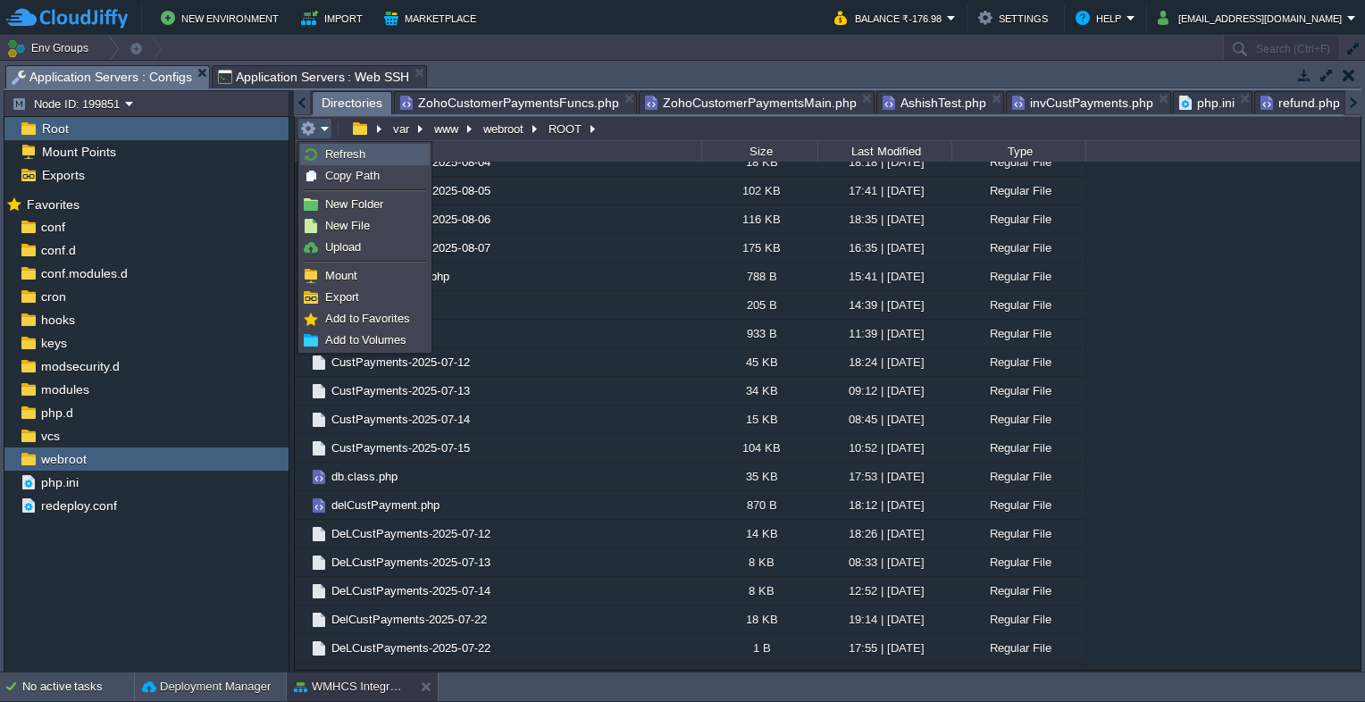
click at [325, 153] on span "Refresh" at bounding box center [345, 153] width 40 height 13
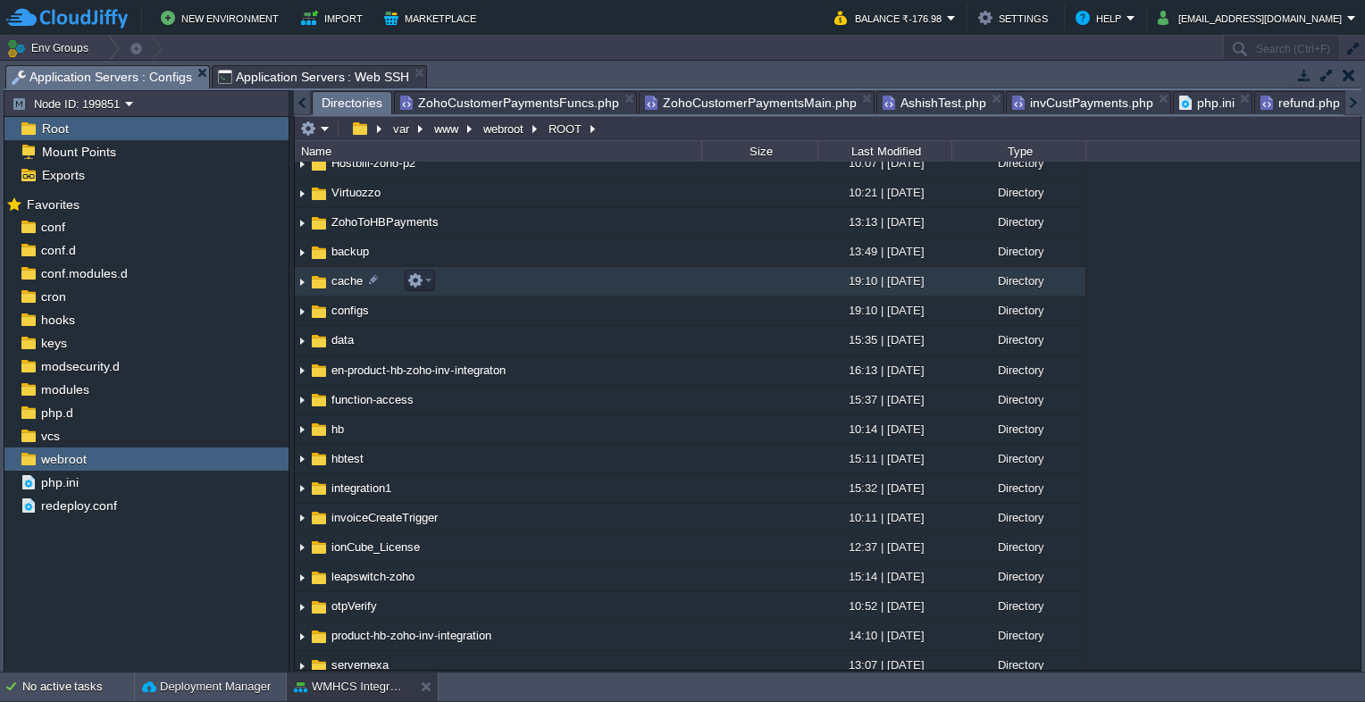
scroll to position [89, 0]
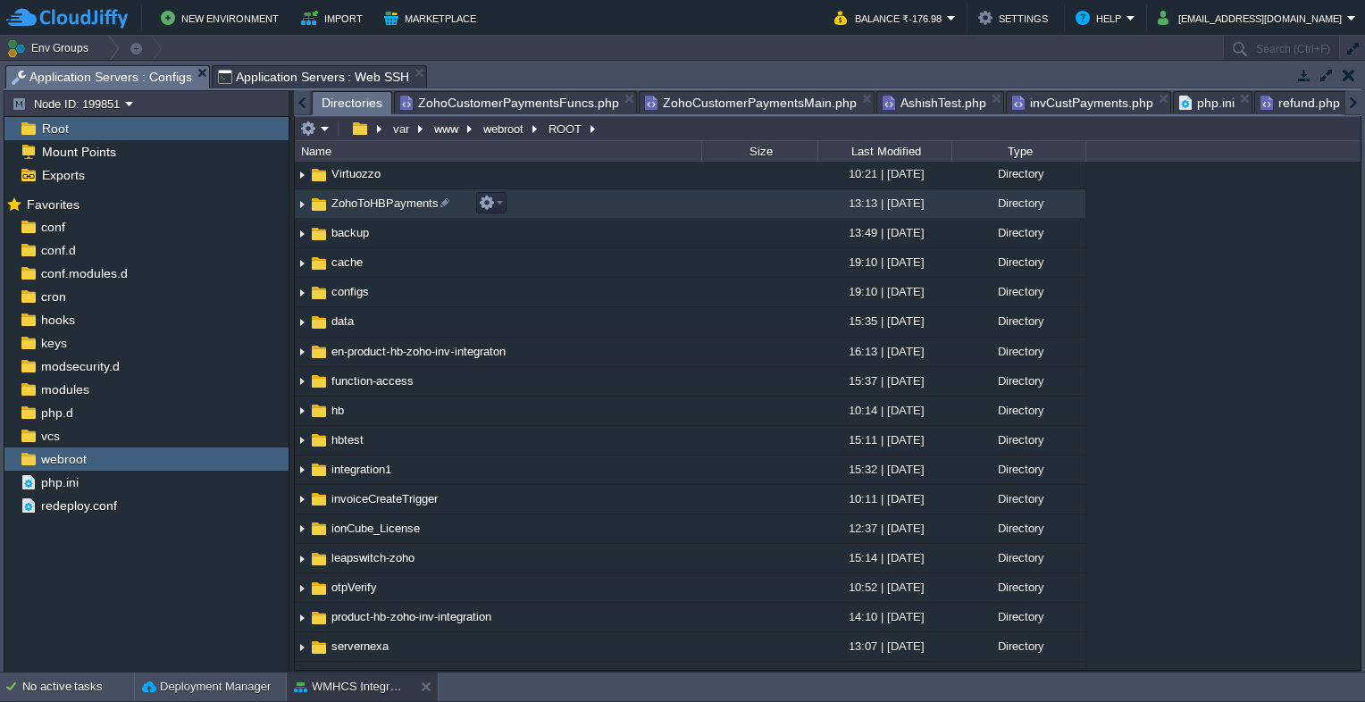
click at [378, 197] on span "ZohoToHBPayments" at bounding box center [385, 203] width 113 height 15
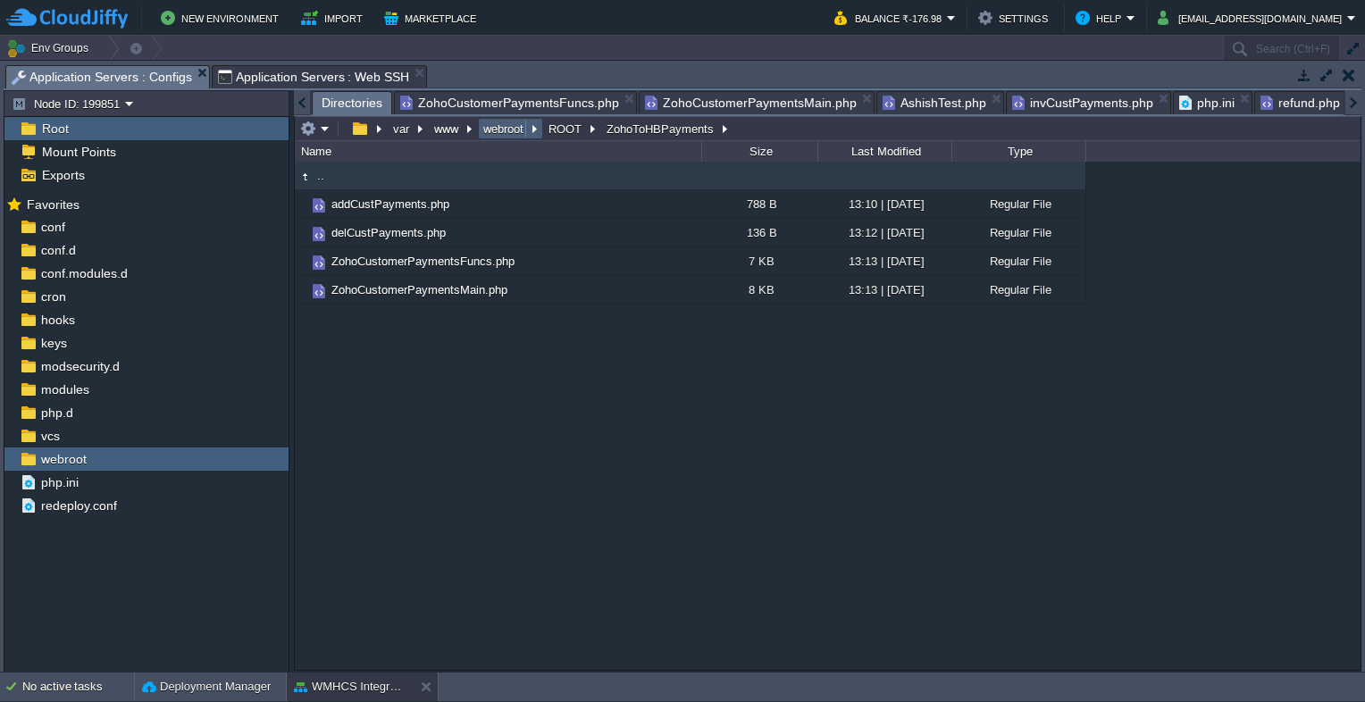
click at [501, 132] on button "webroot" at bounding box center [504, 129] width 47 height 16
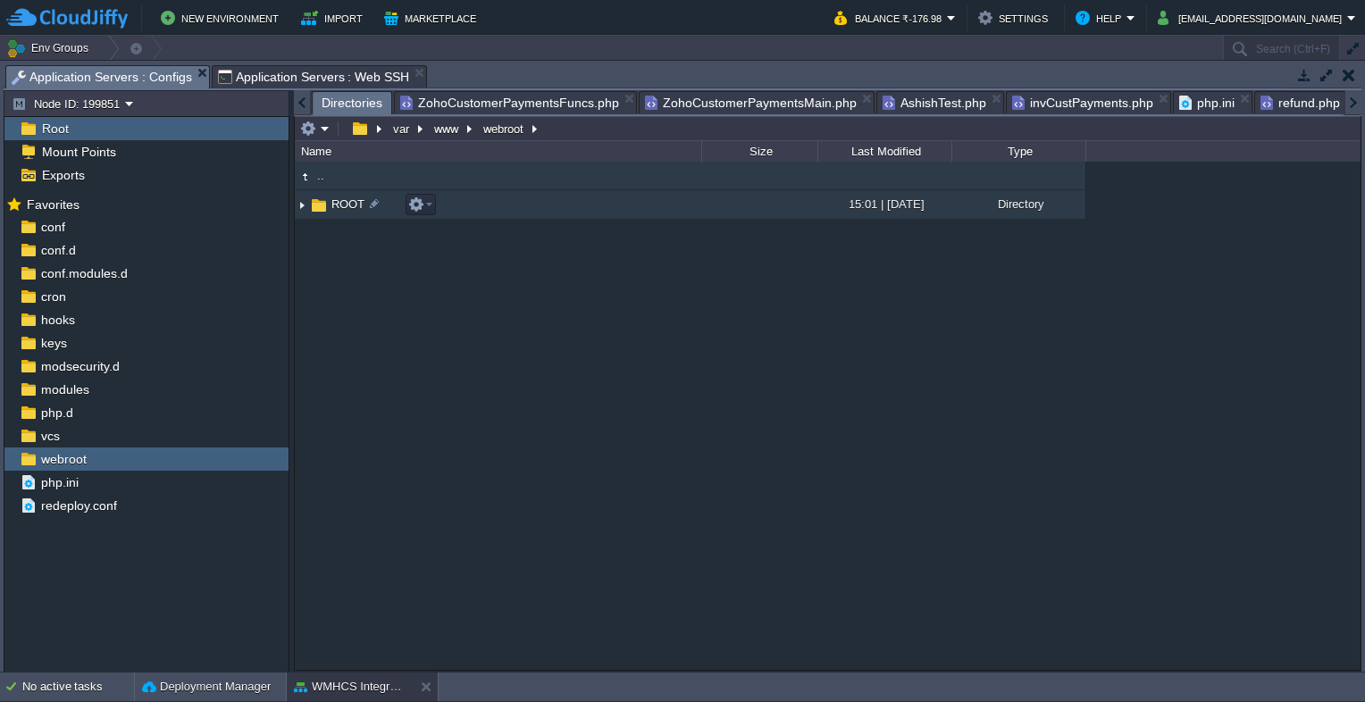
click at [348, 203] on span "ROOT" at bounding box center [348, 204] width 38 height 15
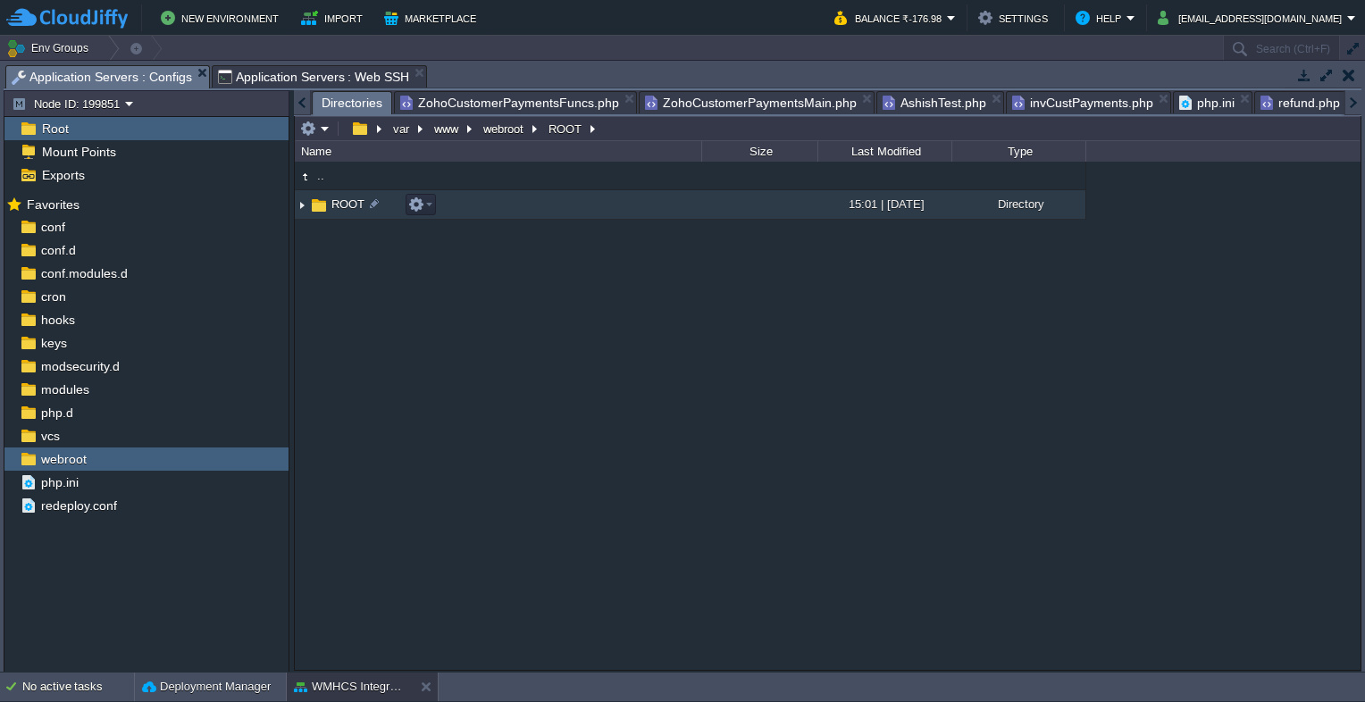
click at [348, 203] on span "ROOT" at bounding box center [348, 204] width 38 height 15
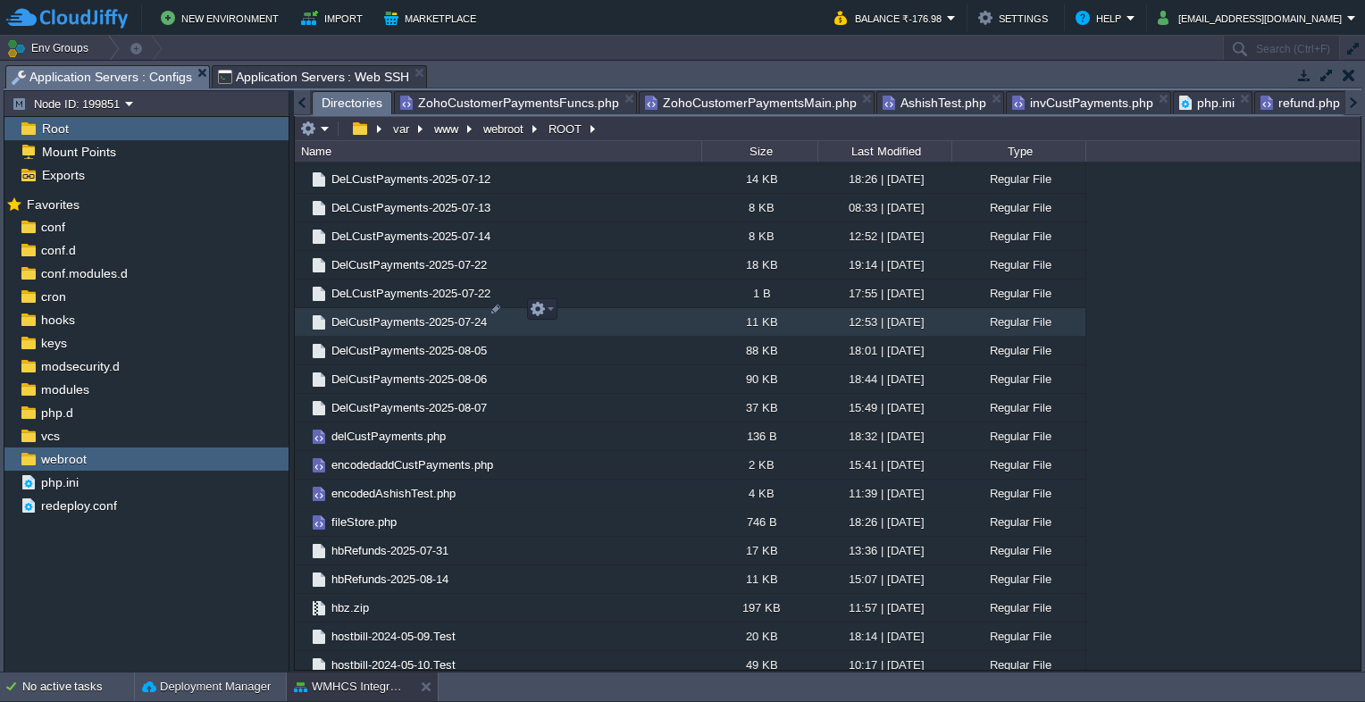
scroll to position [1340, 0]
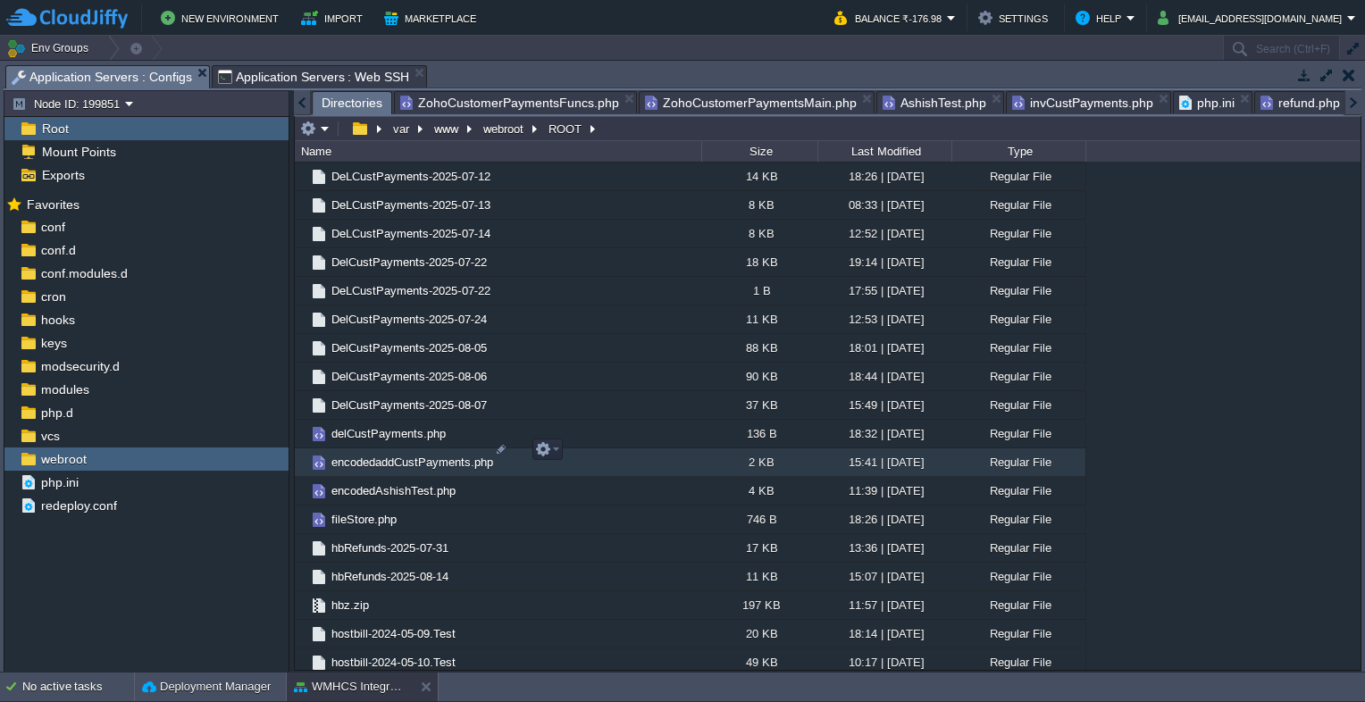
click at [406, 455] on span "encodedaddCustPayments.php" at bounding box center [412, 462] width 167 height 15
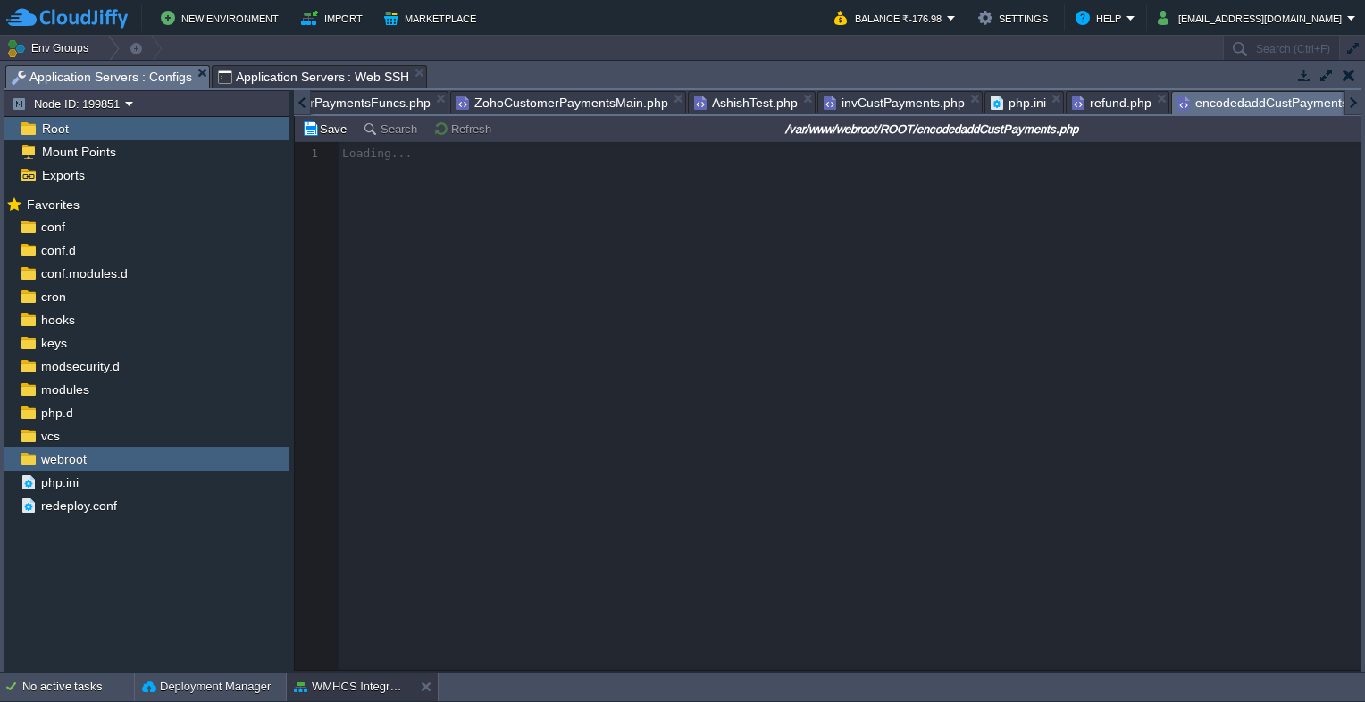
scroll to position [5, 0]
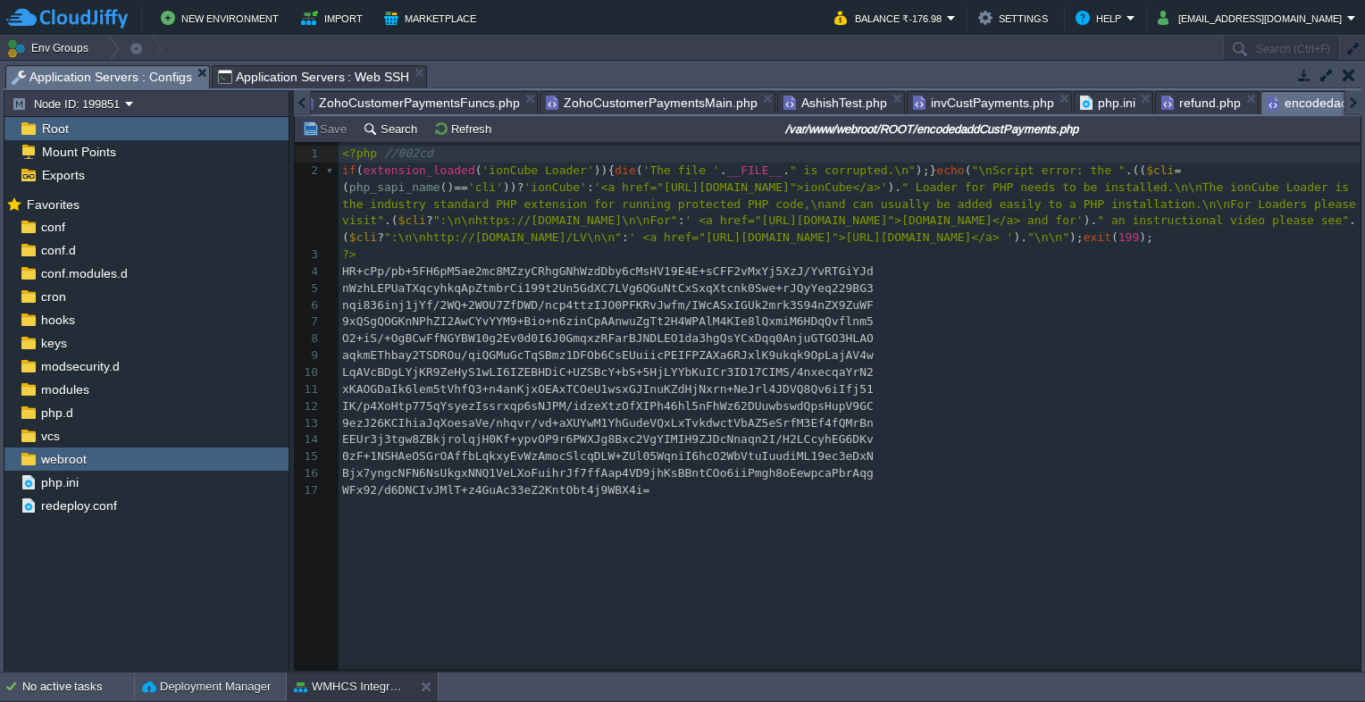
click at [300, 98] on div at bounding box center [302, 102] width 17 height 25
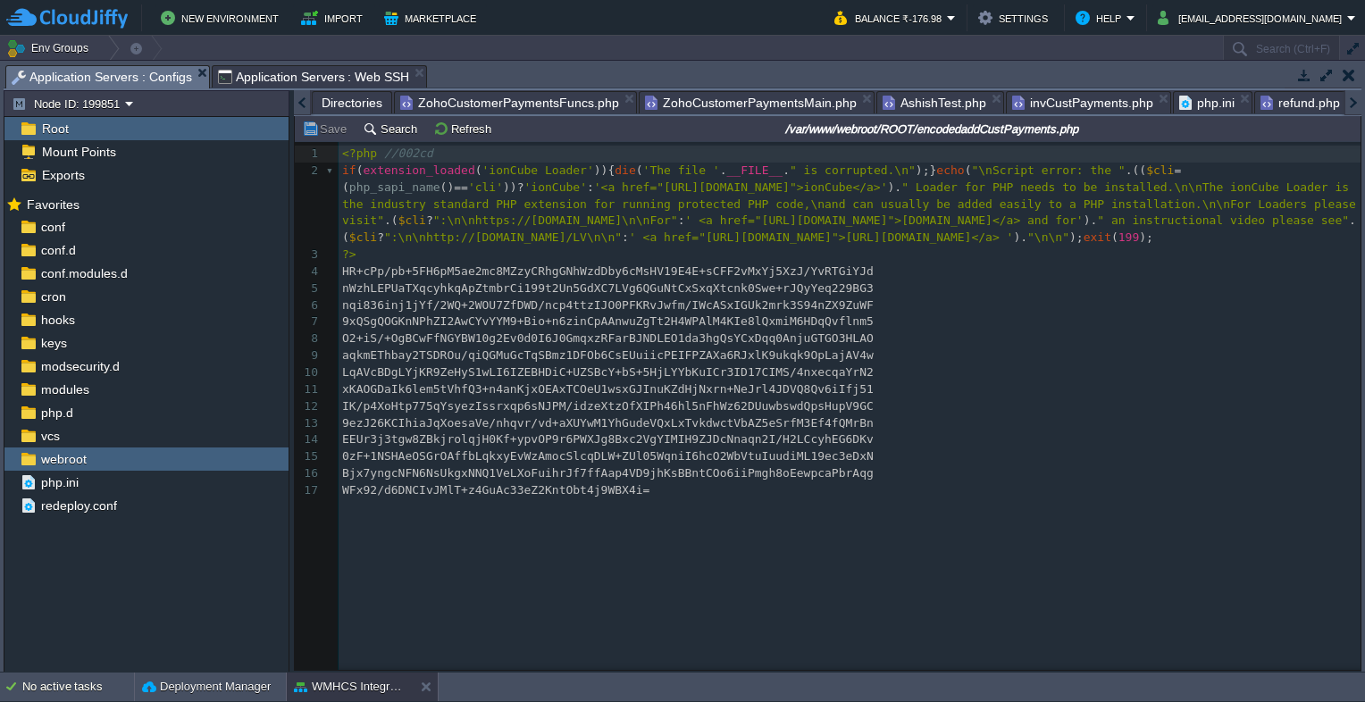
click at [300, 98] on div at bounding box center [302, 102] width 17 height 25
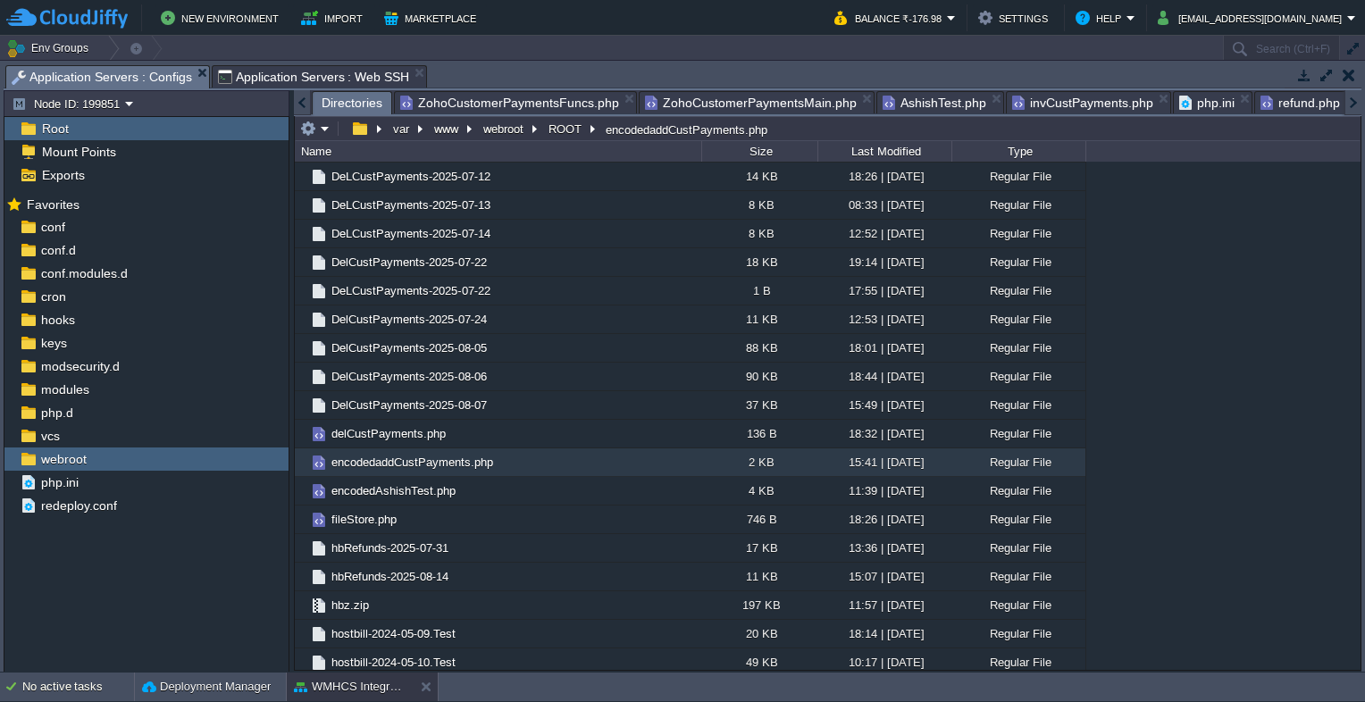
click at [334, 105] on span "Directories" at bounding box center [352, 103] width 61 height 22
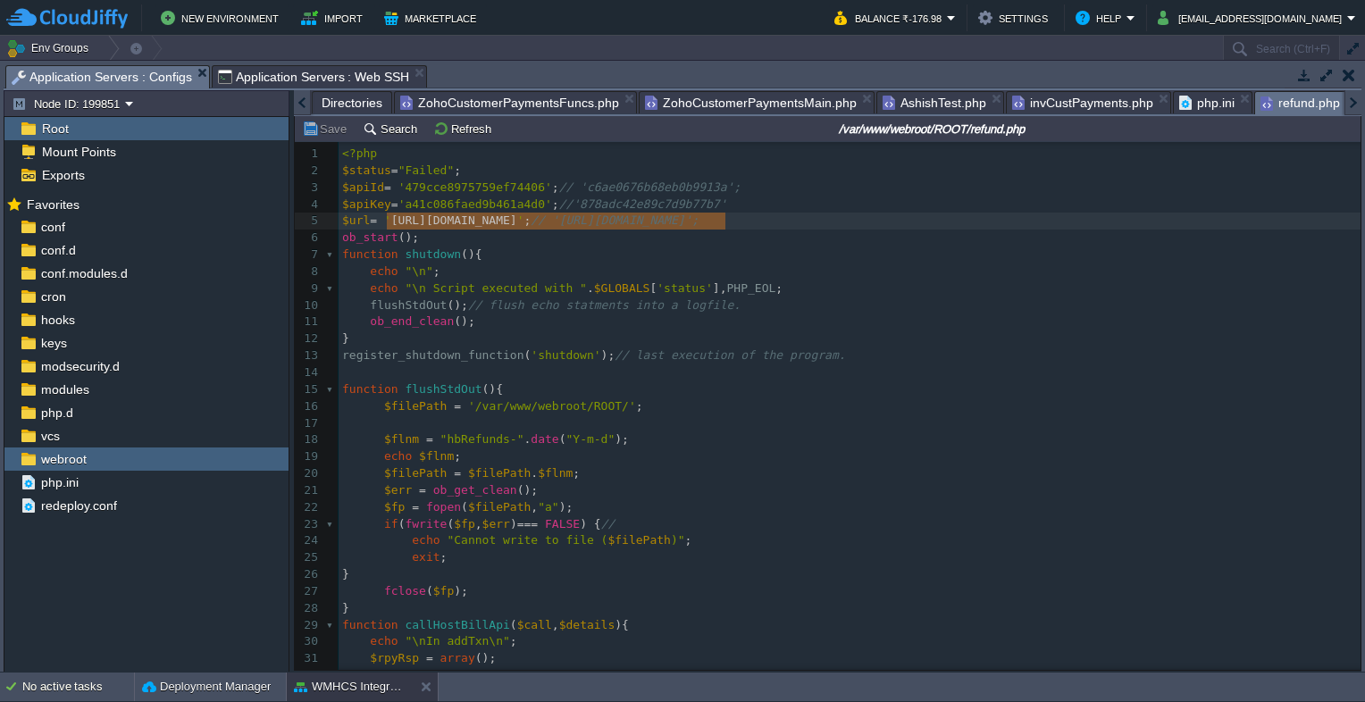
click at [1260, 105] on span "refund.php" at bounding box center [1300, 103] width 80 height 22
click at [609, 263] on pre "function shutdown (){" at bounding box center [850, 255] width 1022 height 17
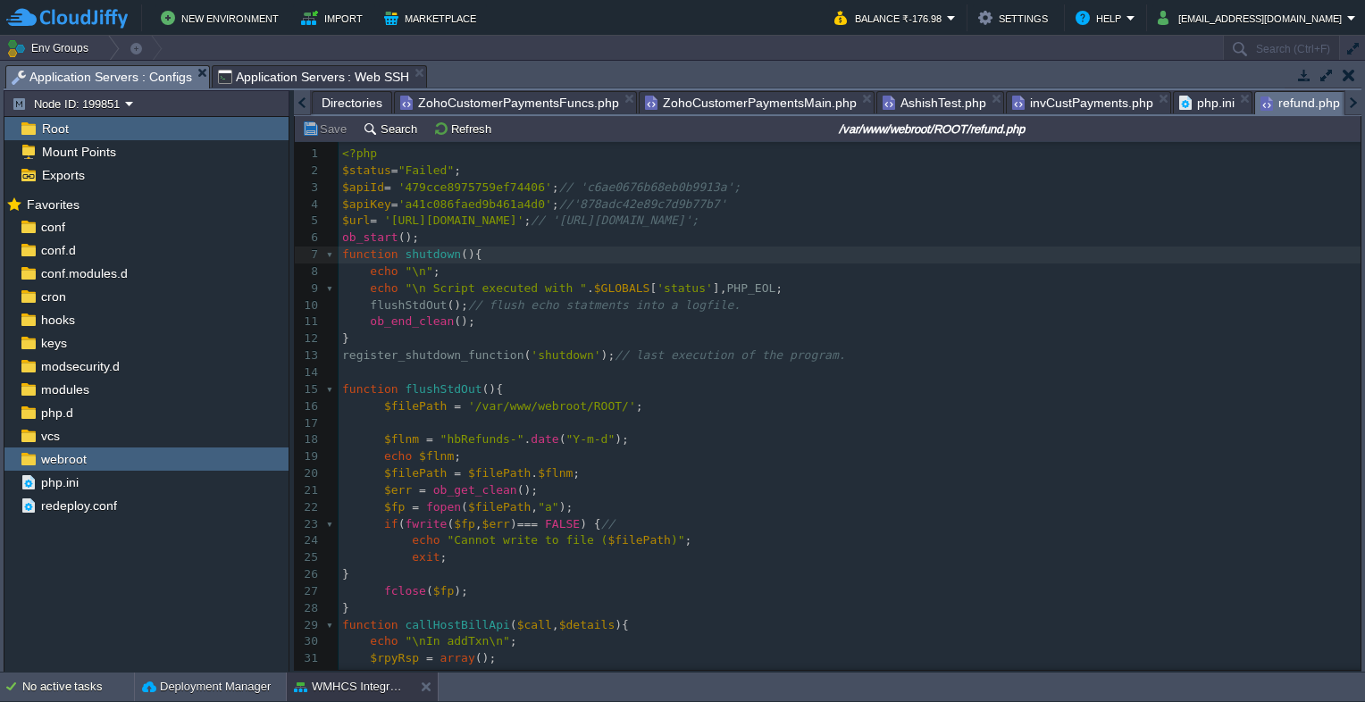
click at [317, 77] on span "Application Servers : Web SSH" at bounding box center [314, 76] width 192 height 21
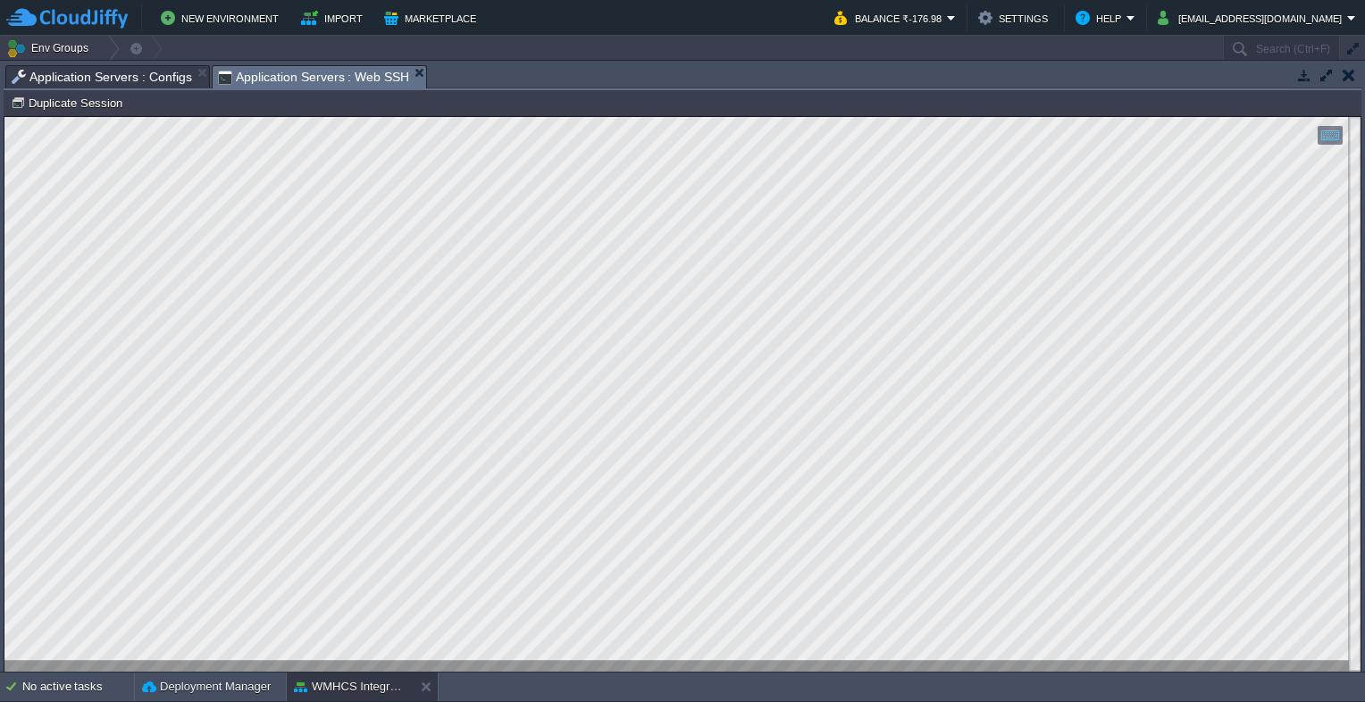
click at [60, 70] on span "Application Servers : Configs" at bounding box center [102, 76] width 180 height 21
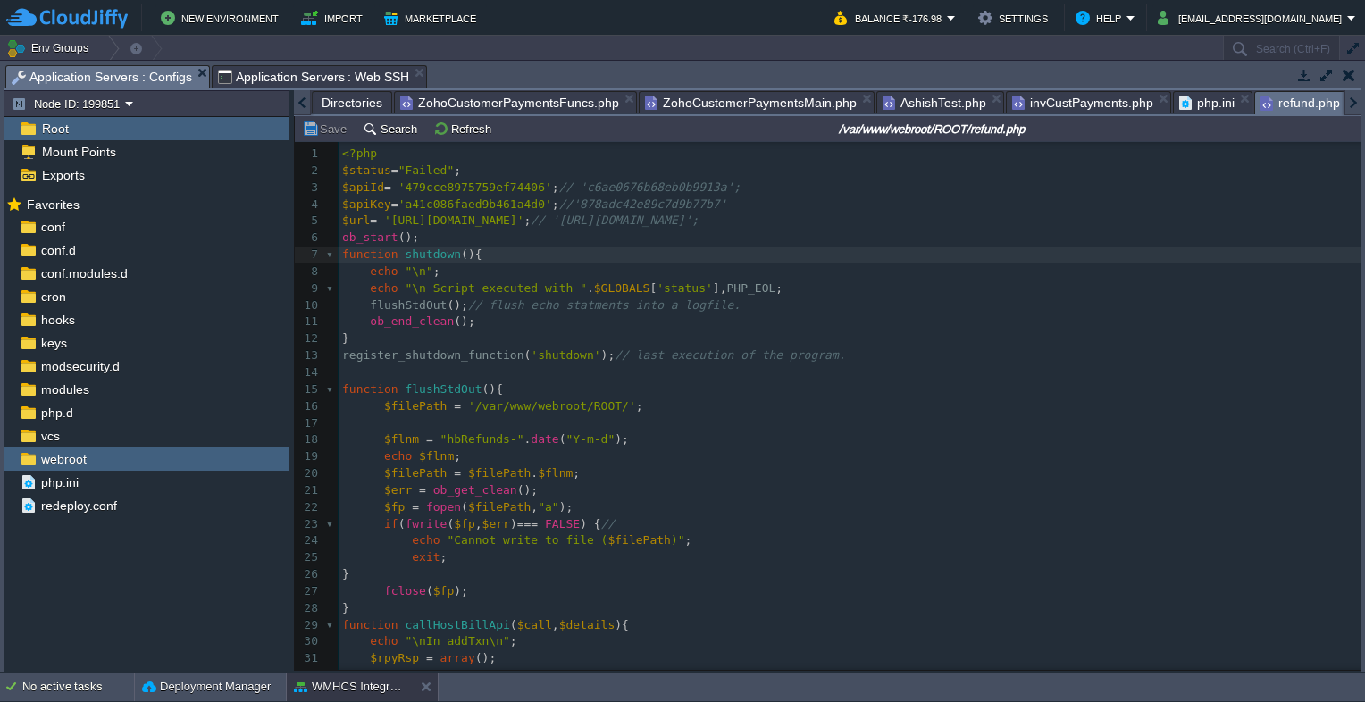
click at [314, 73] on span "Application Servers : Web SSH" at bounding box center [314, 76] width 192 height 21
click at [111, 77] on span "Application Servers : Configs" at bounding box center [102, 77] width 180 height 22
click at [341, 95] on span "Directories" at bounding box center [352, 102] width 61 height 21
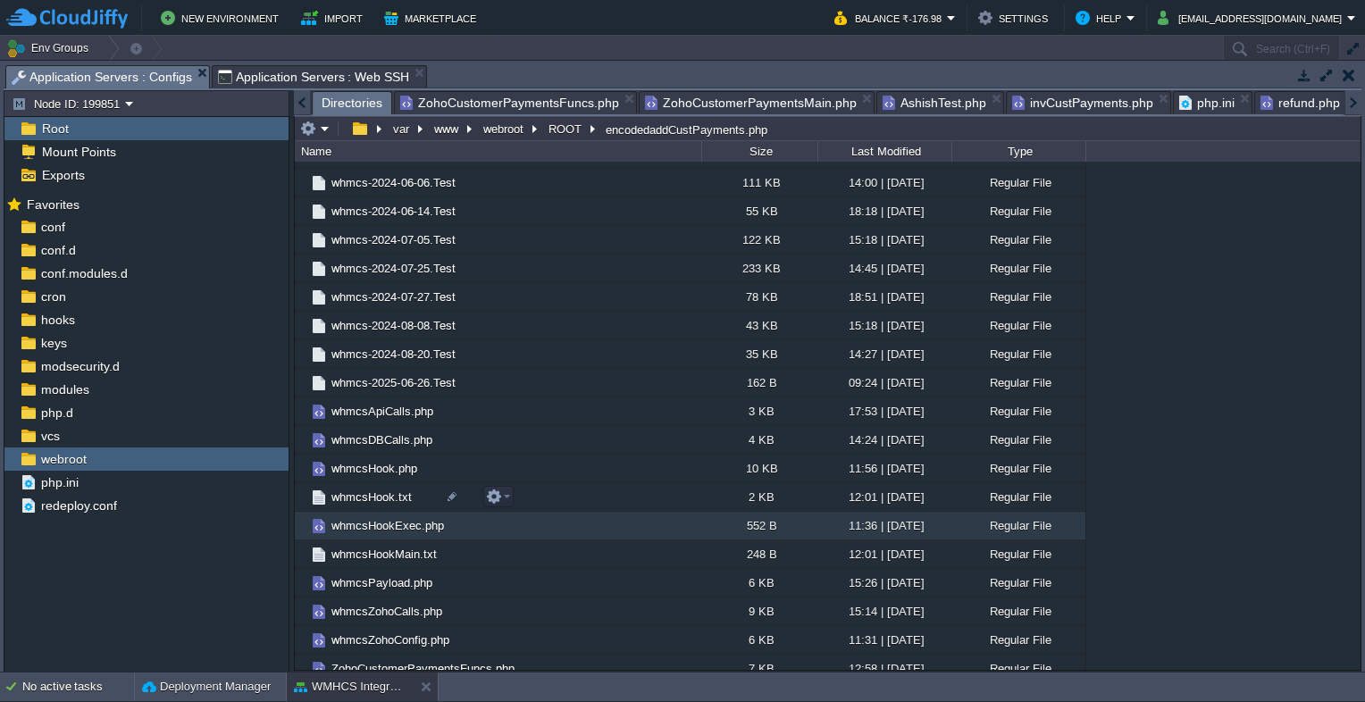
scroll to position [3804, 0]
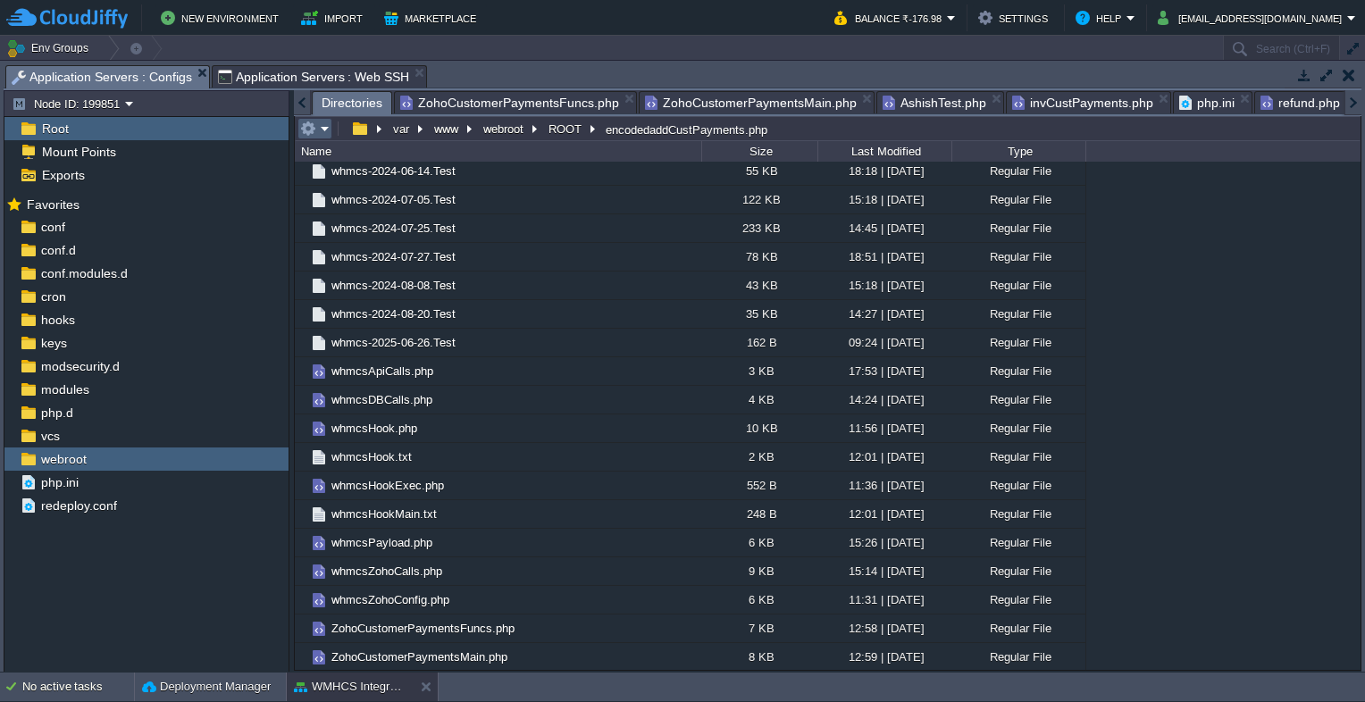
click at [329, 123] on td at bounding box center [314, 128] width 35 height 21
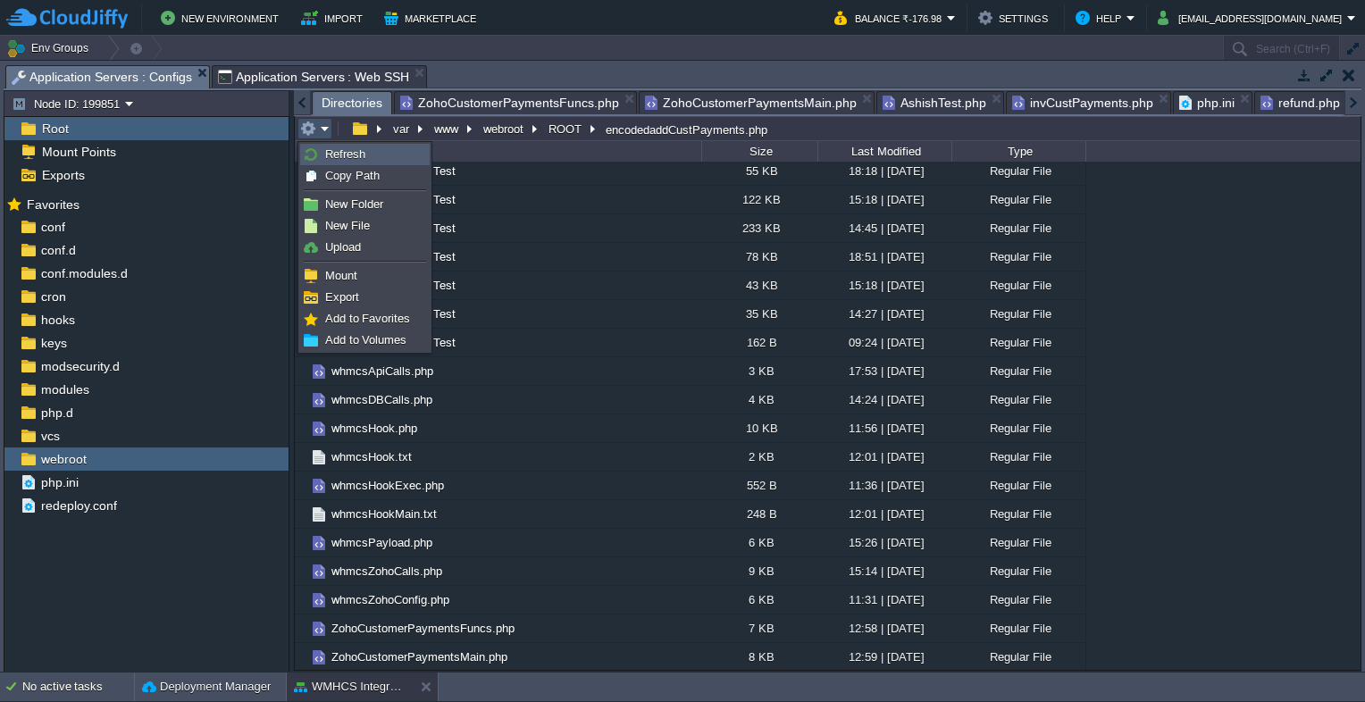
click at [328, 154] on span "Refresh" at bounding box center [345, 153] width 40 height 13
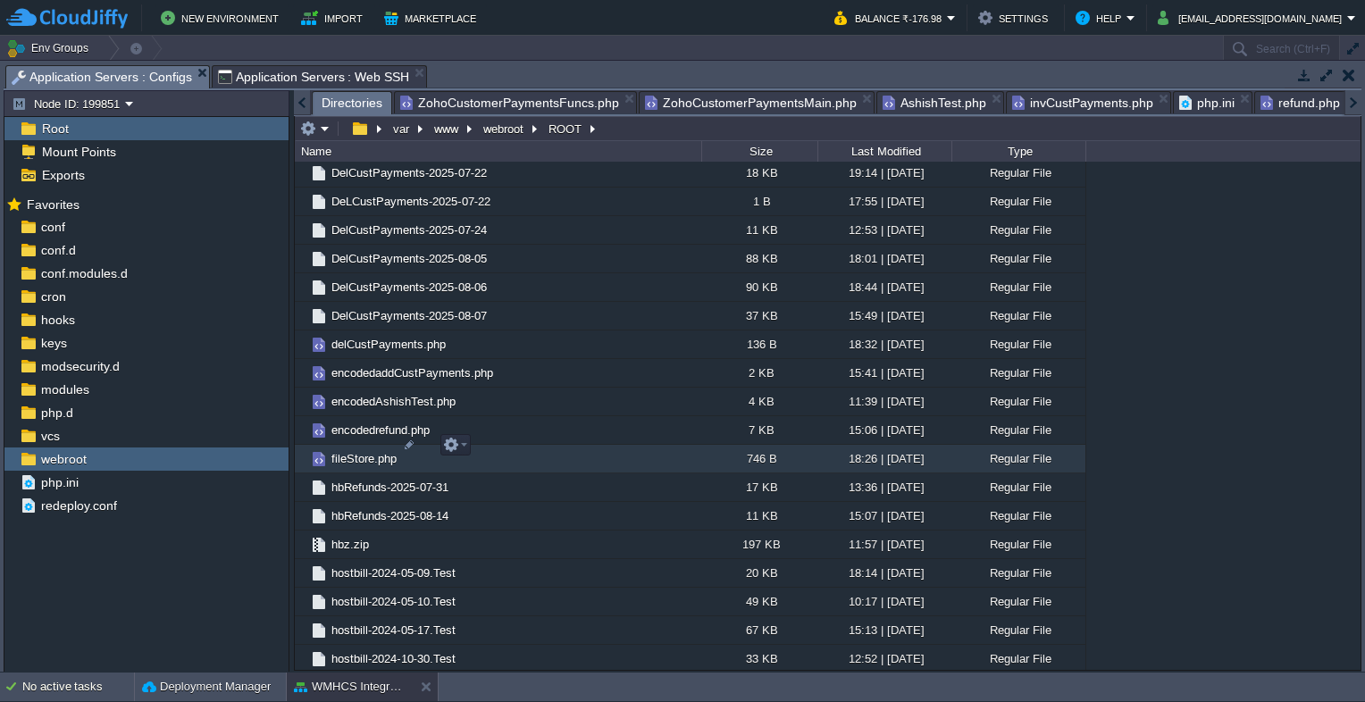
scroll to position [1519, 0]
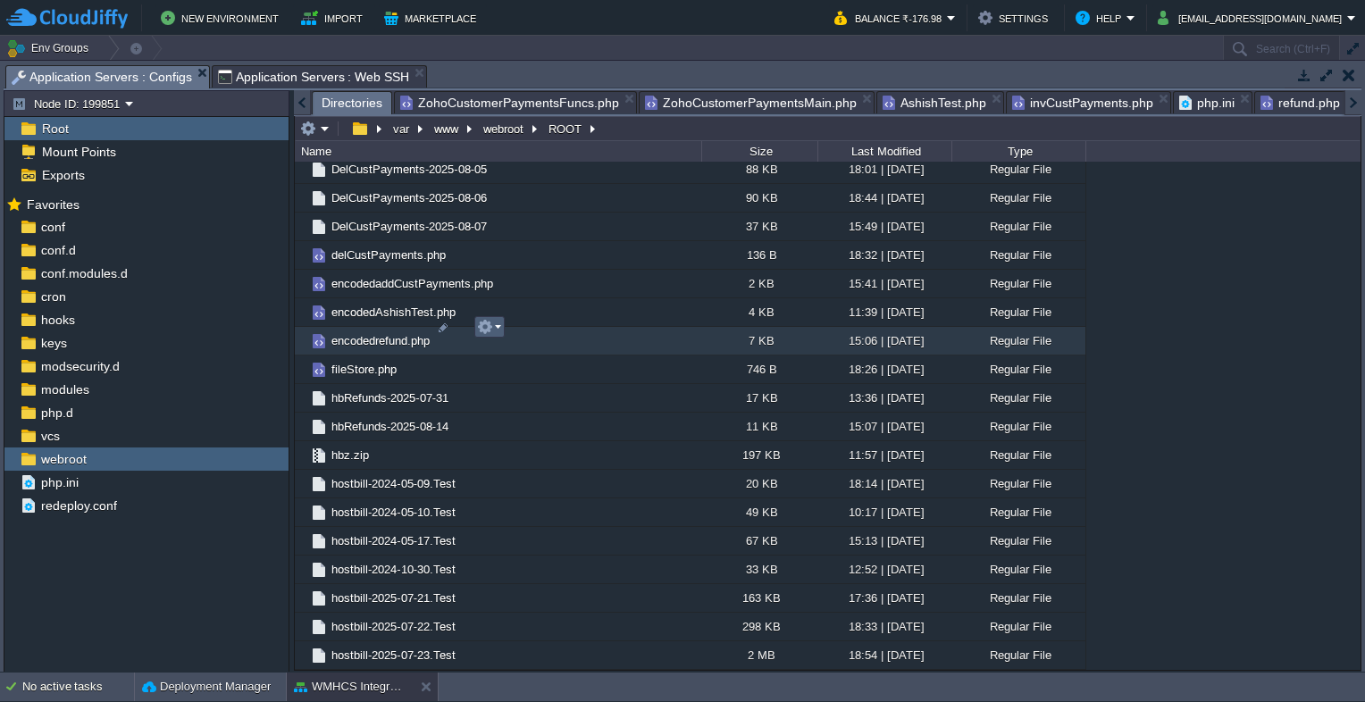
click at [494, 331] on em at bounding box center [489, 327] width 24 height 16
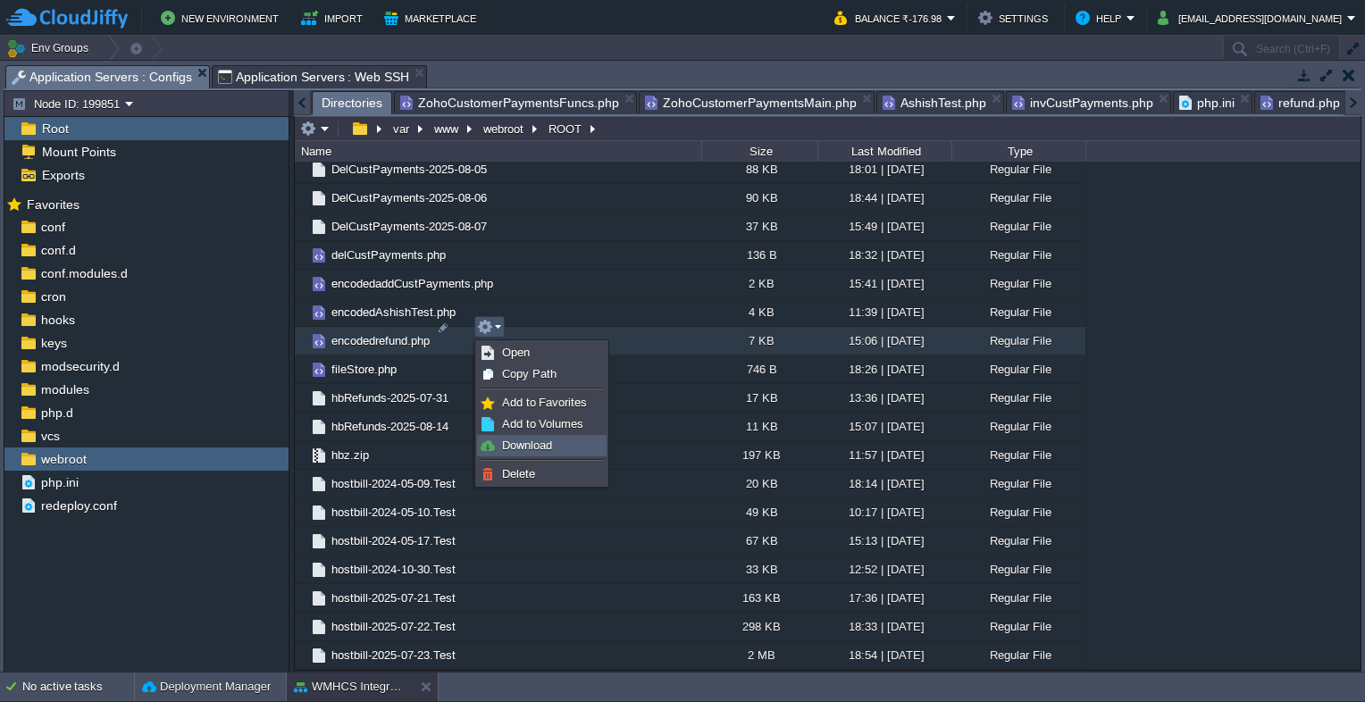
click at [505, 439] on span "Download" at bounding box center [527, 445] width 50 height 13
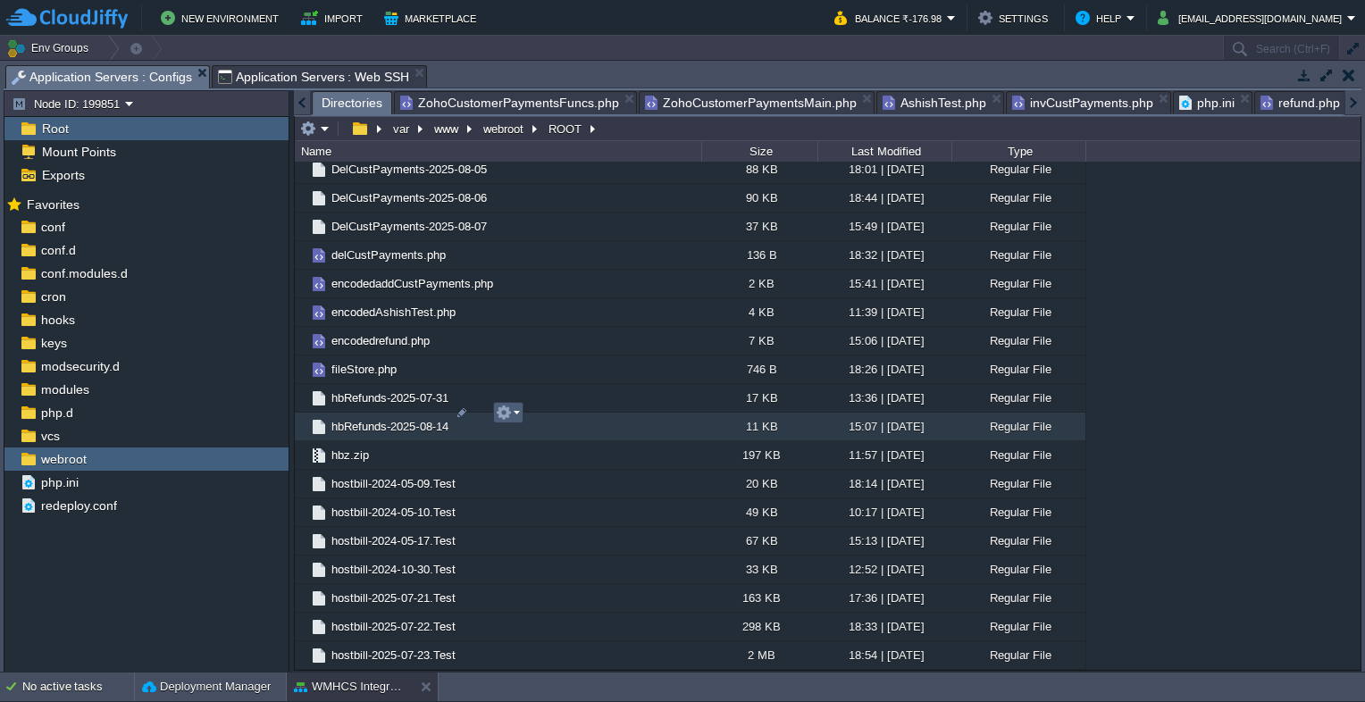
click at [516, 416] on em at bounding box center [508, 413] width 24 height 16
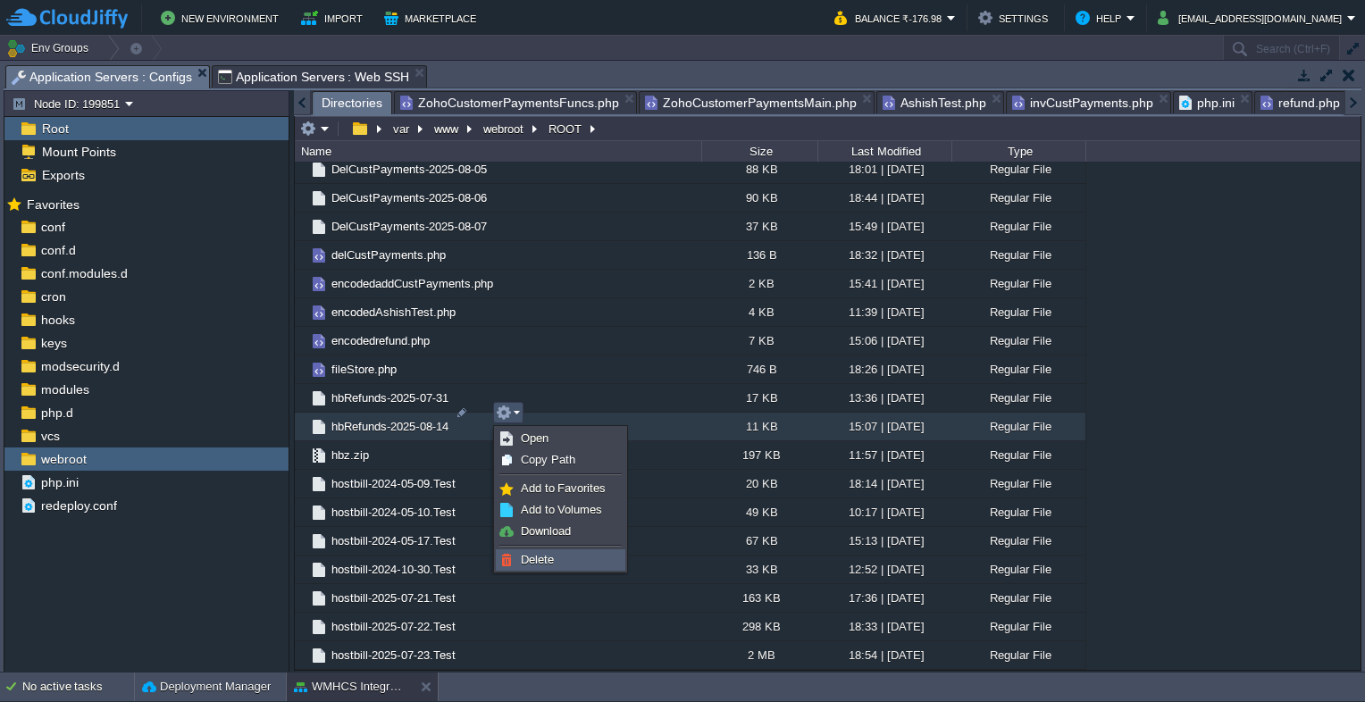
click at [559, 556] on link "Delete" at bounding box center [561, 560] width 128 height 20
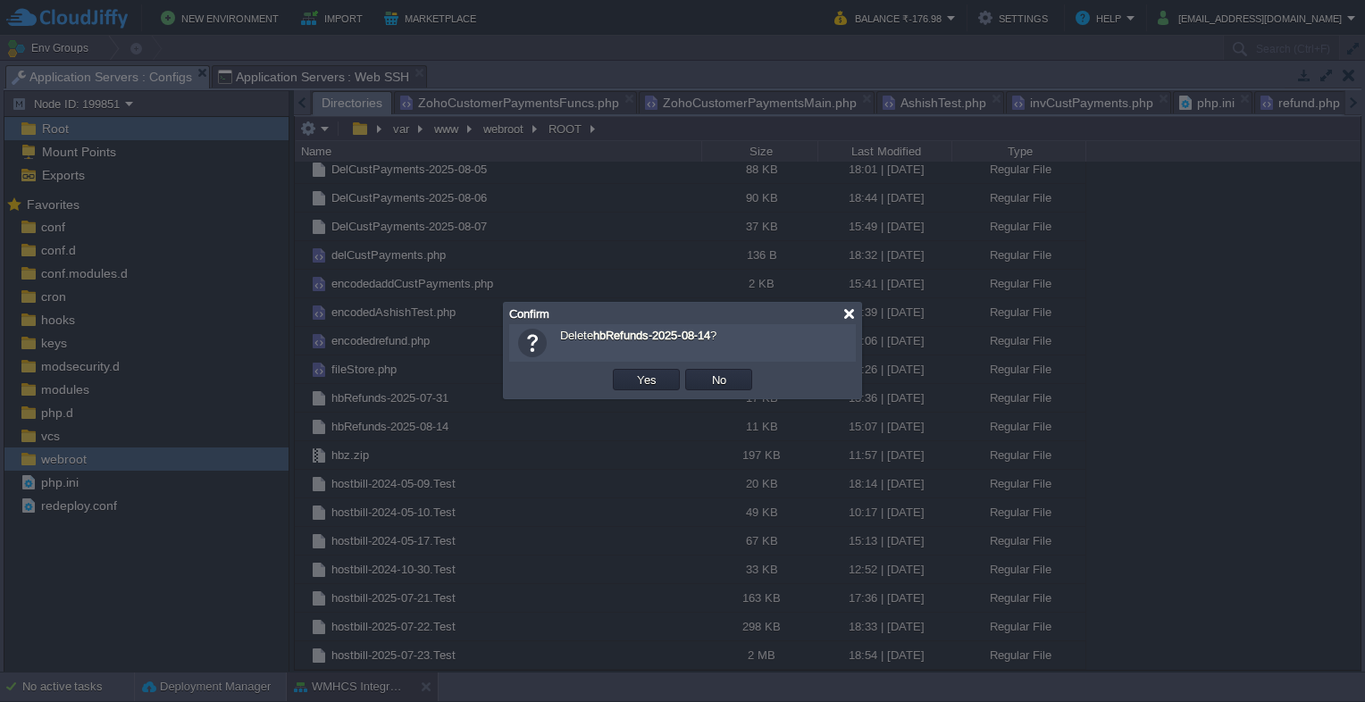
click at [848, 308] on div at bounding box center [848, 313] width 13 height 13
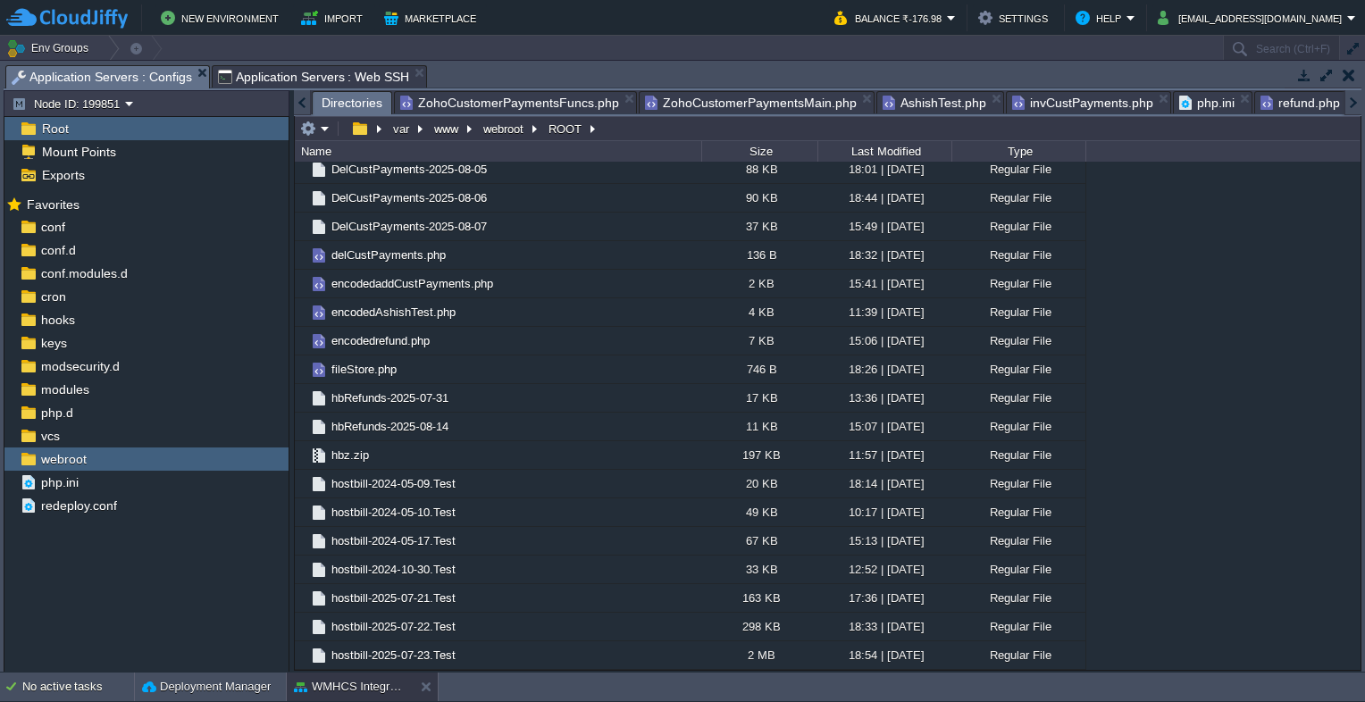
click at [482, 106] on span "ZohoCustomerPaymentsFuncs.php" at bounding box center [509, 102] width 219 height 21
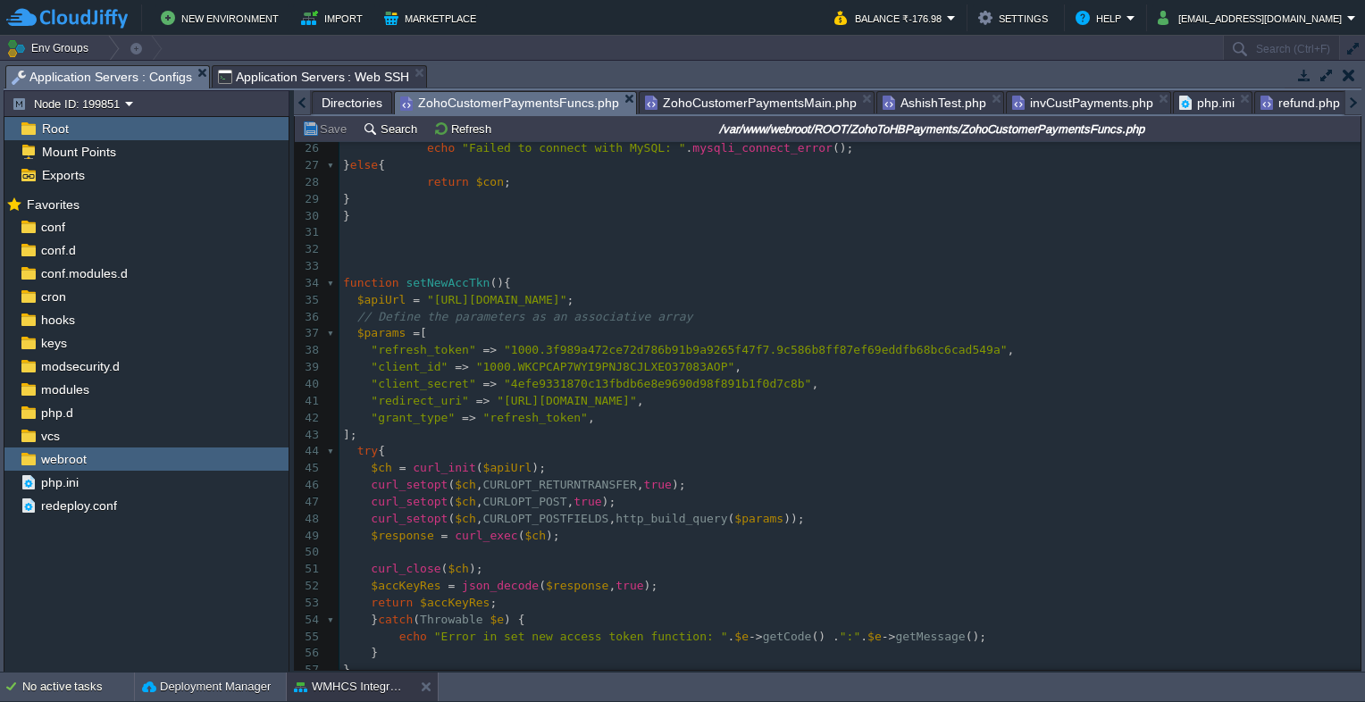
scroll to position [396, 0]
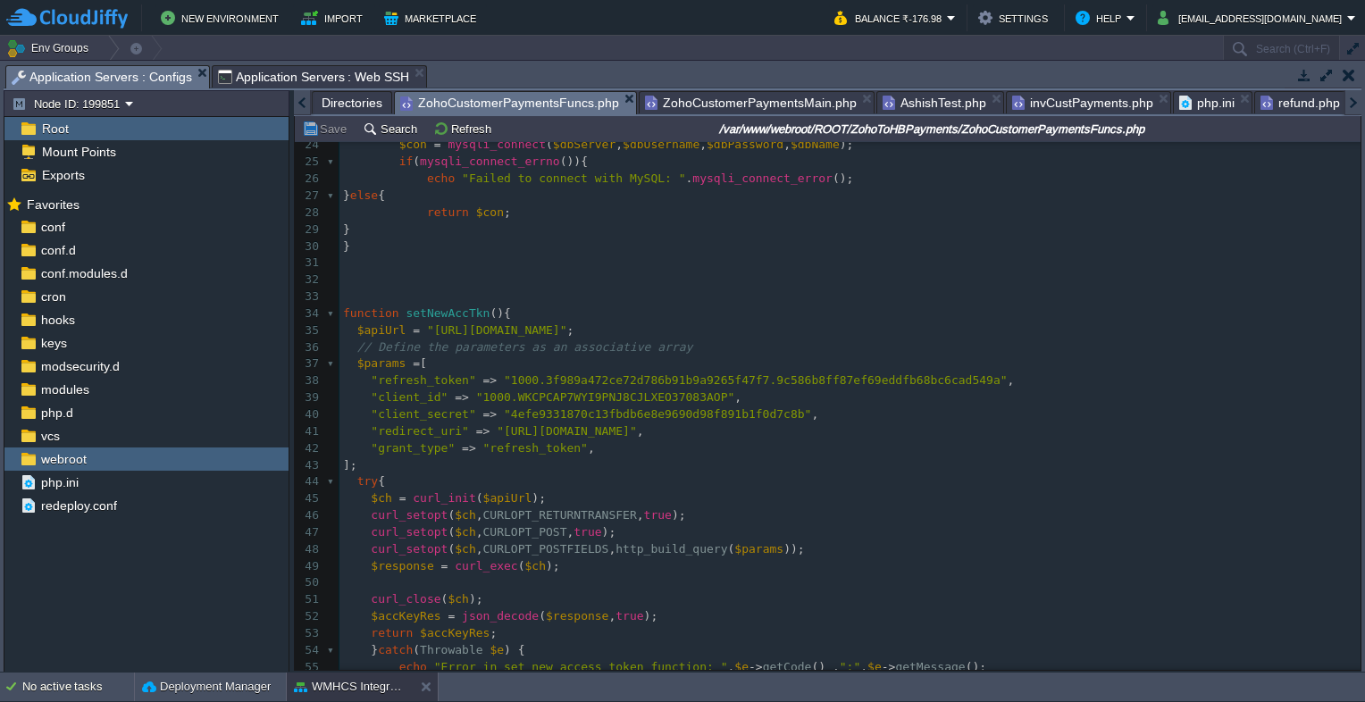
click at [746, 98] on span "ZohoCustomerPaymentsMain.php" at bounding box center [751, 102] width 212 height 21
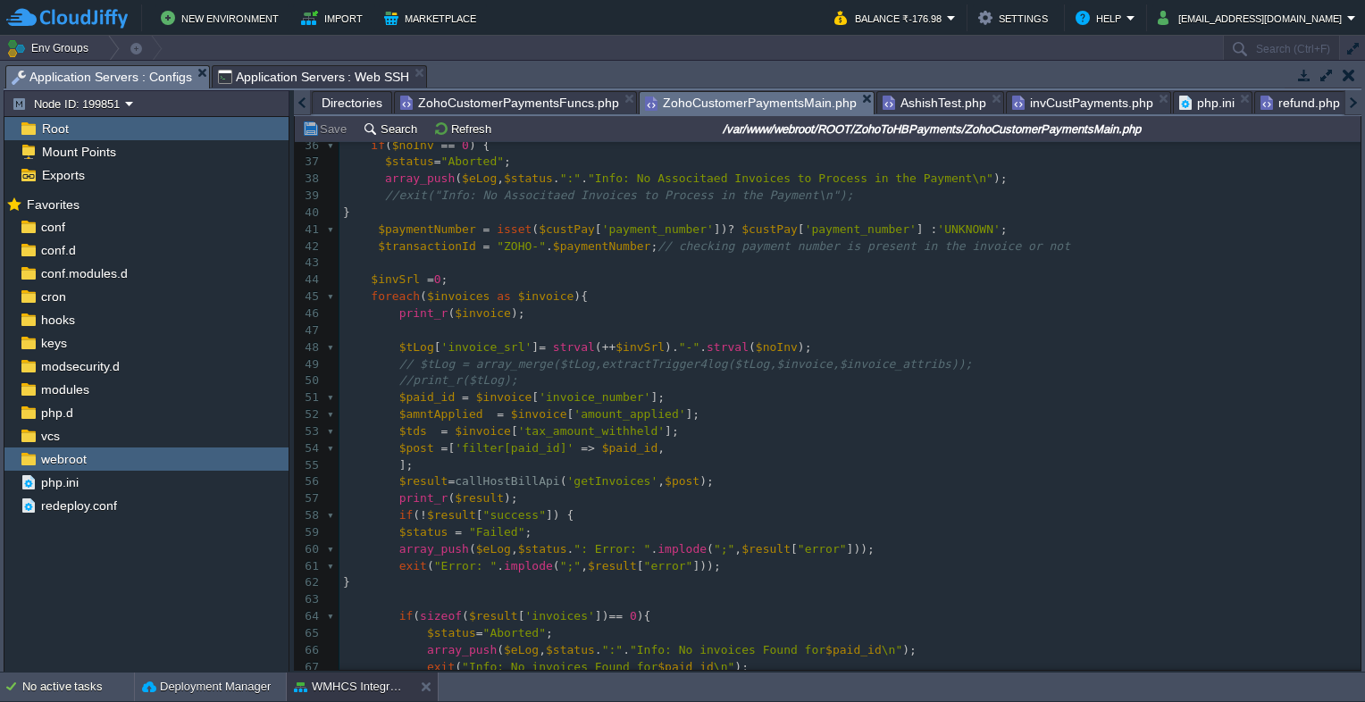
scroll to position [685, 0]
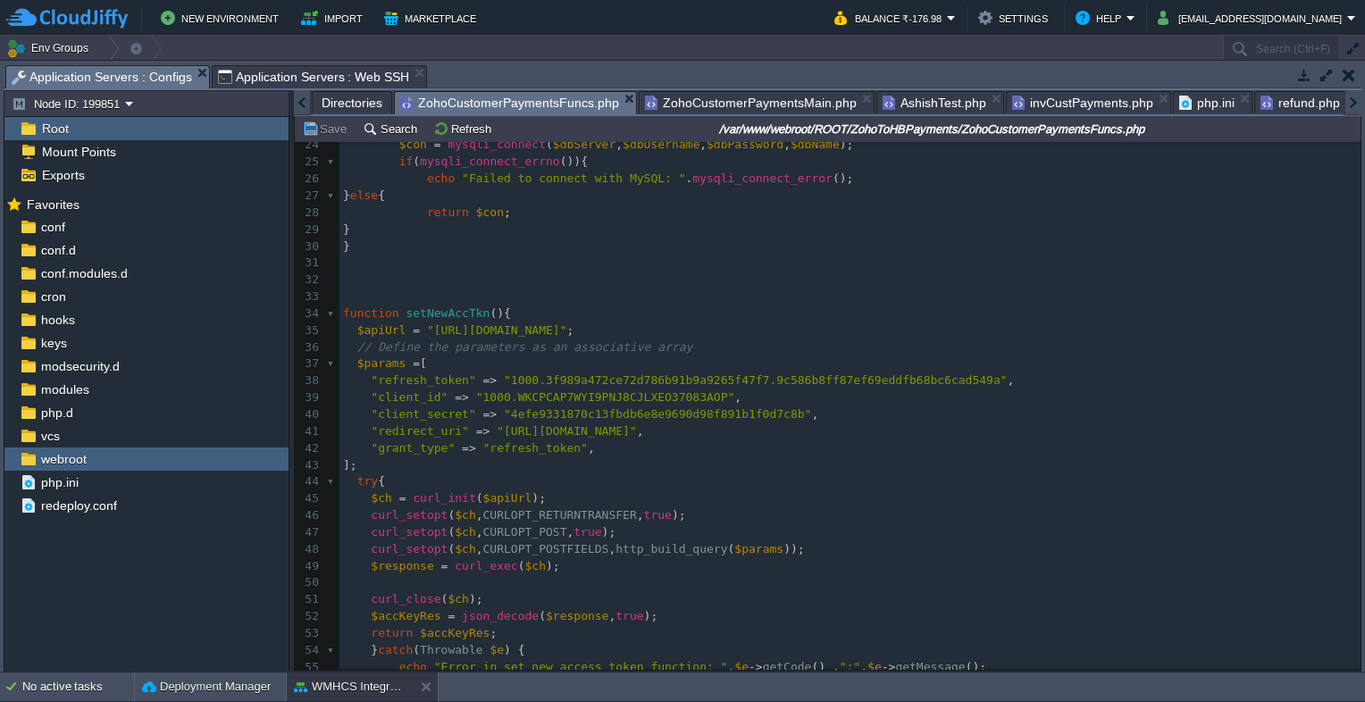
click at [497, 108] on span "ZohoCustomerPaymentsFuncs.php" at bounding box center [509, 103] width 219 height 22
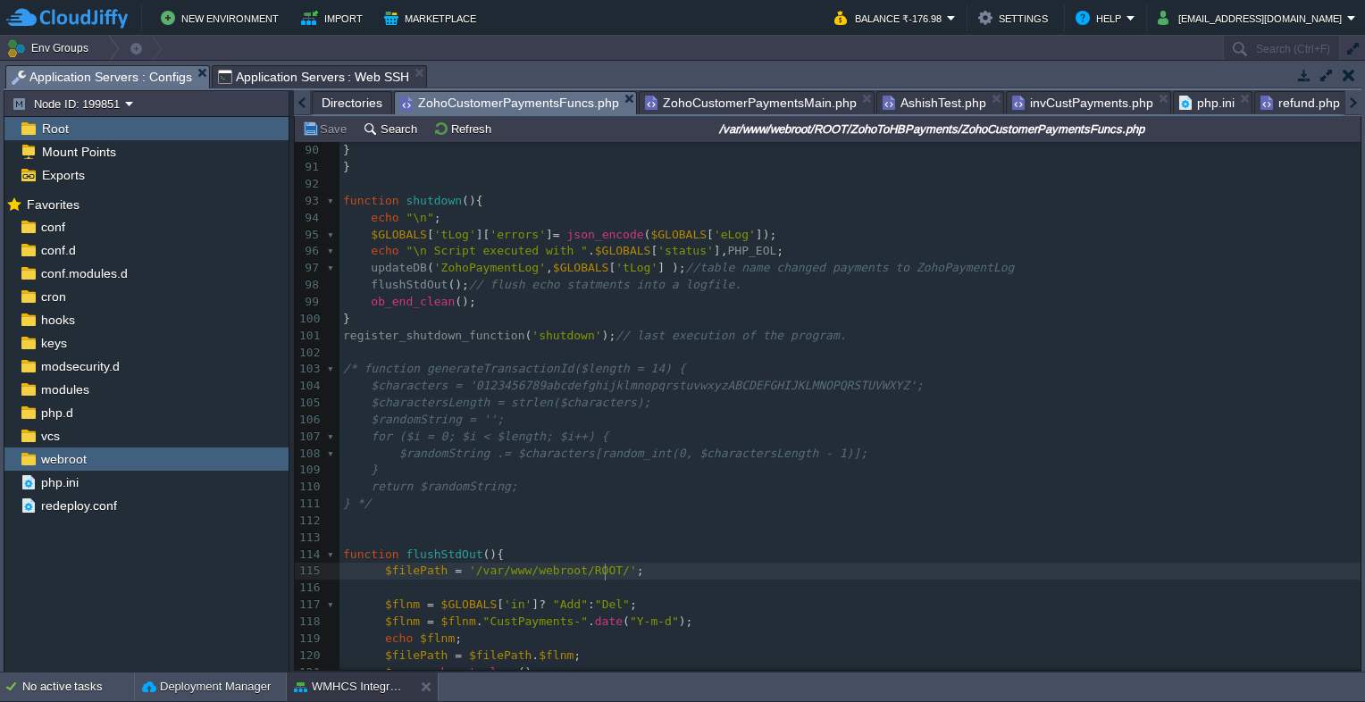
click at [606, 572] on div "x echo $e -> getCode () . ":" . $e -> getMessage (); 74 75 $keys = "(`" . implo…" at bounding box center [849, 369] width 1021 height 993
type textarea "/var/www/webroot/ROOT/"
drag, startPoint x: 464, startPoint y: 574, endPoint x: 603, endPoint y: 572, distance: 139.4
paste textarea
click at [789, 529] on pre "​" at bounding box center [849, 521] width 1021 height 17
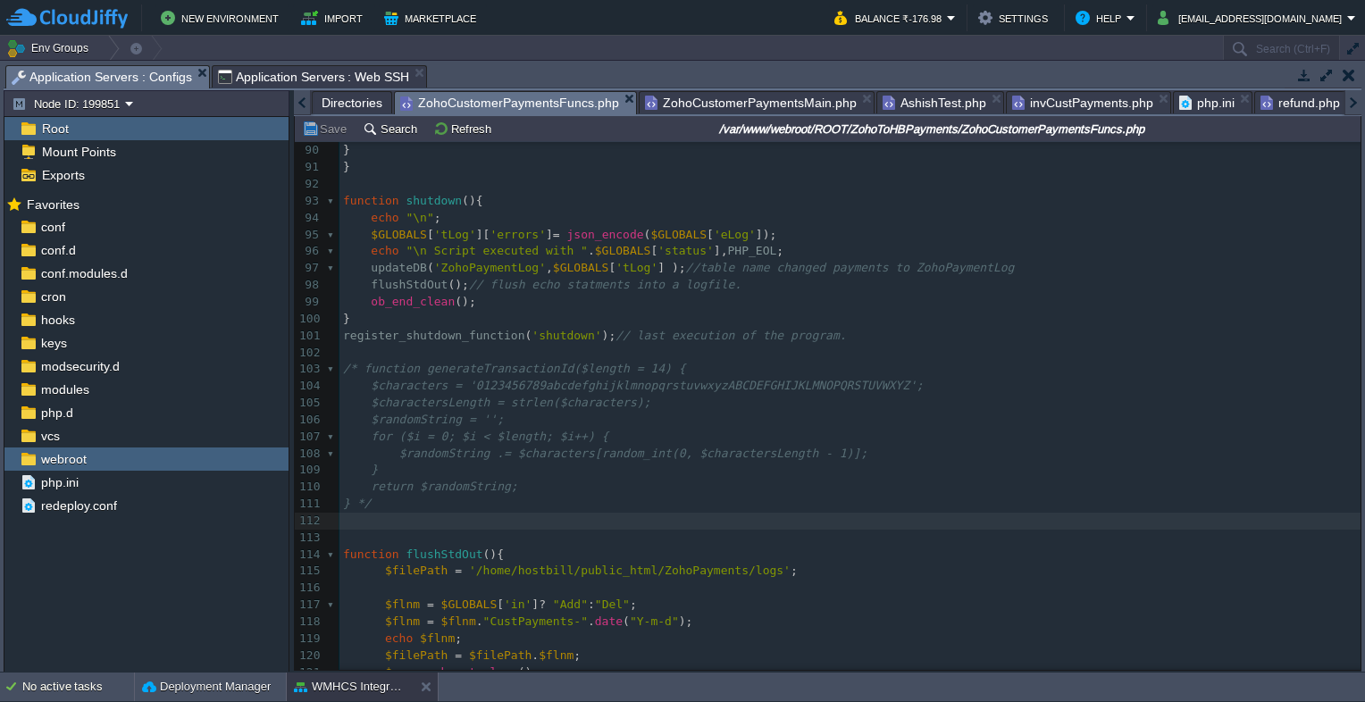
click at [1260, 111] on span "refund.php" at bounding box center [1300, 102] width 80 height 21
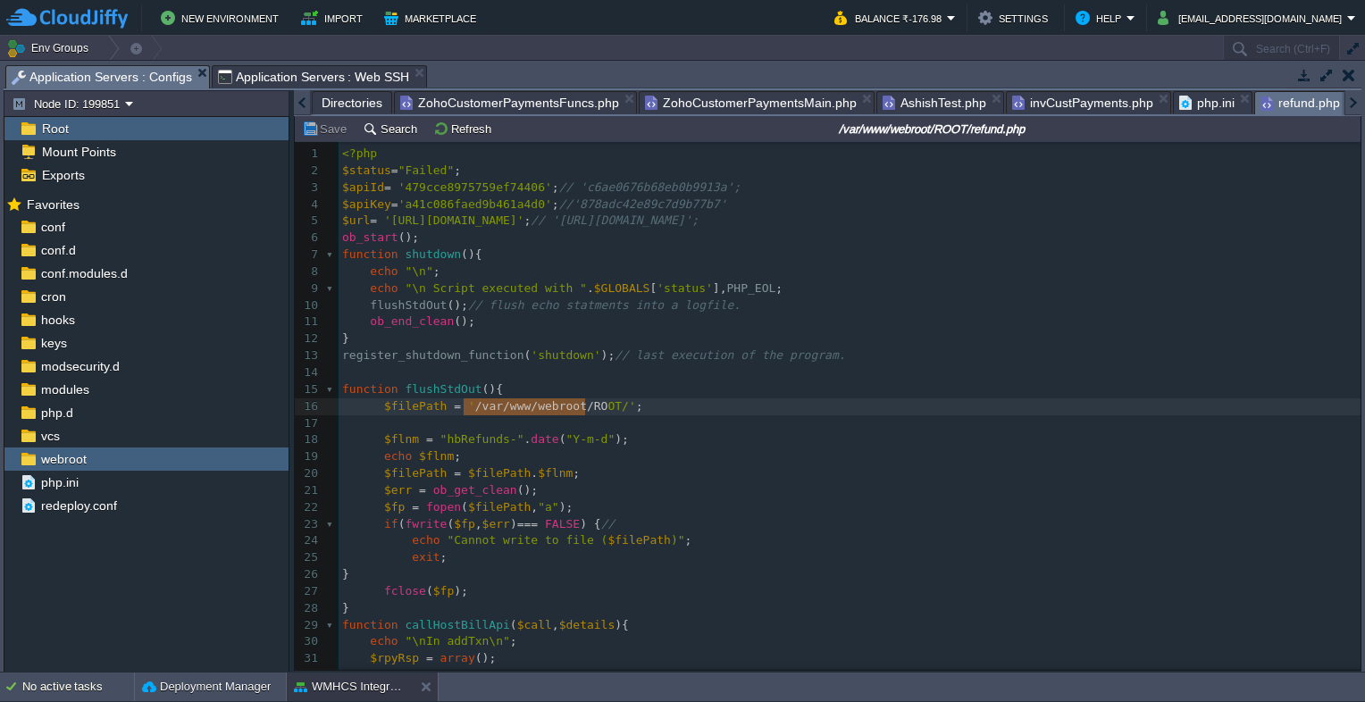
type textarea "/var/www/webroot/ROOT/"
drag, startPoint x: 463, startPoint y: 406, endPoint x: 589, endPoint y: 409, distance: 126.0
paste textarea
click at [753, 471] on pre "$filePath = $filePath . $flnm ;" at bounding box center [850, 473] width 1022 height 17
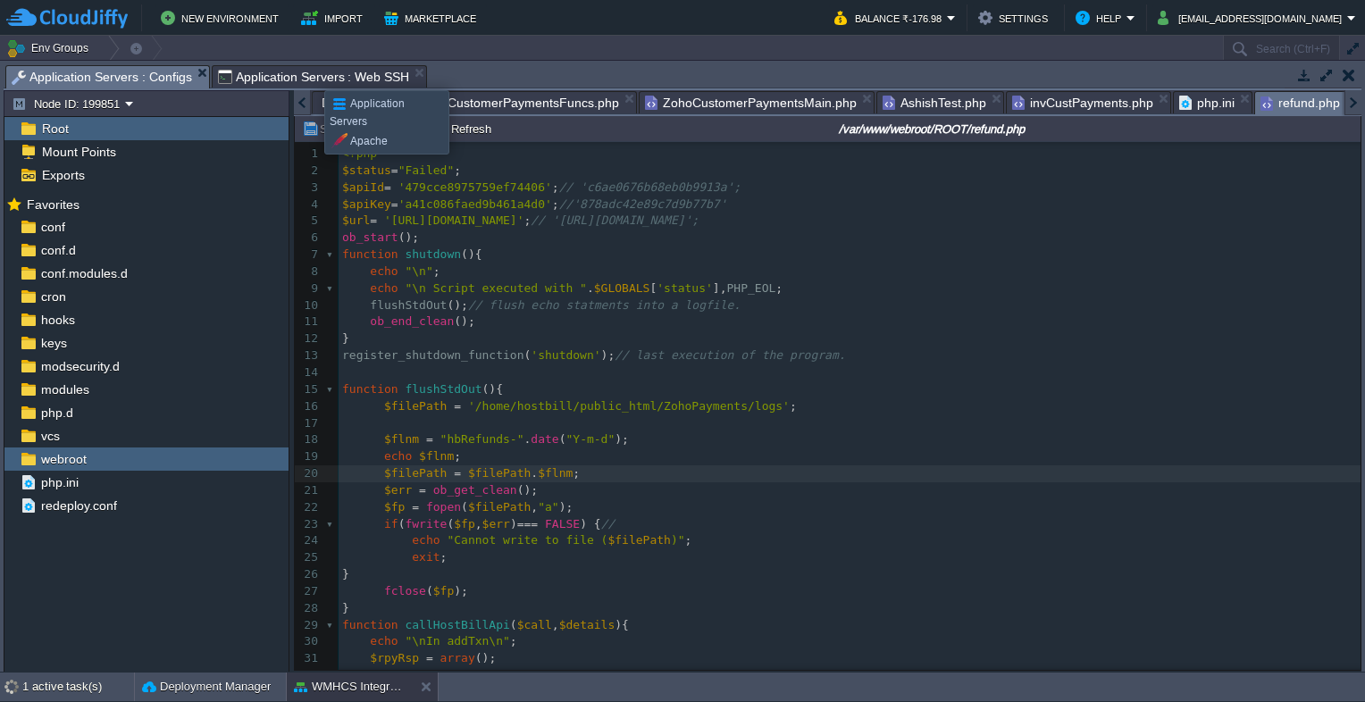
click at [311, 74] on span "Application Servers : Web SSH" at bounding box center [314, 76] width 192 height 21
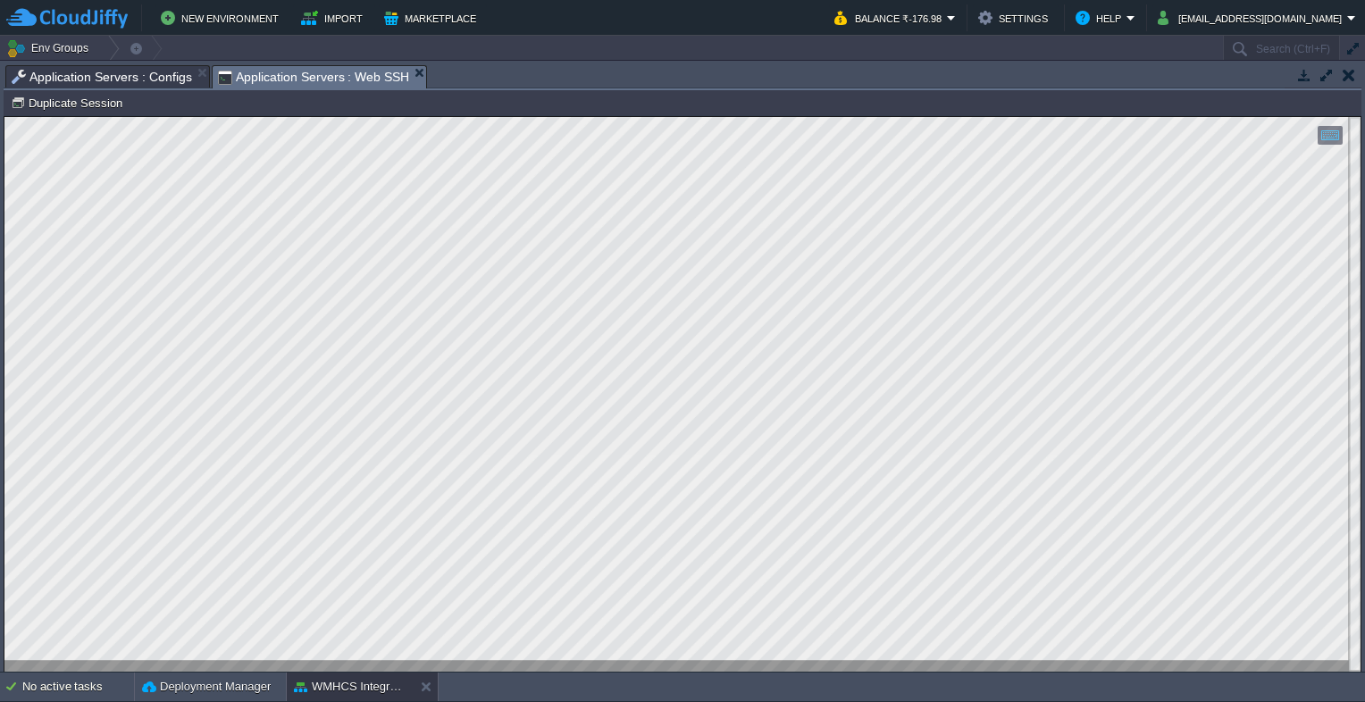
click at [133, 80] on span "Application Servers : Configs" at bounding box center [102, 76] width 180 height 21
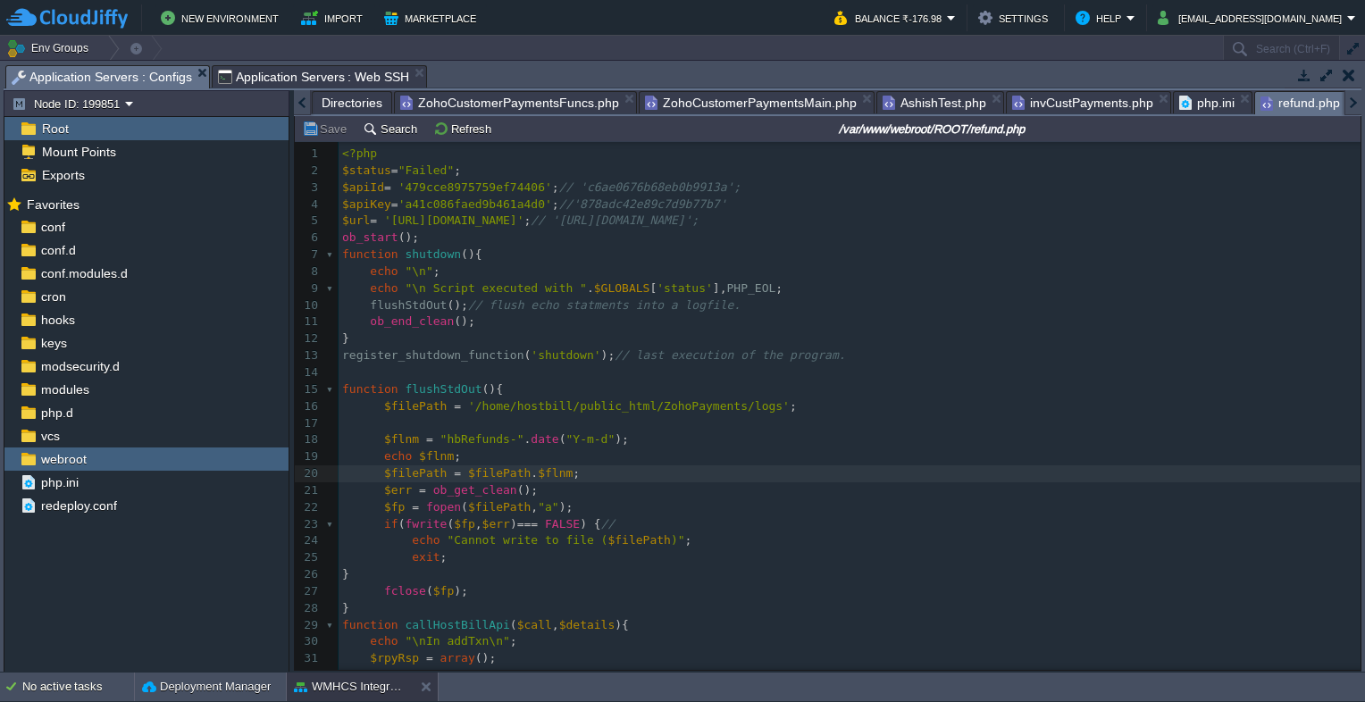
click at [343, 105] on span "Directories" at bounding box center [352, 102] width 61 height 21
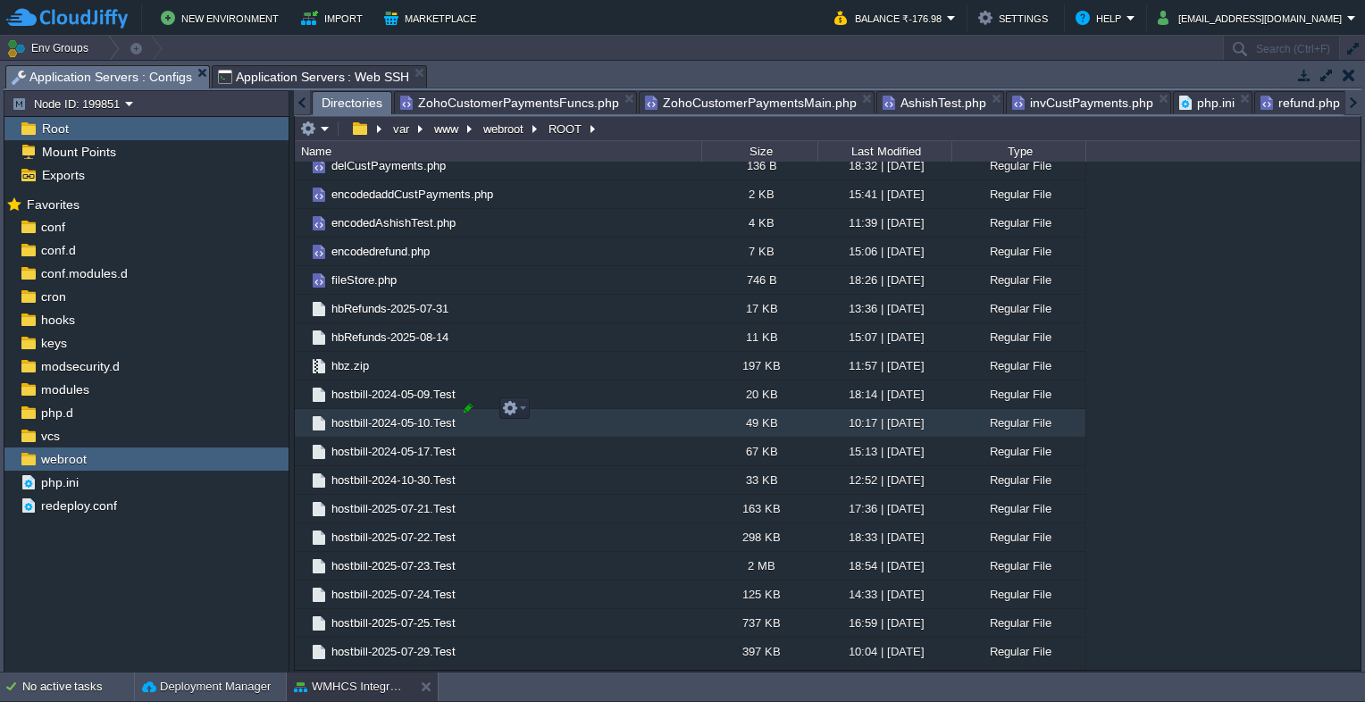
scroll to position [1429, 0]
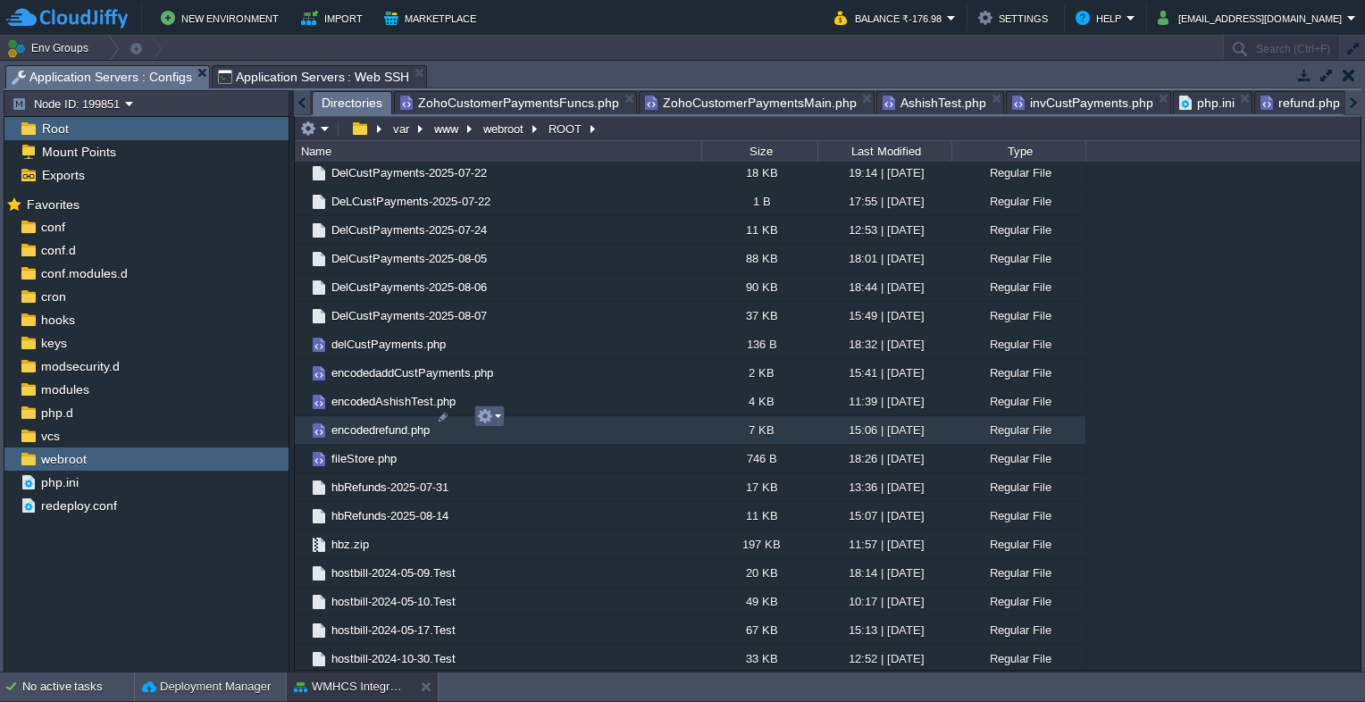
click at [497, 418] on em at bounding box center [489, 416] width 24 height 16
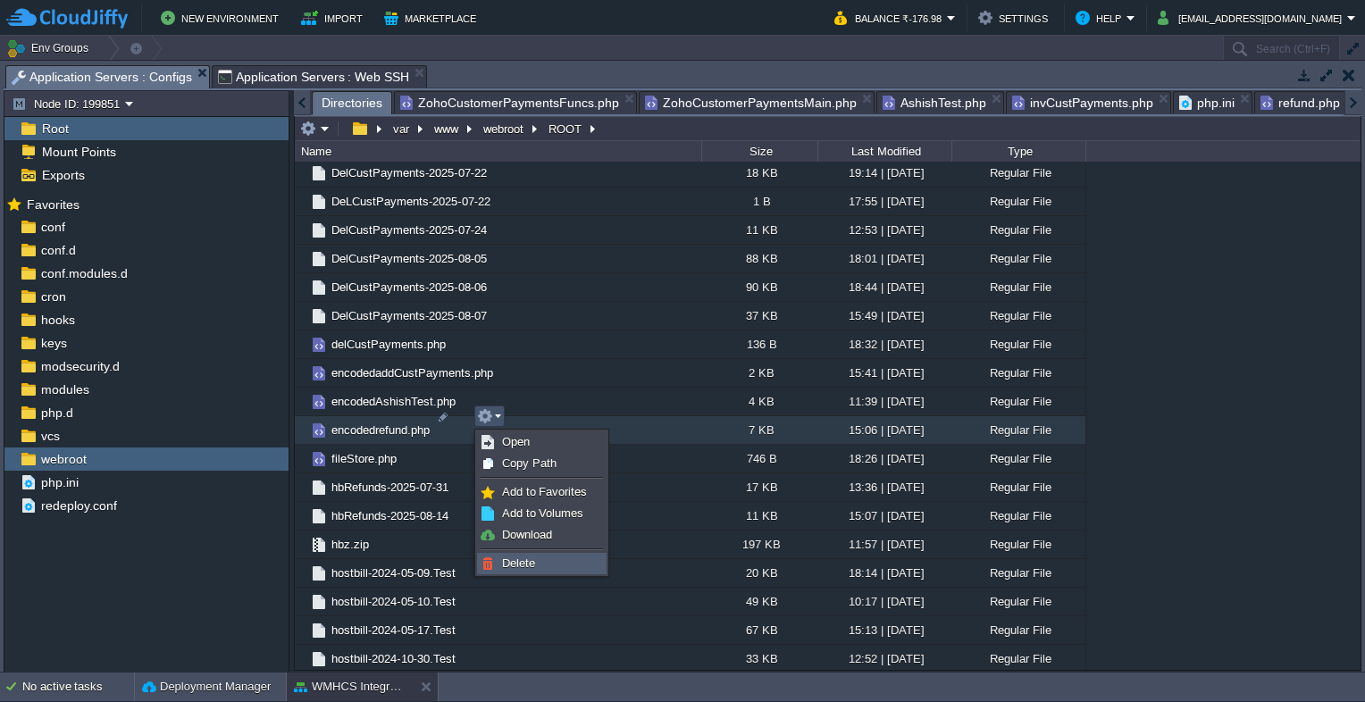
click at [530, 562] on span "Delete" at bounding box center [518, 563] width 33 height 13
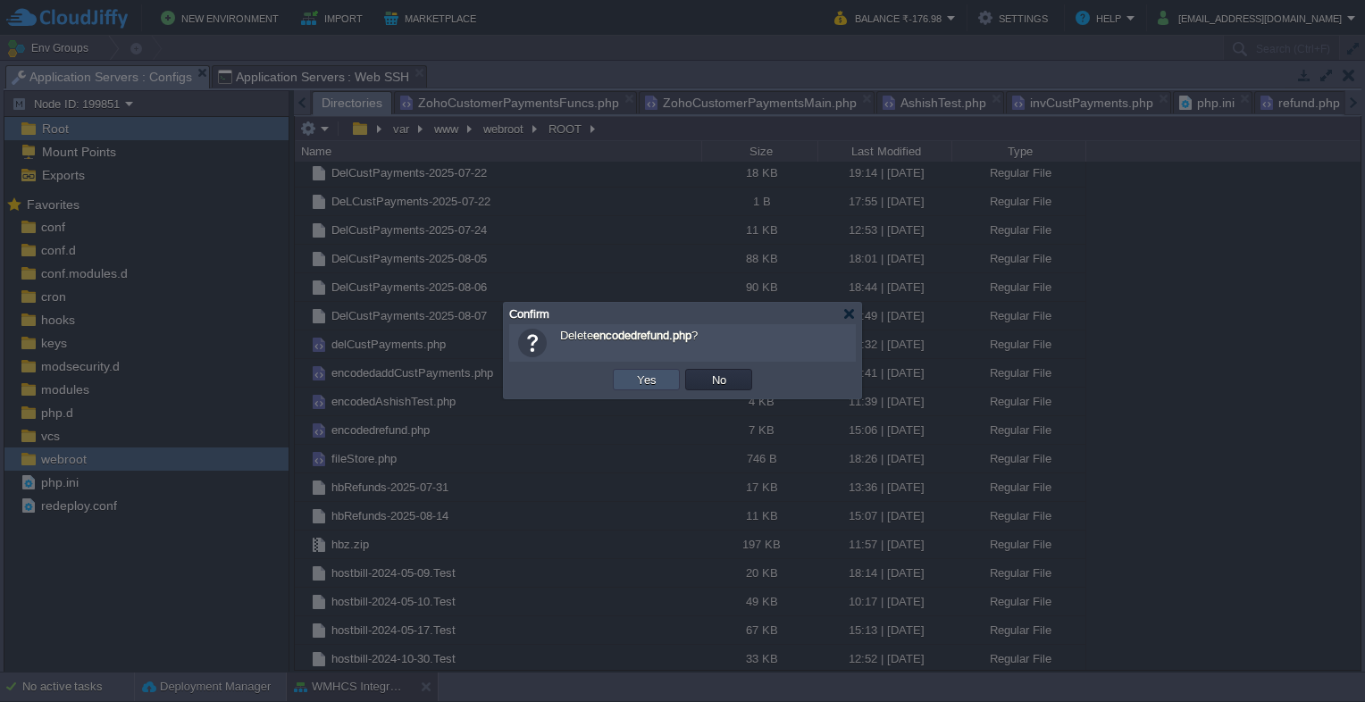
click at [644, 386] on button "Yes" at bounding box center [647, 380] width 30 height 16
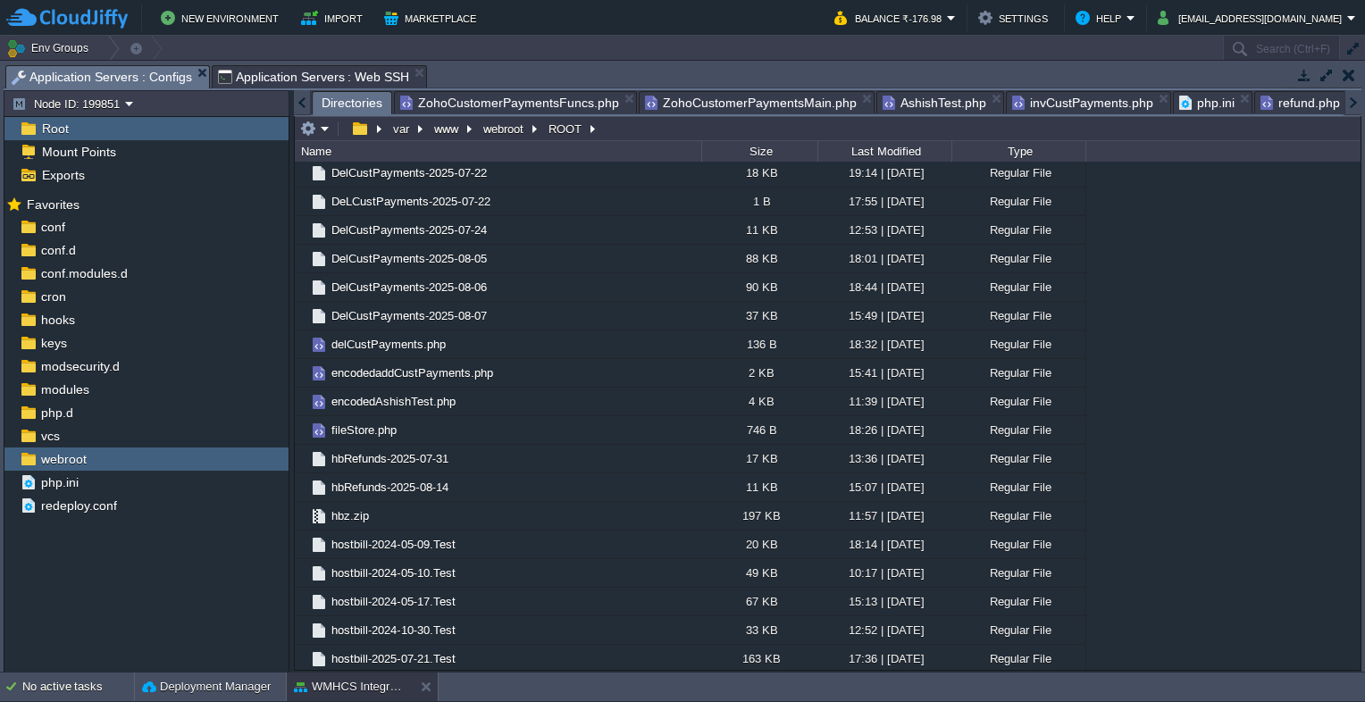
click at [318, 73] on span "Application Servers : Web SSH" at bounding box center [314, 76] width 192 height 21
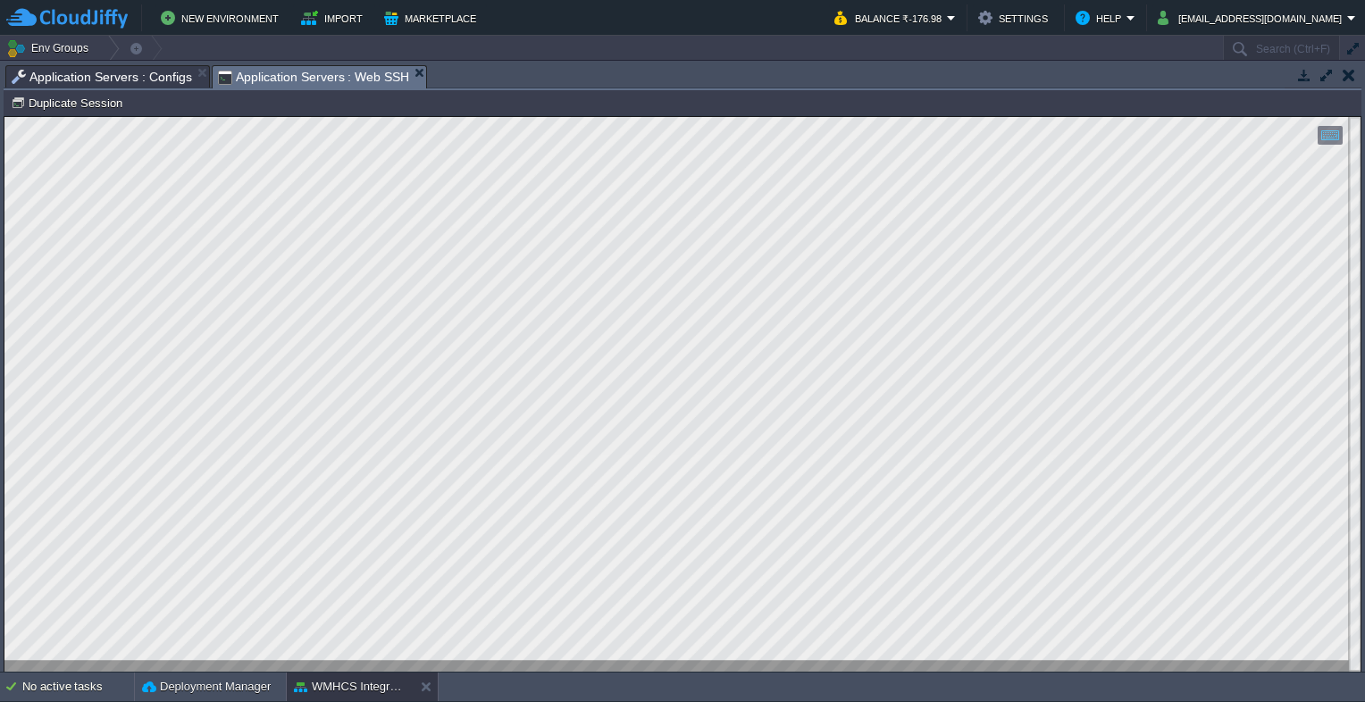
click at [38, 72] on span "Application Servers : Configs" at bounding box center [102, 76] width 180 height 21
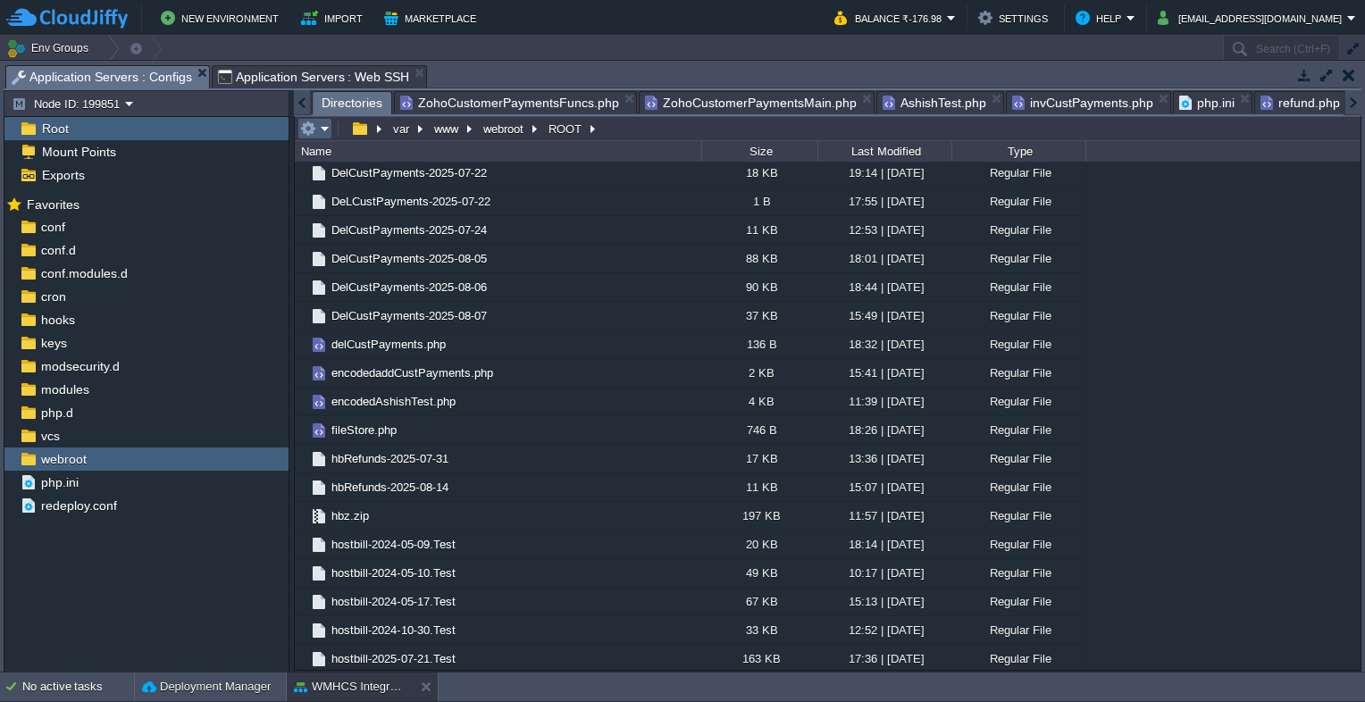
click at [330, 122] on td at bounding box center [314, 128] width 35 height 21
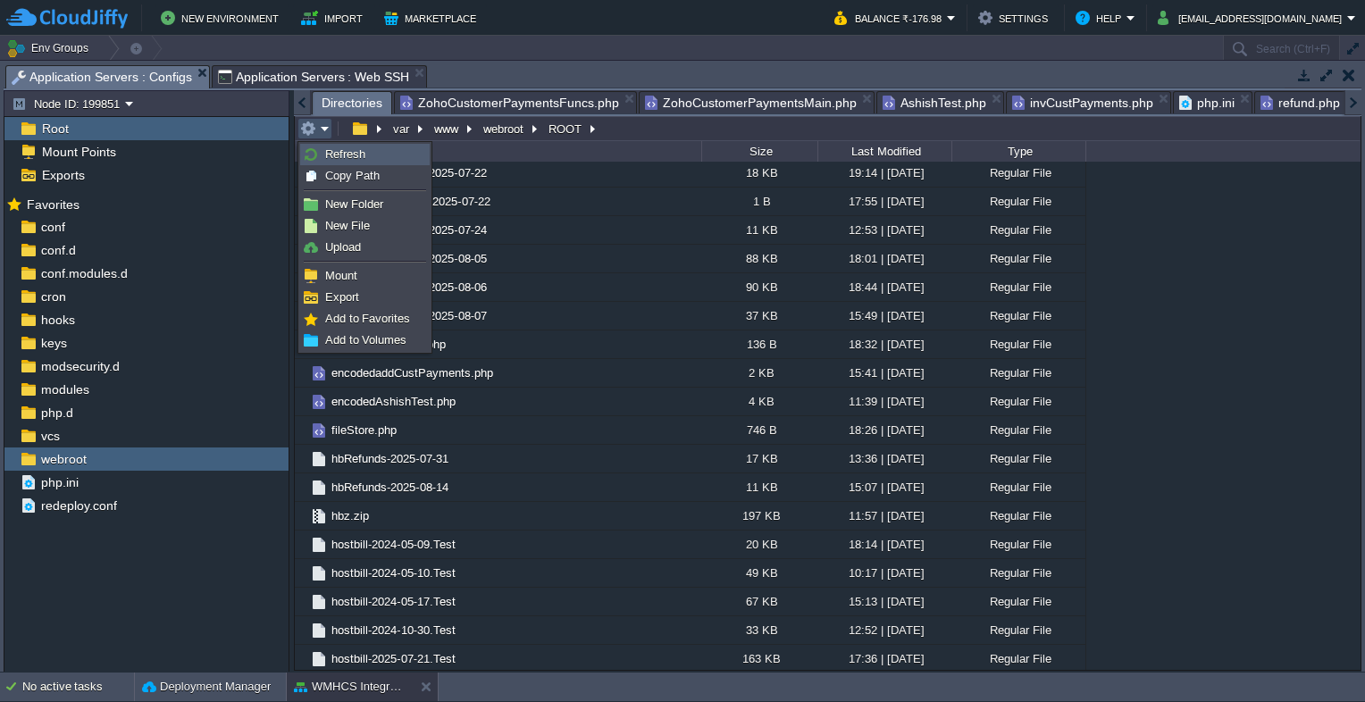
click at [325, 149] on span "Refresh" at bounding box center [345, 153] width 40 height 13
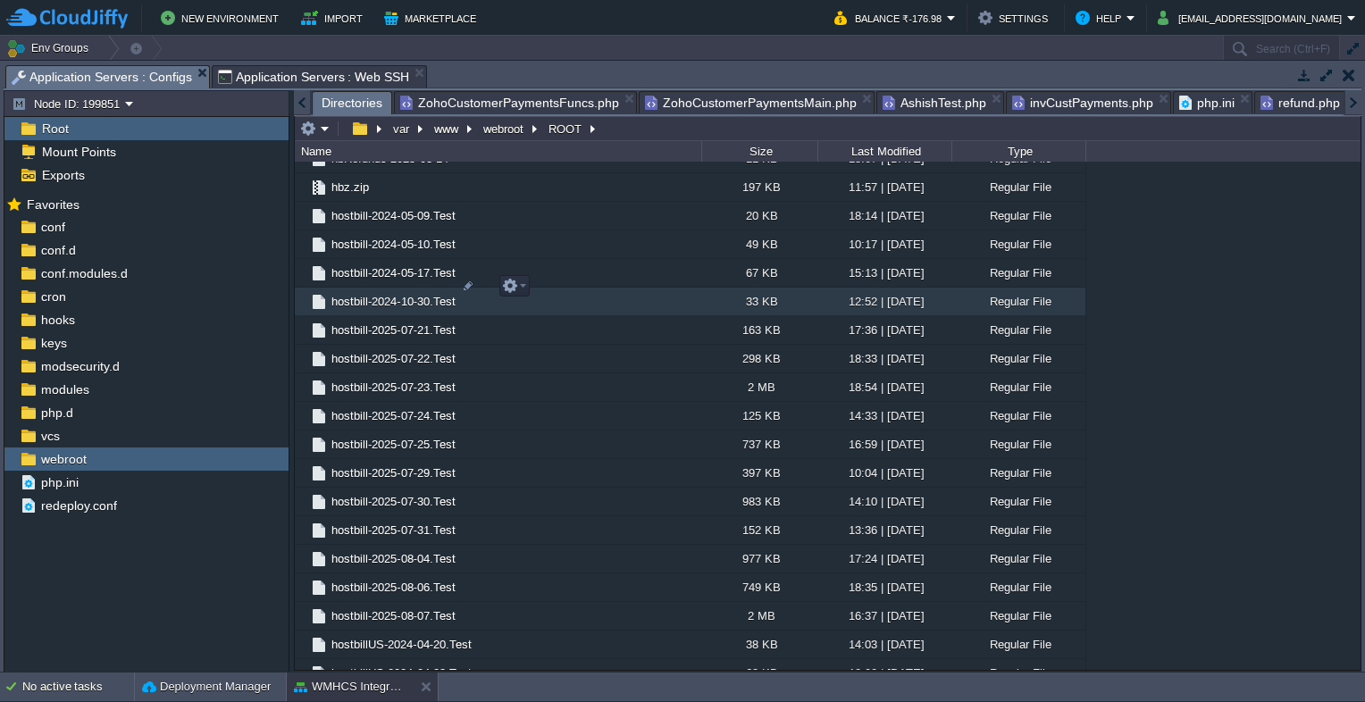
scroll to position [1608, 0]
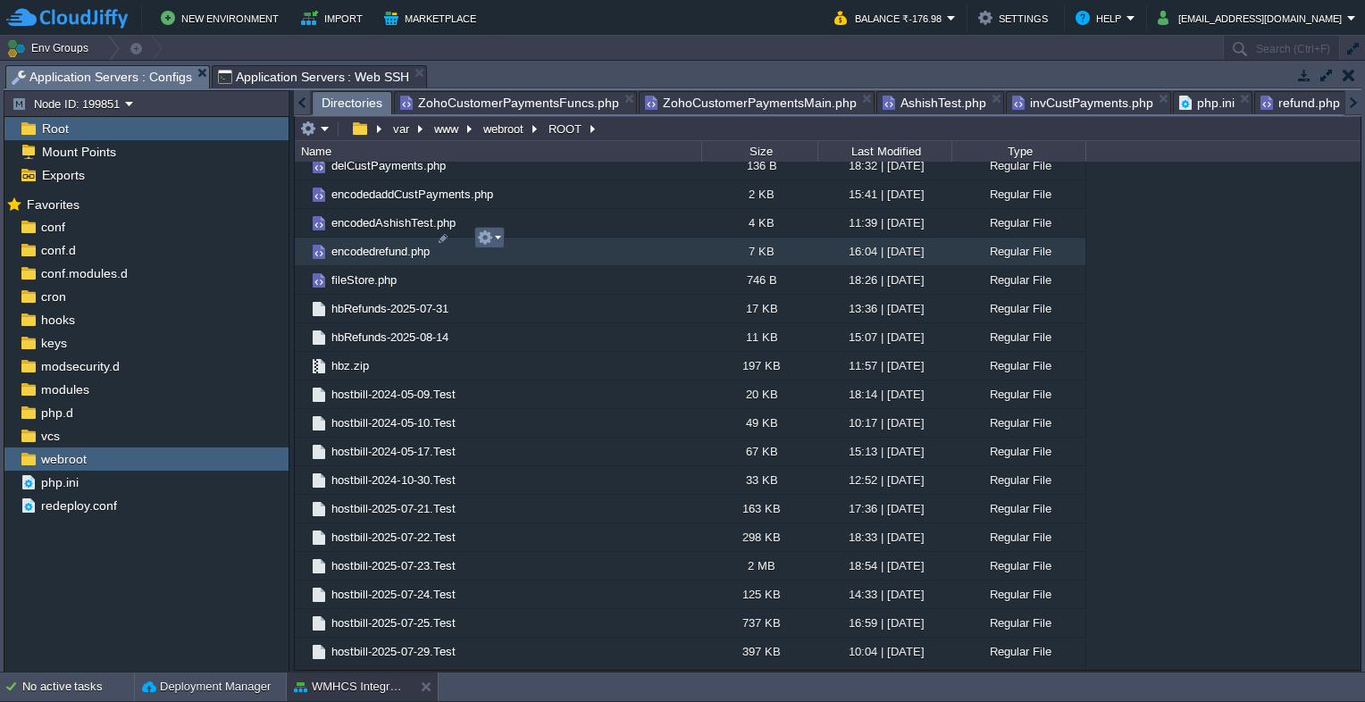
click at [499, 238] on em at bounding box center [489, 238] width 24 height 16
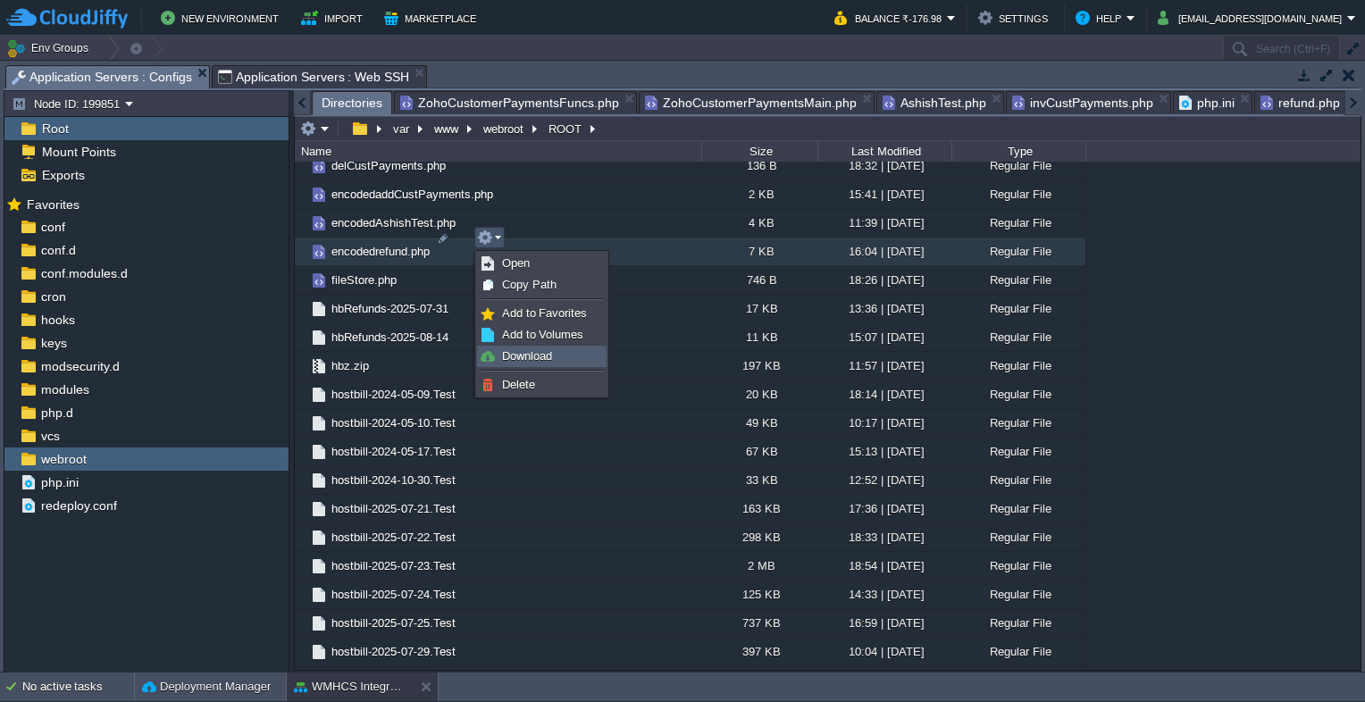
click at [525, 353] on span "Download" at bounding box center [527, 355] width 50 height 13
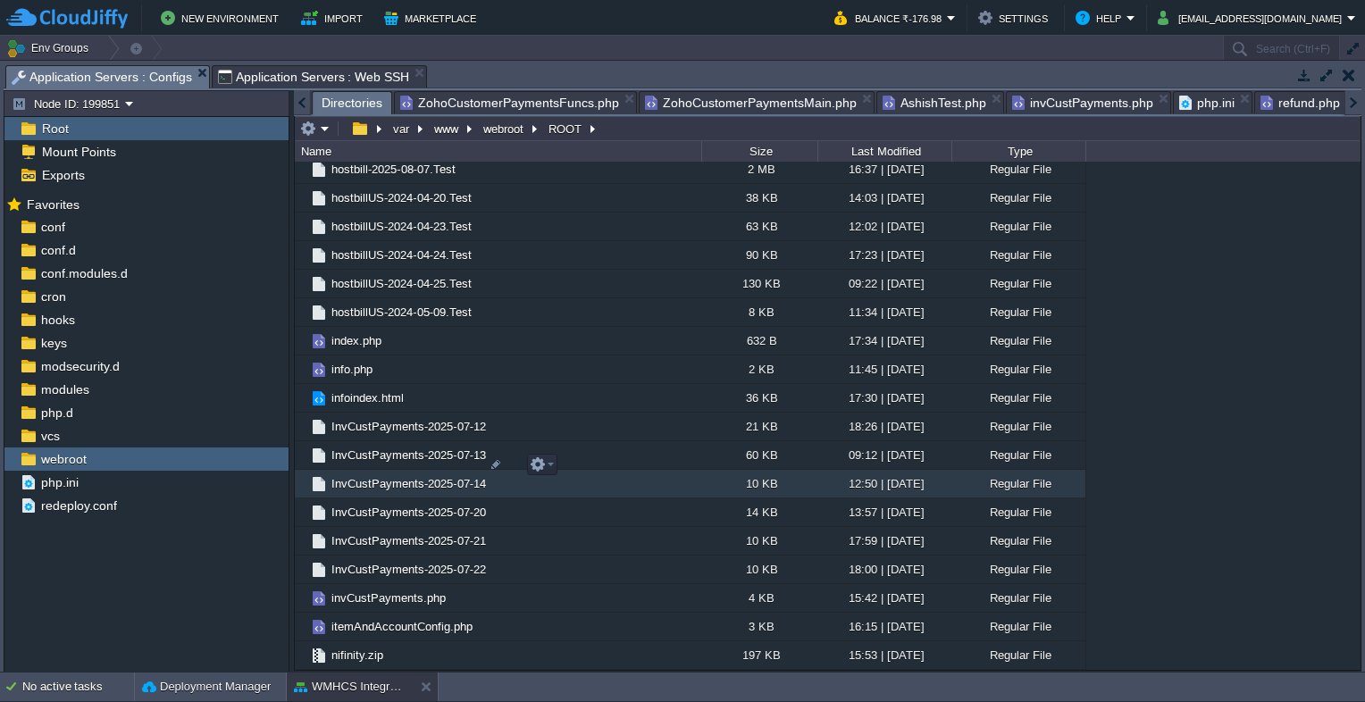
scroll to position [2501, 0]
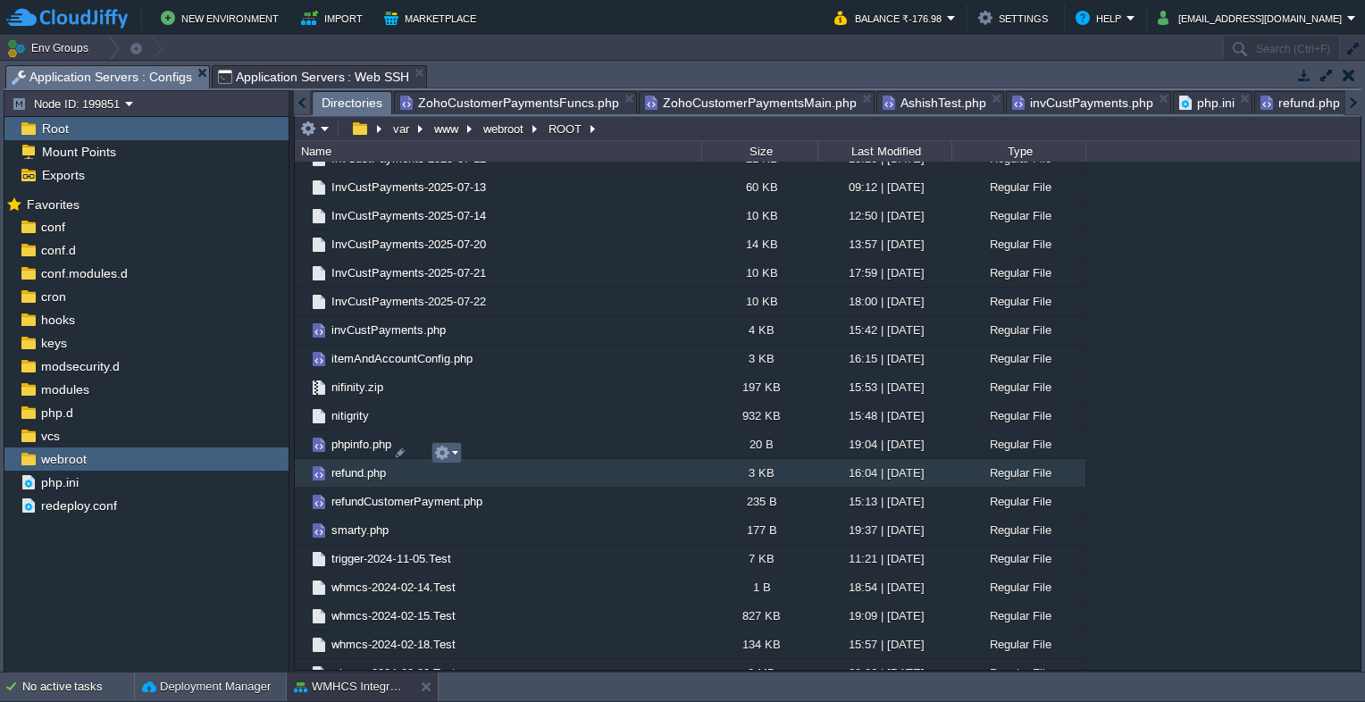
click at [454, 452] on em at bounding box center [446, 453] width 24 height 16
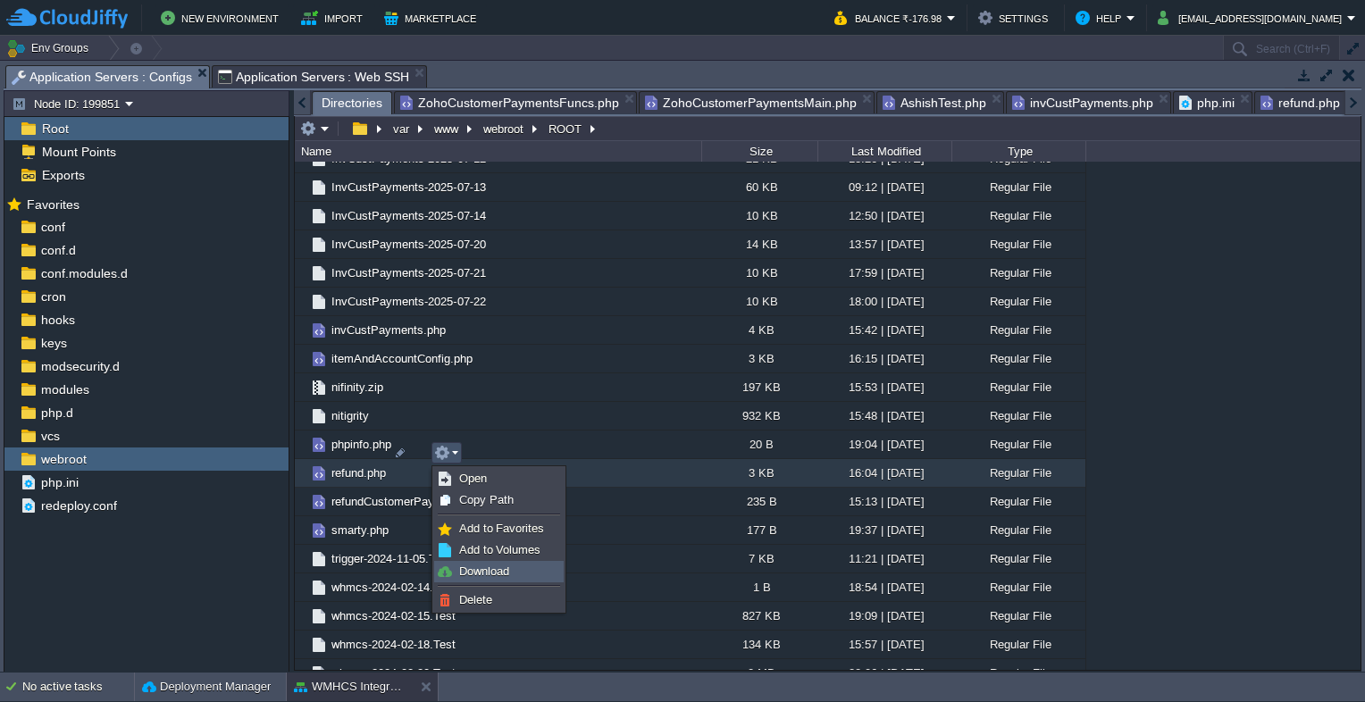
click at [489, 575] on span "Download" at bounding box center [484, 571] width 50 height 13
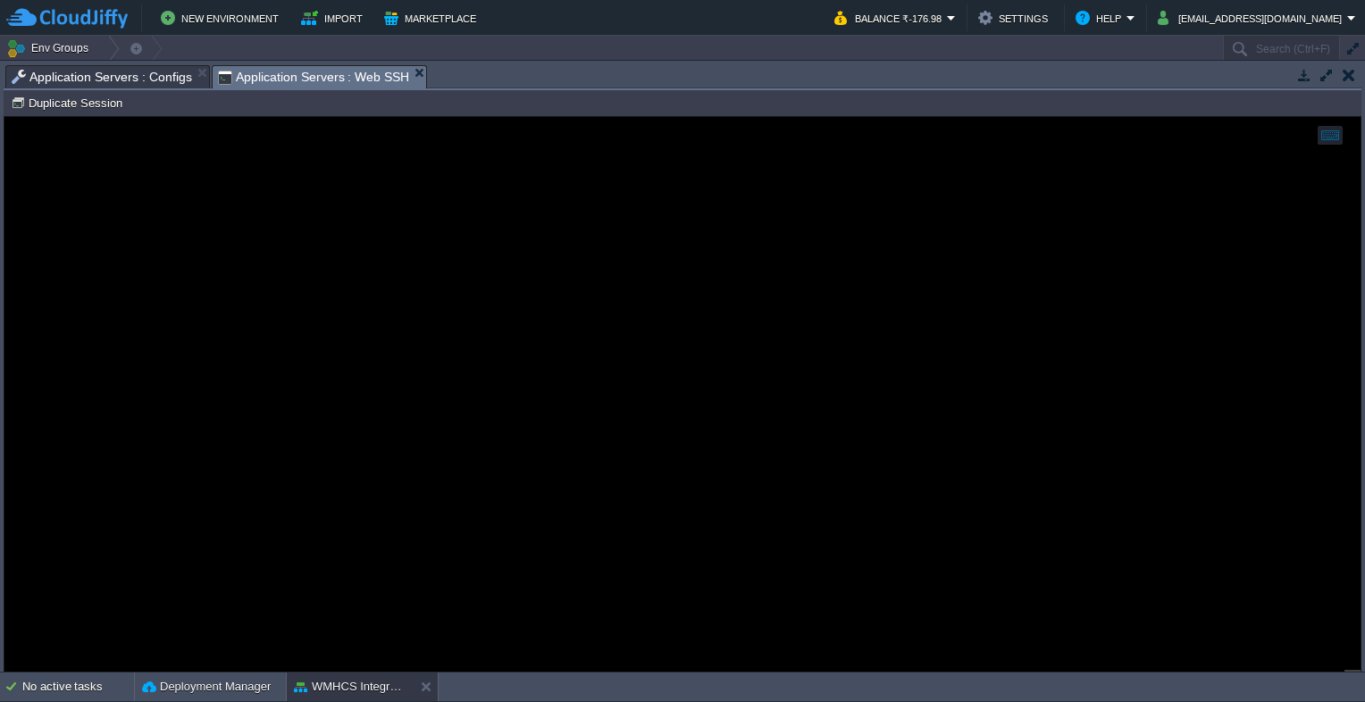
click at [283, 81] on span "Application Servers : Web SSH" at bounding box center [314, 77] width 192 height 22
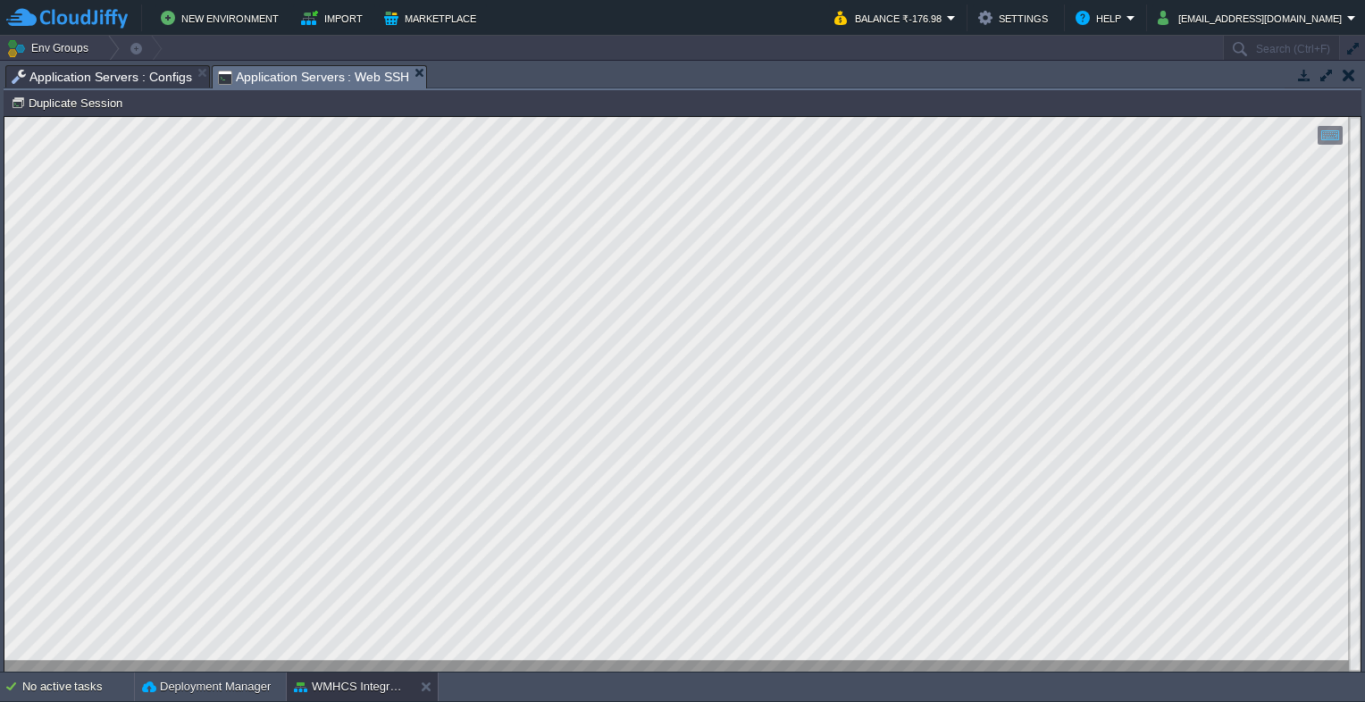
click at [128, 75] on span "Application Servers : Configs" at bounding box center [102, 76] width 180 height 21
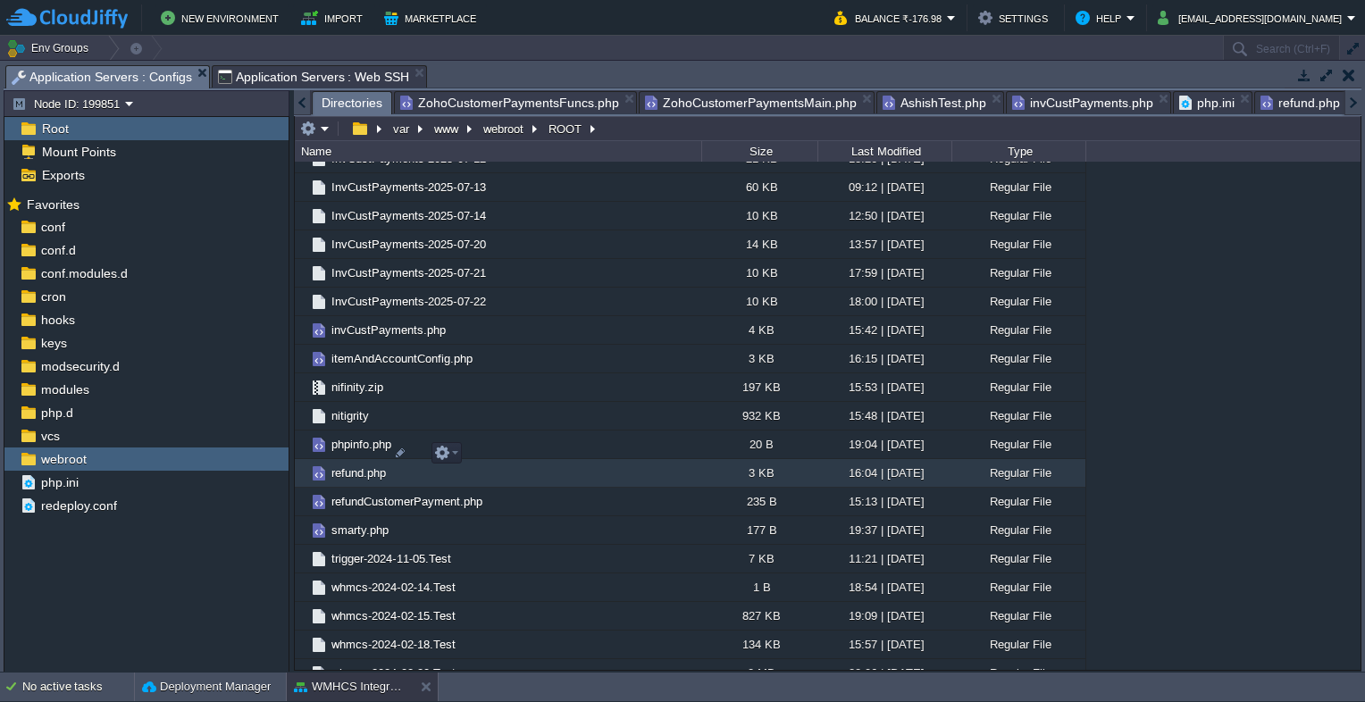
click at [359, 465] on span "refund.php" at bounding box center [359, 472] width 60 height 15
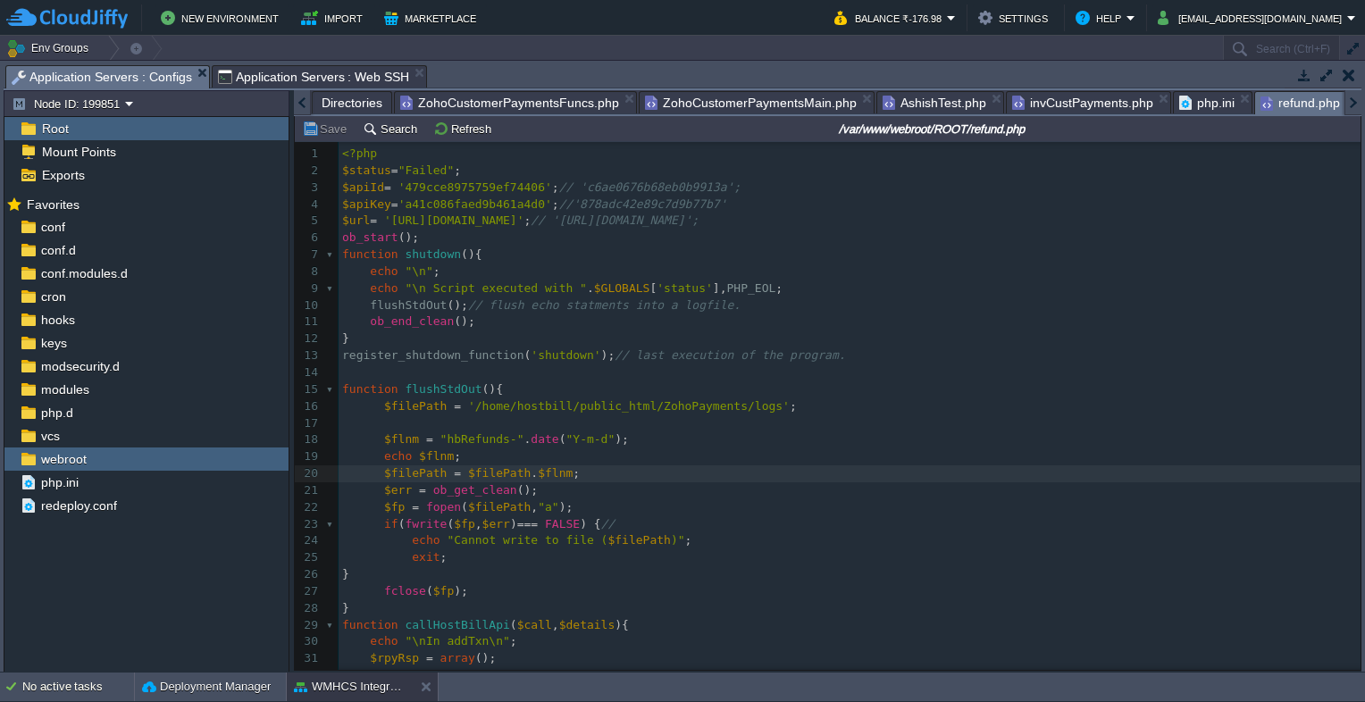
click at [362, 324] on span at bounding box center [363, 322] width 14 height 17
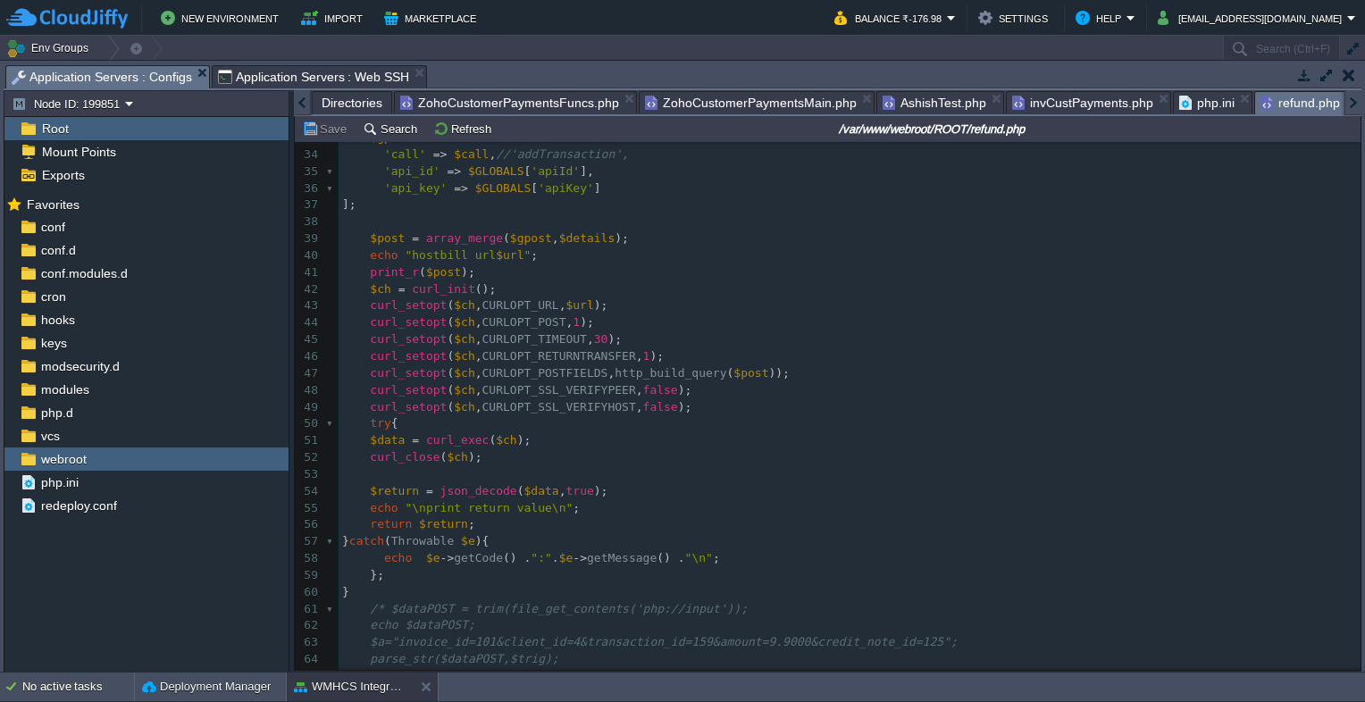
scroll to position [625, 0]
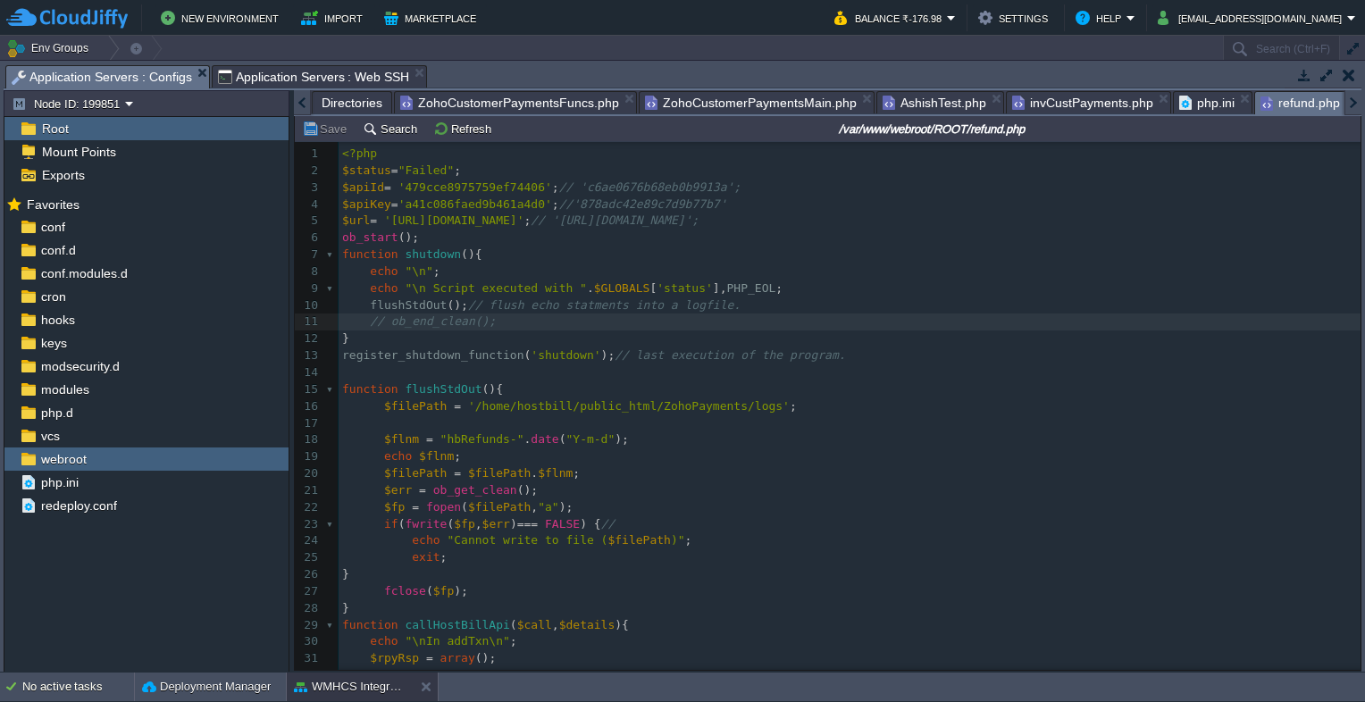
type textarea "//"
click at [287, 71] on span "Application Servers : Web SSH" at bounding box center [314, 76] width 192 height 21
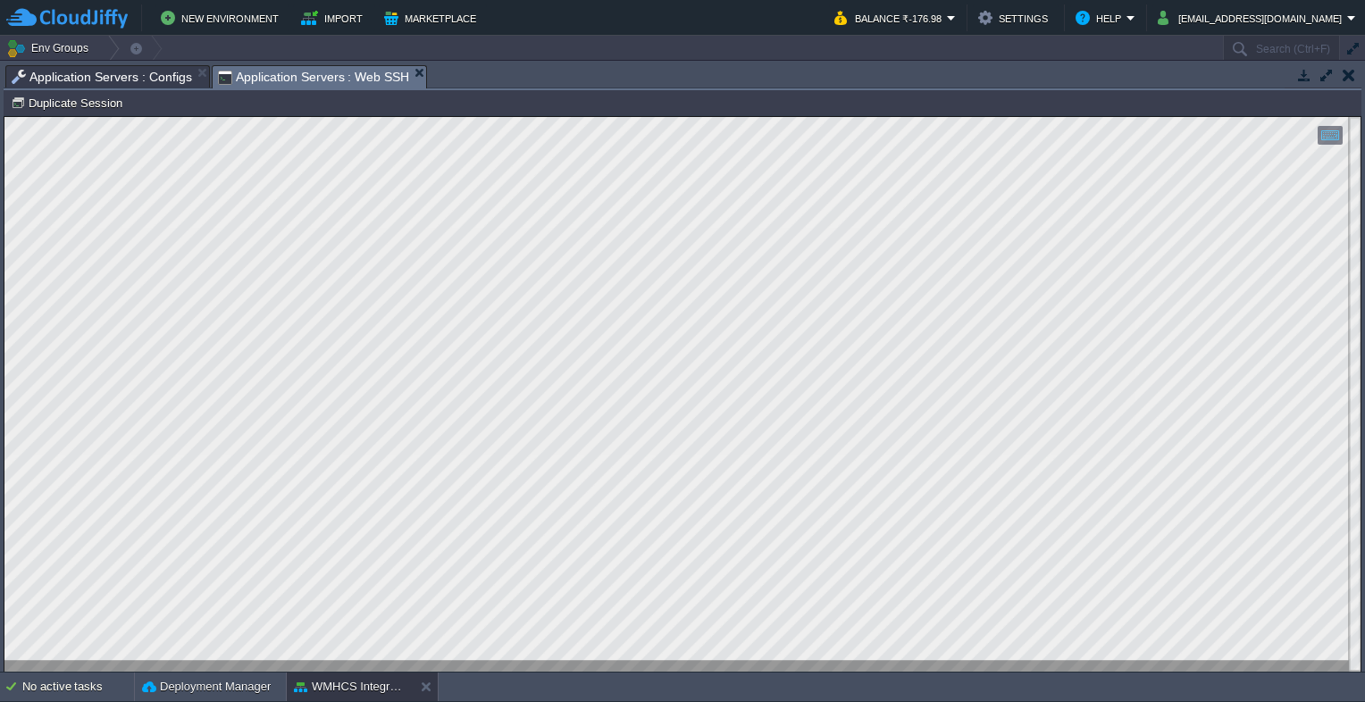
click at [139, 73] on span "Application Servers : Configs" at bounding box center [102, 76] width 180 height 21
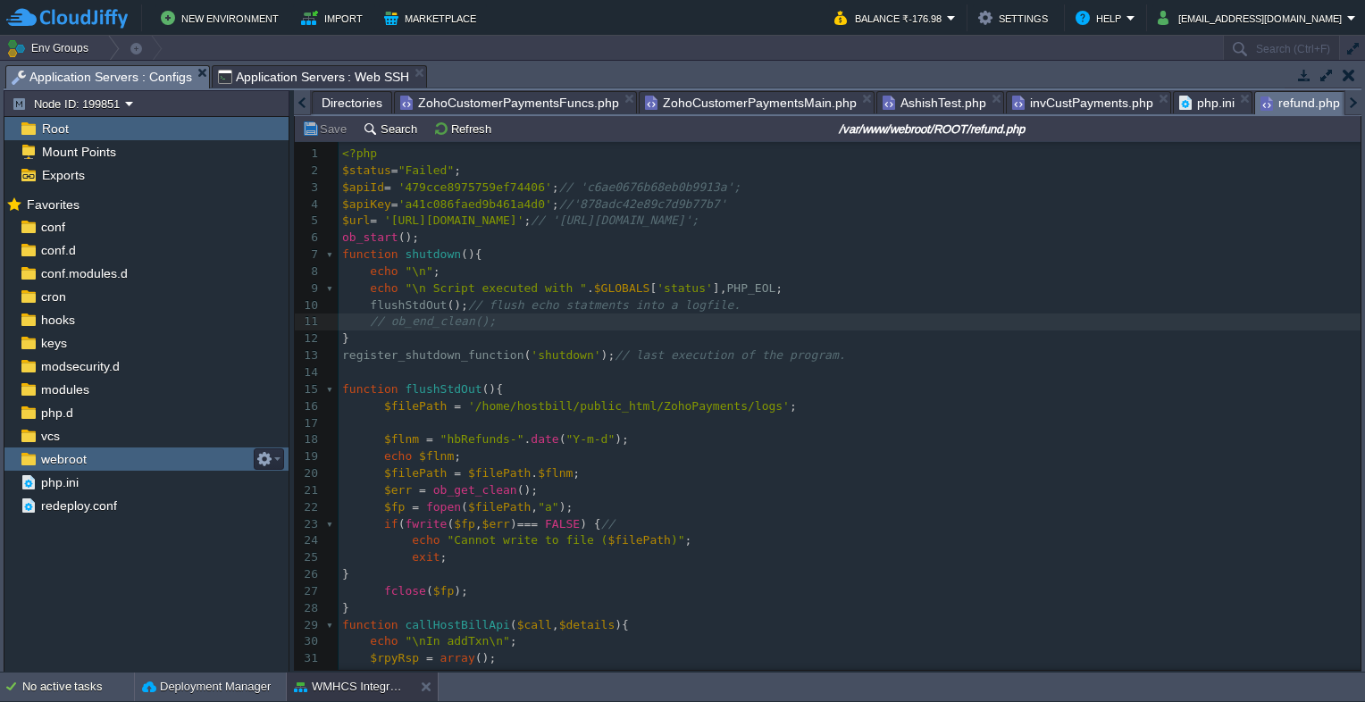
click at [77, 448] on div "webroot" at bounding box center [146, 459] width 284 height 23
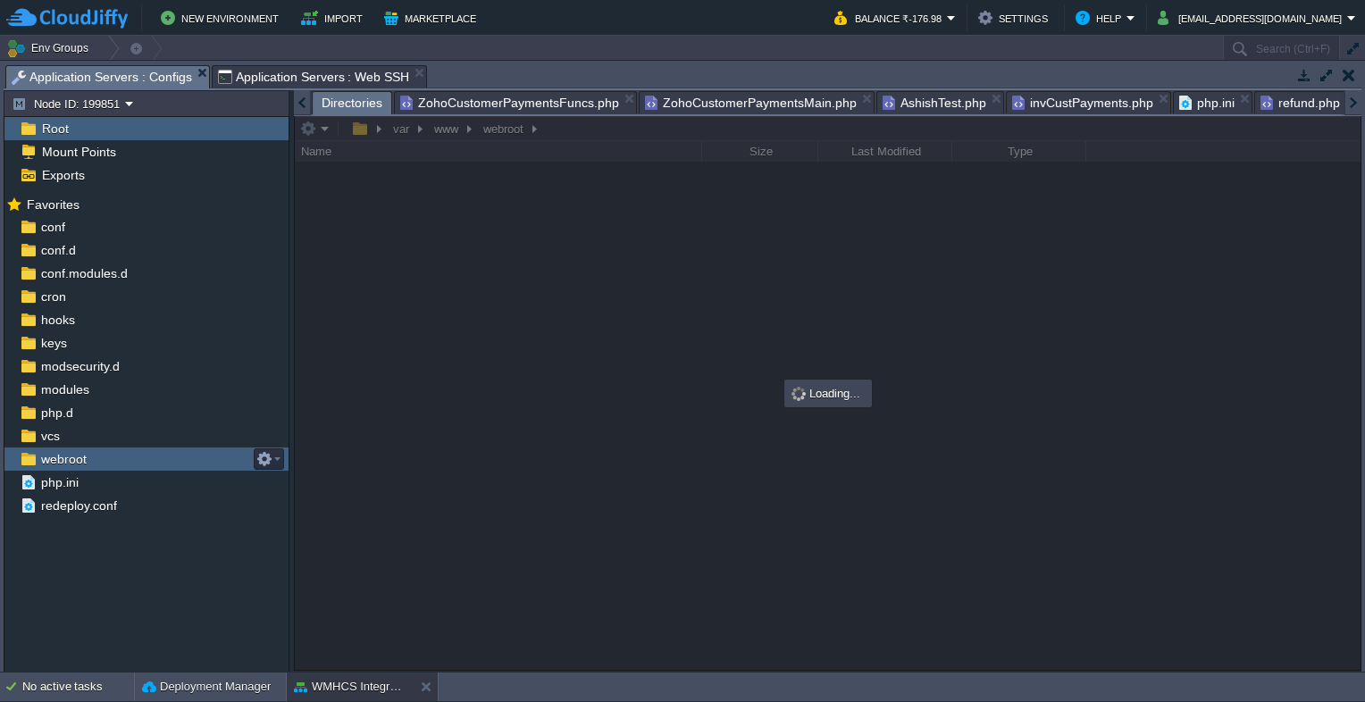
scroll to position [0, 0]
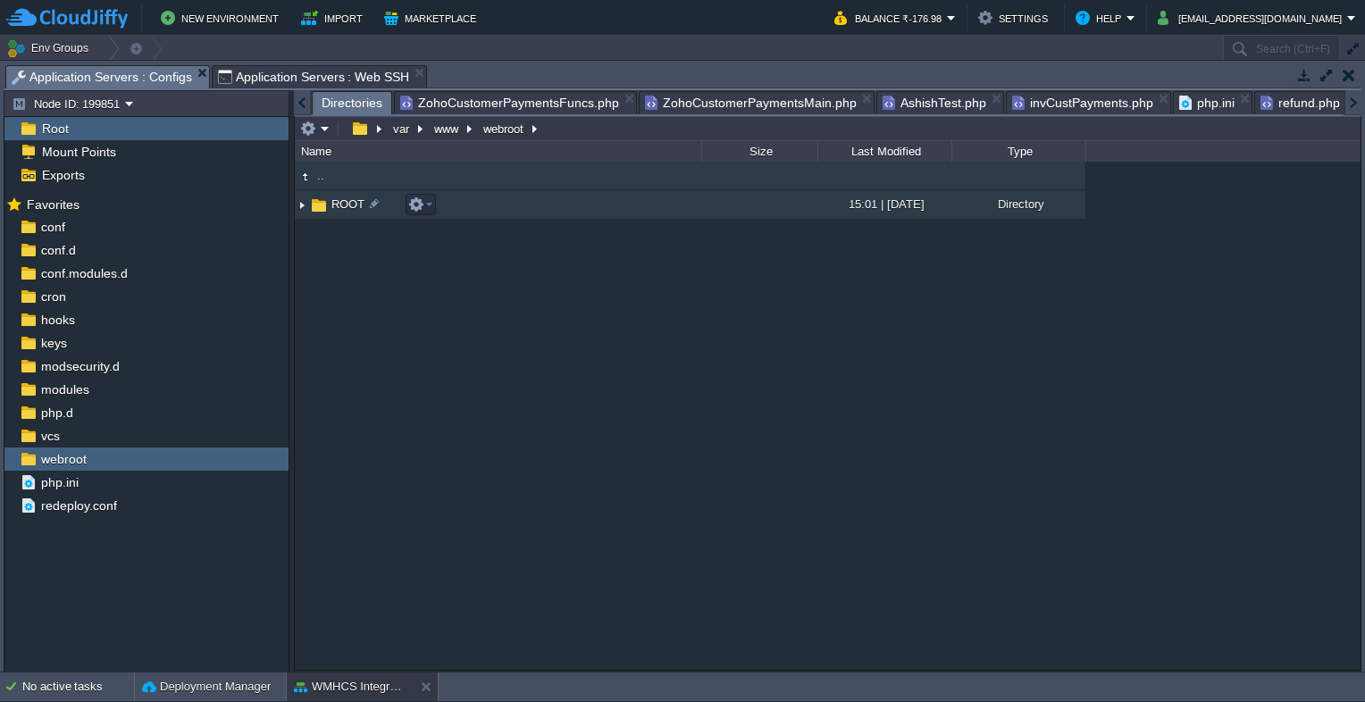
click at [339, 209] on span "ROOT" at bounding box center [348, 204] width 38 height 15
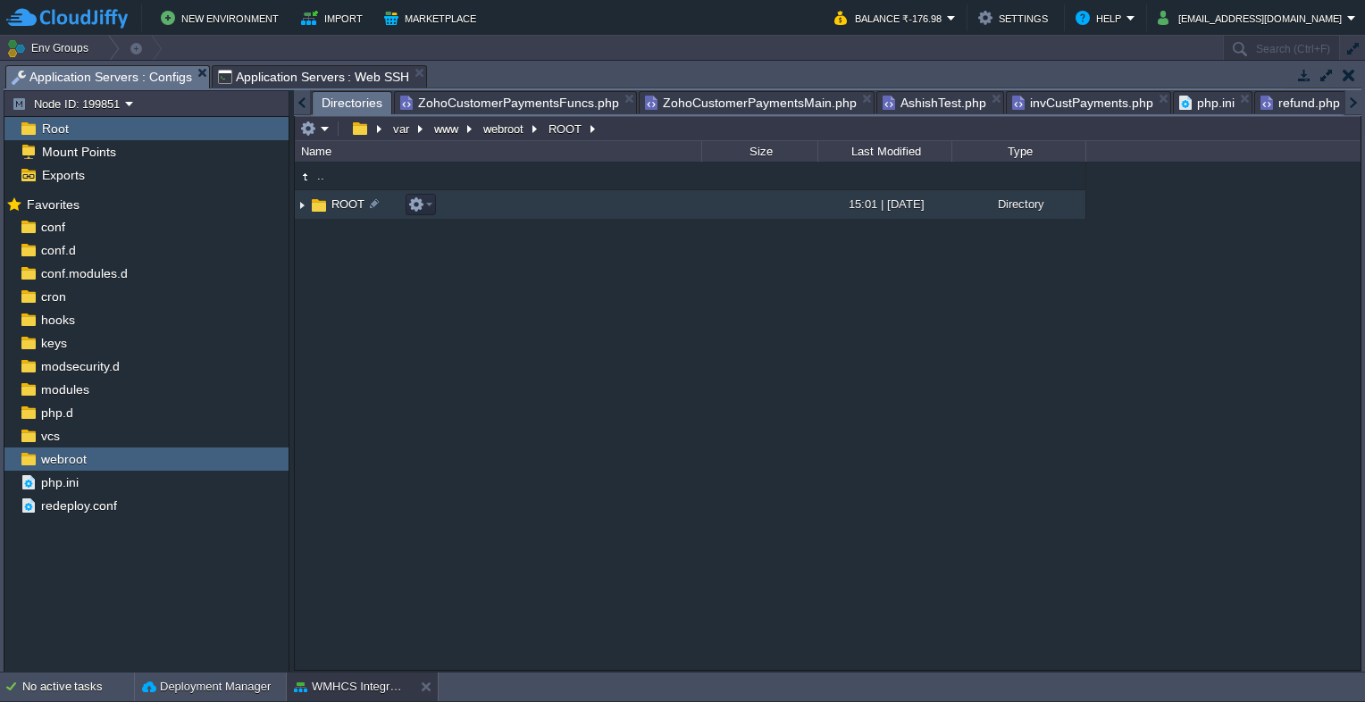
click at [339, 209] on span "ROOT" at bounding box center [348, 204] width 38 height 15
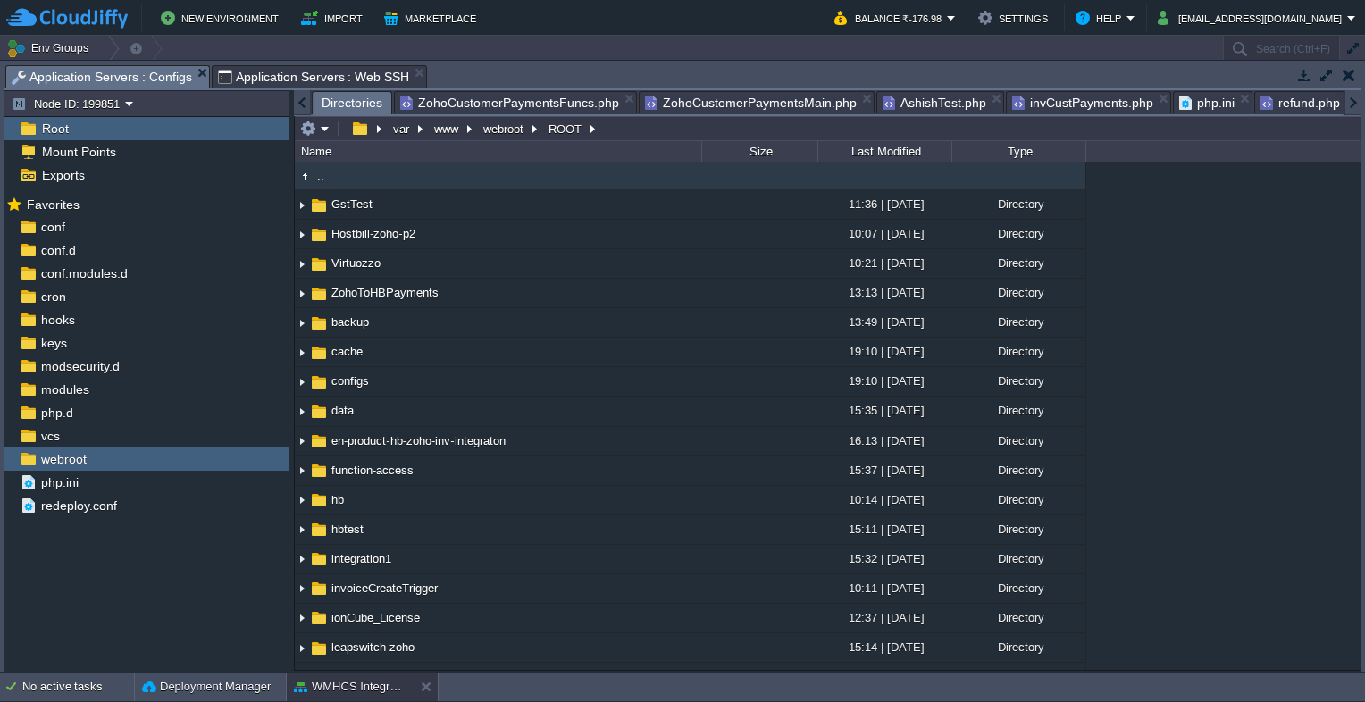
click at [322, 77] on span "Application Servers : Web SSH" at bounding box center [314, 76] width 192 height 21
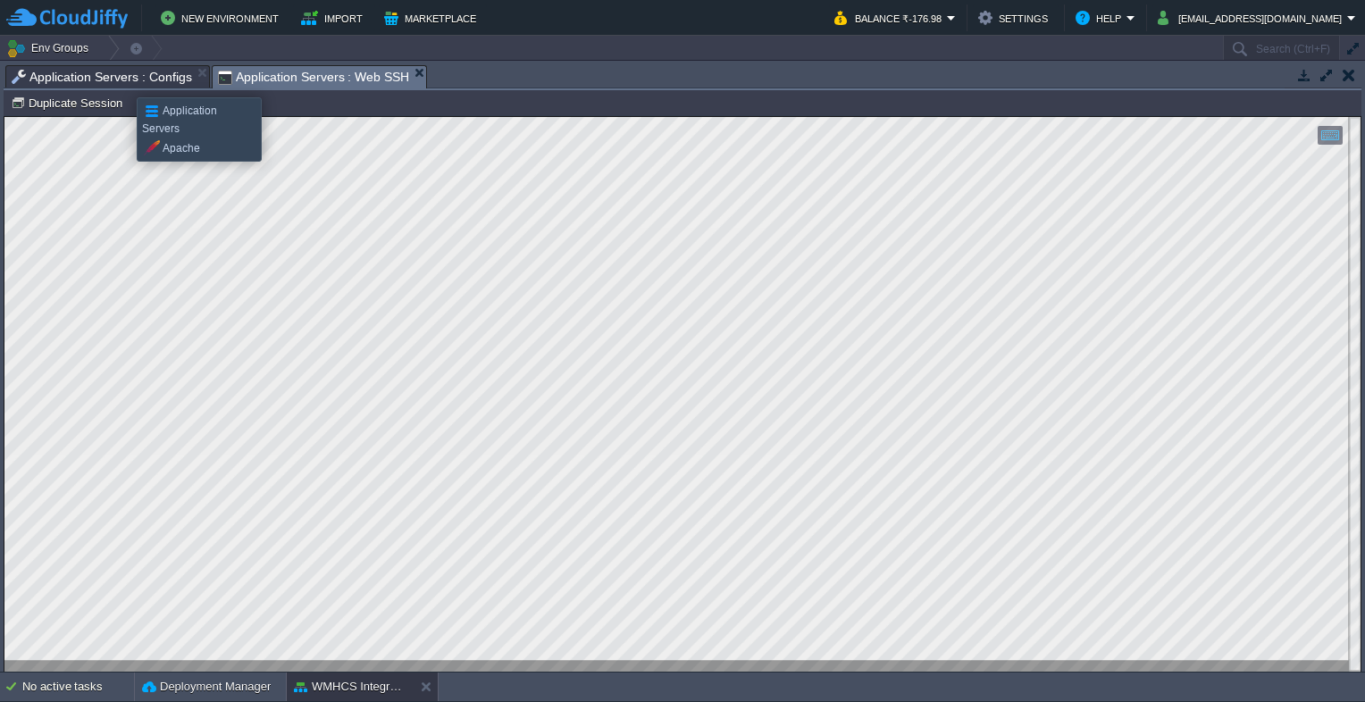
click at [123, 81] on span "Application Servers : Configs" at bounding box center [102, 76] width 180 height 21
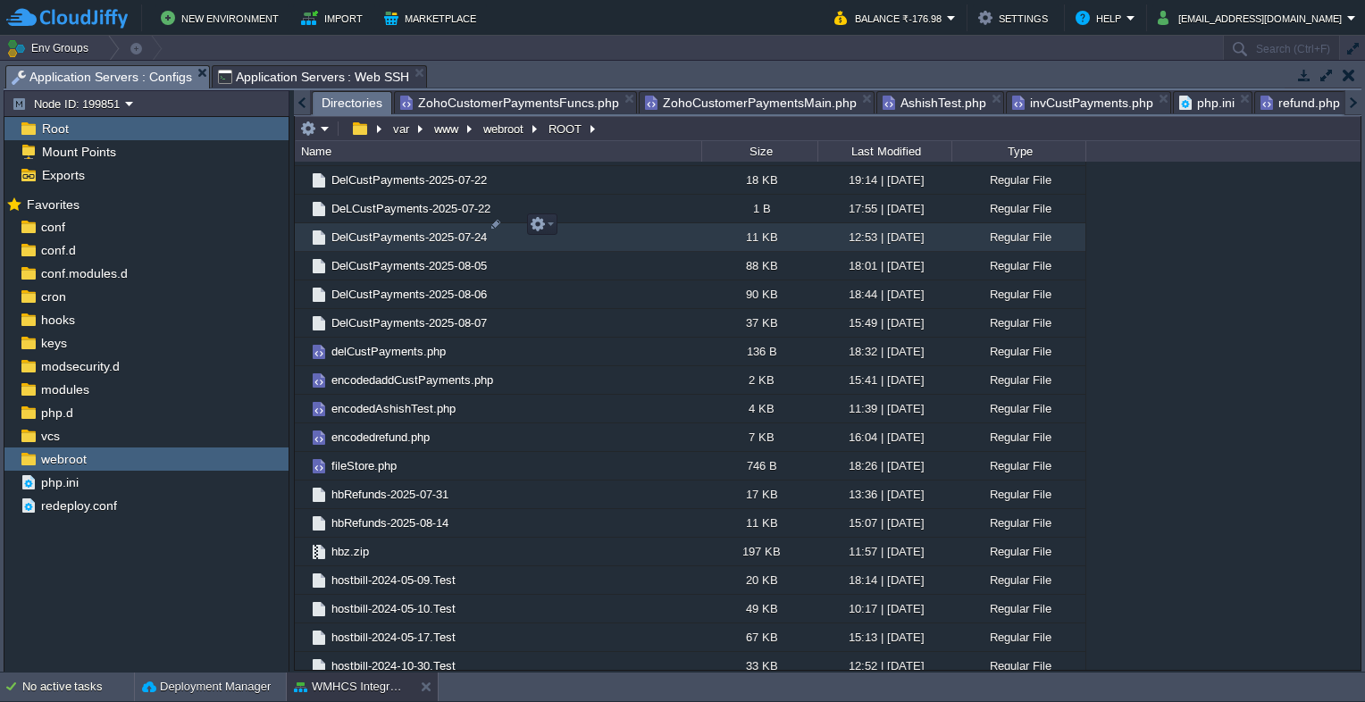
scroll to position [1429, 0]
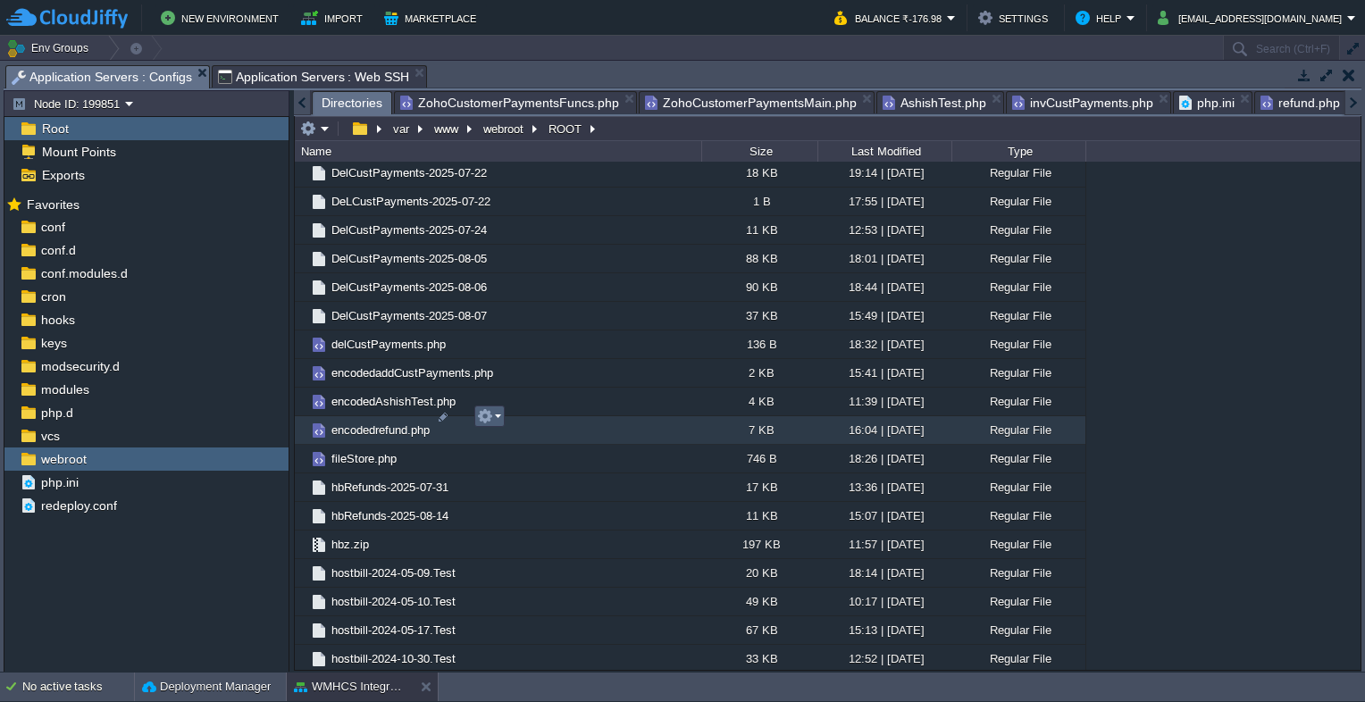
click at [500, 421] on em at bounding box center [489, 416] width 24 height 16
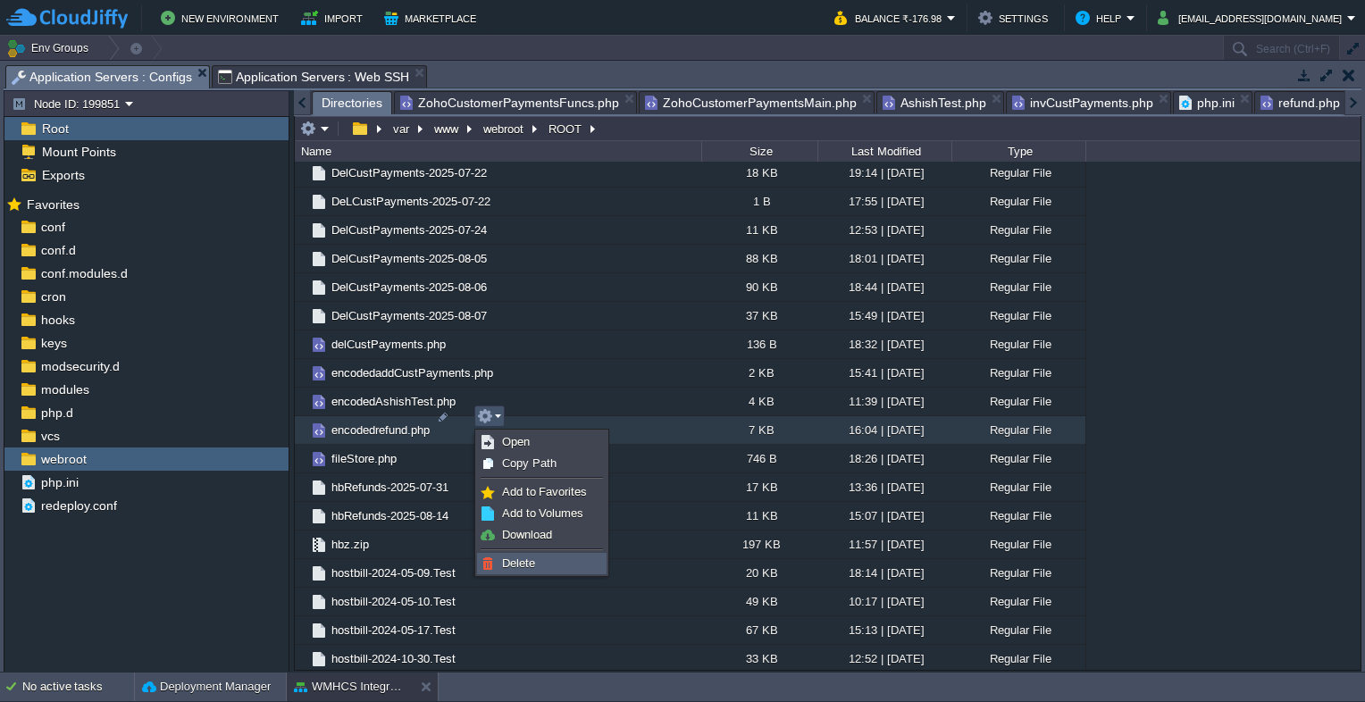
click at [533, 557] on span "Delete" at bounding box center [518, 563] width 33 height 13
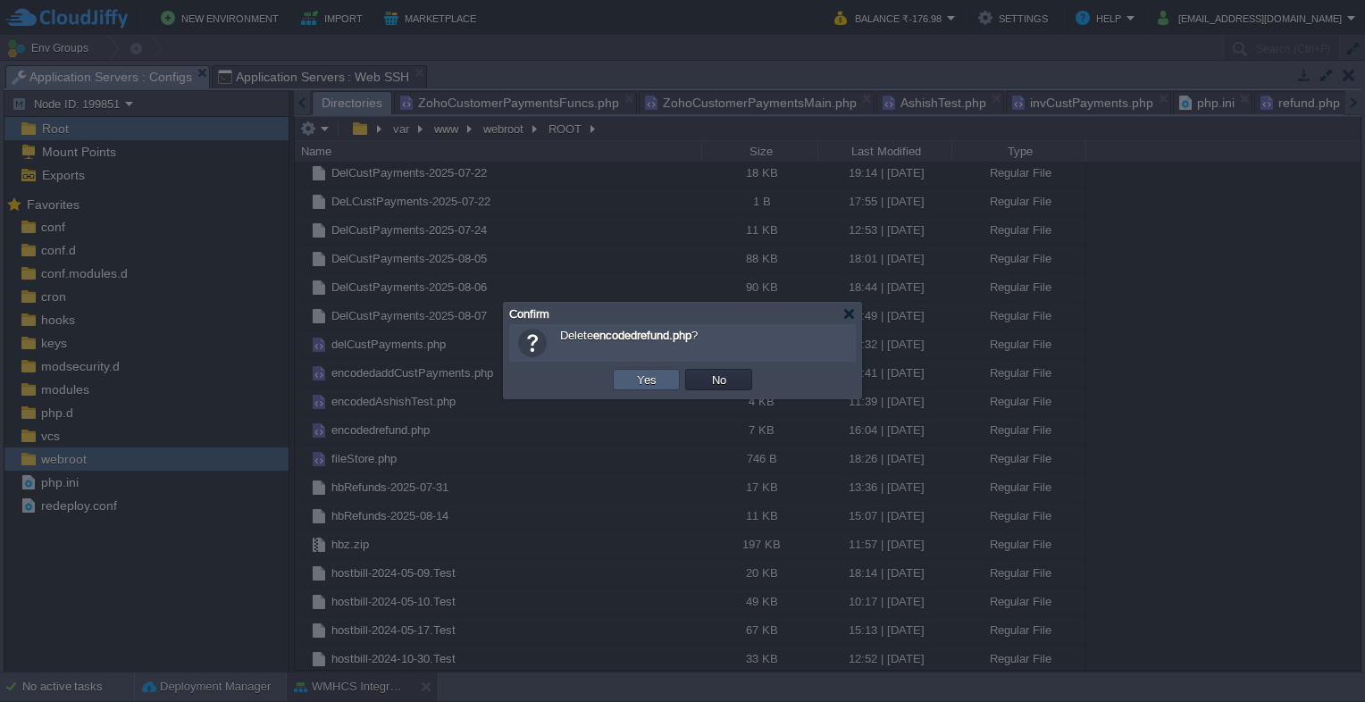
click at [648, 385] on button "Yes" at bounding box center [647, 380] width 30 height 16
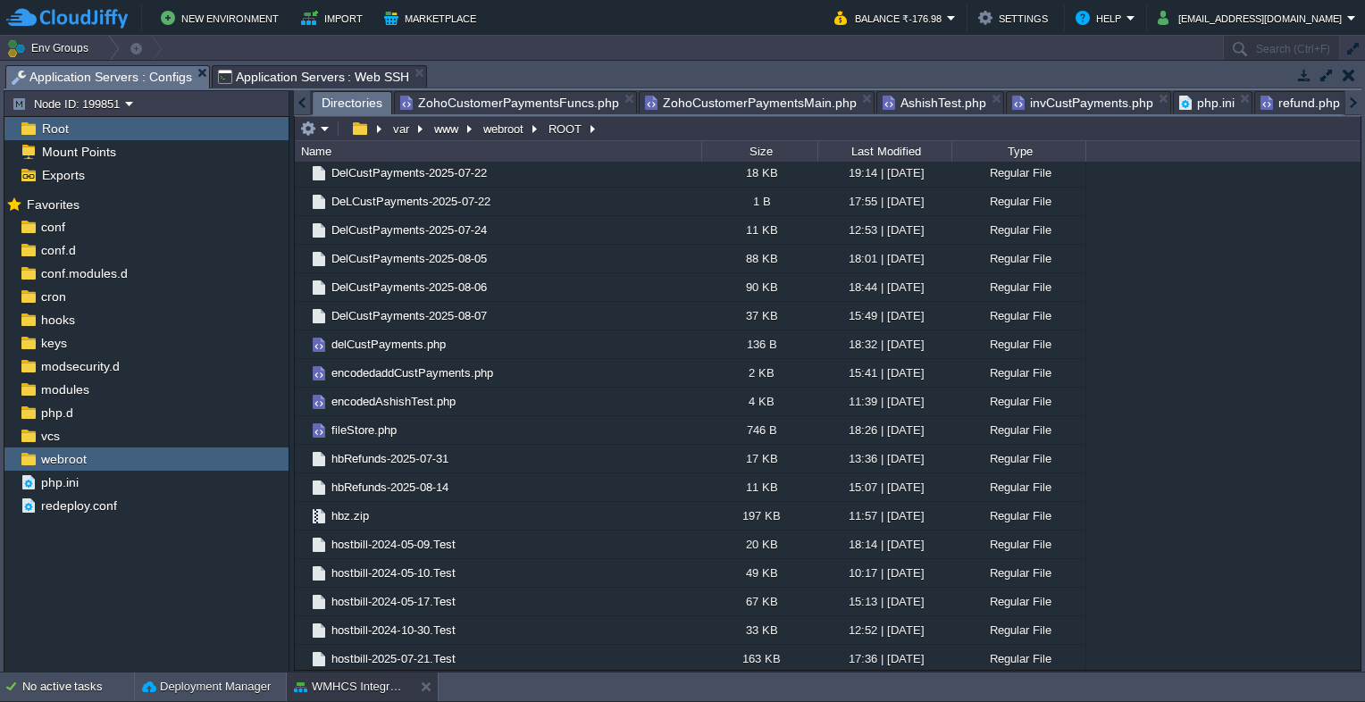
click at [286, 73] on span "Application Servers : Web SSH" at bounding box center [314, 76] width 192 height 21
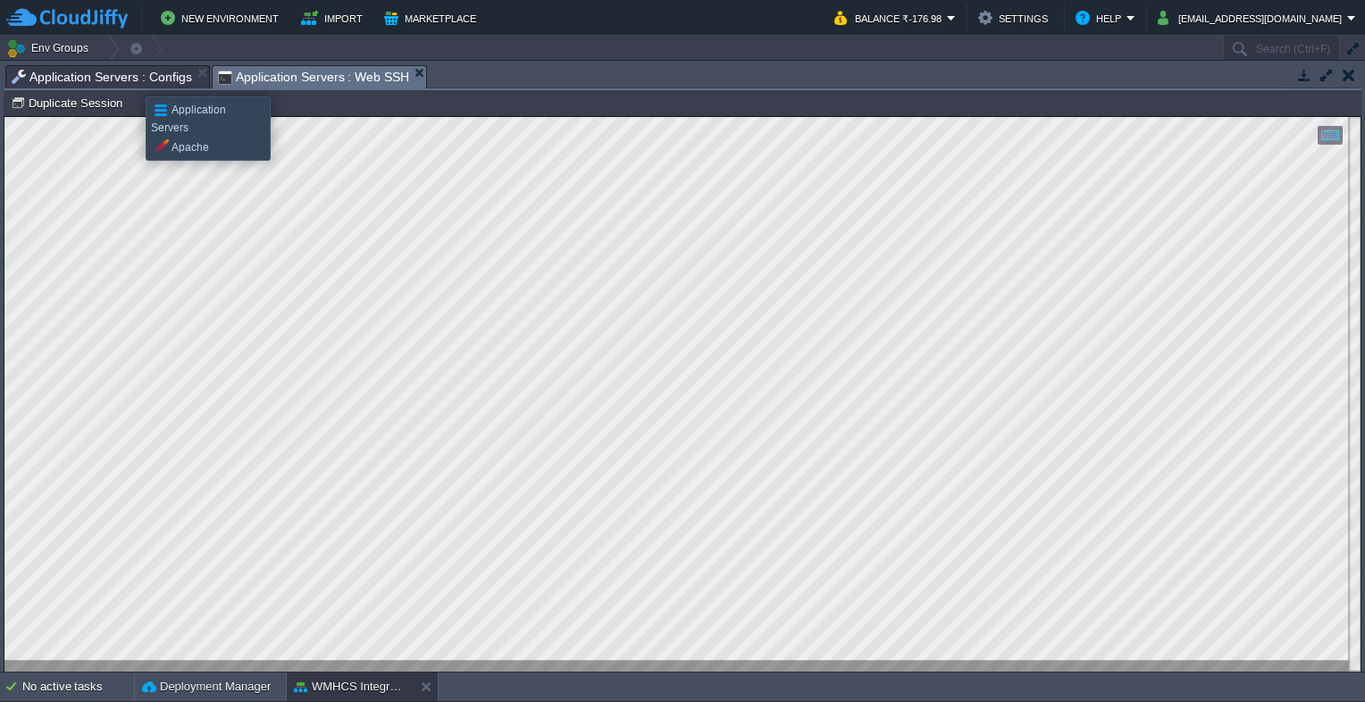
click at [132, 80] on span "Application Servers : Configs" at bounding box center [102, 76] width 180 height 21
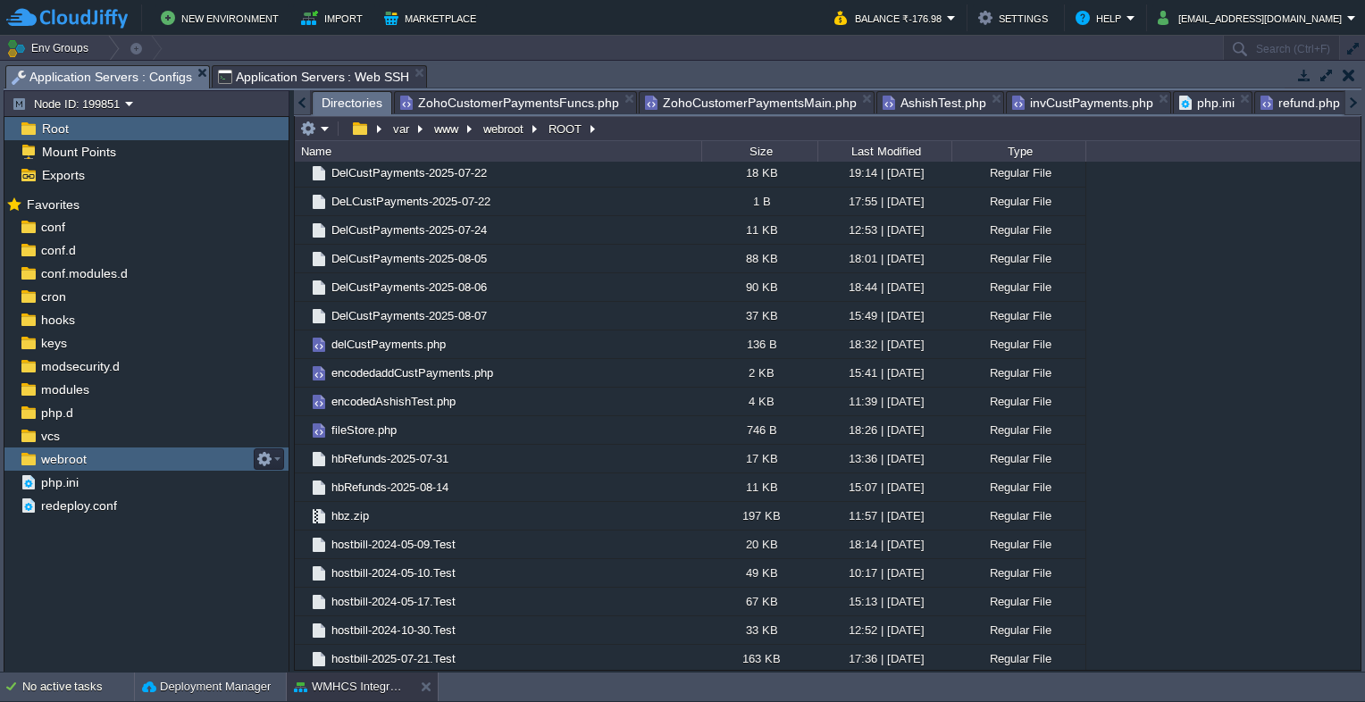
click at [77, 452] on span "webroot" at bounding box center [64, 459] width 52 height 16
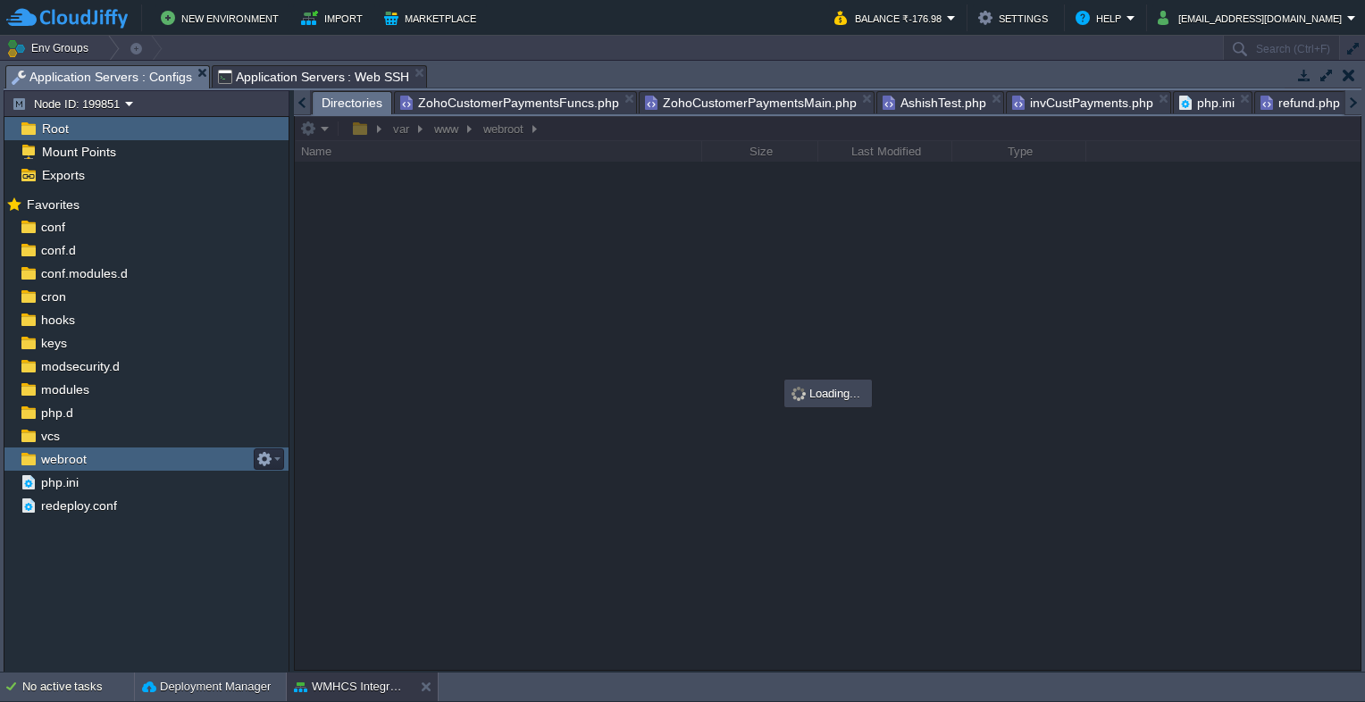
scroll to position [0, 0]
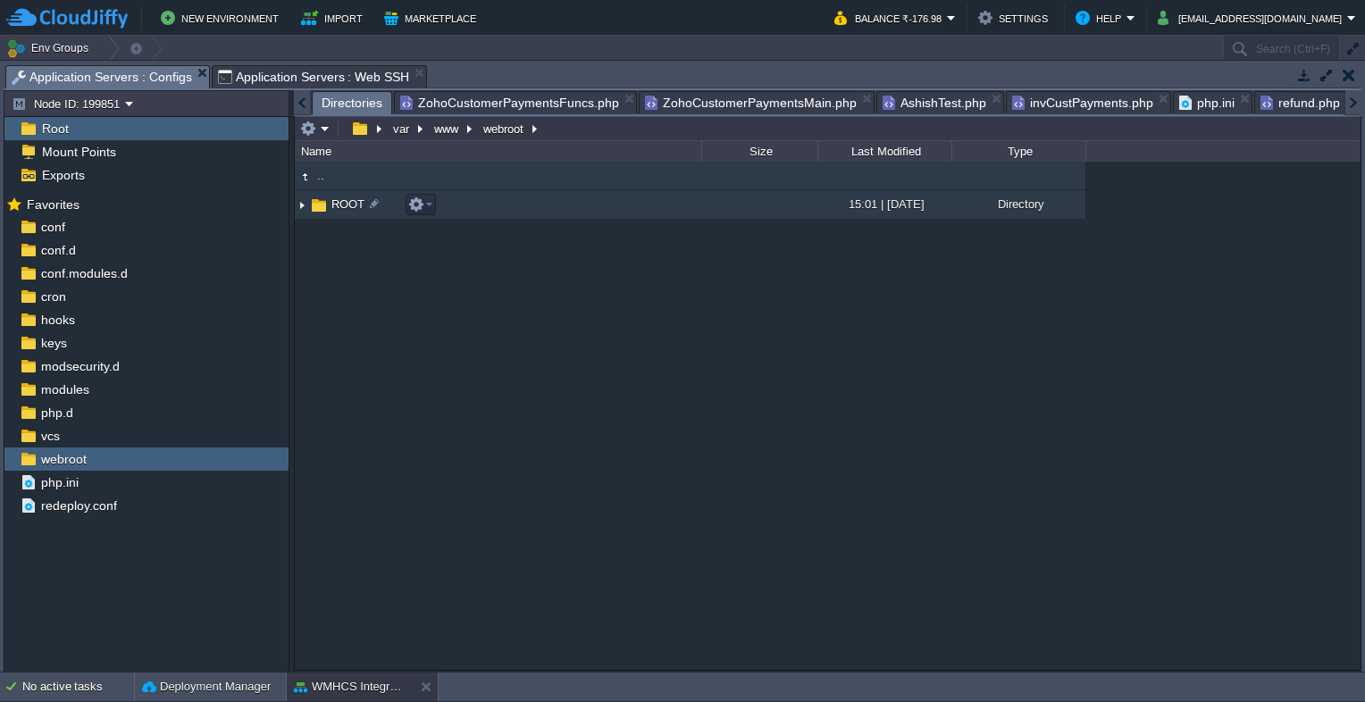
click at [331, 203] on span "ROOT" at bounding box center [348, 204] width 38 height 15
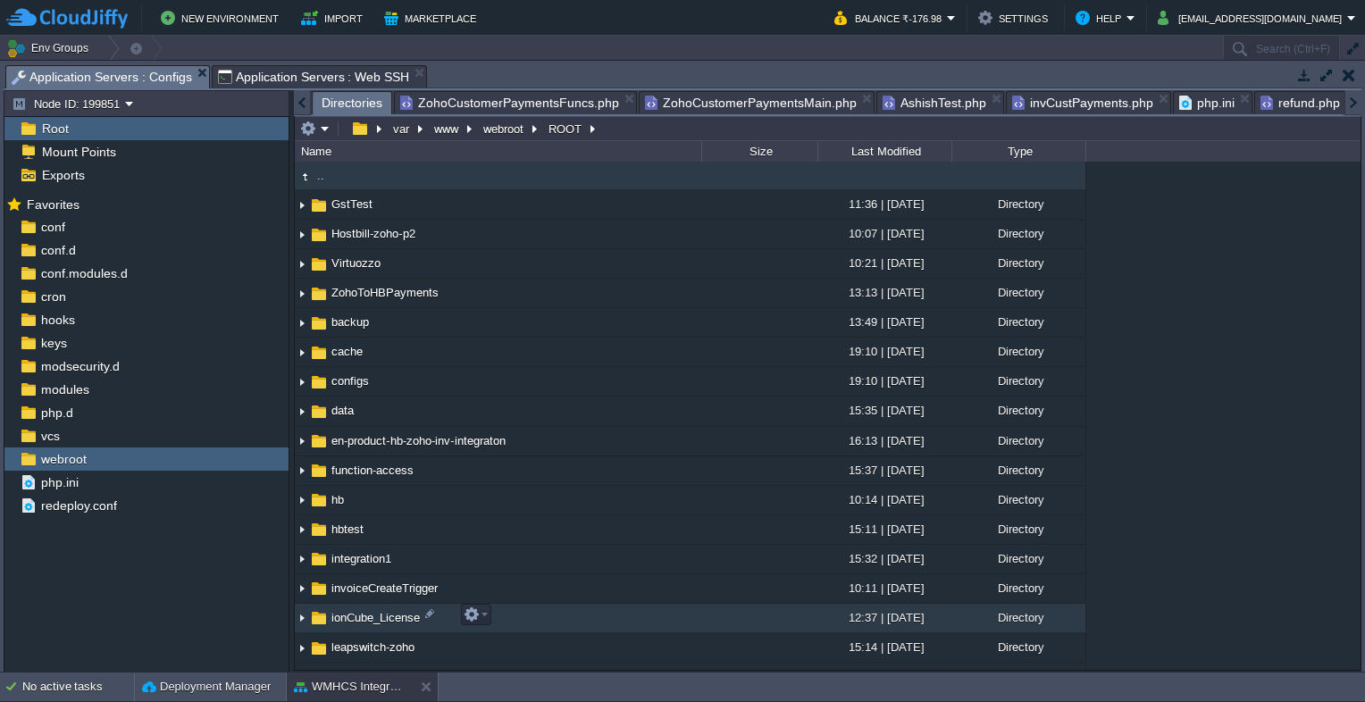
click at [377, 619] on span "ionCube_License" at bounding box center [376, 617] width 94 height 15
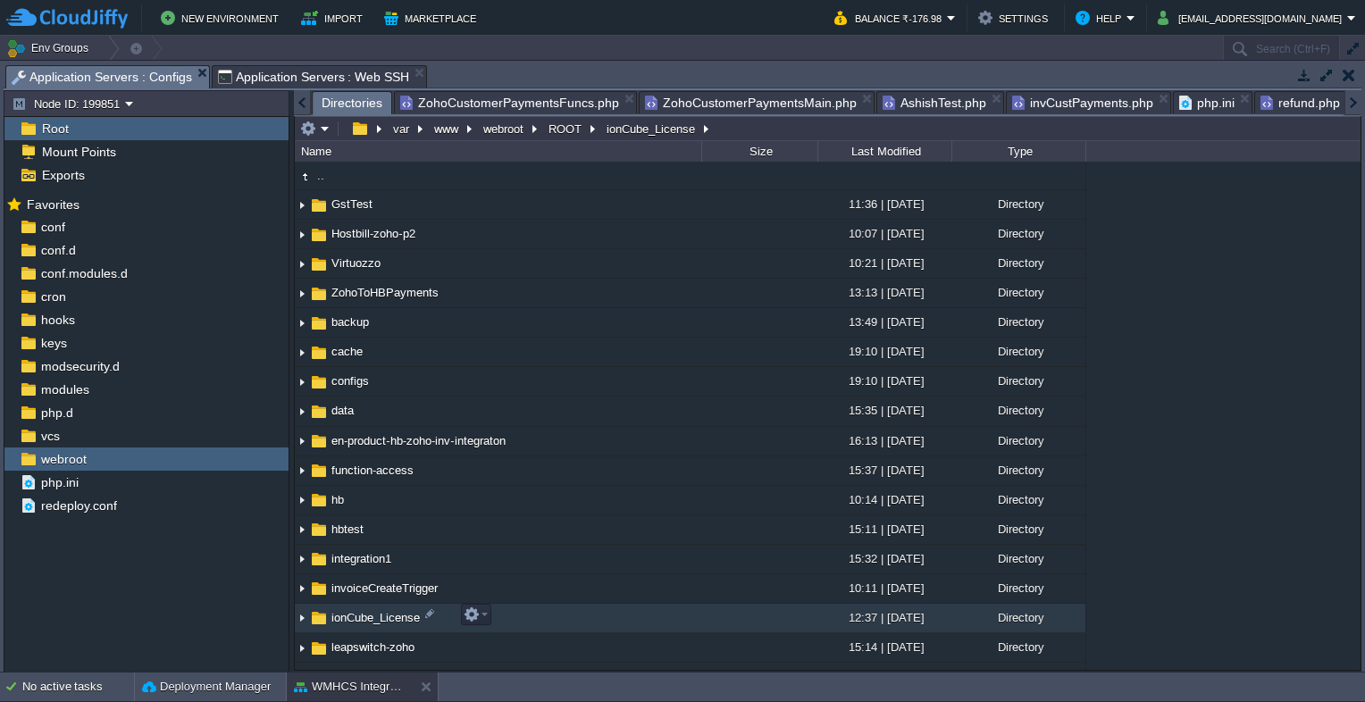
click at [377, 619] on span "ionCube_License" at bounding box center [376, 617] width 94 height 15
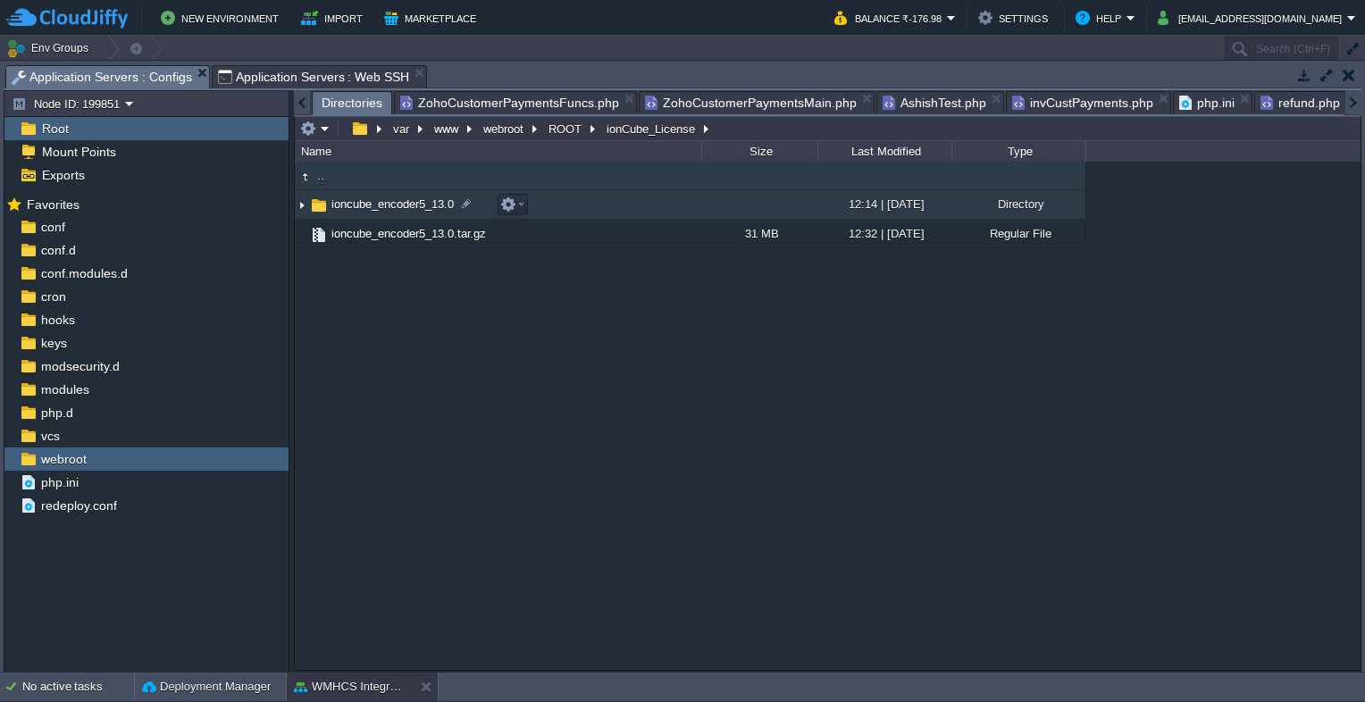
click at [392, 205] on span "ioncube_encoder5_13.0" at bounding box center [393, 204] width 128 height 15
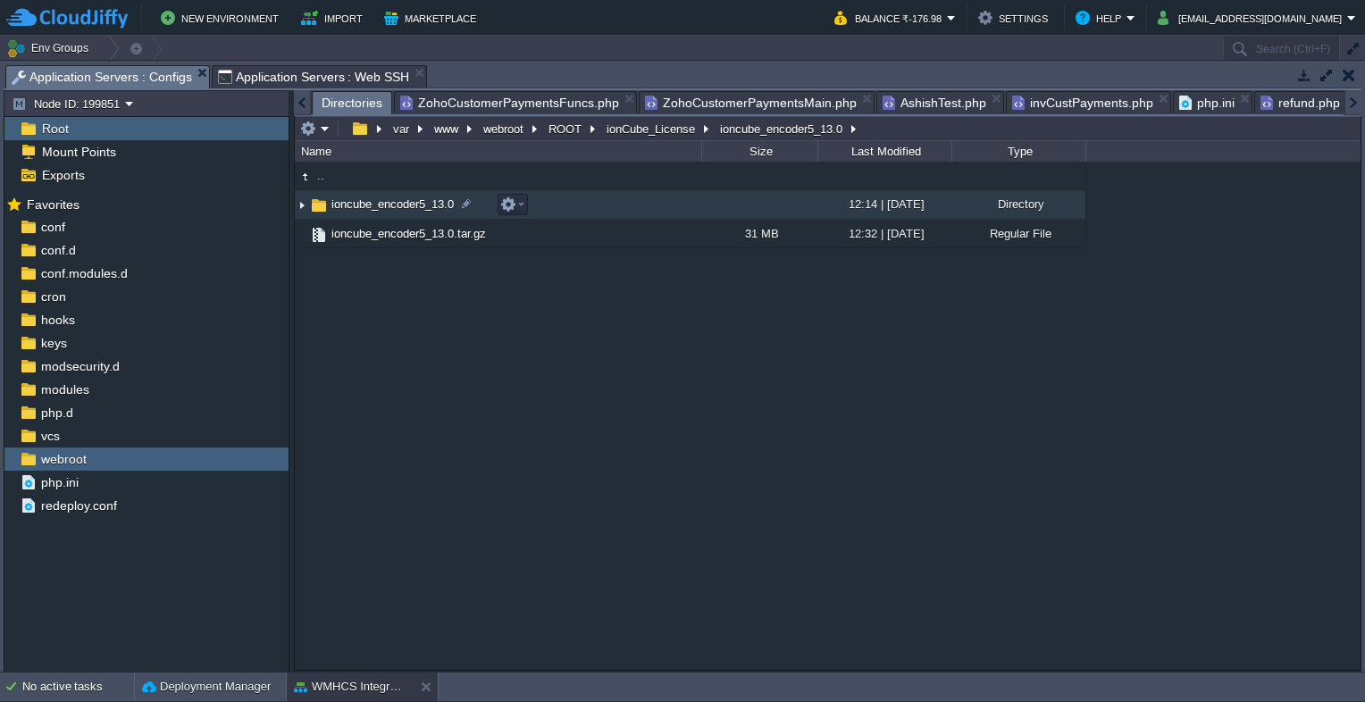
click at [392, 205] on span "ioncube_encoder5_13.0" at bounding box center [393, 204] width 128 height 15
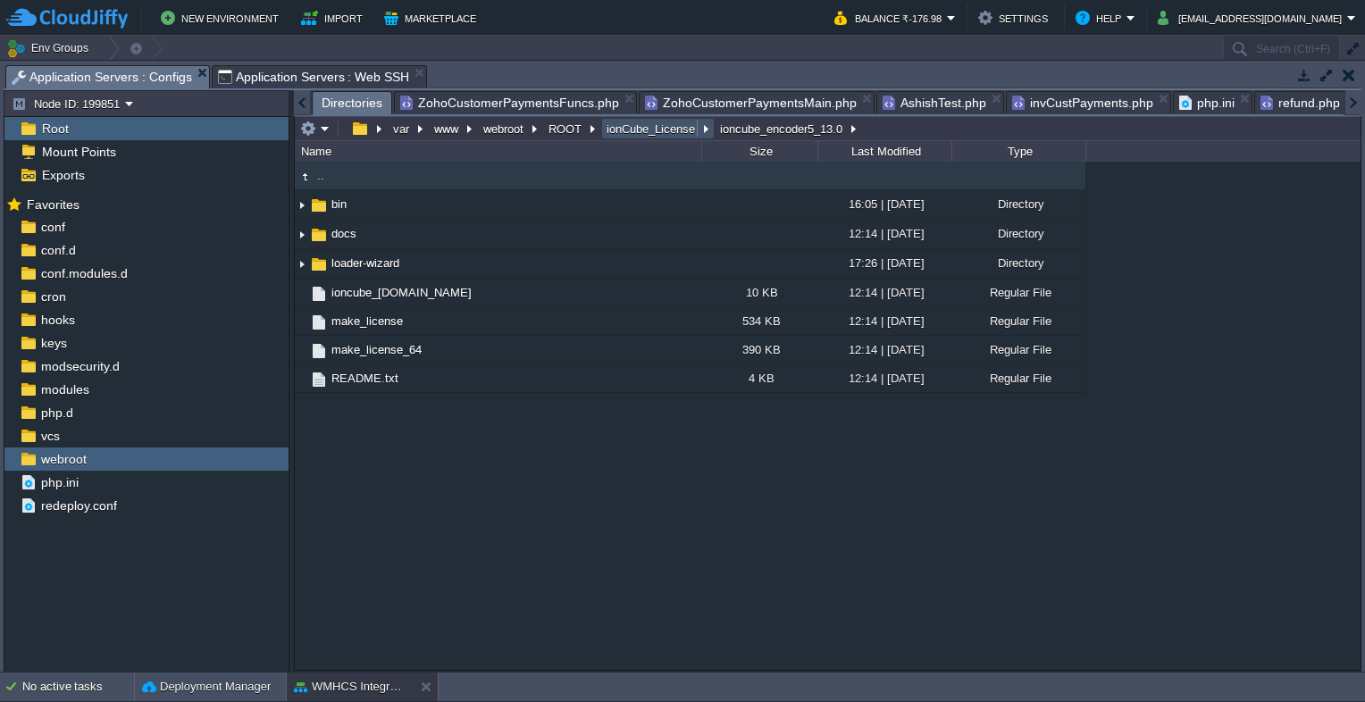
click at [668, 134] on button "ionCube_License" at bounding box center [652, 129] width 96 height 16
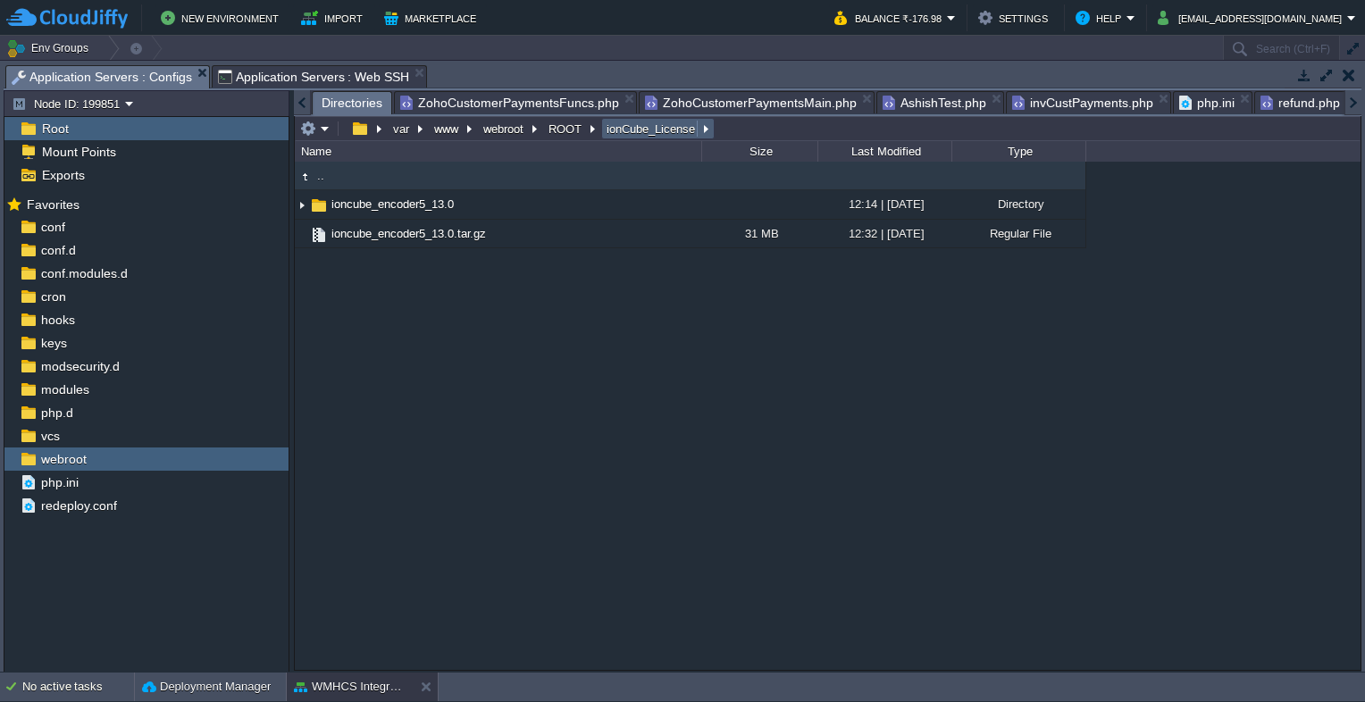
click at [640, 134] on button "ionCube_License" at bounding box center [652, 129] width 96 height 16
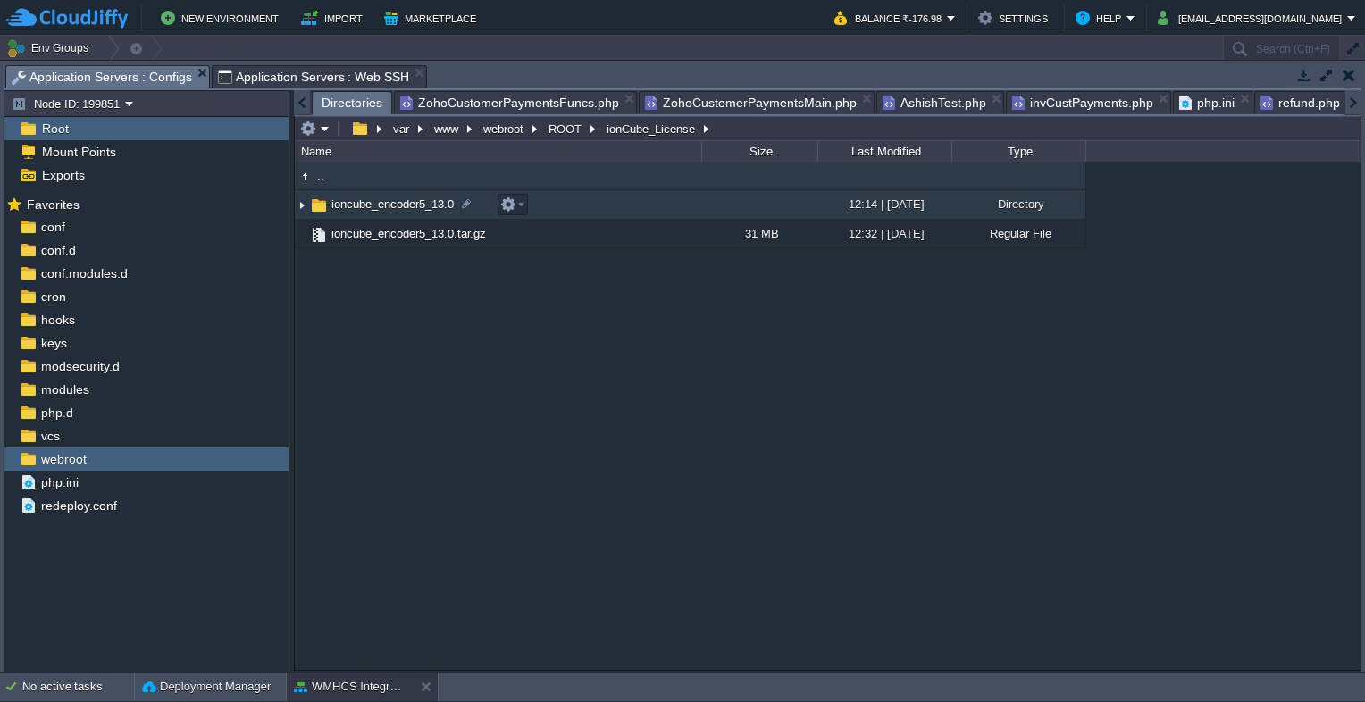
click at [386, 200] on span "ioncube_encoder5_13.0" at bounding box center [393, 204] width 128 height 15
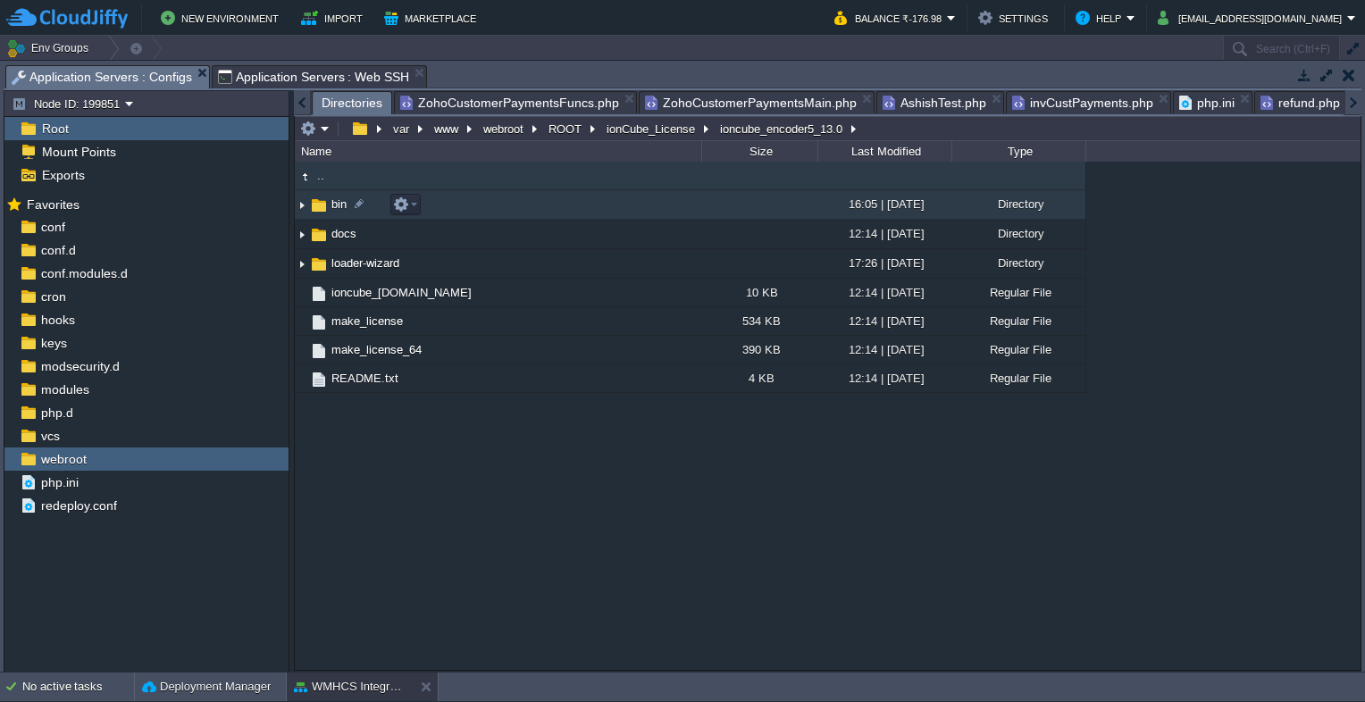
click at [332, 208] on span "bin" at bounding box center [339, 204] width 21 height 15
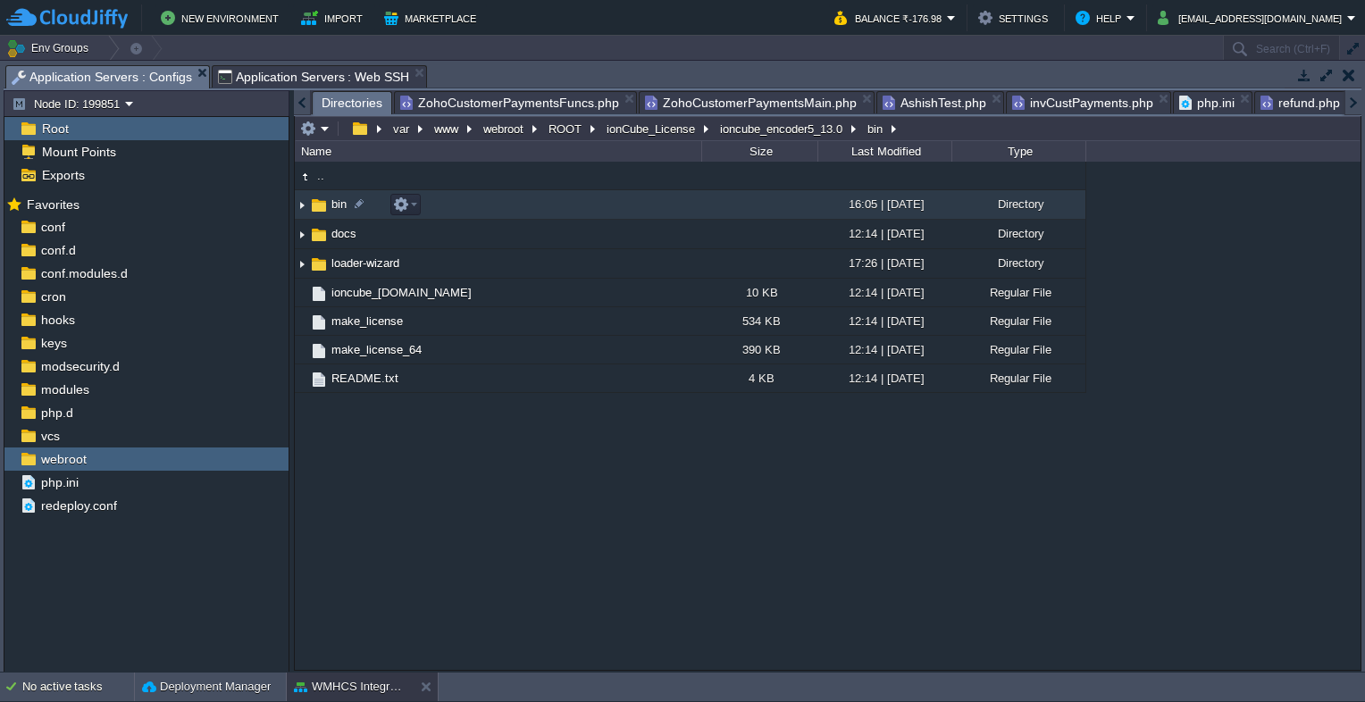
click at [332, 208] on span "bin" at bounding box center [339, 204] width 21 height 15
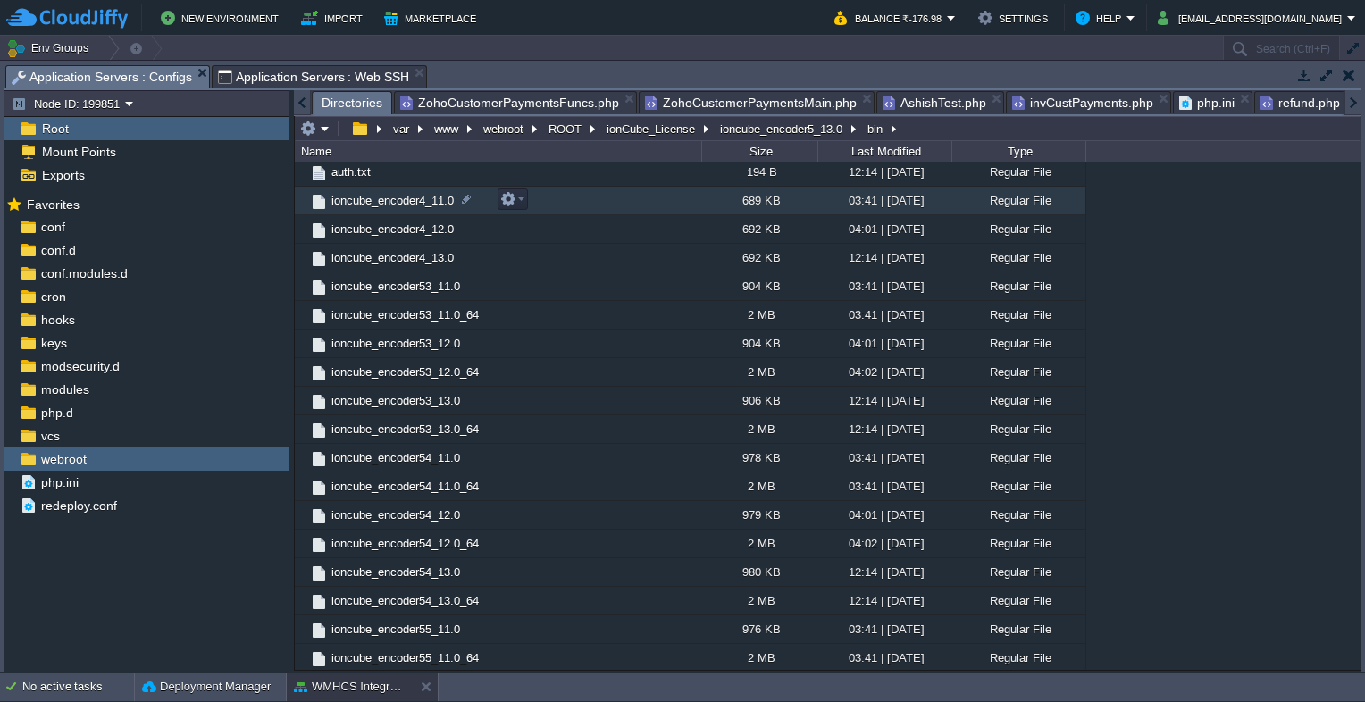
scroll to position [179, 0]
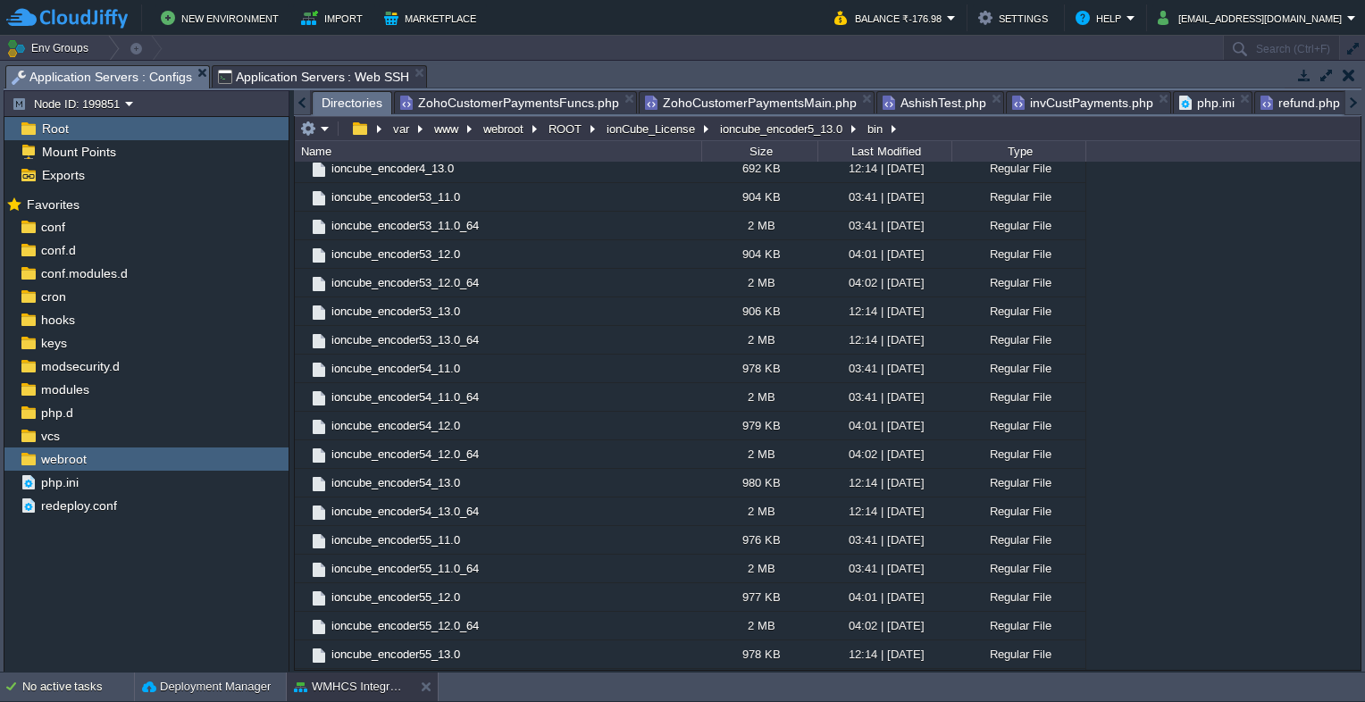
click at [302, 73] on span "Application Servers : Web SSH" at bounding box center [314, 76] width 192 height 21
click at [98, 80] on span "Application Servers : Configs" at bounding box center [102, 77] width 180 height 22
click at [268, 78] on span "Application Servers : Web SSH" at bounding box center [314, 76] width 192 height 21
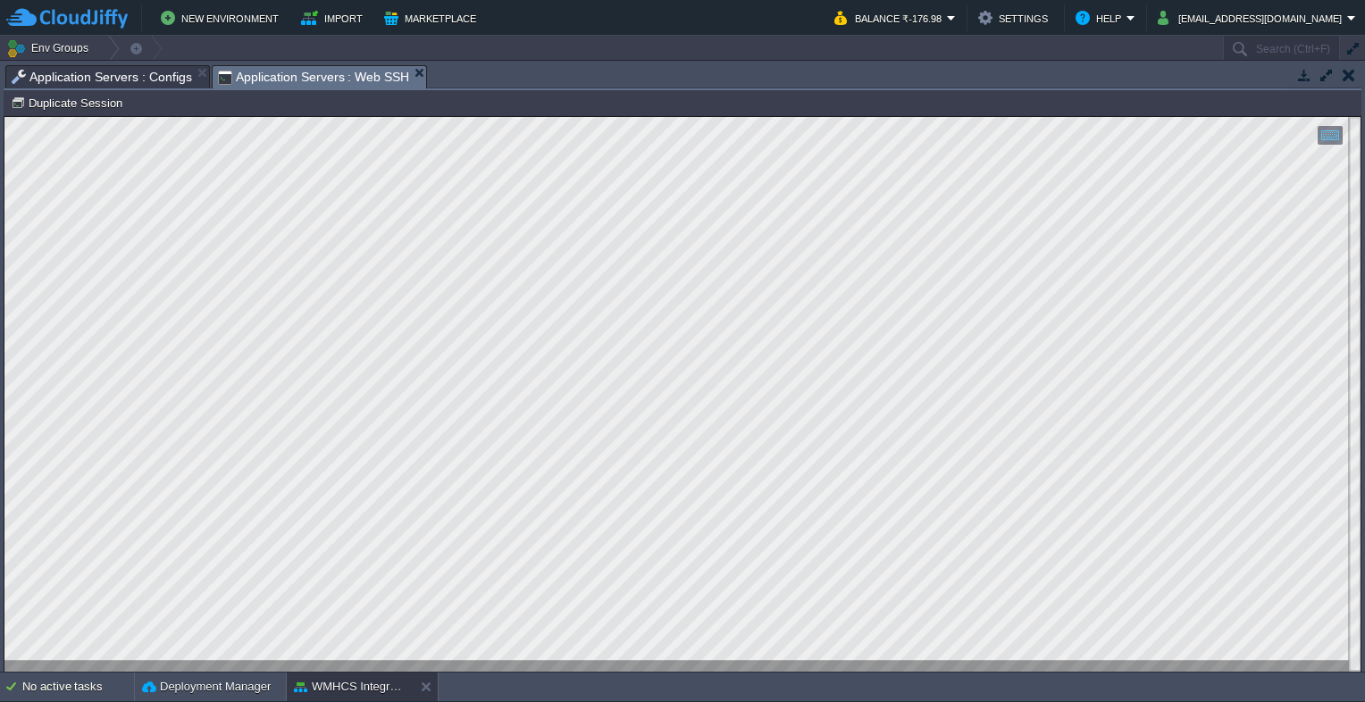
click at [86, 73] on span "Application Servers : Configs" at bounding box center [102, 76] width 180 height 21
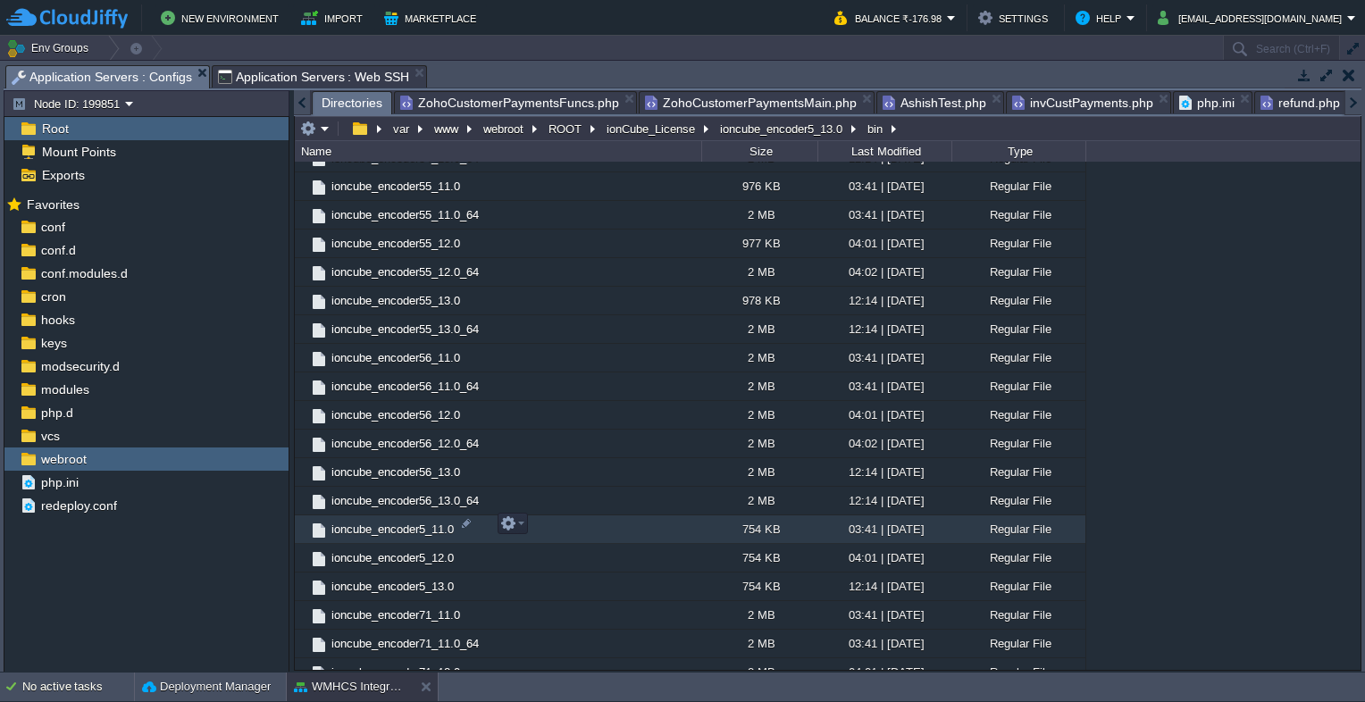
scroll to position [536, 0]
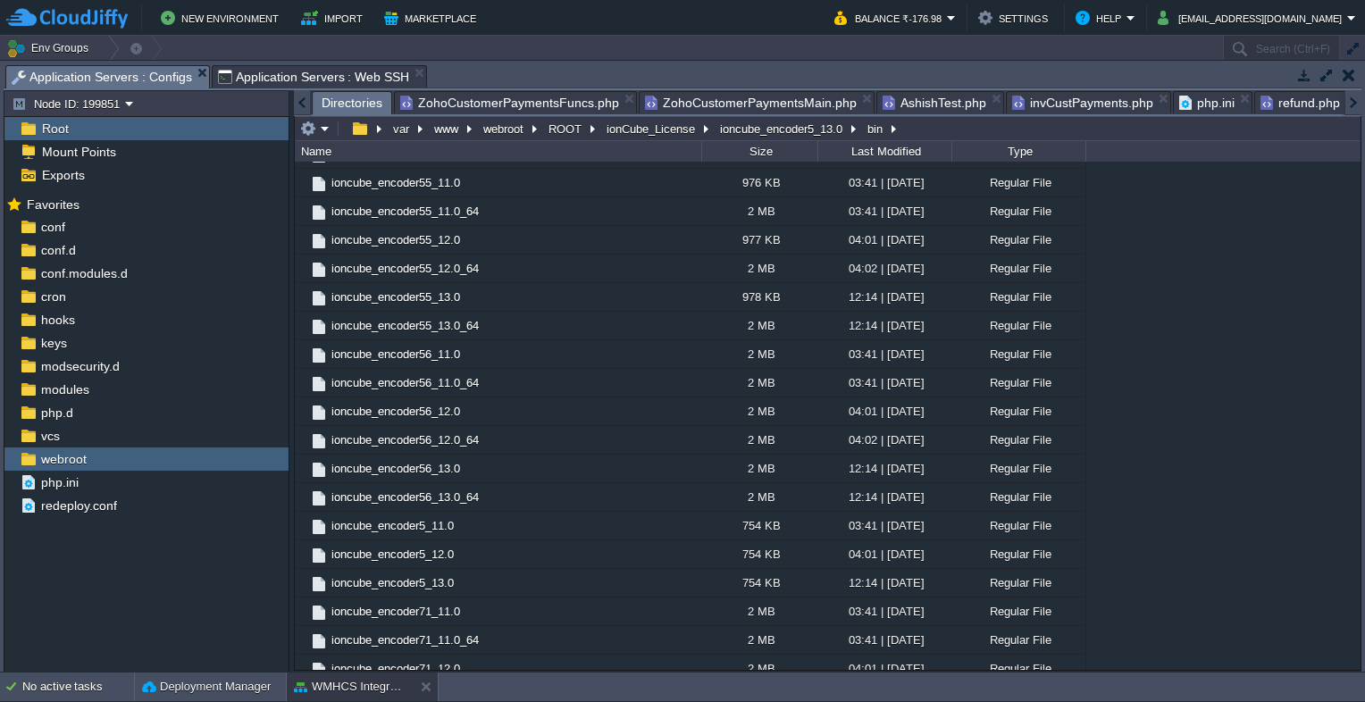
click at [278, 77] on span "Application Servers : Web SSH" at bounding box center [314, 76] width 192 height 21
click at [100, 75] on span "Application Servers : Configs" at bounding box center [102, 77] width 180 height 22
click at [643, 130] on button "ionCube_License" at bounding box center [652, 129] width 96 height 16
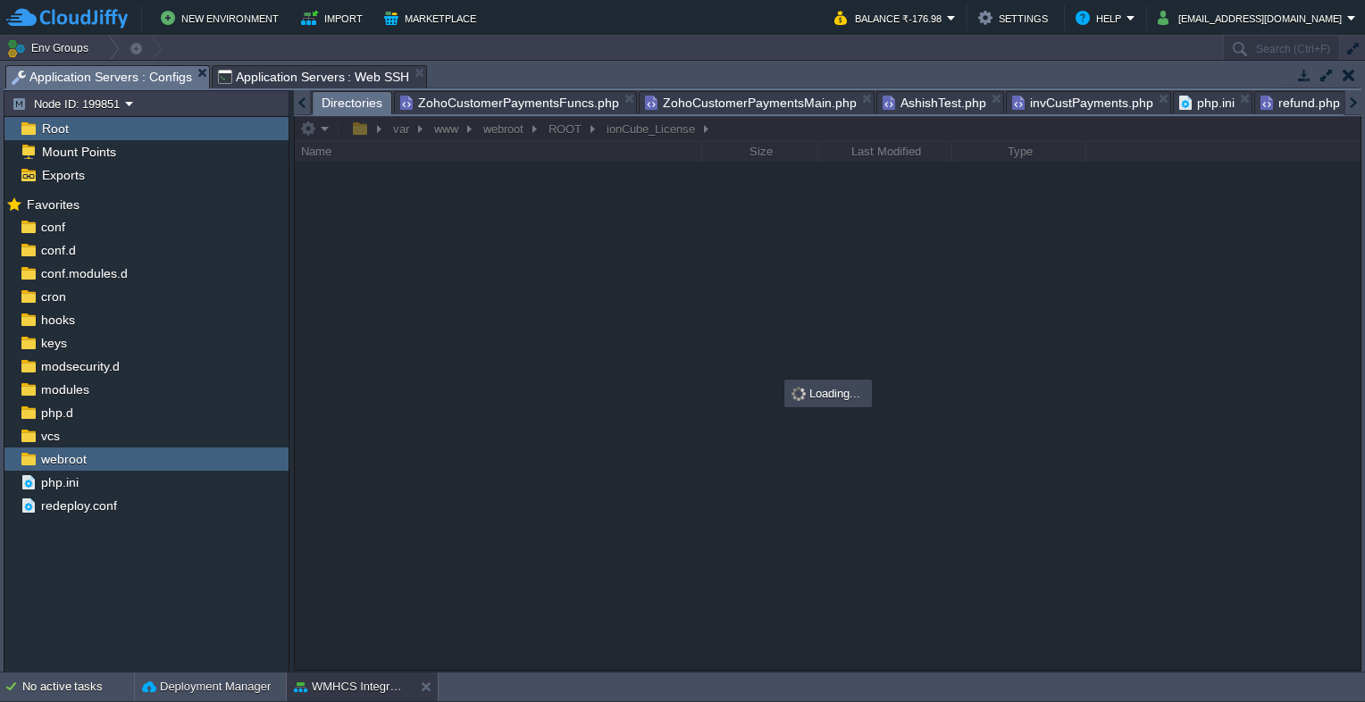
scroll to position [0, 0]
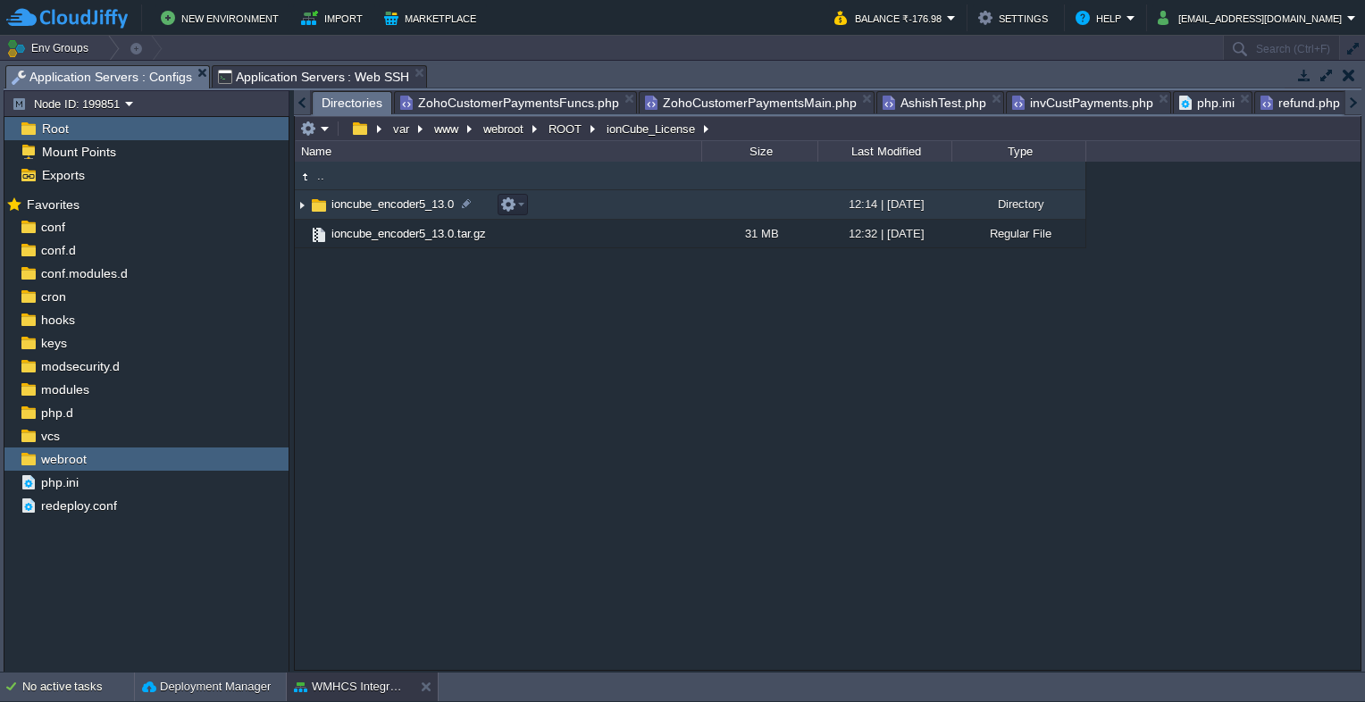
click at [331, 208] on span "ioncube_encoder5_13.0" at bounding box center [393, 204] width 128 height 15
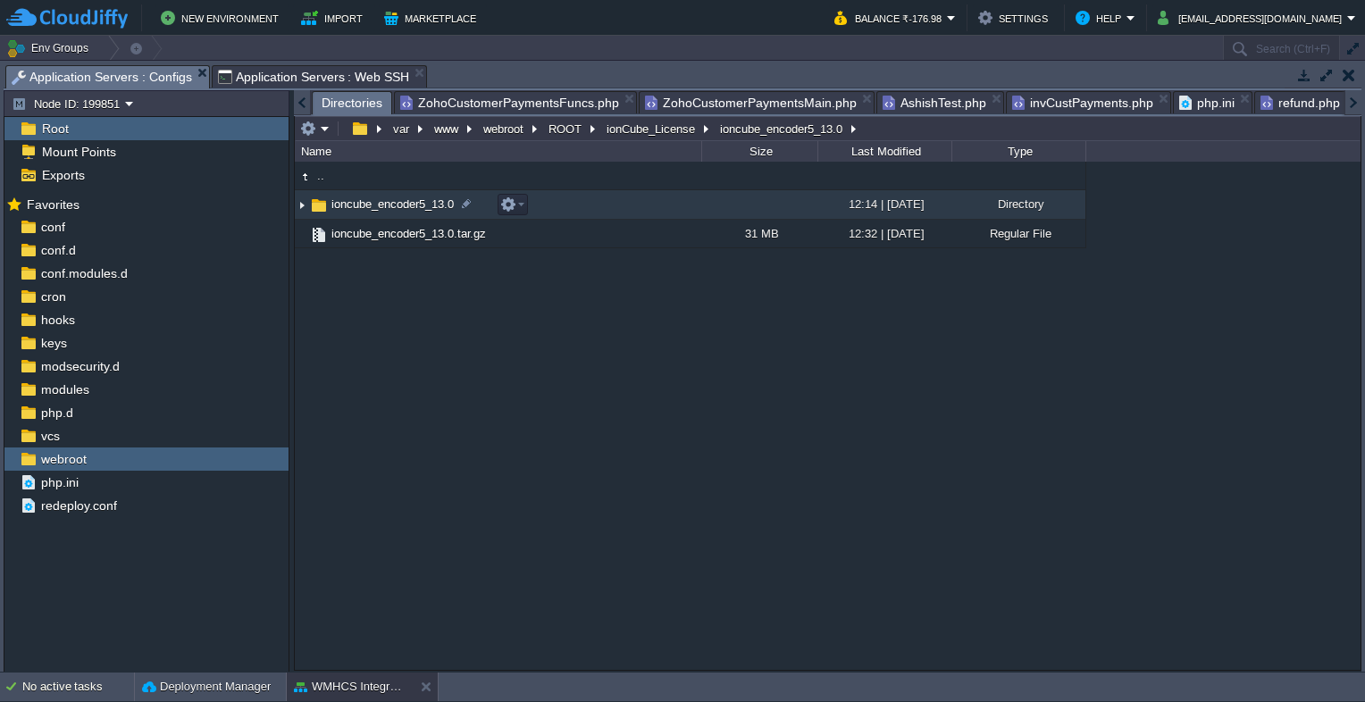
click at [423, 201] on span "ioncube_encoder5_13.0" at bounding box center [393, 204] width 128 height 15
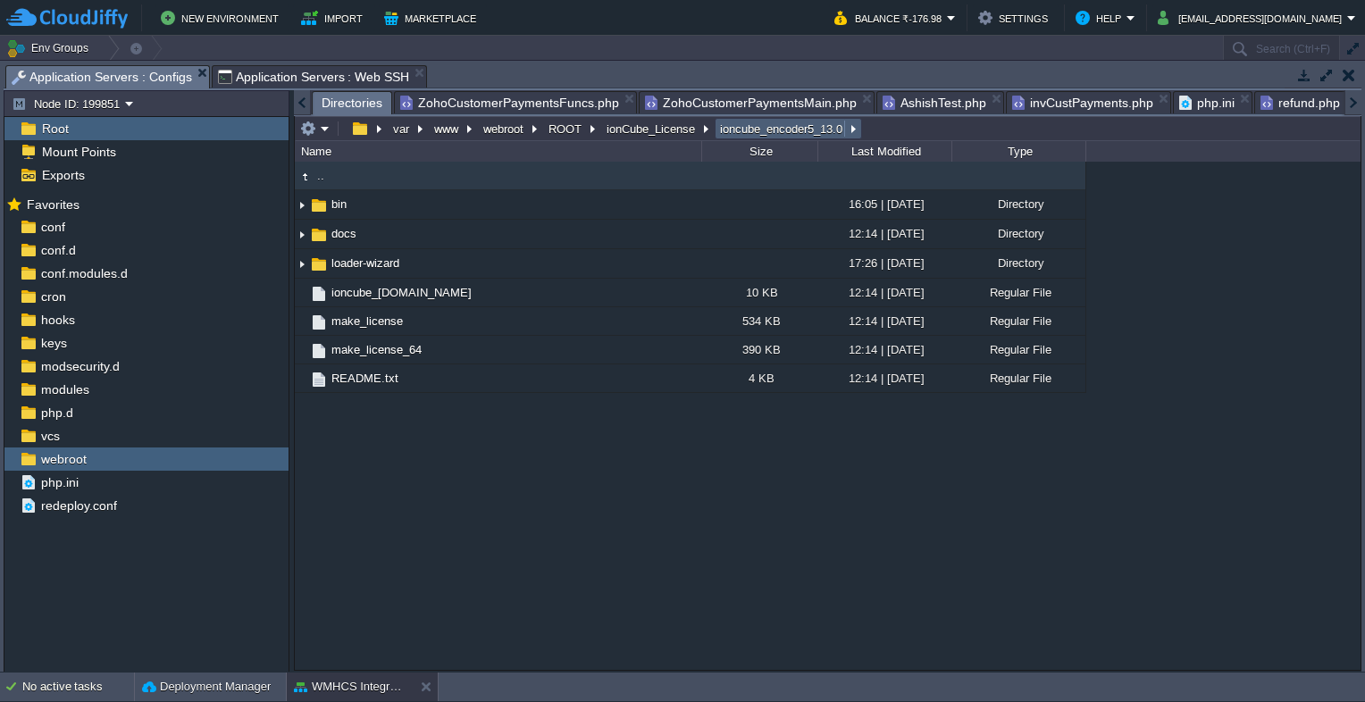
click at [747, 130] on button "ioncube_encoder5_13.0" at bounding box center [782, 129] width 130 height 16
click at [656, 136] on button "ionCube_License" at bounding box center [652, 129] width 96 height 16
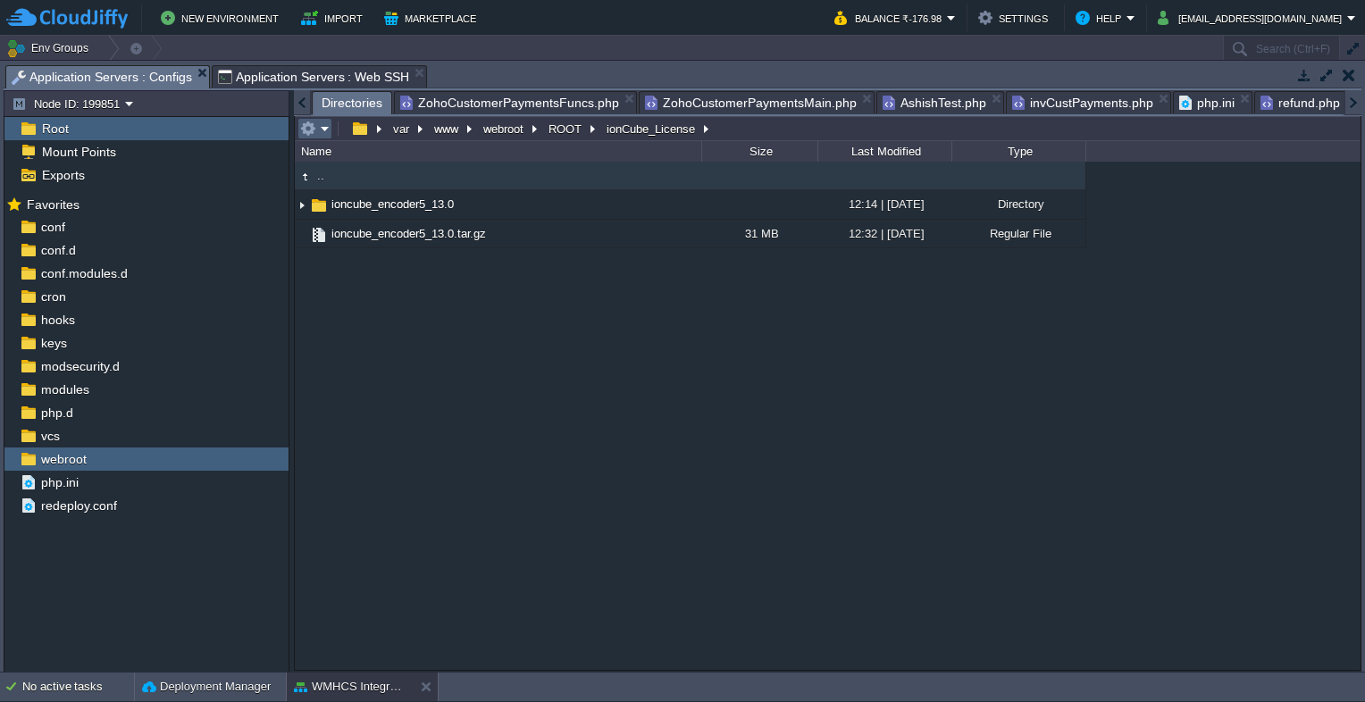
click at [328, 137] on em at bounding box center [314, 129] width 29 height 16
click at [327, 130] on em at bounding box center [314, 129] width 29 height 16
click at [367, 319] on div ".. ioncube_encoder5_13.0 12:14 | [DATE] Directory ioncube_encoder5_13.0.tar.gz …" at bounding box center [828, 416] width 1066 height 508
click at [482, 328] on div ".. ioncube_encoder5_13.0 12:14 | [DATE] Directory ioncube_encoder5_13.0.tar.gz …" at bounding box center [828, 416] width 1066 height 508
click at [322, 179] on span ".." at bounding box center [320, 175] width 13 height 15
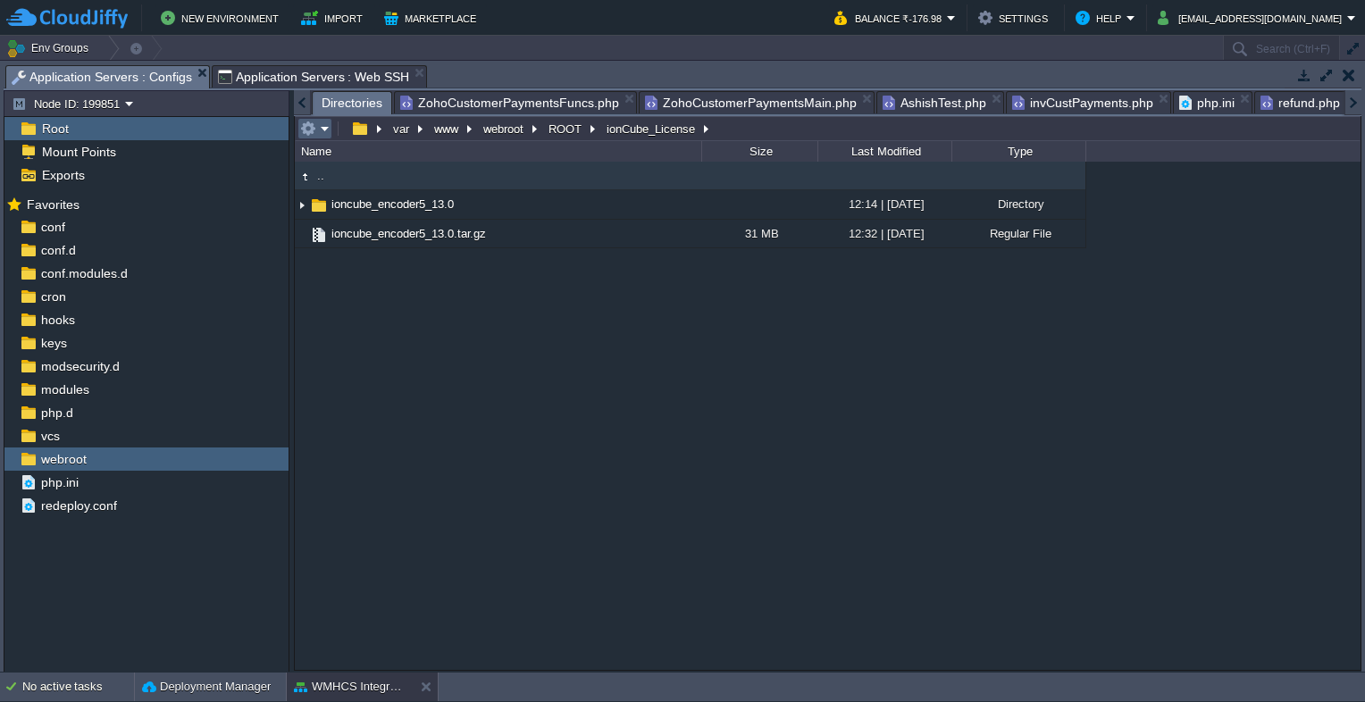
click at [327, 130] on em at bounding box center [314, 129] width 29 height 16
click at [540, 442] on div ".. ioncube_encoder5_13.0 12:14 | [DATE] Directory ioncube_encoder5_13.0.tar.gz …" at bounding box center [828, 416] width 1066 height 508
click at [312, 80] on span "Application Servers : Web SSH" at bounding box center [314, 76] width 192 height 21
click at [132, 80] on span "Application Servers : Configs" at bounding box center [102, 77] width 180 height 22
click at [299, 73] on span "Application Servers : Web SSH" at bounding box center [314, 76] width 192 height 21
